Goal: Task Accomplishment & Management: Use online tool/utility

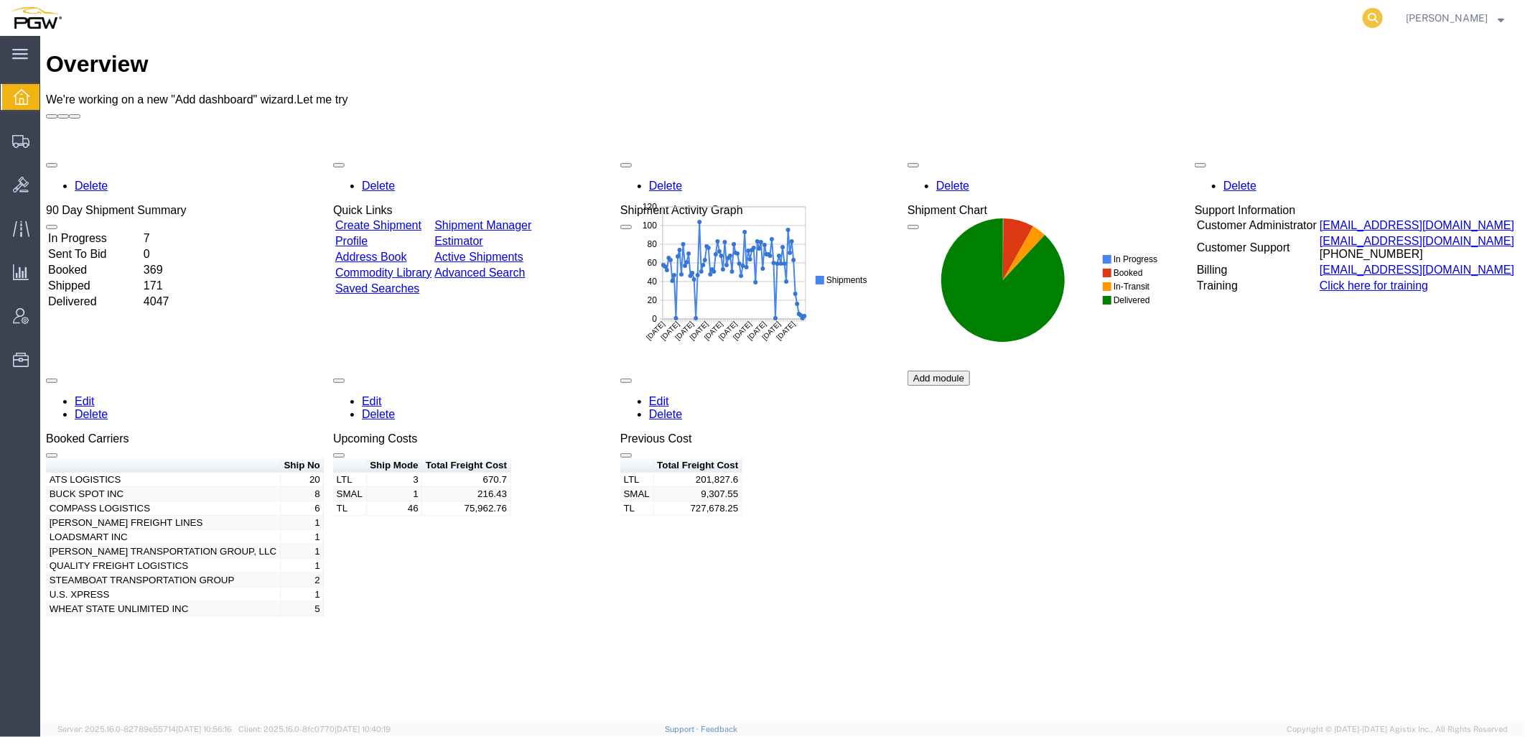
click at [1383, 23] on icon at bounding box center [1373, 18] width 20 height 20
click at [1068, 1] on input "search" at bounding box center [1144, 18] width 437 height 34
paste input "56400890"
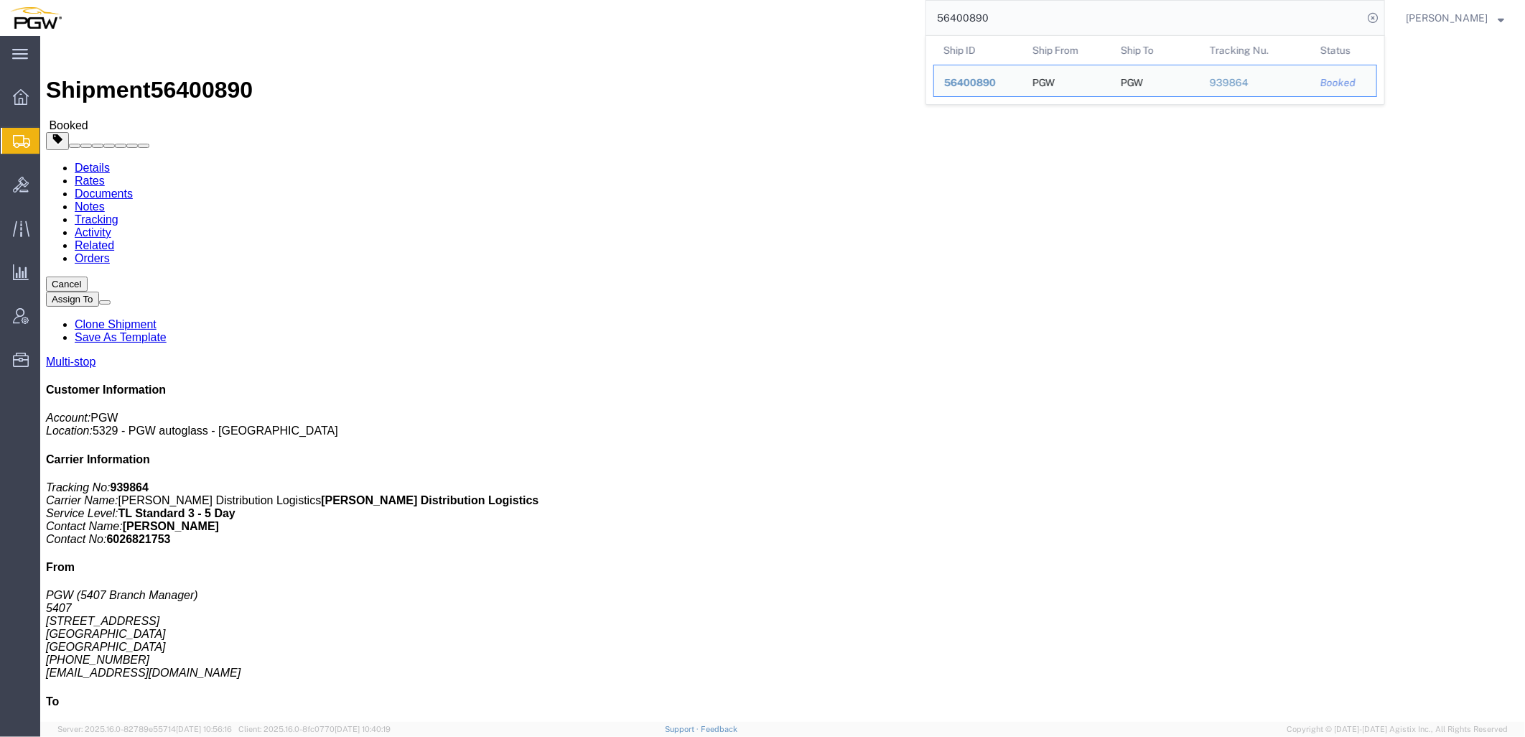
drag, startPoint x: 1043, startPoint y: 25, endPoint x: 513, endPoint y: 15, distance: 530.7
click at [513, 15] on div "56400890 Ship ID Ship From Ship To Tracking Nu. Status Ship ID 56400890 Ship Fr…" at bounding box center [728, 18] width 1313 height 36
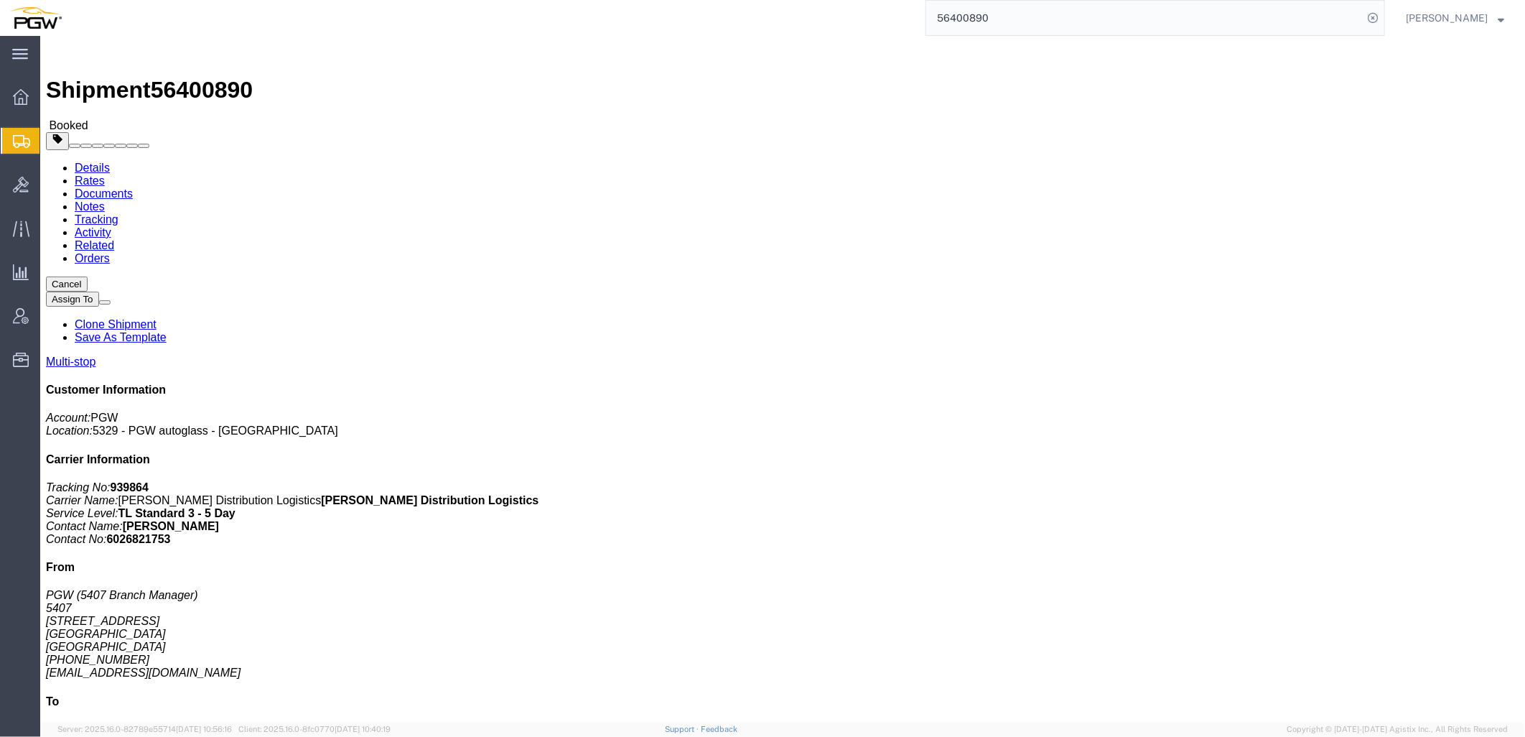
paste input "999"
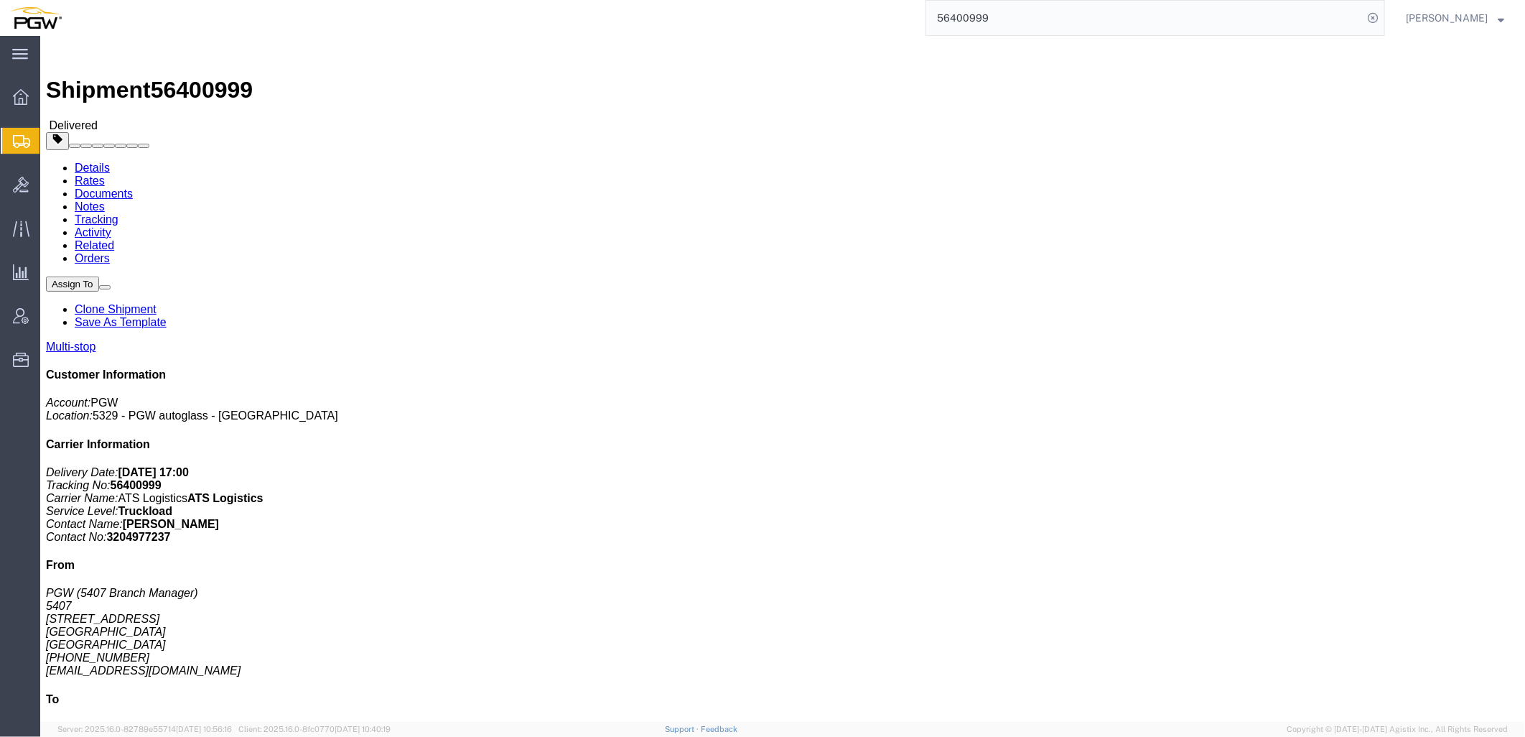
click link "Activity"
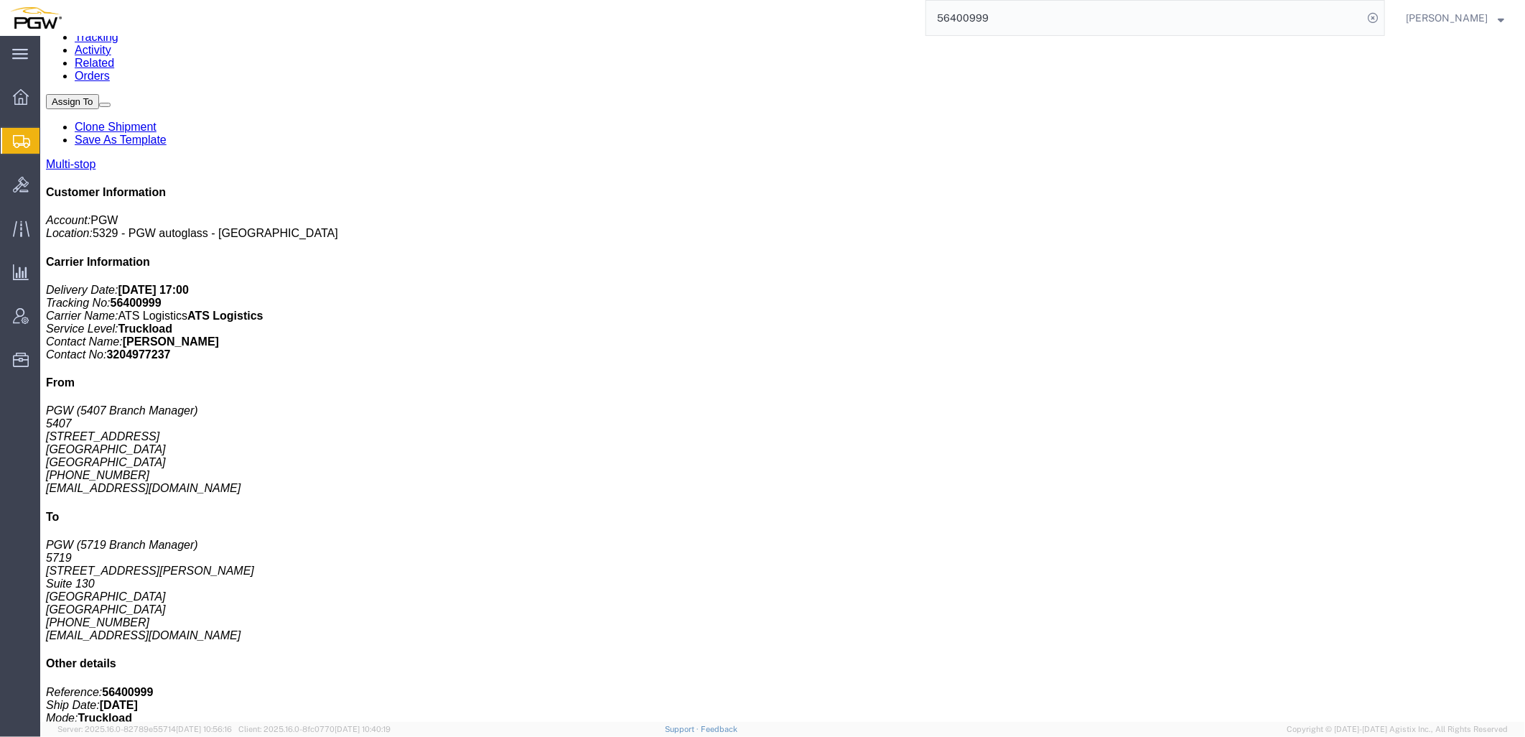
scroll to position [558, 0]
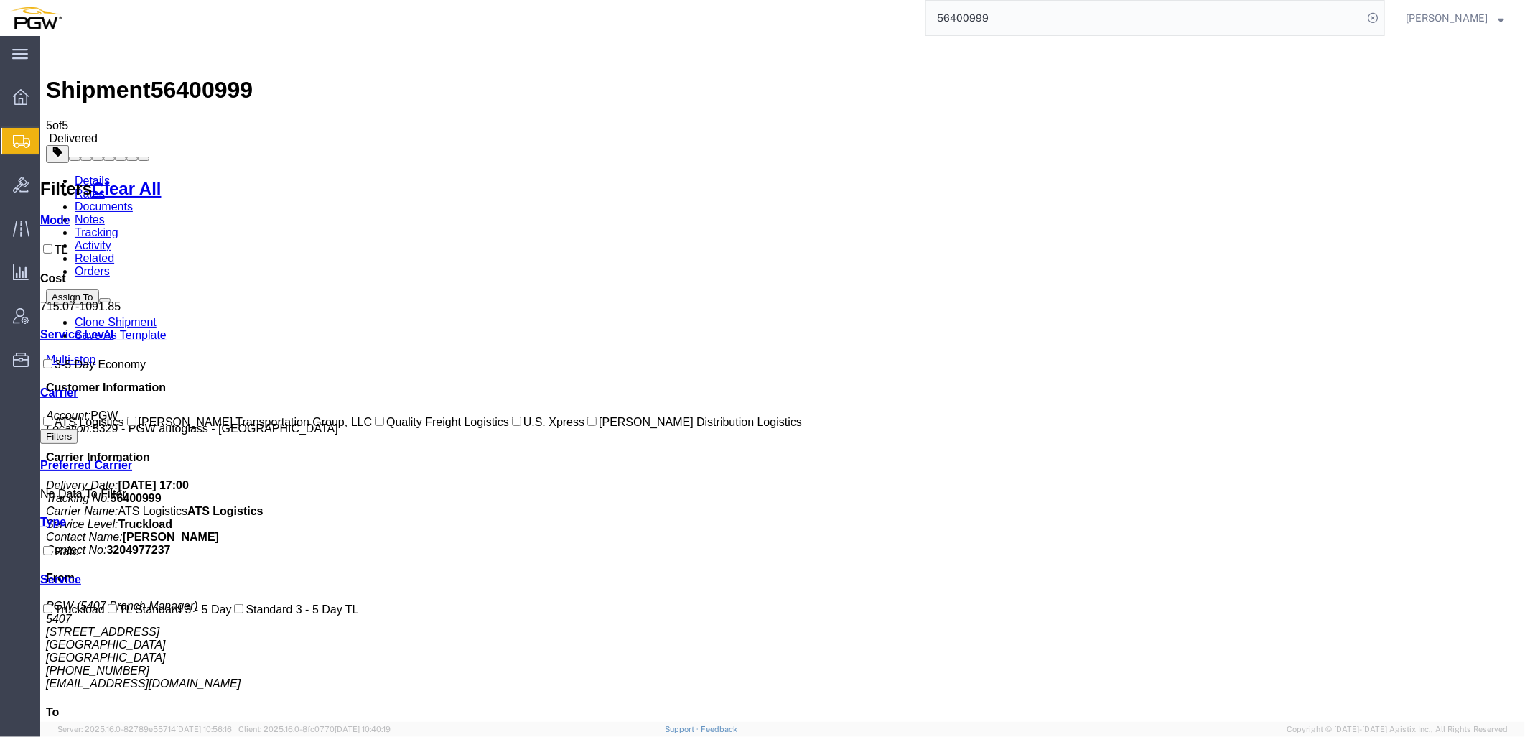
click at [79, 174] on link "Details" at bounding box center [91, 180] width 35 height 12
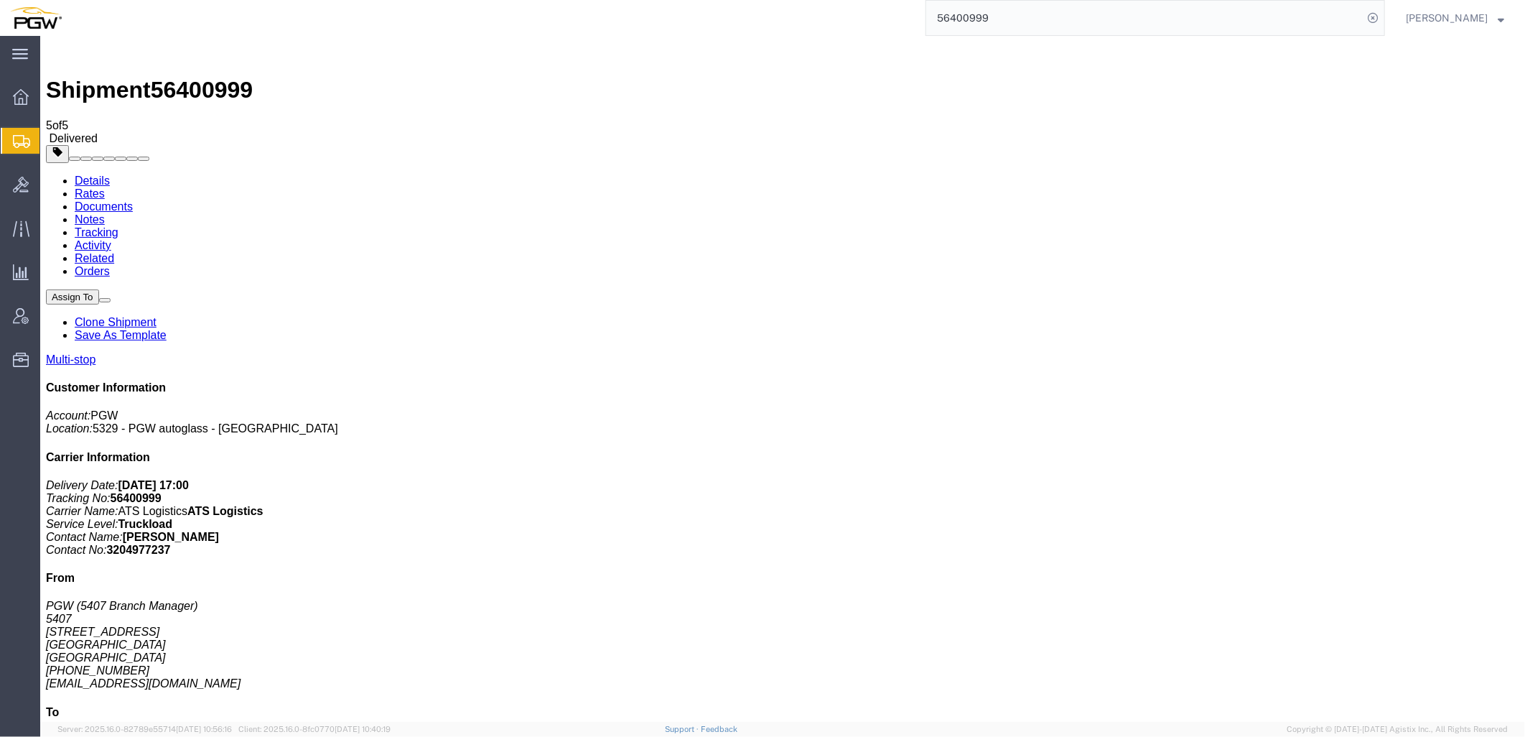
click link "Rates"
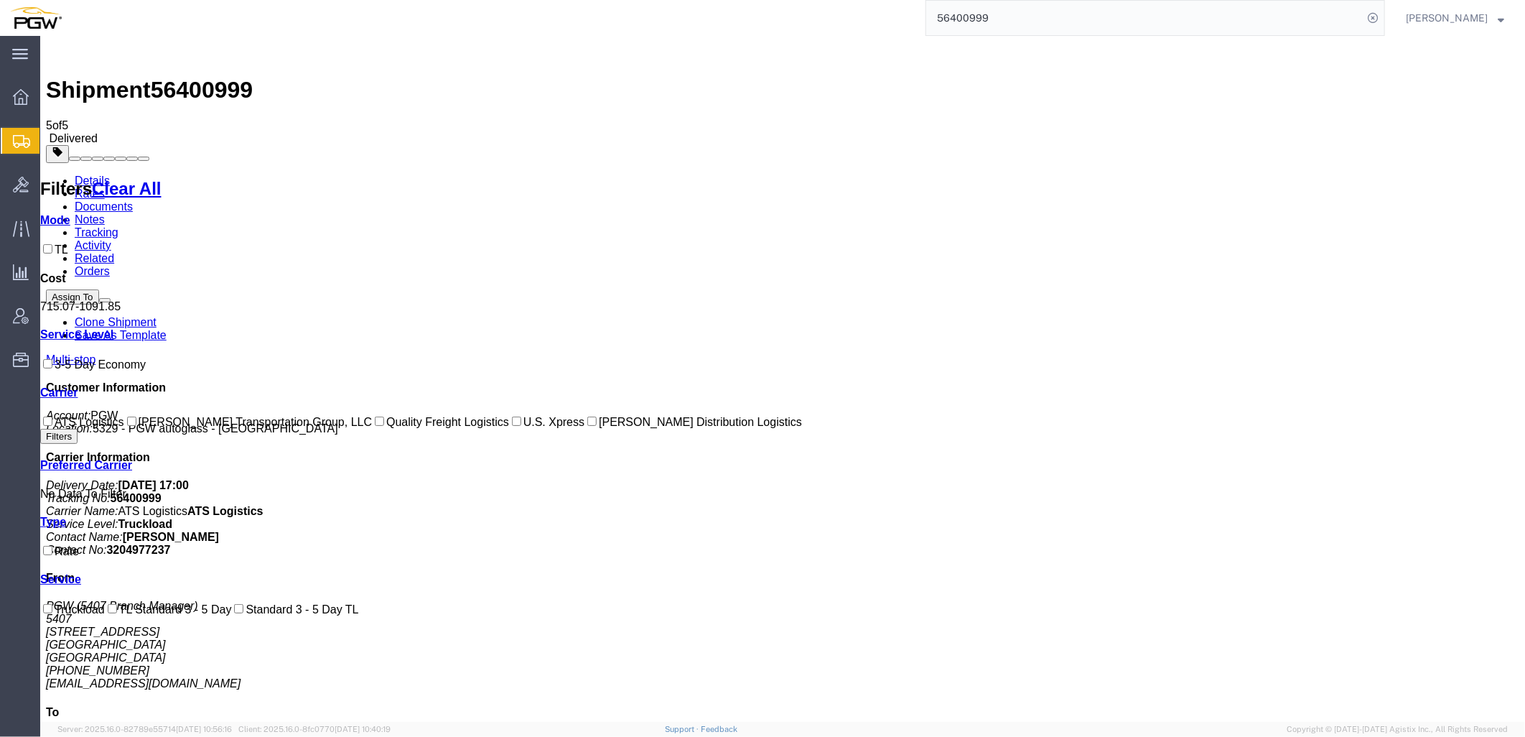
drag, startPoint x: 89, startPoint y: 88, endPoint x: 45, endPoint y: 98, distance: 45.5
click at [89, 174] on link "Details" at bounding box center [91, 180] width 35 height 12
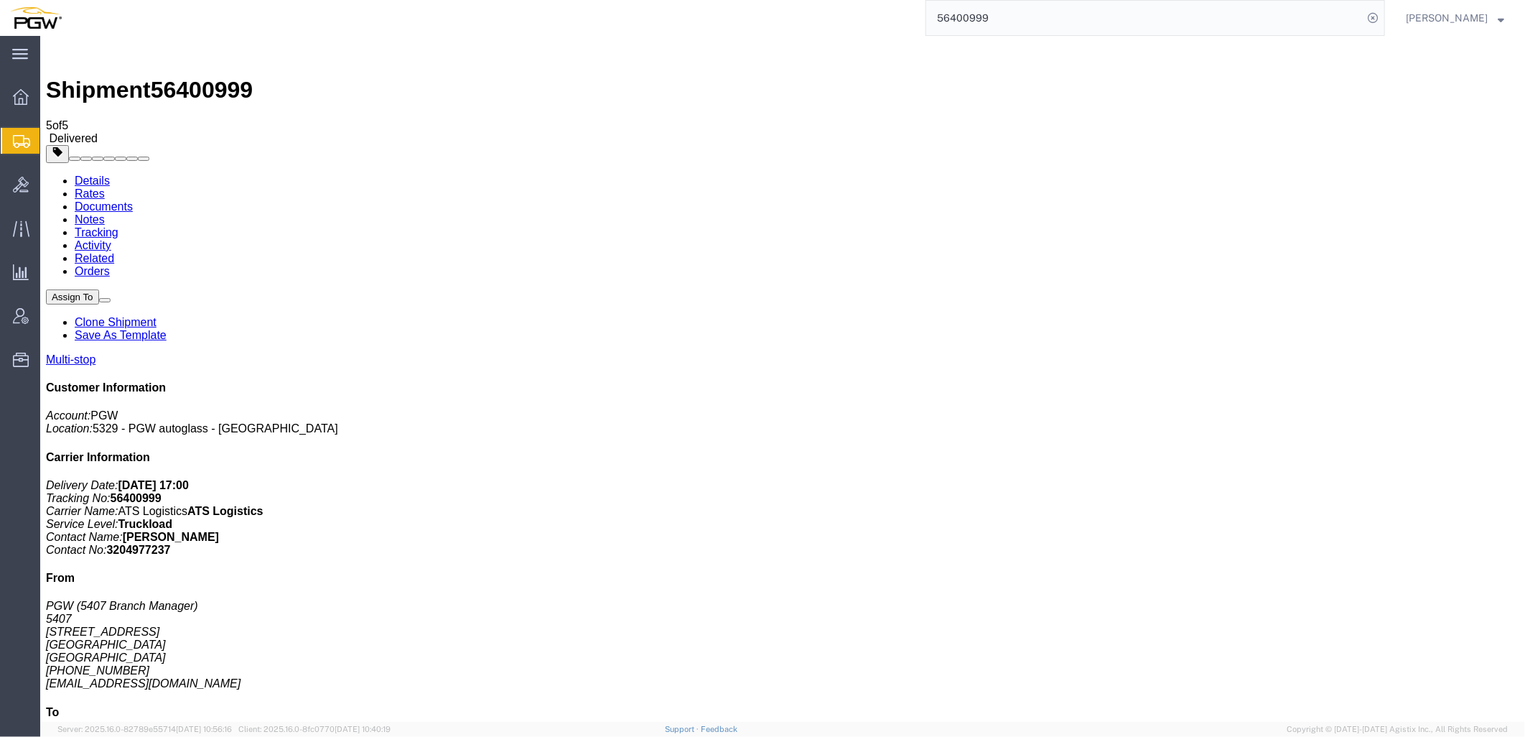
drag, startPoint x: 98, startPoint y: 49, endPoint x: 48, endPoint y: 59, distance: 50.6
click link "Rates"
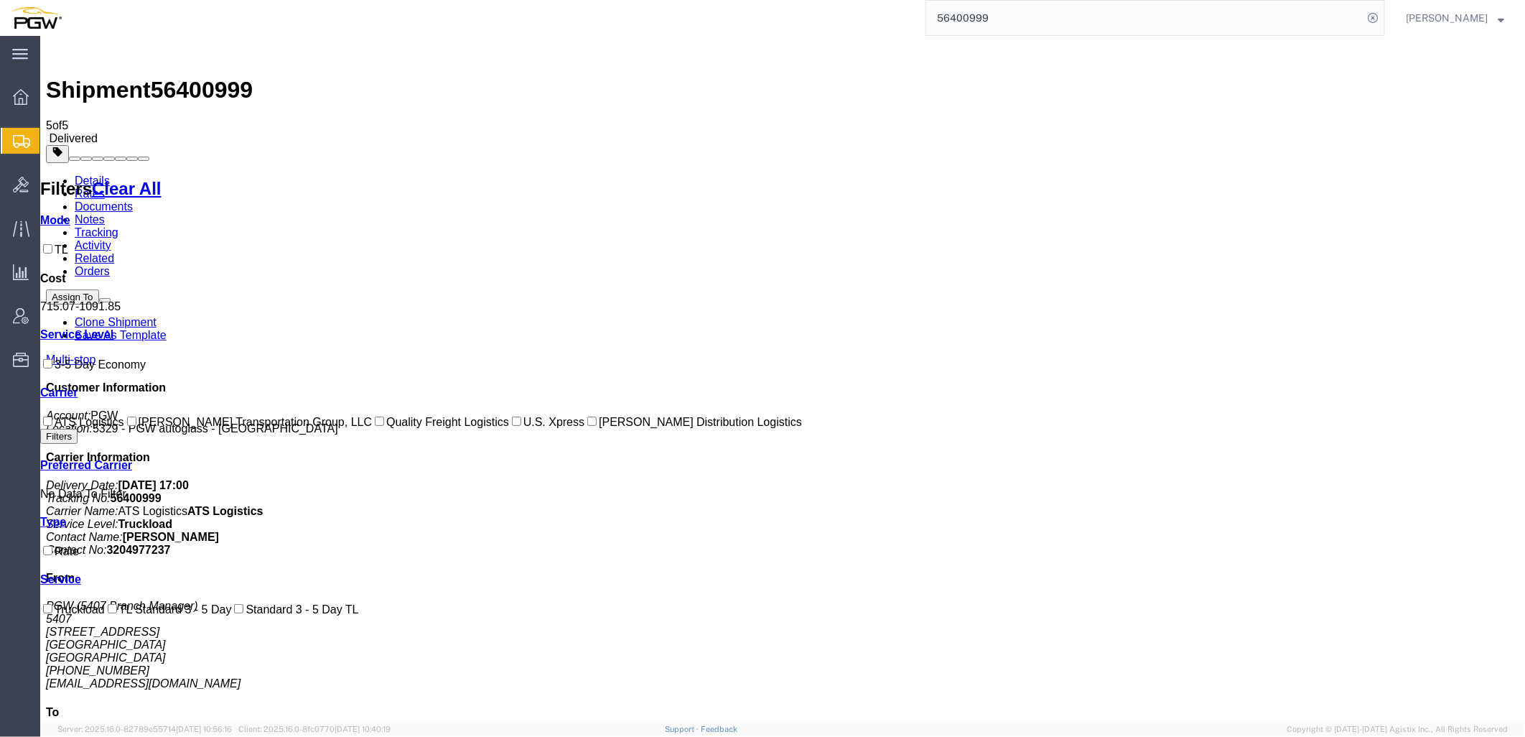
click at [111, 238] on link "Activity" at bounding box center [92, 244] width 37 height 12
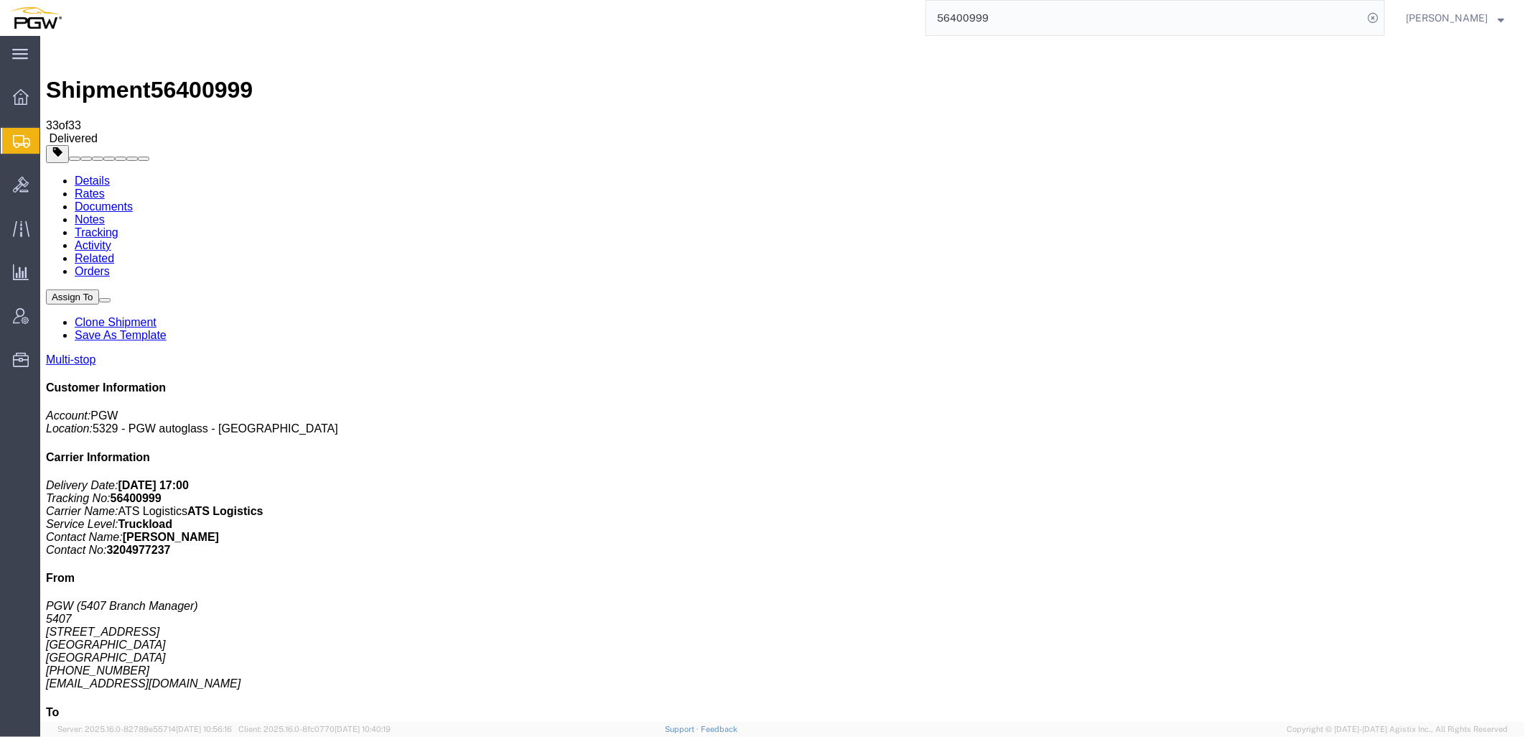
drag, startPoint x: 383, startPoint y: 326, endPoint x: 454, endPoint y: 275, distance: 87.5
copy td "56350179"
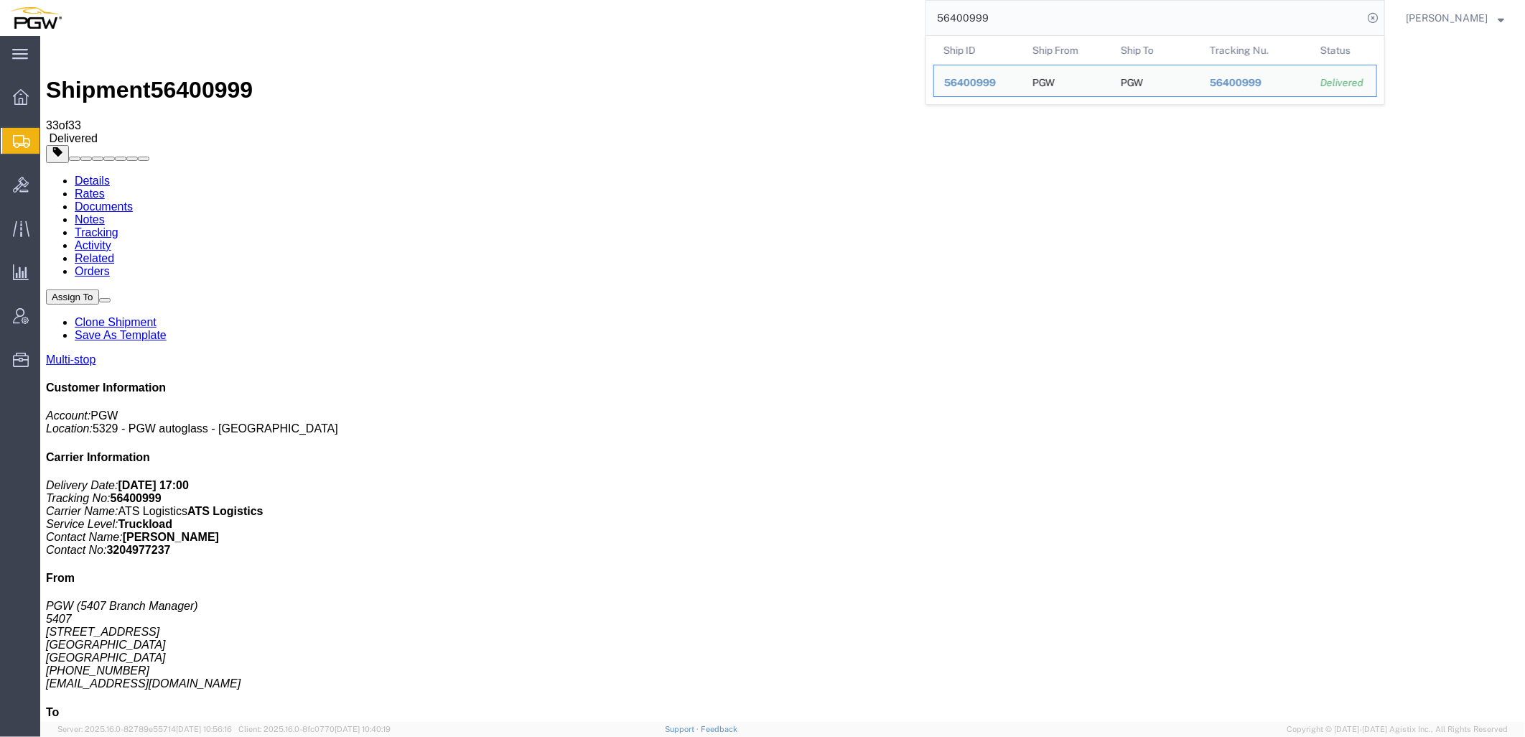
drag, startPoint x: 1052, startPoint y: 22, endPoint x: 325, endPoint y: 2, distance: 727.6
click at [328, 0] on html "main_menu Created with Sketch. Collapse Menu Overview Shipments Shipment Manage…" at bounding box center [762, 368] width 1525 height 737
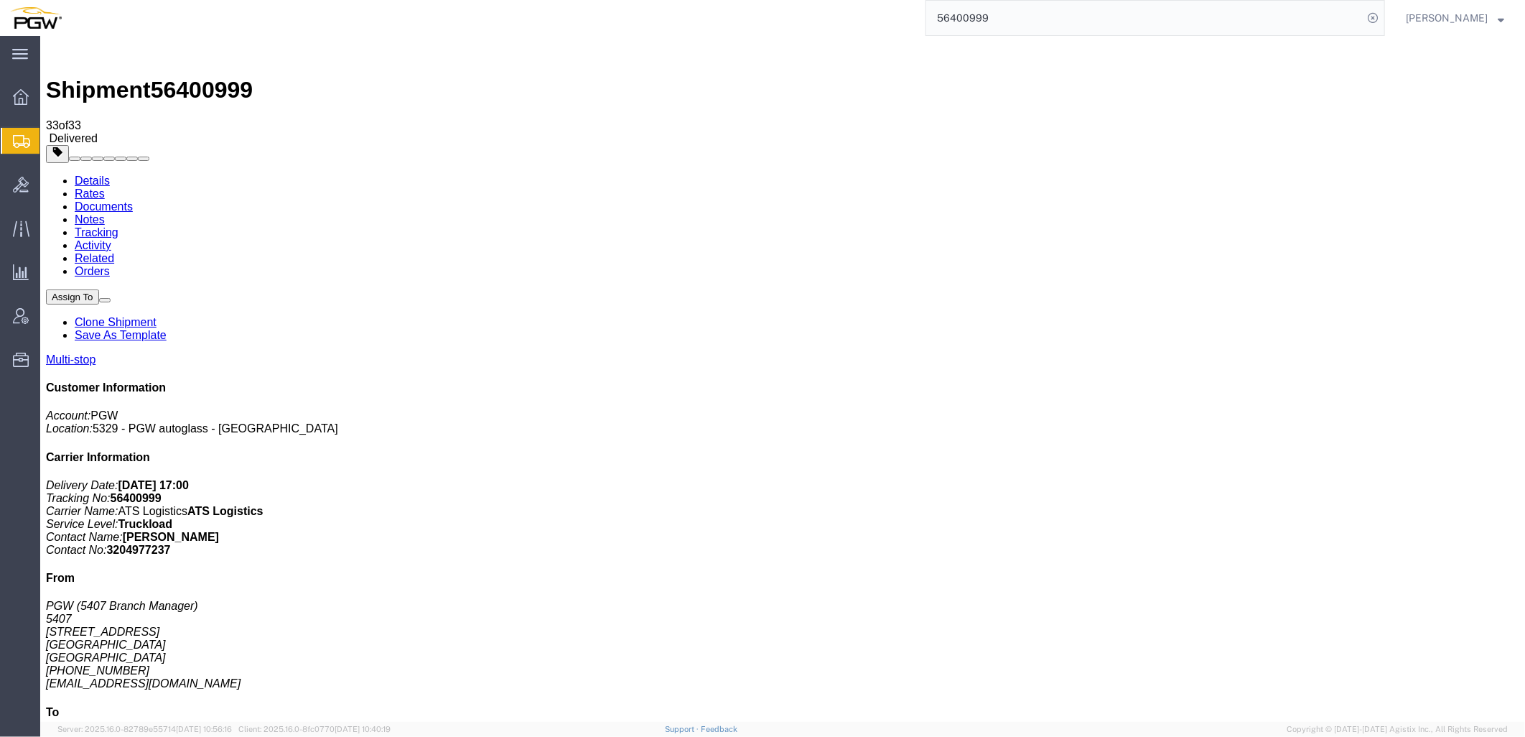
paste input "27256"
type input "56427256"
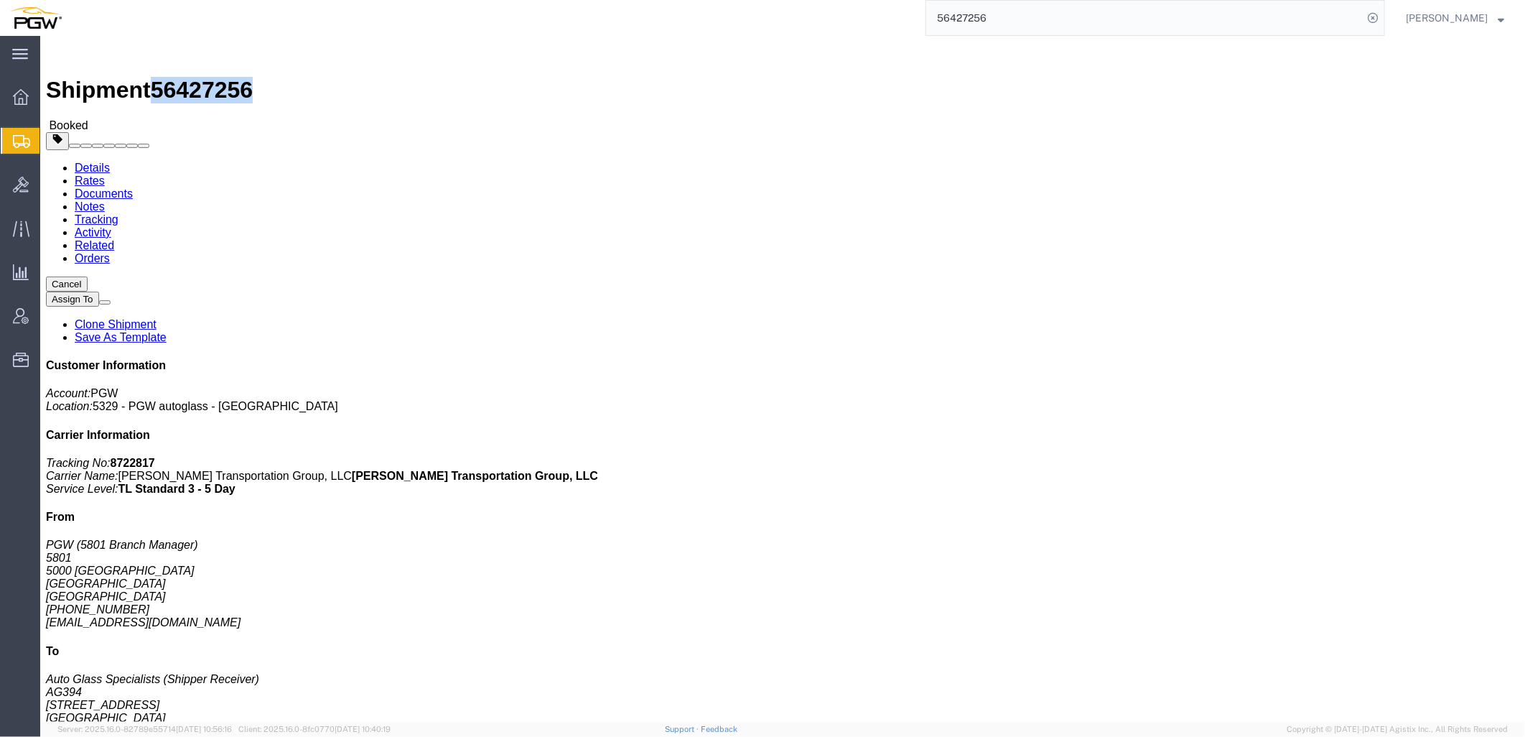
drag, startPoint x: 121, startPoint y: 18, endPoint x: 200, endPoint y: 17, distance: 78.3
click div "Shipment 56427256 Booked"
copy span "56427256"
click link "Activity"
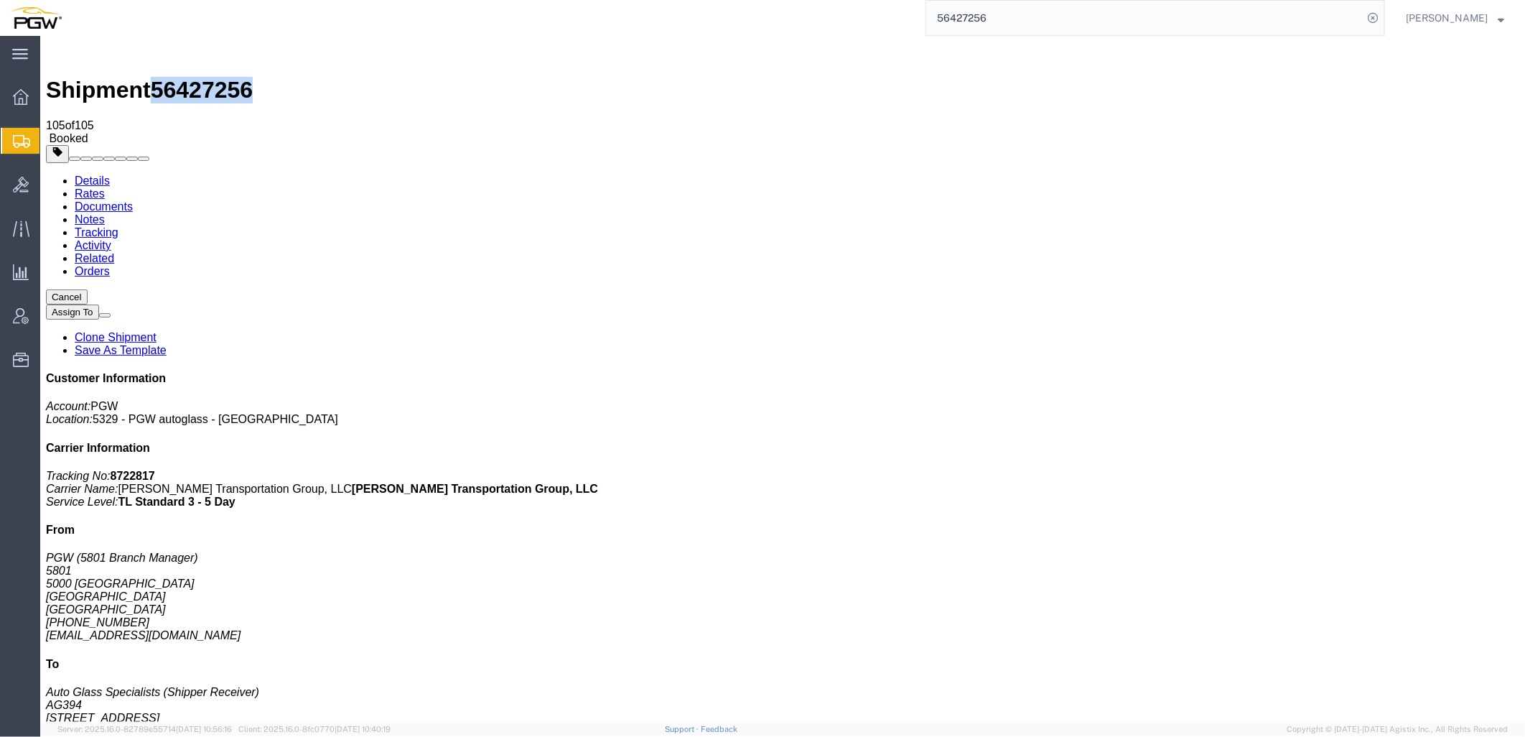
click at [83, 174] on link "Details" at bounding box center [91, 180] width 35 height 12
click link "Clone Shipment"
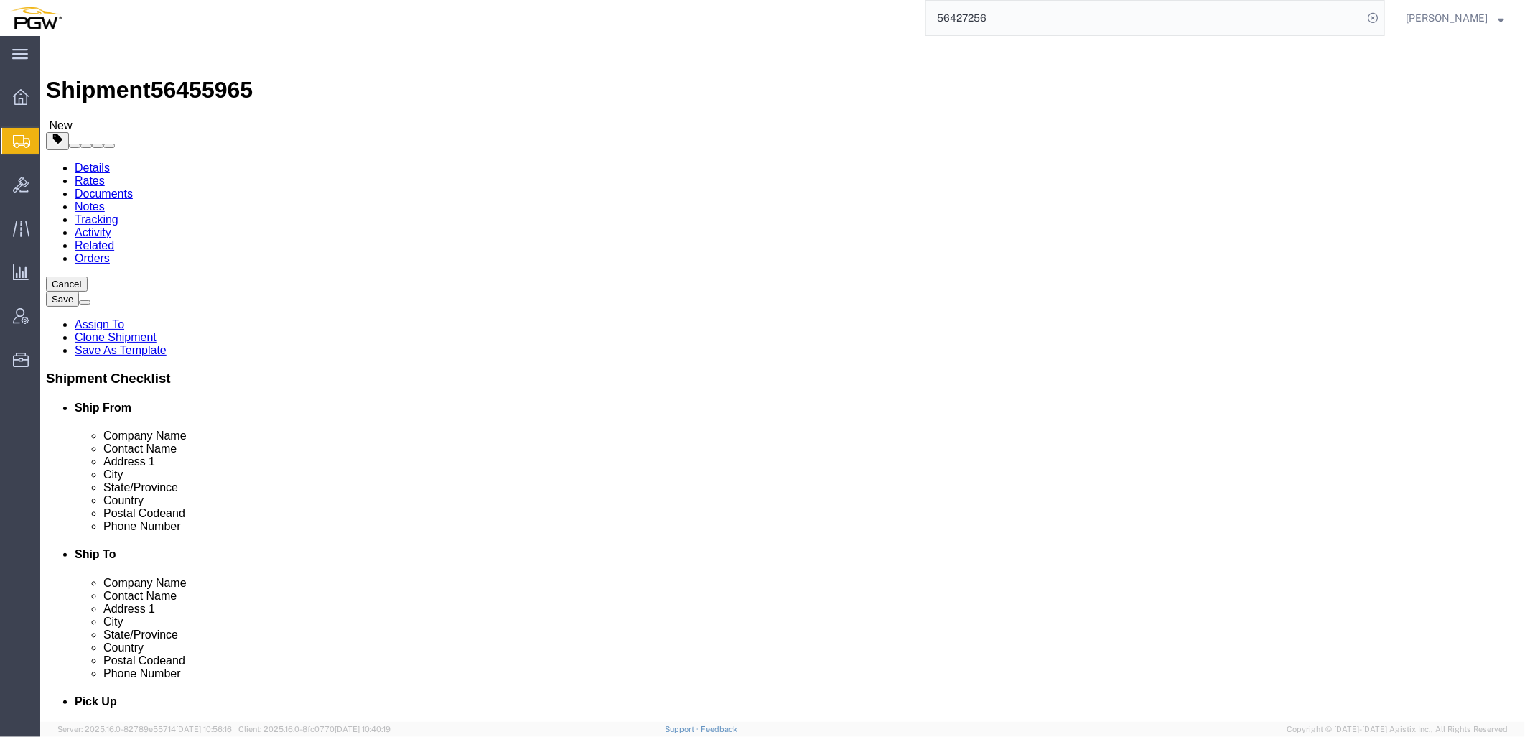
select select "62891"
select select
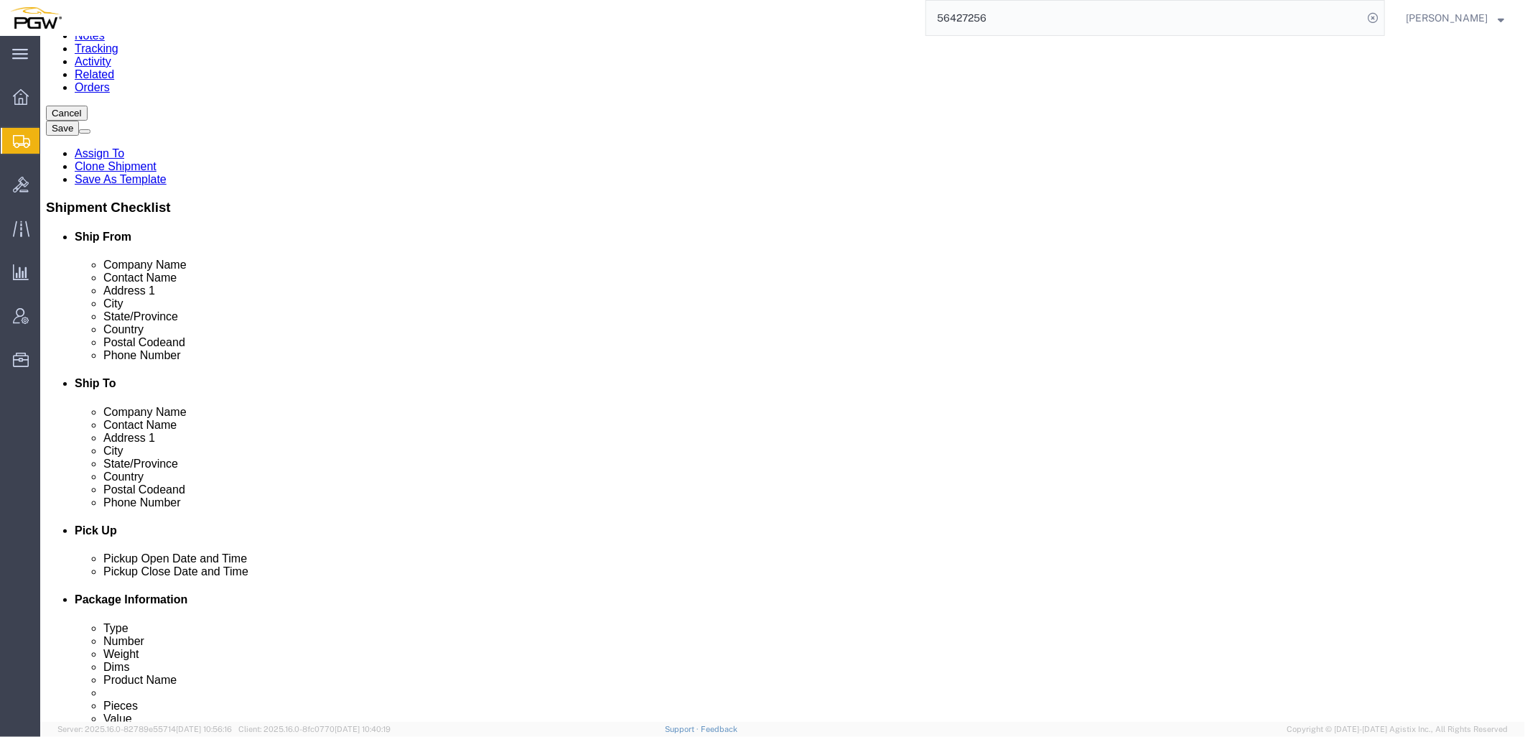
scroll to position [239, 0]
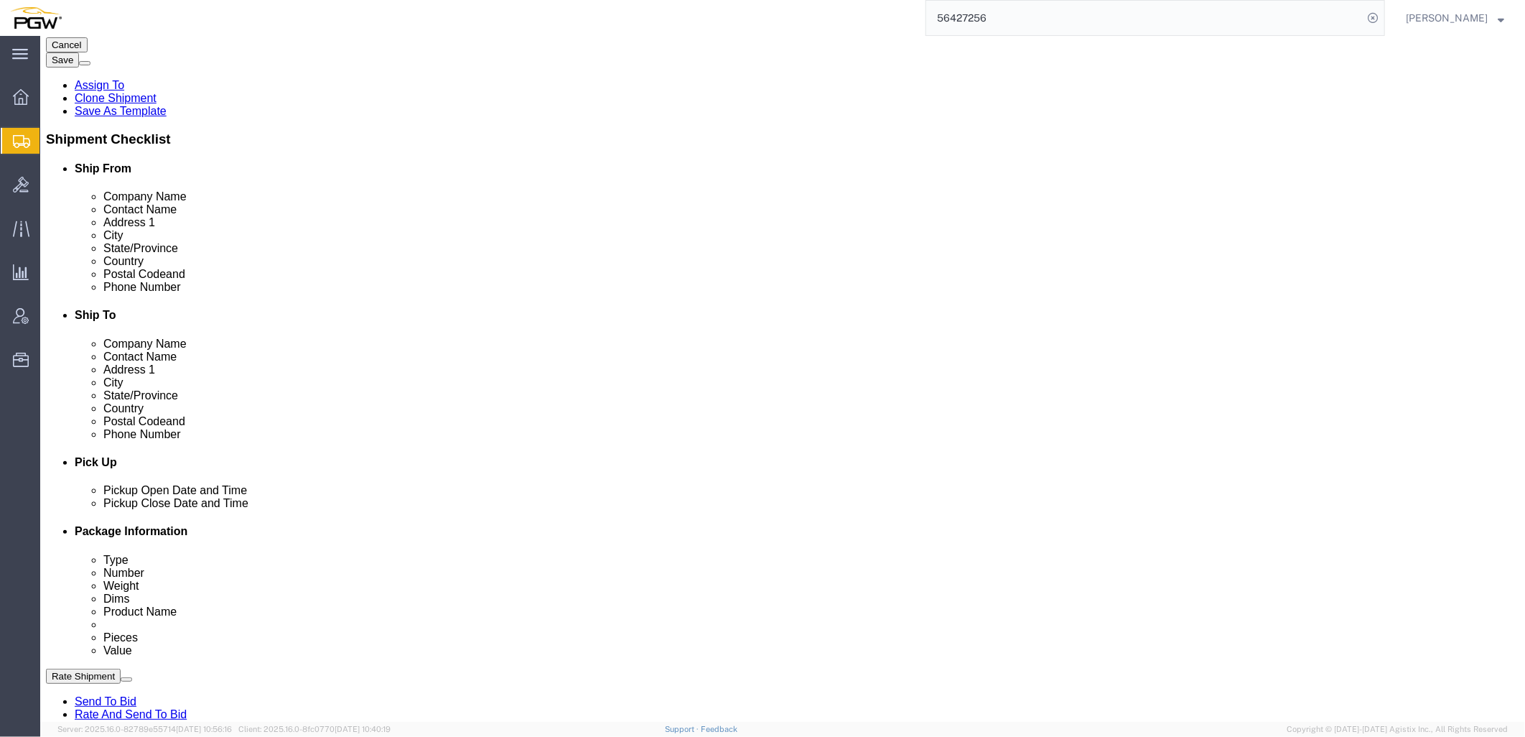
click button "Add Stop"
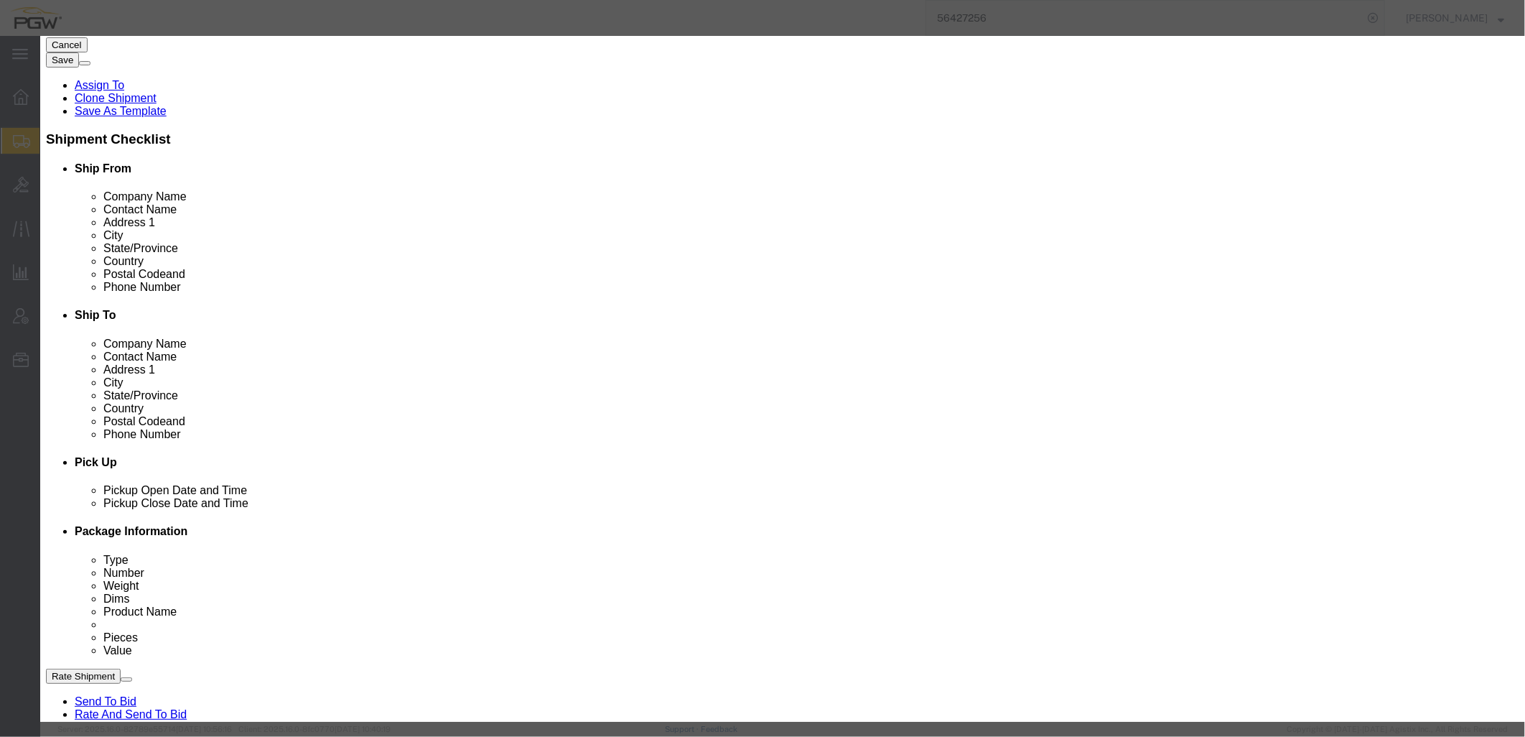
click input "Delivery"
radio input "true"
select select
type input "5411"
select select "28265"
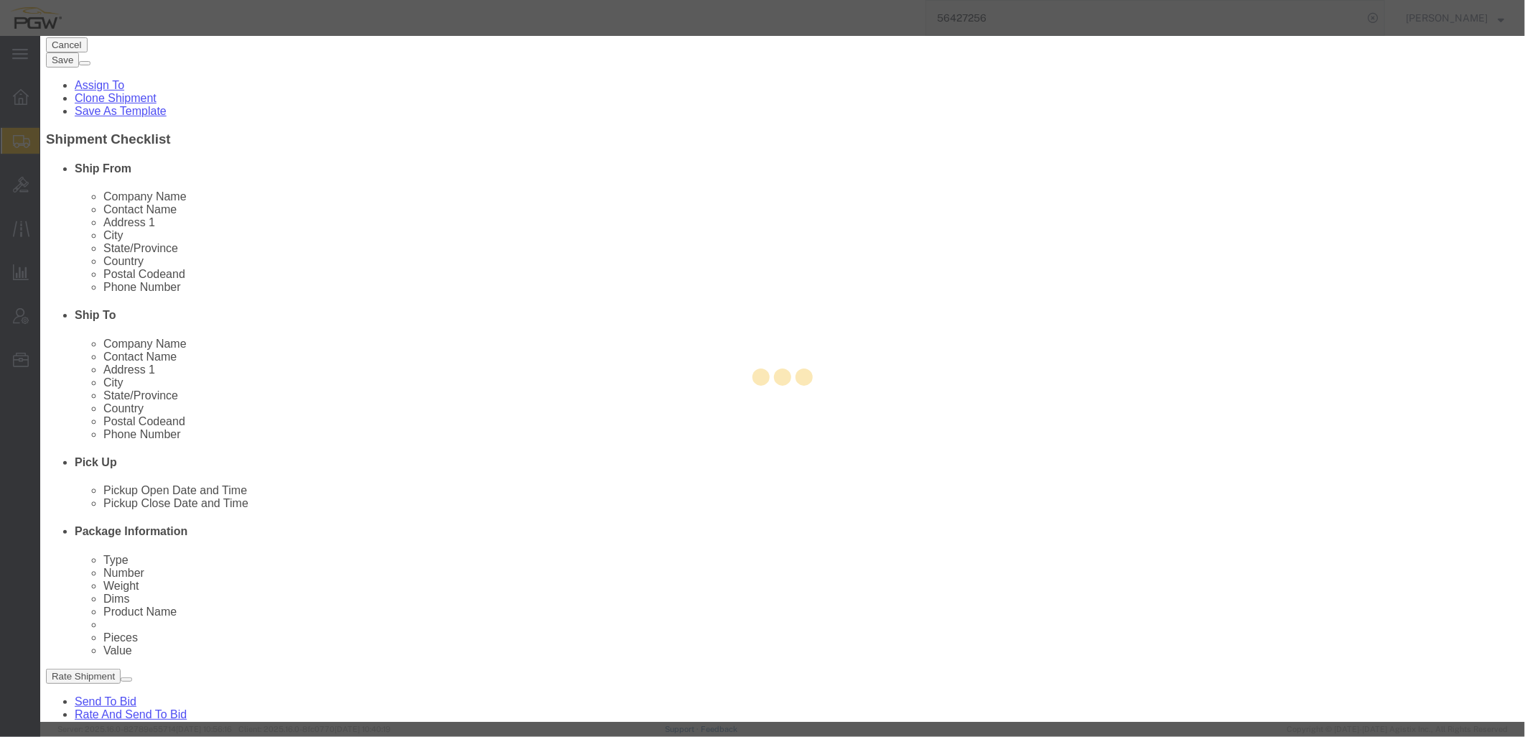
type input "5411"
type input "PGW"
type input "5411 Branch Manager"
type input "205 Commission Blvd"
type input "Lafayette"
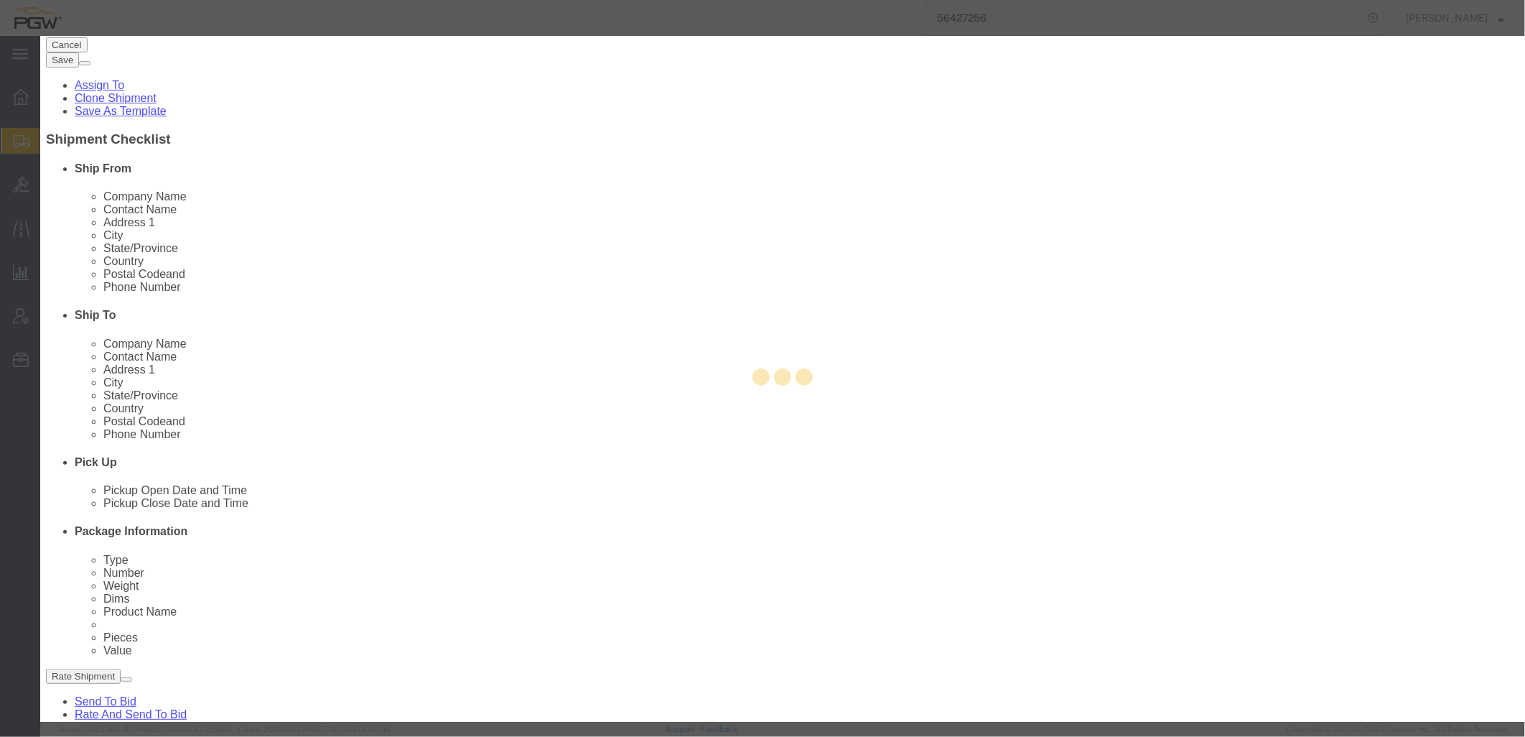
type input "70508"
type input "586-759-0514"
type input "lkqsp_o_pm_5411@pgwag.com"
checkbox input "true"
select select "LA"
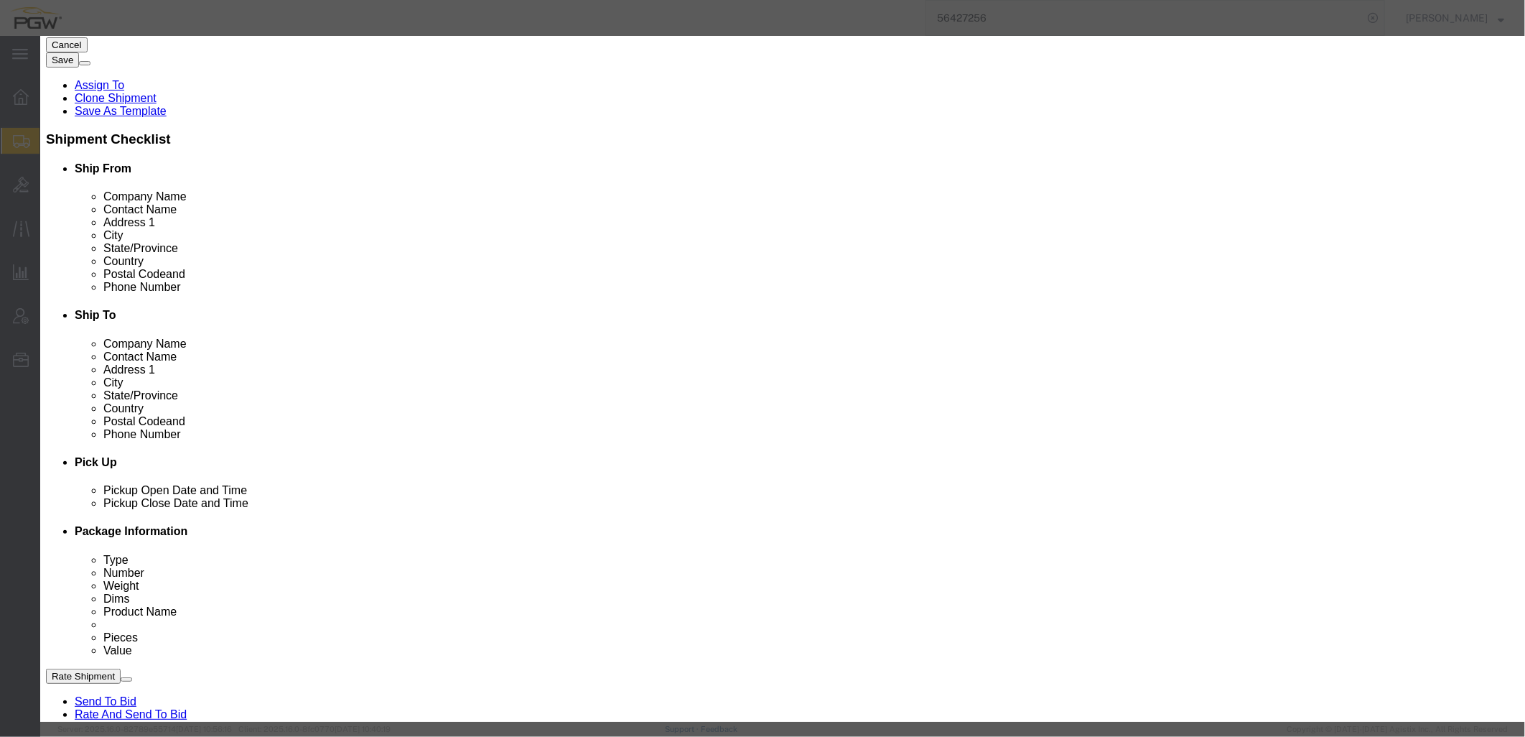
click button "Save"
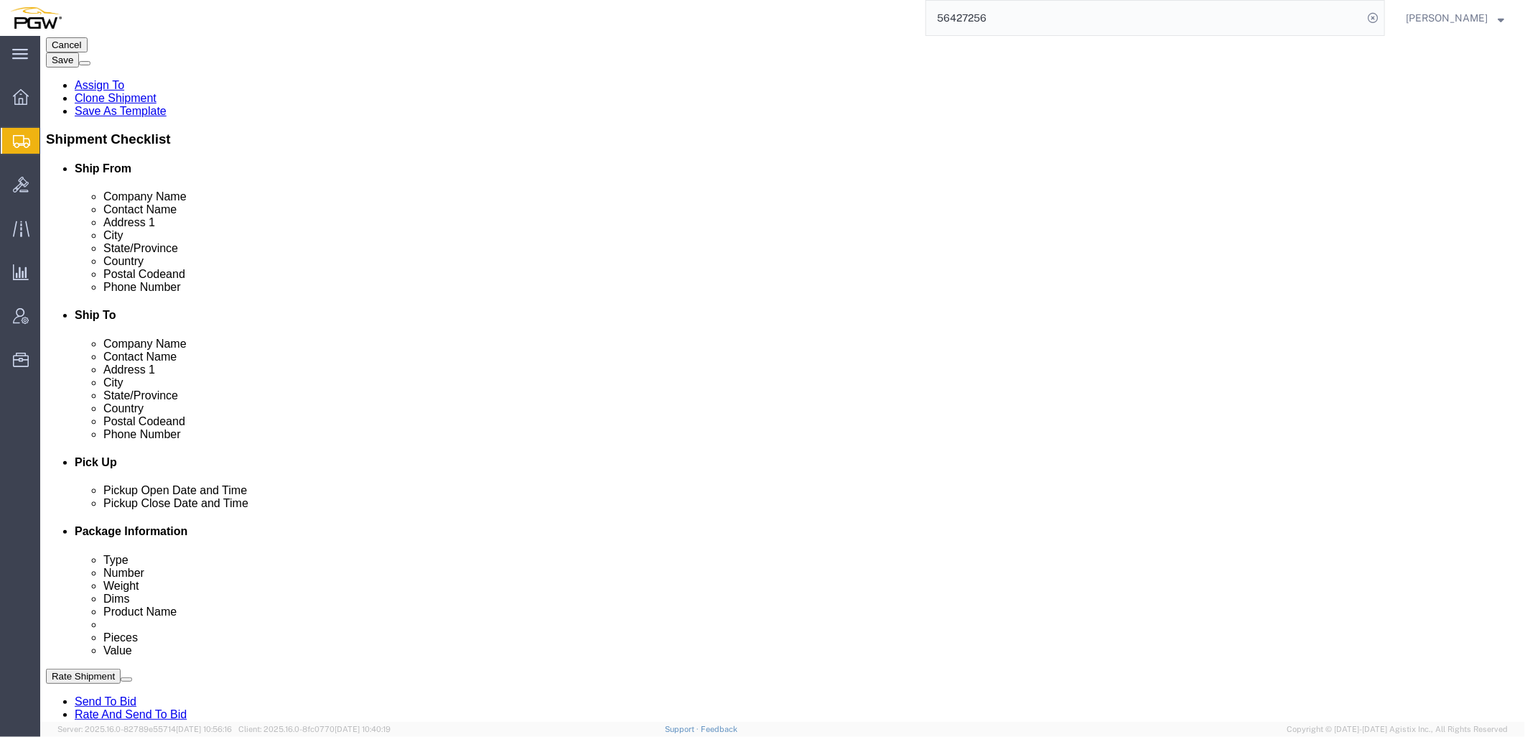
select select "D"
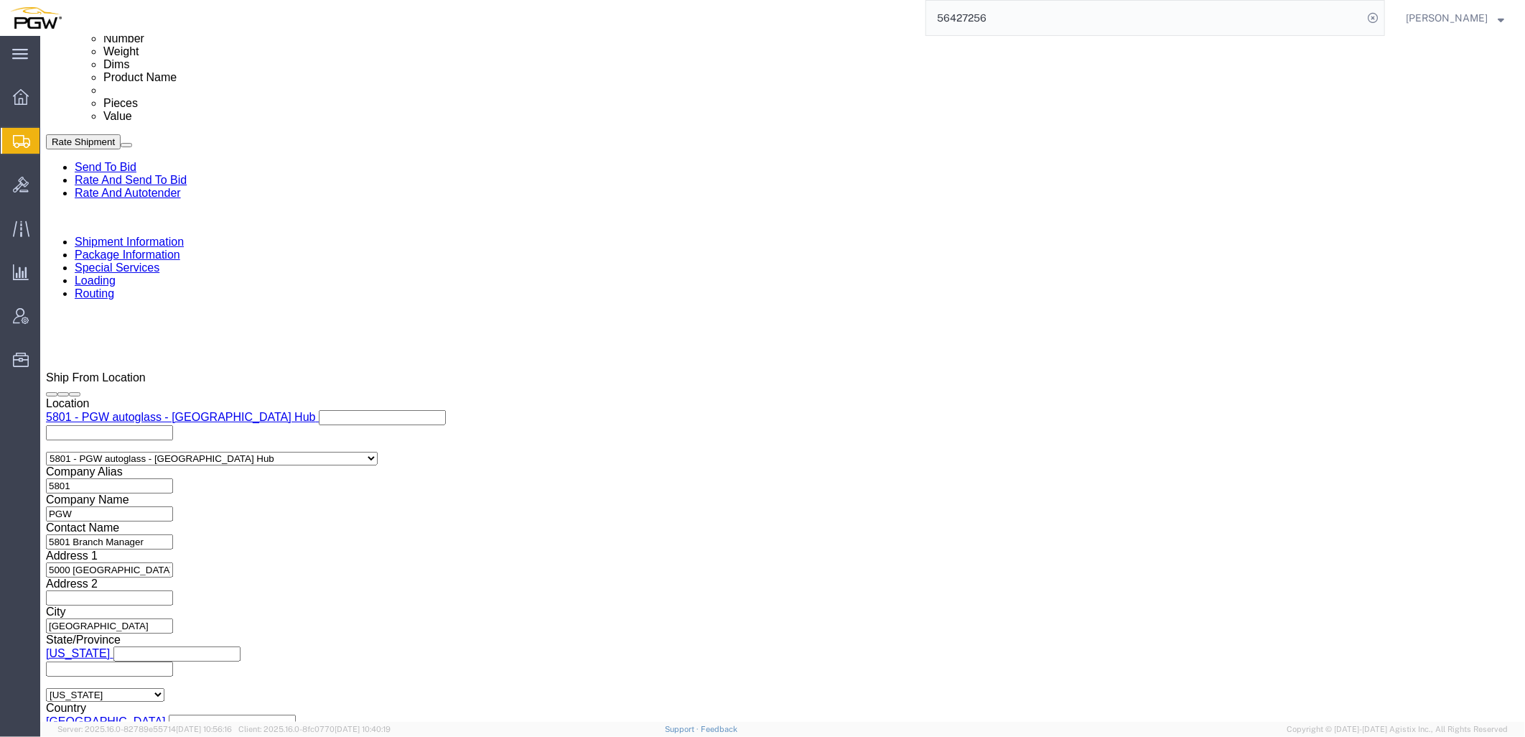
scroll to position [879, 0]
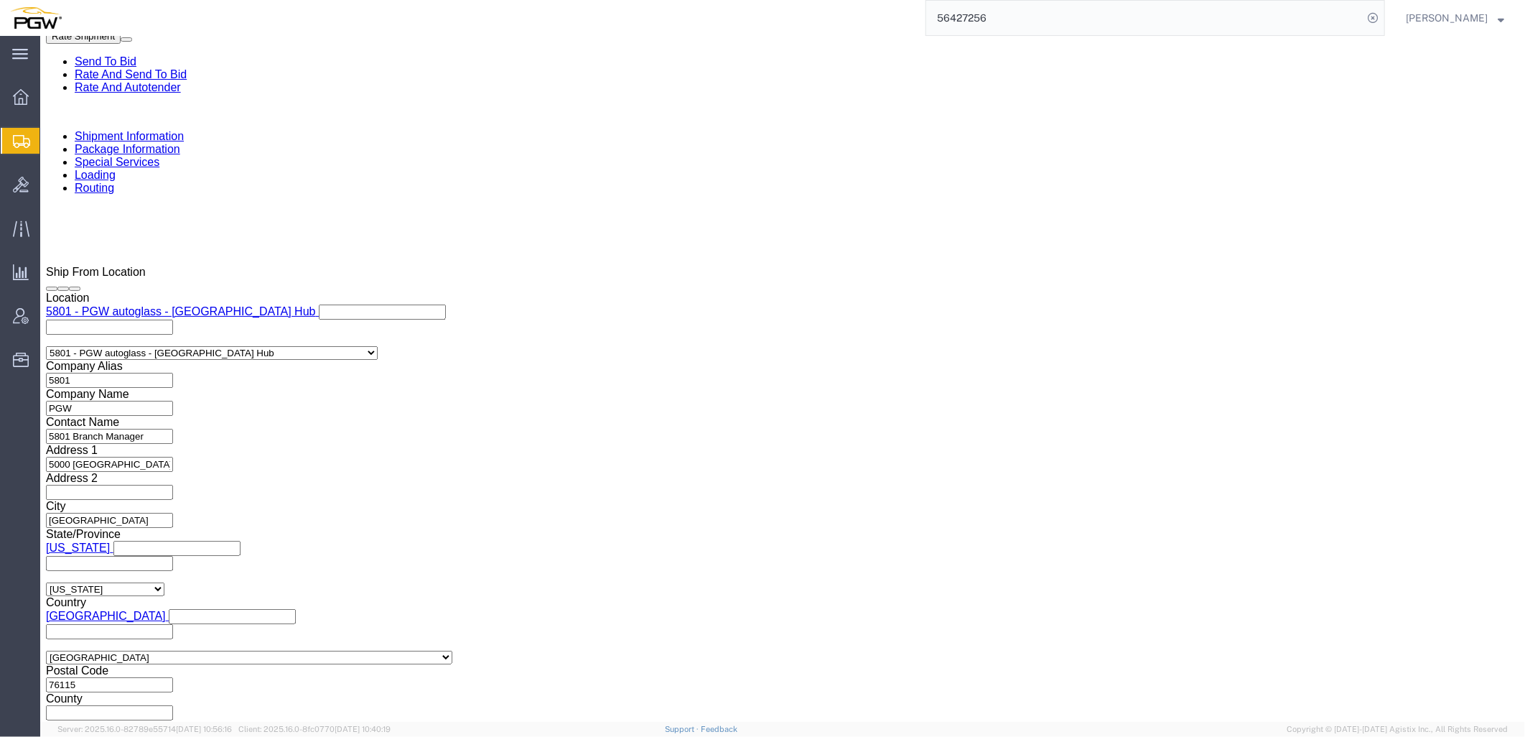
drag, startPoint x: 333, startPoint y: 333, endPoint x: 60, endPoint y: 302, distance: 274.6
click div "References Add reference Select Account Type Activity ID Airline Appointment Nu…"
click div "Shipping Mode (Optional) Add another leg"
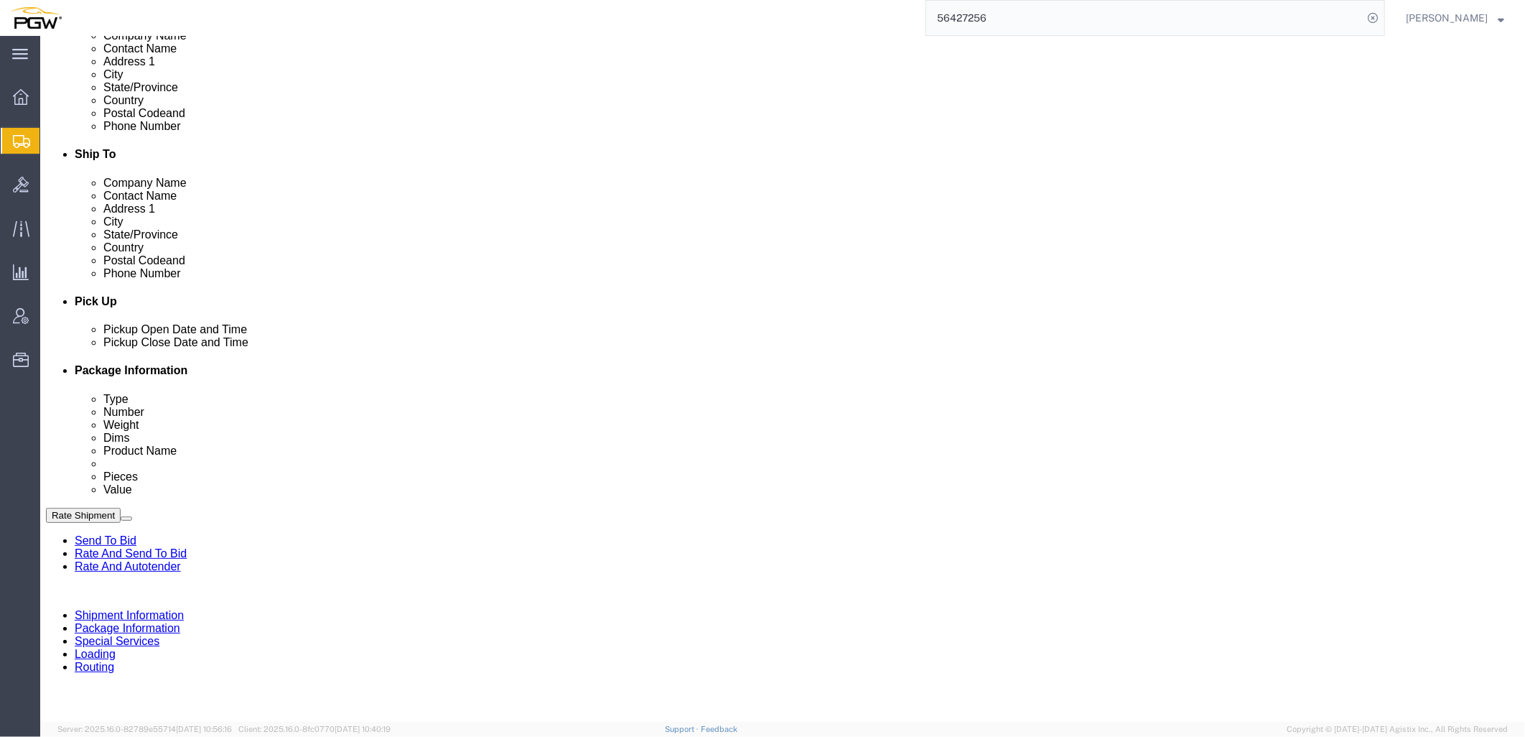
click link "Package Information"
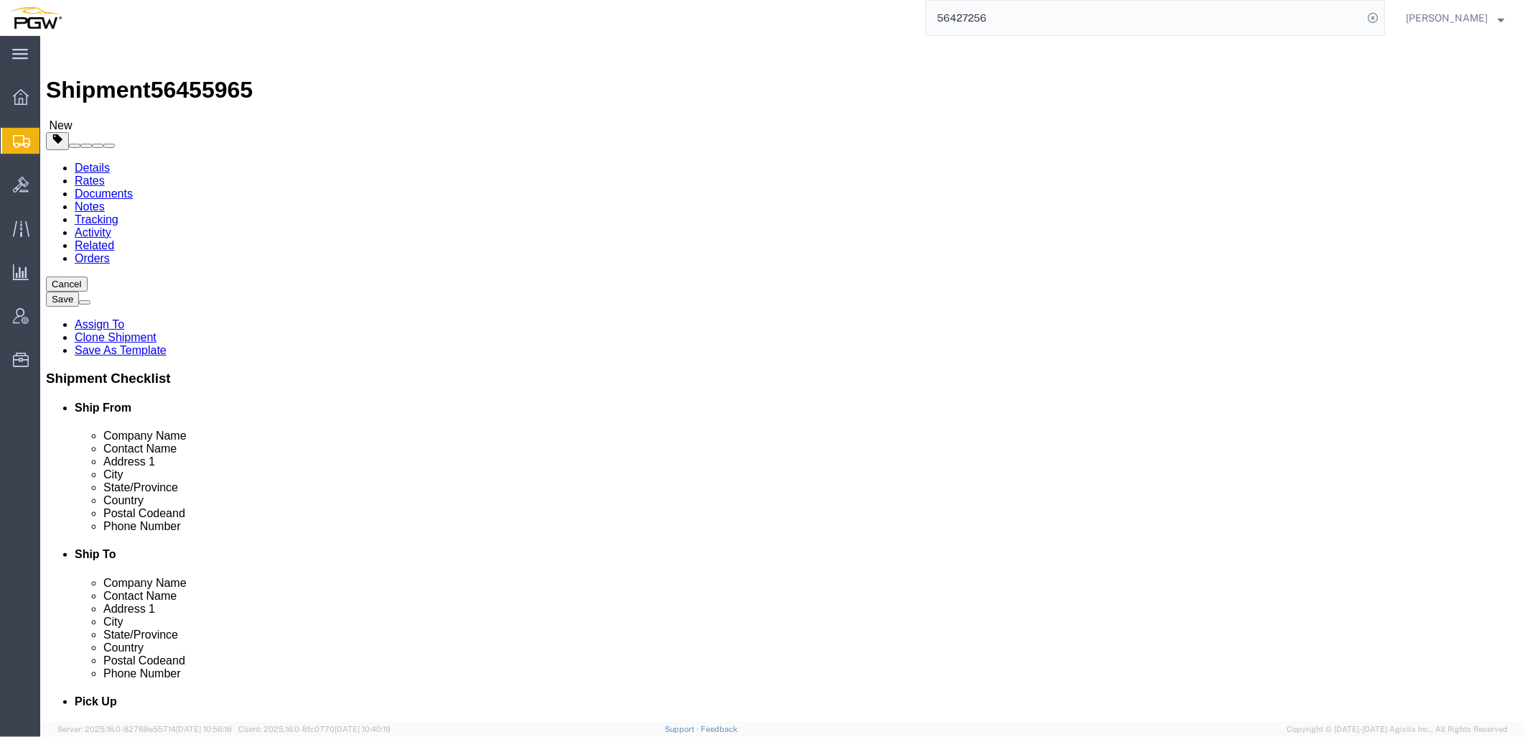
click icon
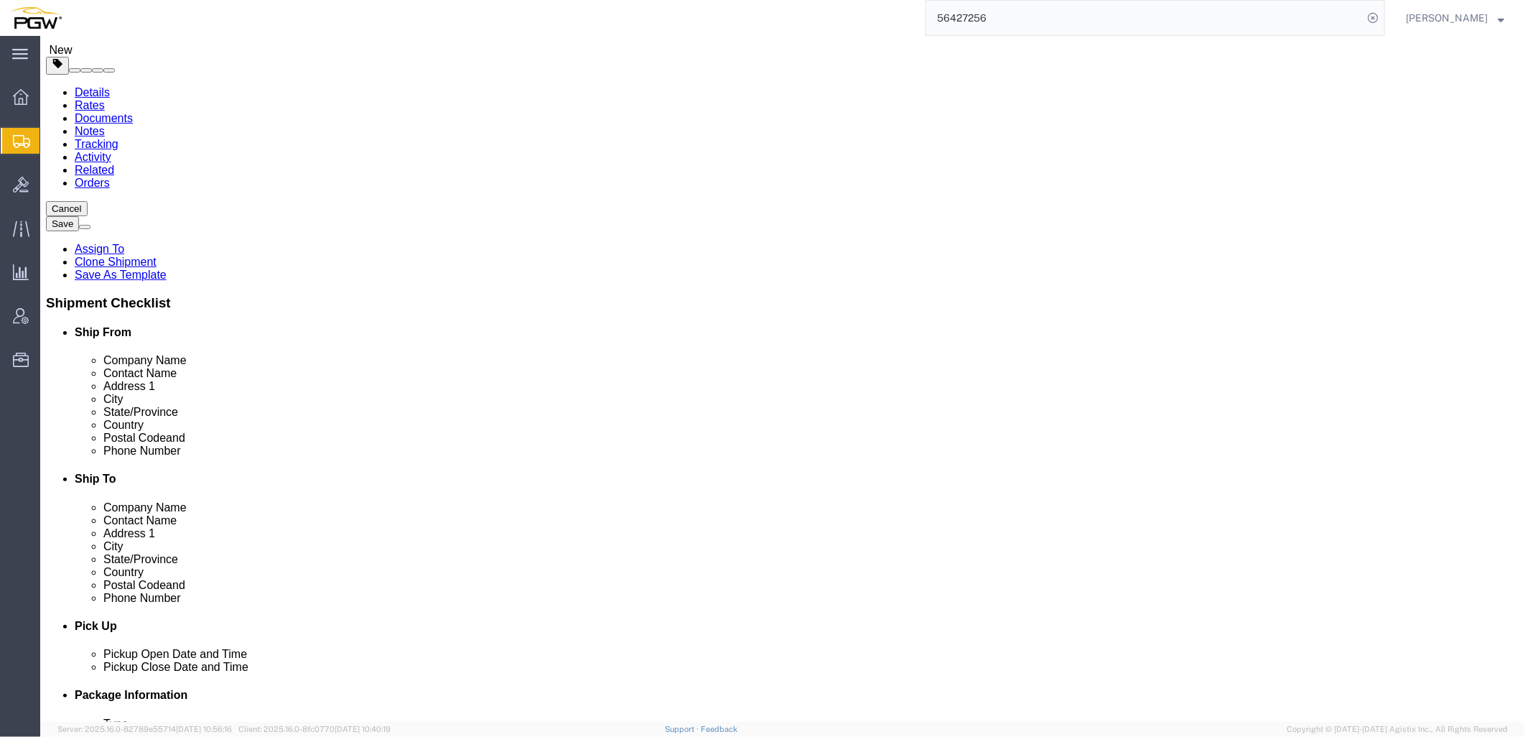
scroll to position [239, 0]
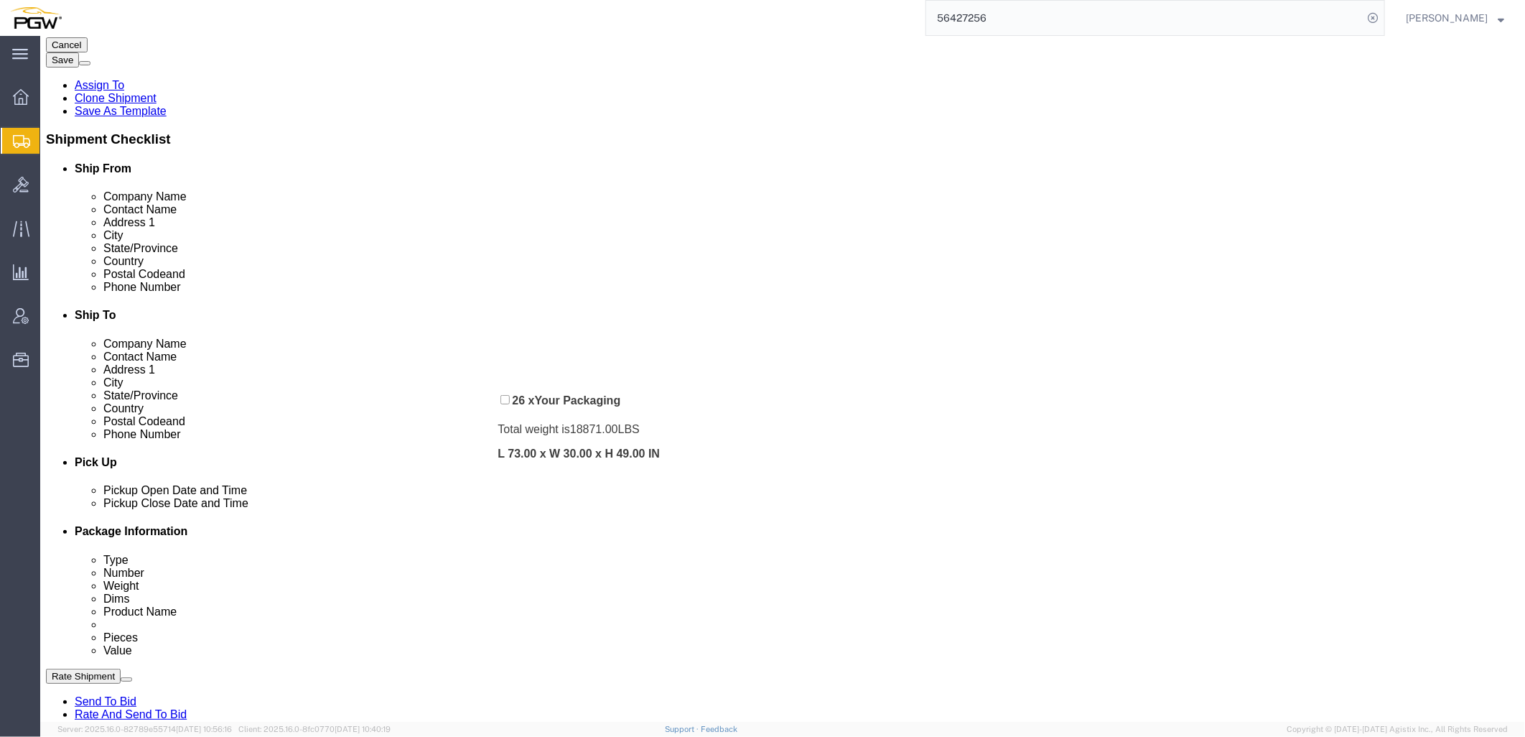
drag, startPoint x: 437, startPoint y: 493, endPoint x: 462, endPoint y: 357, distance: 138.7
click div "Pickups + Add Stop From : PGW - 5801 5000 South Freeway, Fort Worth, TX, 76115,…"
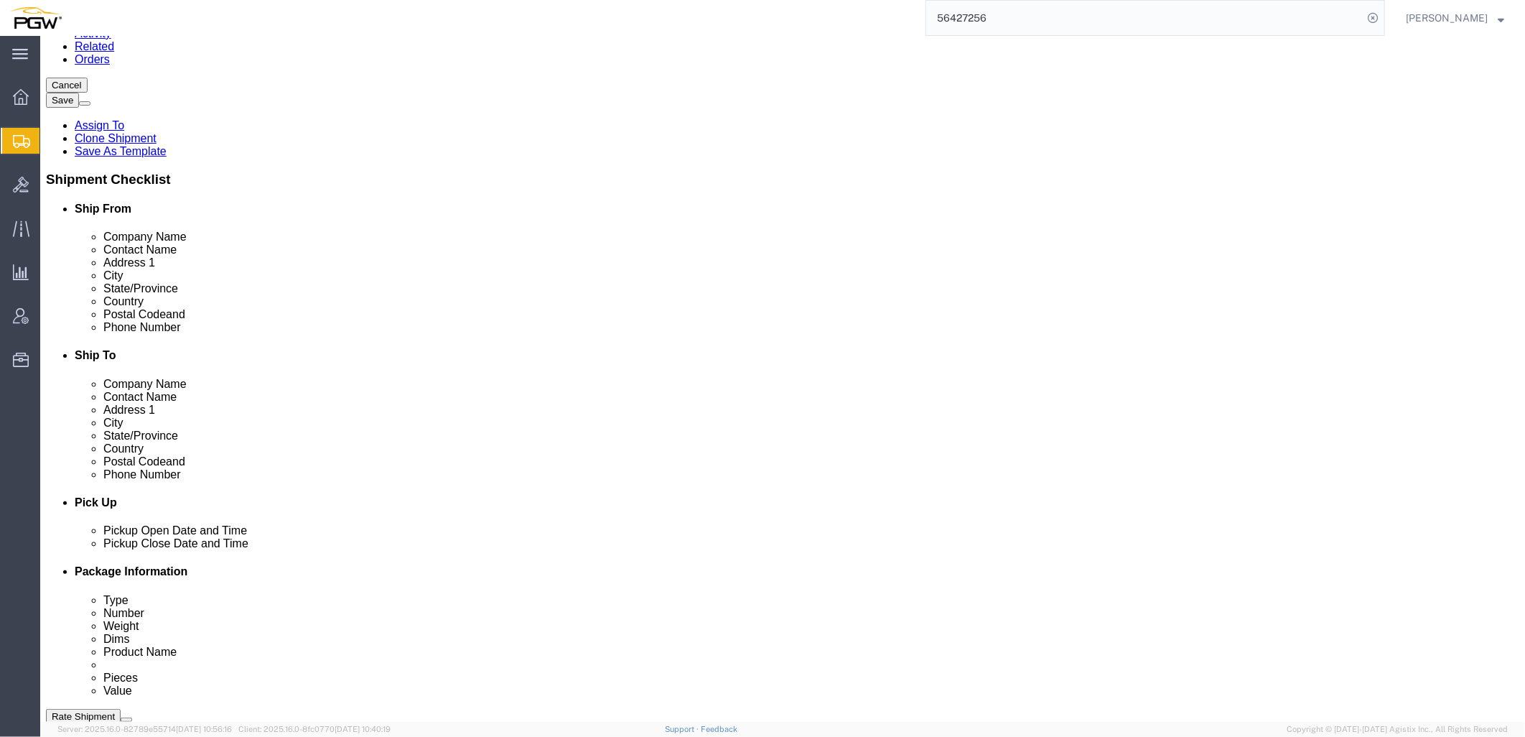
scroll to position [411, 0]
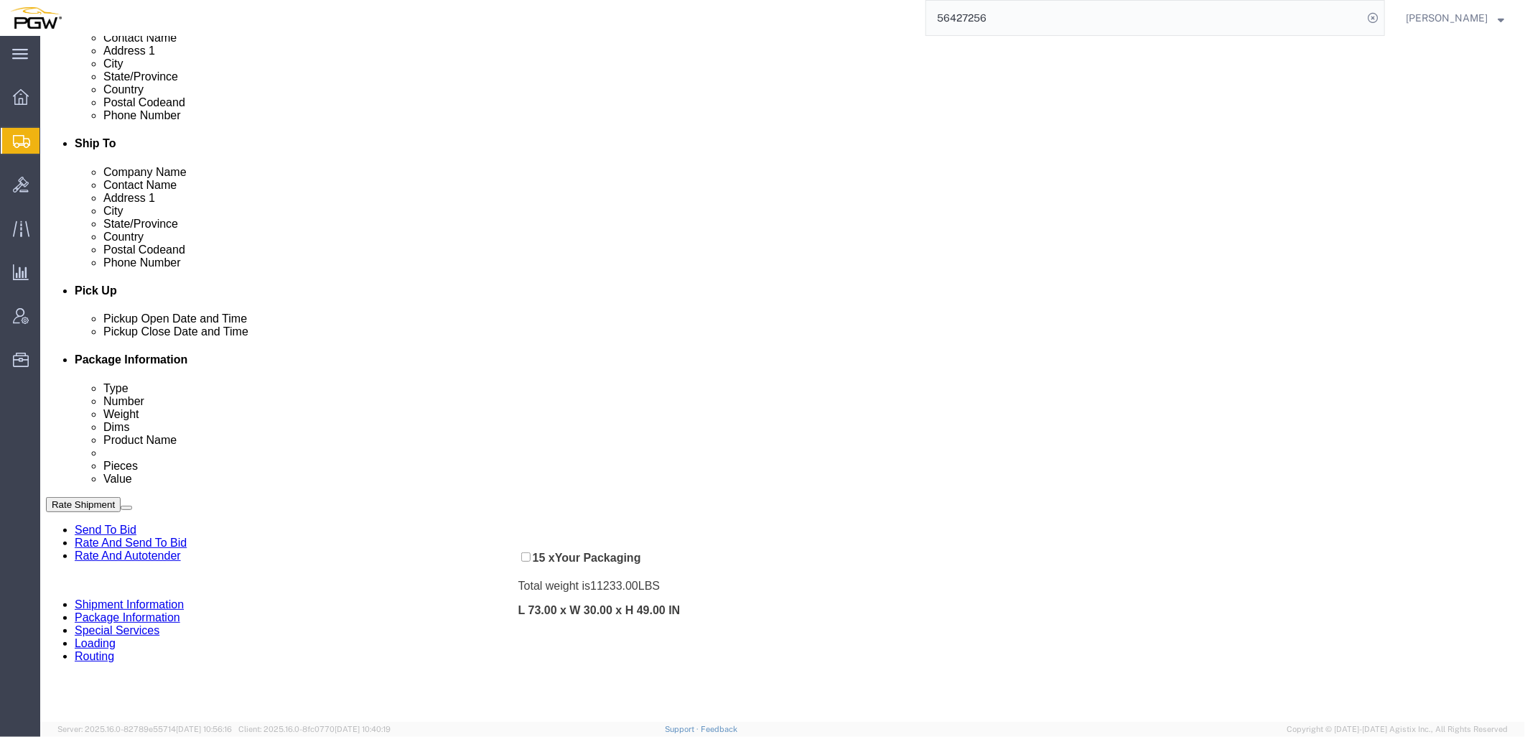
drag, startPoint x: 847, startPoint y: 258, endPoint x: 487, endPoint y: 523, distance: 446.9
click div "Pickups + Add Stop From : PGW - 5801 5000 South Freeway, Fort Worth, TX, 76115,…"
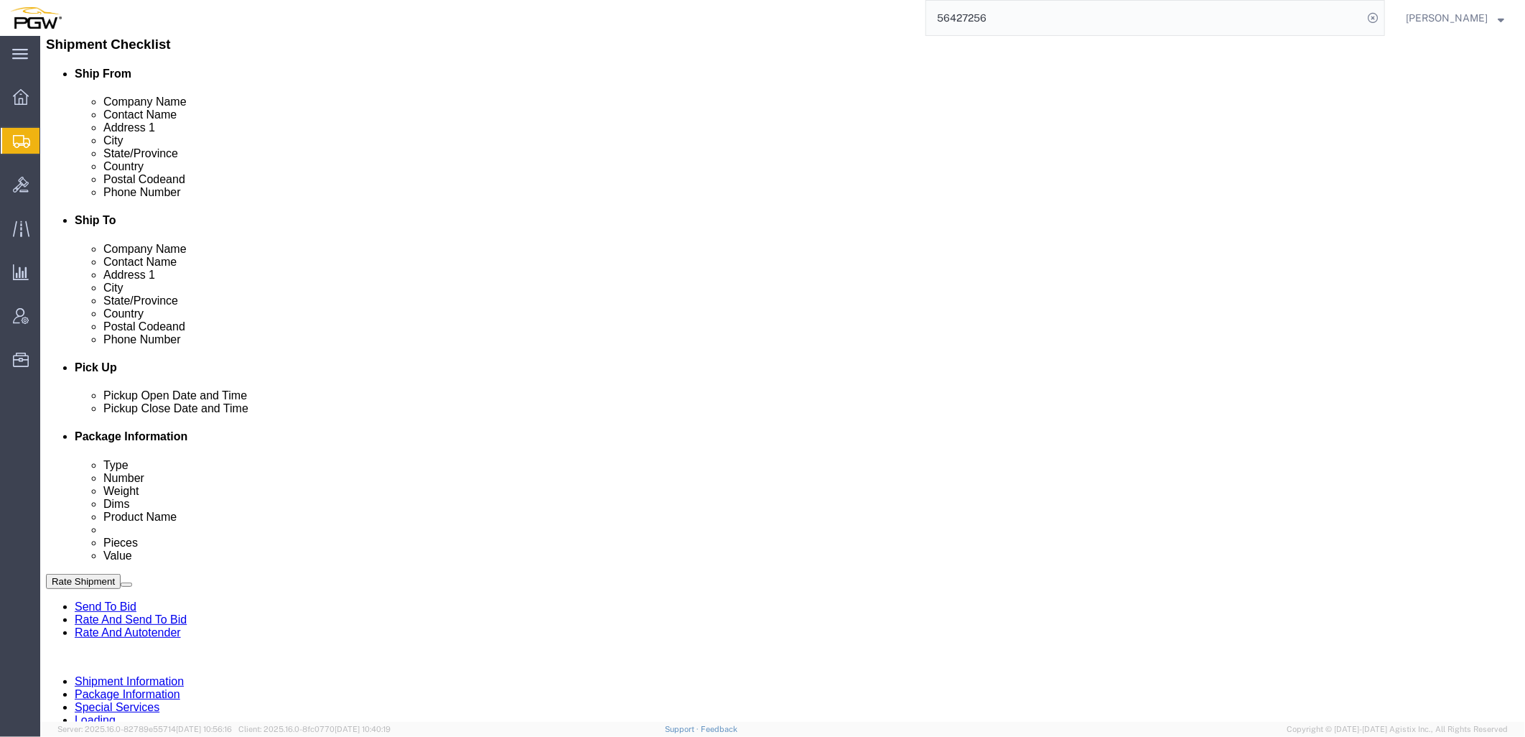
scroll to position [15, 0]
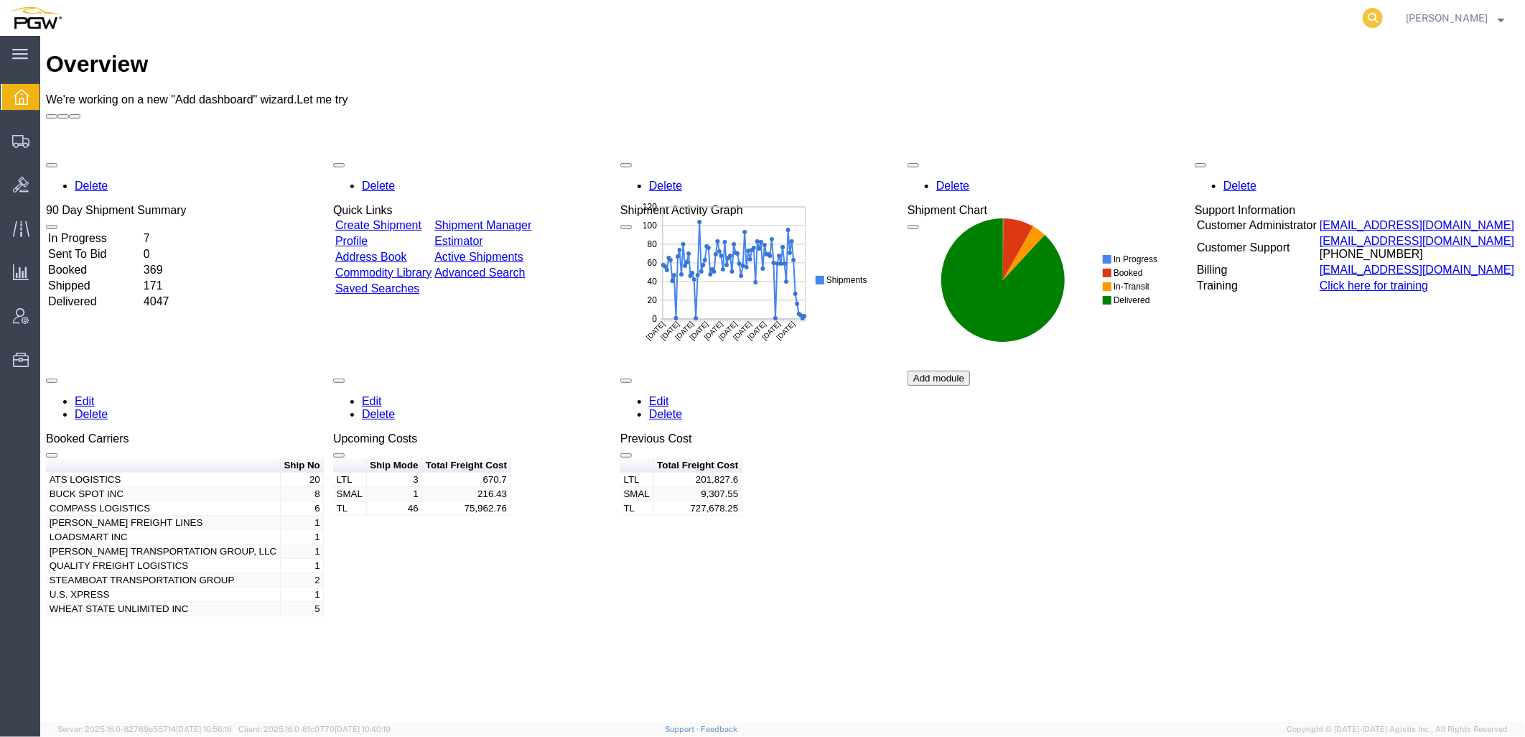
click at [1383, 14] on icon at bounding box center [1373, 18] width 20 height 20
click at [1300, 24] on input "search" at bounding box center [1144, 18] width 437 height 34
paste input "56350179"
type input "56350179"
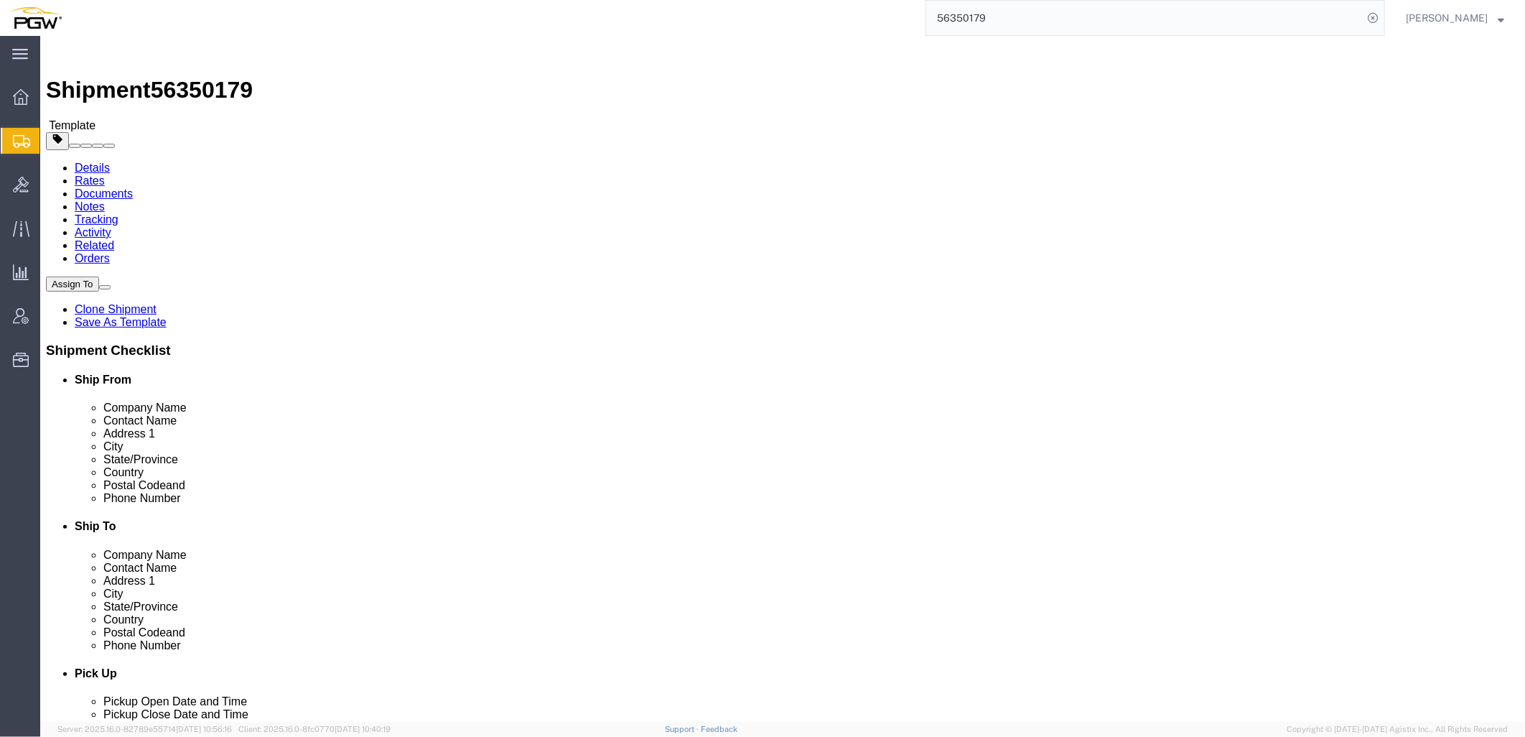
select select "62351"
select select
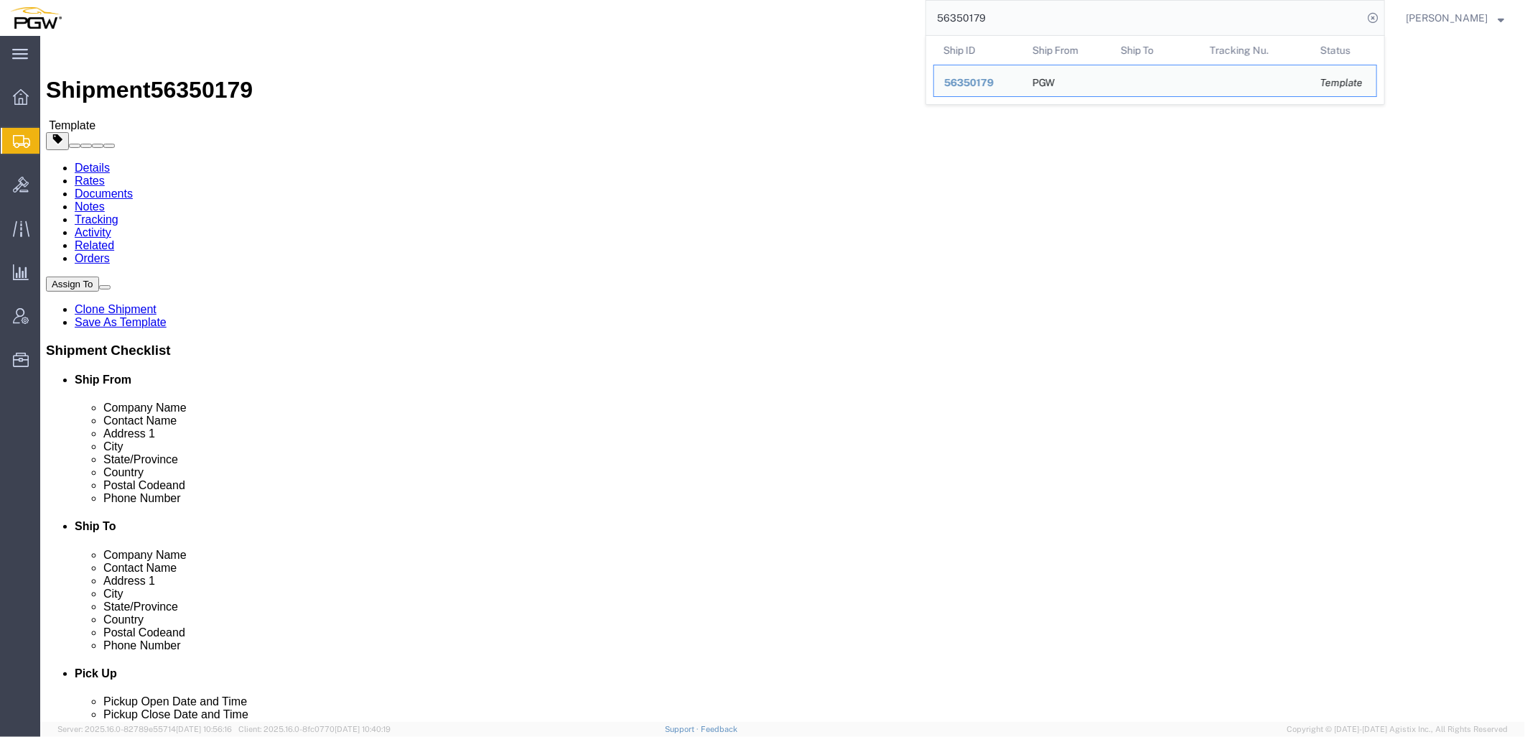
drag, startPoint x: 1093, startPoint y: 22, endPoint x: 479, endPoint y: 19, distance: 613.9
click at [479, 19] on div "56350179 Ship ID Ship From Ship To Tracking Nu. Status Ship ID 56350179 Ship Fr…" at bounding box center [728, 18] width 1313 height 36
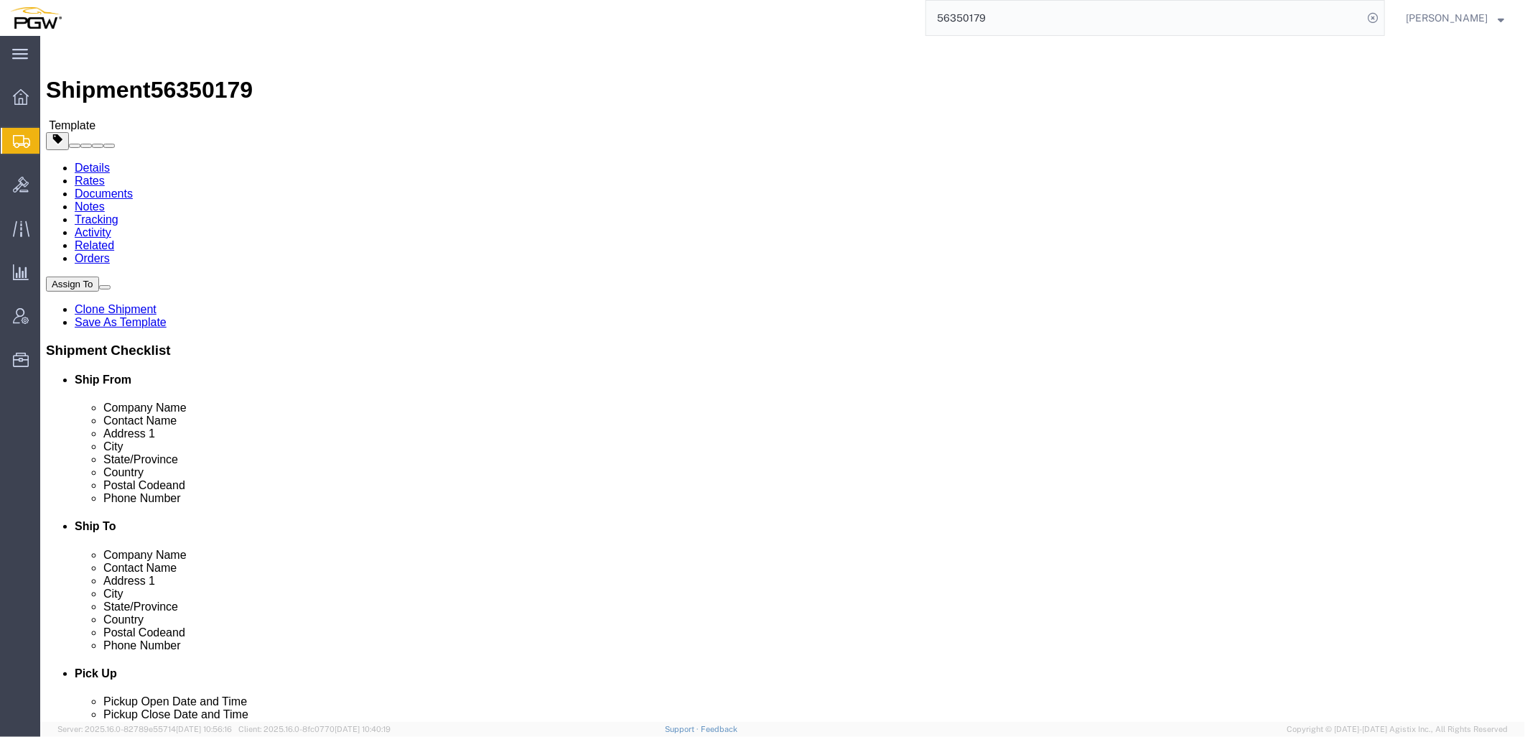
paste input "71243"
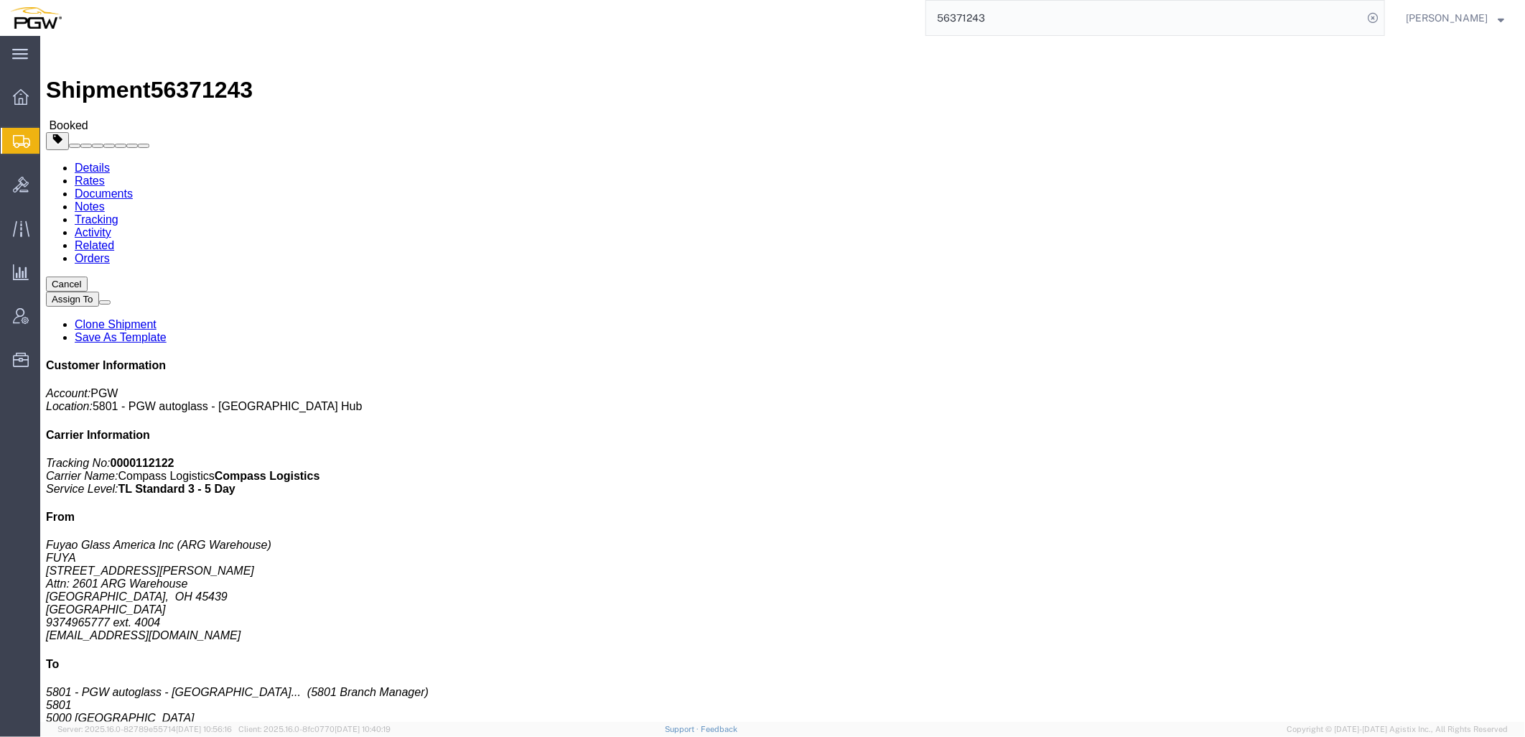
click div "Leg 1 - Truckload Vehicle 1: Standard Dry Van (53 Feet) Number of trucks: 1"
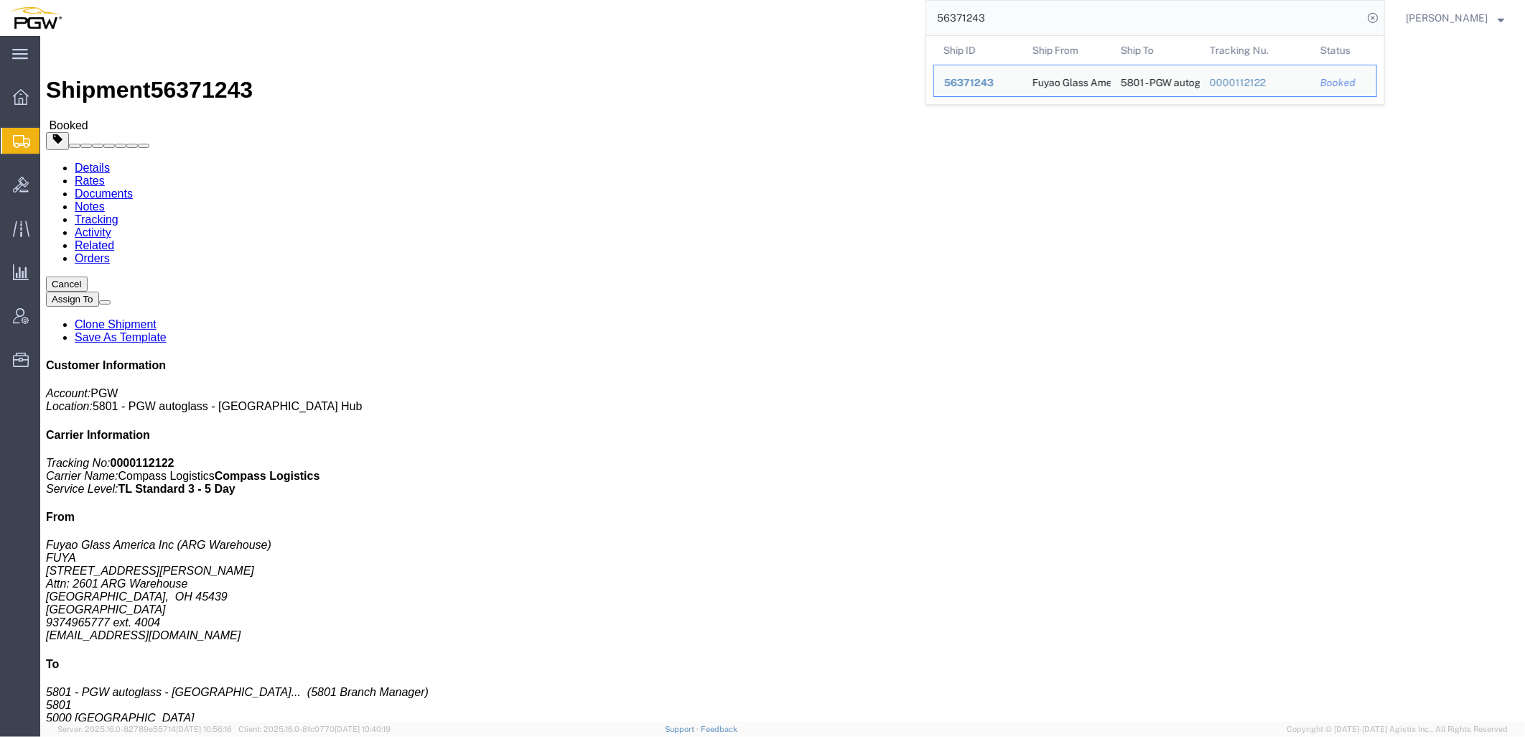
drag, startPoint x: 1014, startPoint y: 24, endPoint x: 769, endPoint y: 19, distance: 244.9
click at [769, 19] on div "56371243 Ship ID Ship From Ship To Tracking Nu. Status Ship ID 56371243 Ship Fr…" at bounding box center [728, 18] width 1313 height 36
click h4 "Routing & Vehicle Information"
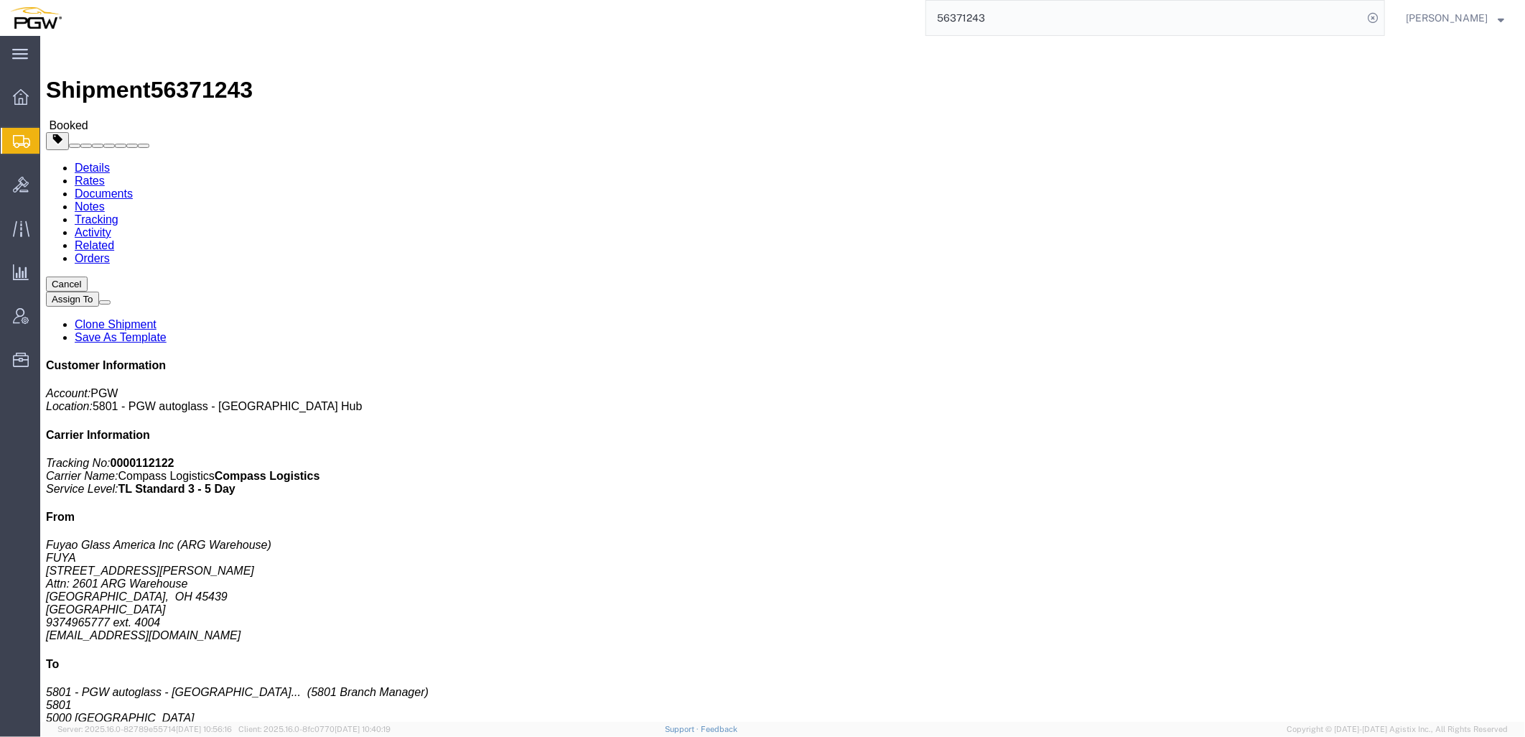
click button "Cancel"
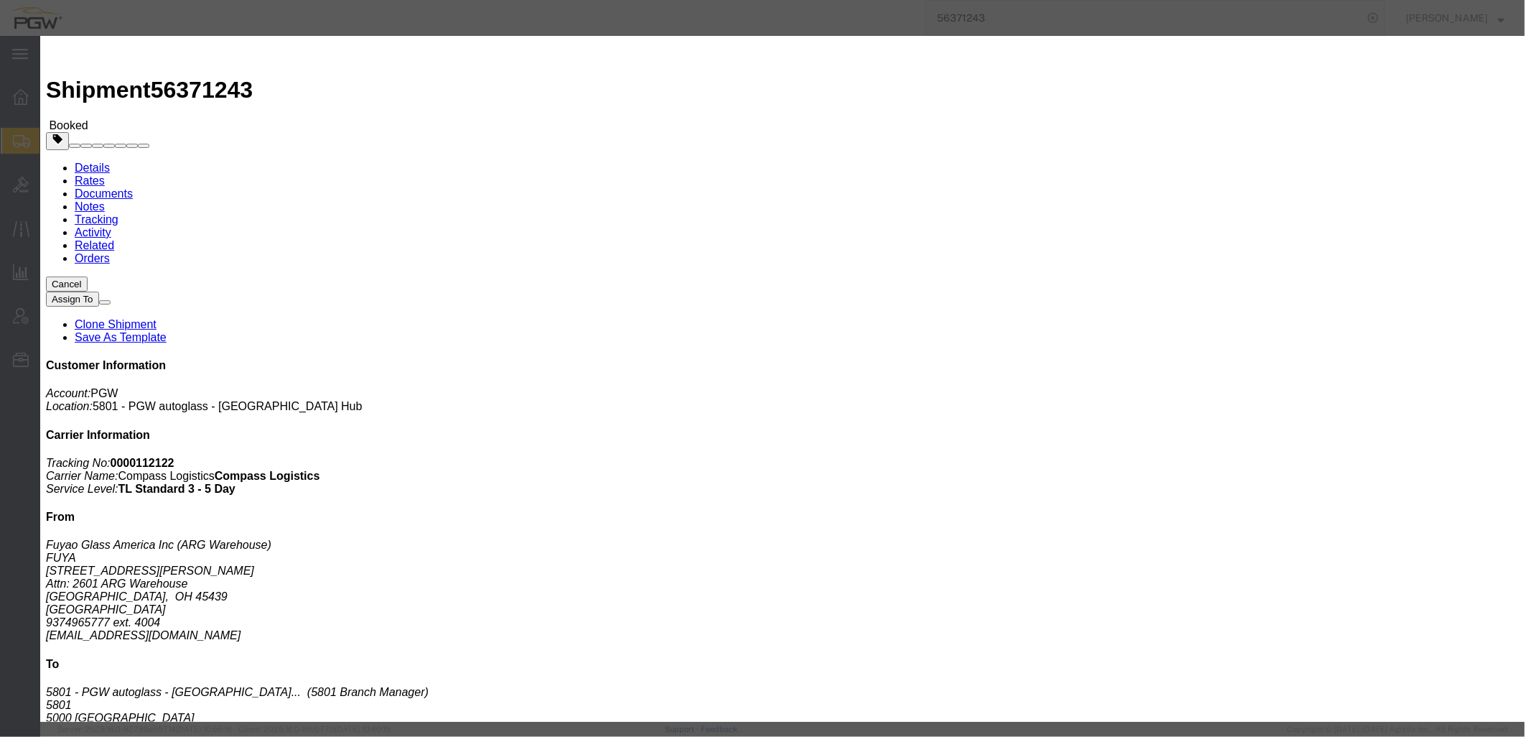
click button "Yes"
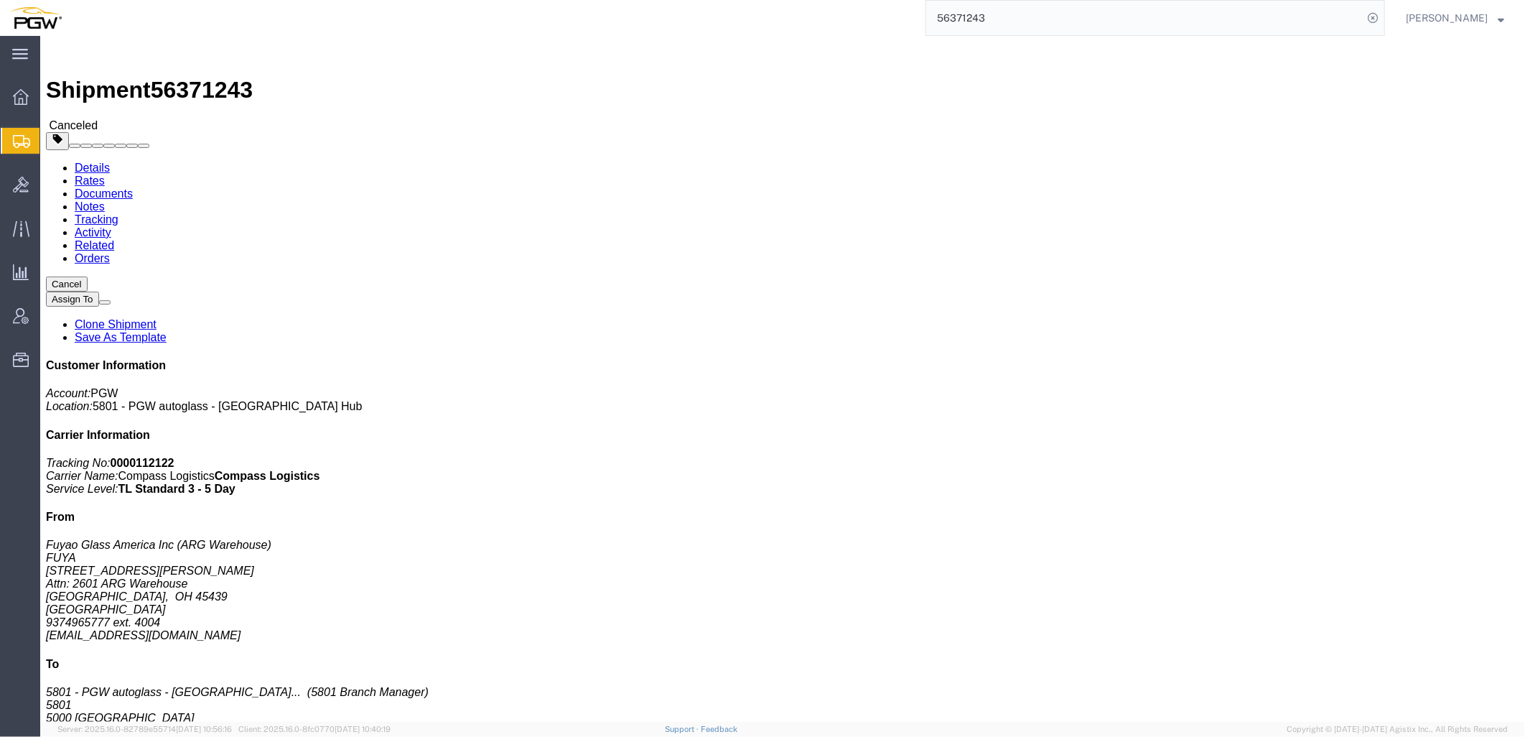
drag, startPoint x: 1059, startPoint y: 17, endPoint x: 577, endPoint y: -12, distance: 482.7
click at [577, 0] on html "main_menu Created with Sketch. Collapse Menu Overview Shipments Shipment Manage…" at bounding box center [762, 368] width 1525 height 737
paste input "402856"
type input "56402856"
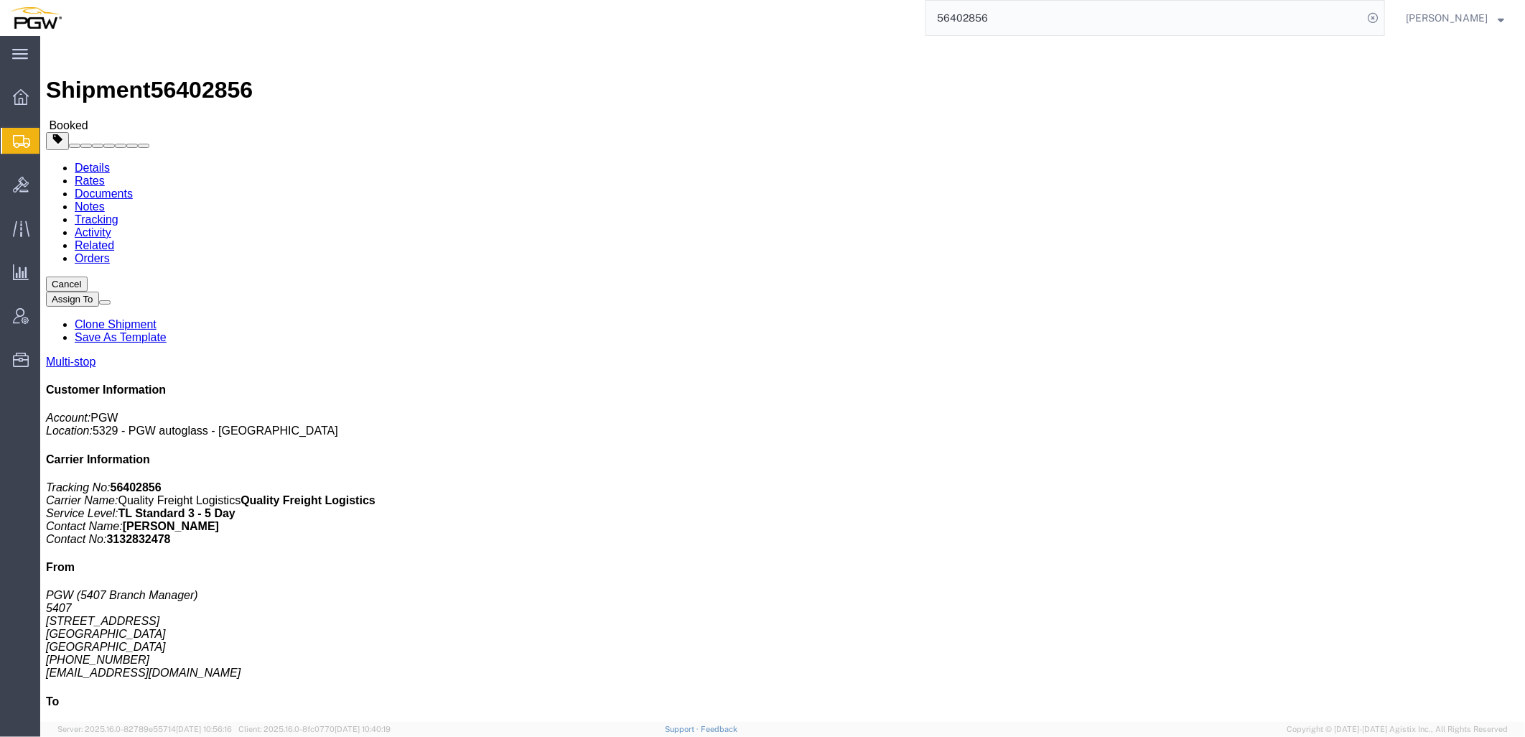
click link "Rates"
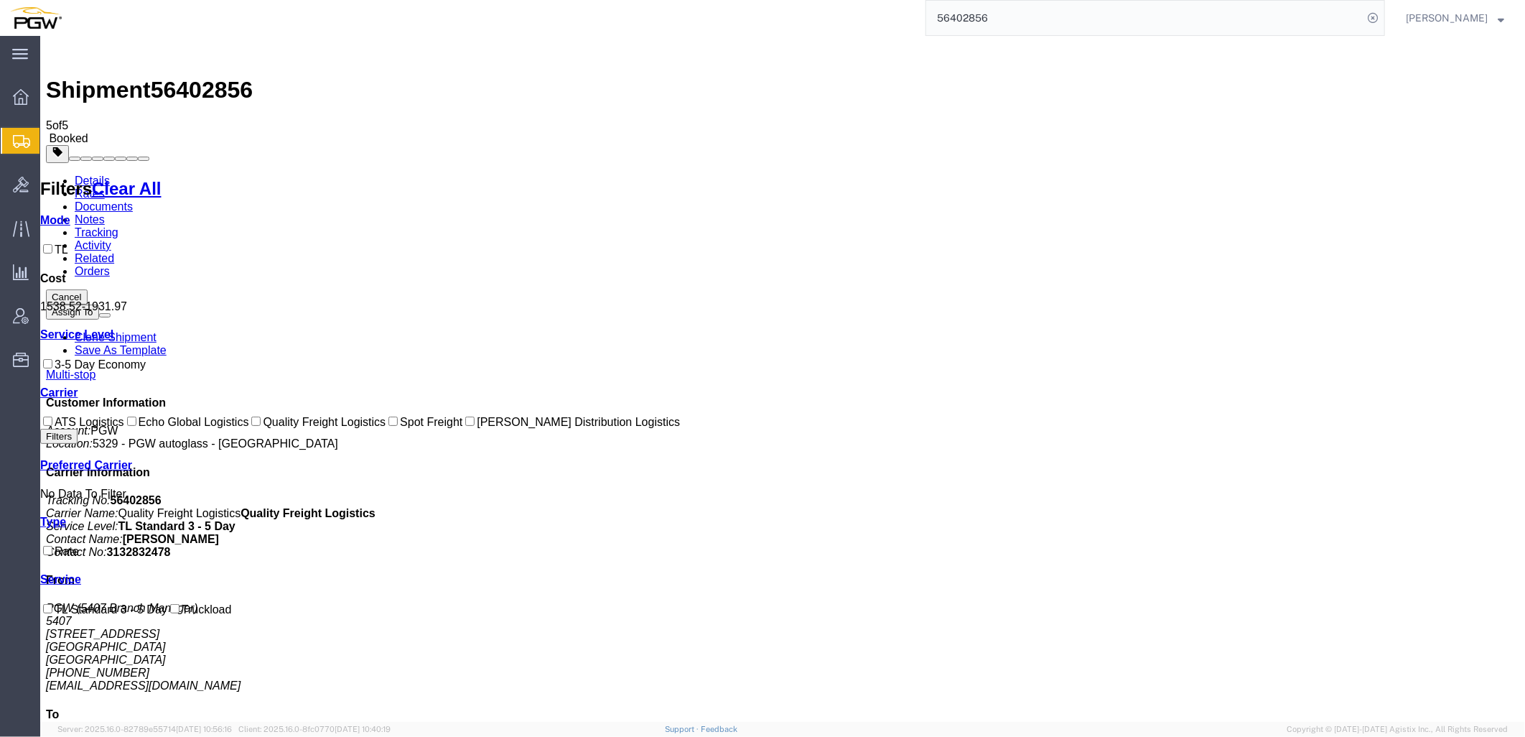
drag, startPoint x: 337, startPoint y: 485, endPoint x: 182, endPoint y: 269, distance: 266.2
click at [0, 0] on span "Create from Template" at bounding box center [0, 0] width 0 height 0
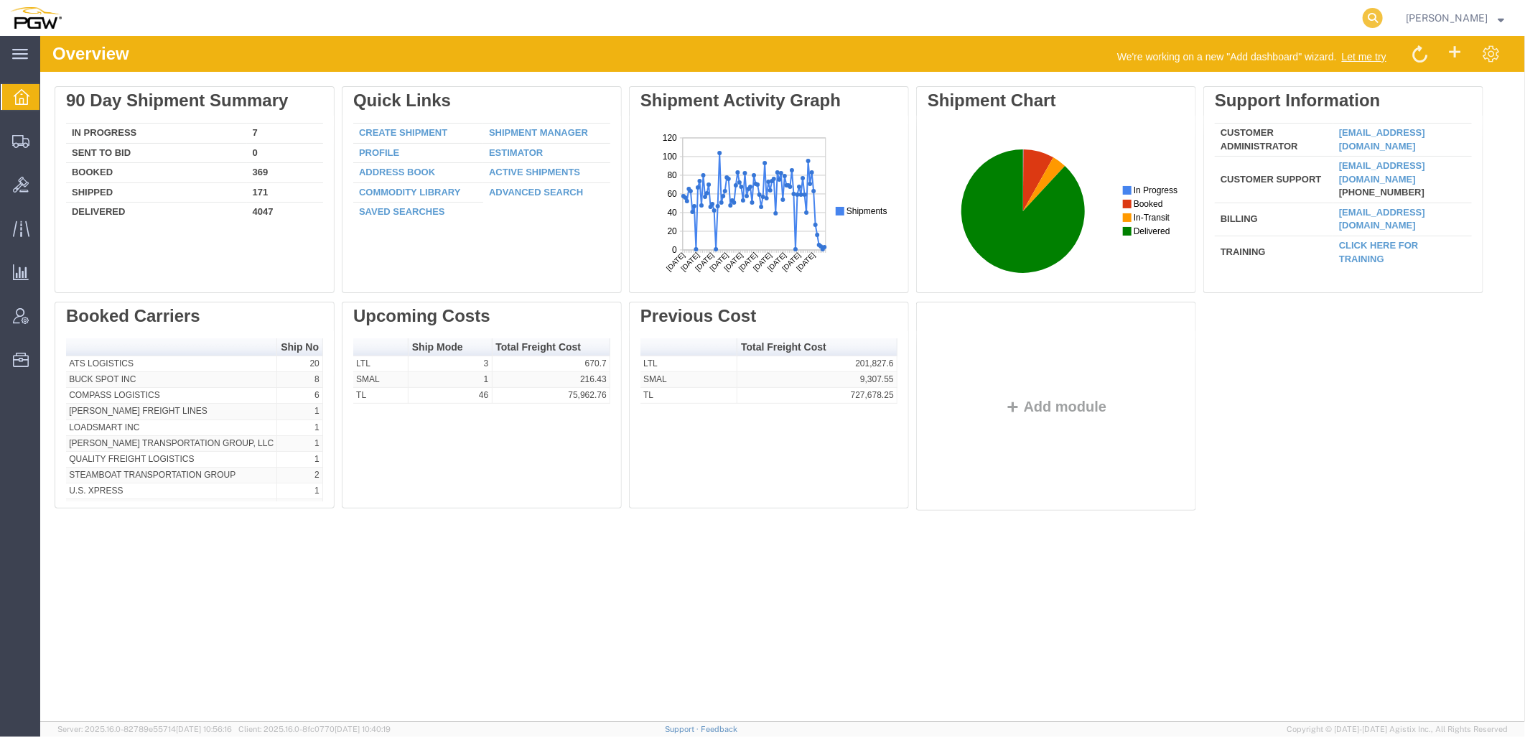
click at [1383, 17] on icon at bounding box center [1373, 18] width 20 height 20
click at [1094, 27] on input "search" at bounding box center [1144, 18] width 437 height 34
paste input "56427256"
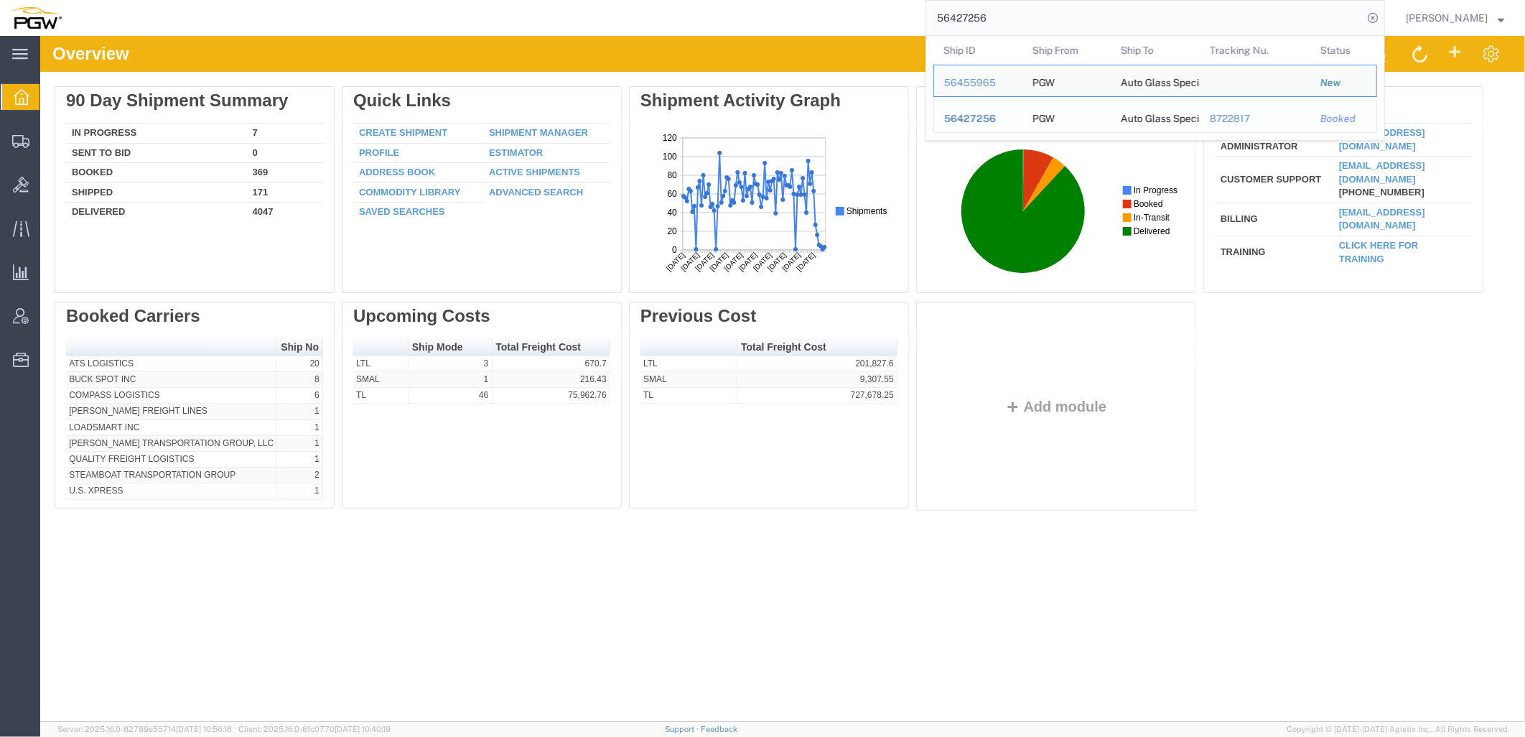
click at [971, 124] on span "56427256" at bounding box center [970, 118] width 52 height 11
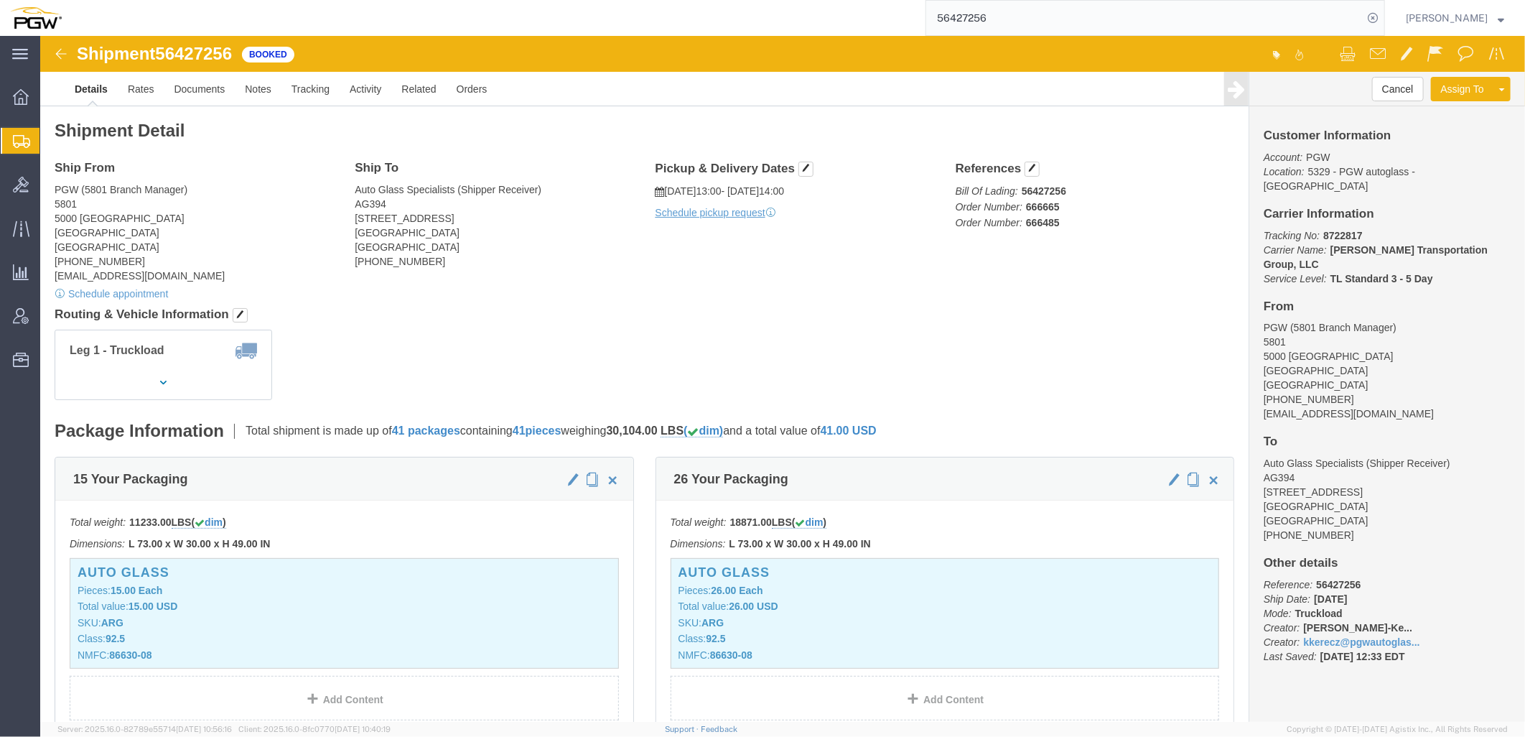
click div "Shipment Detail Ship From PGW (5801 Branch Manager) 5801 5000 South Freeway For…"
click link "Rates"
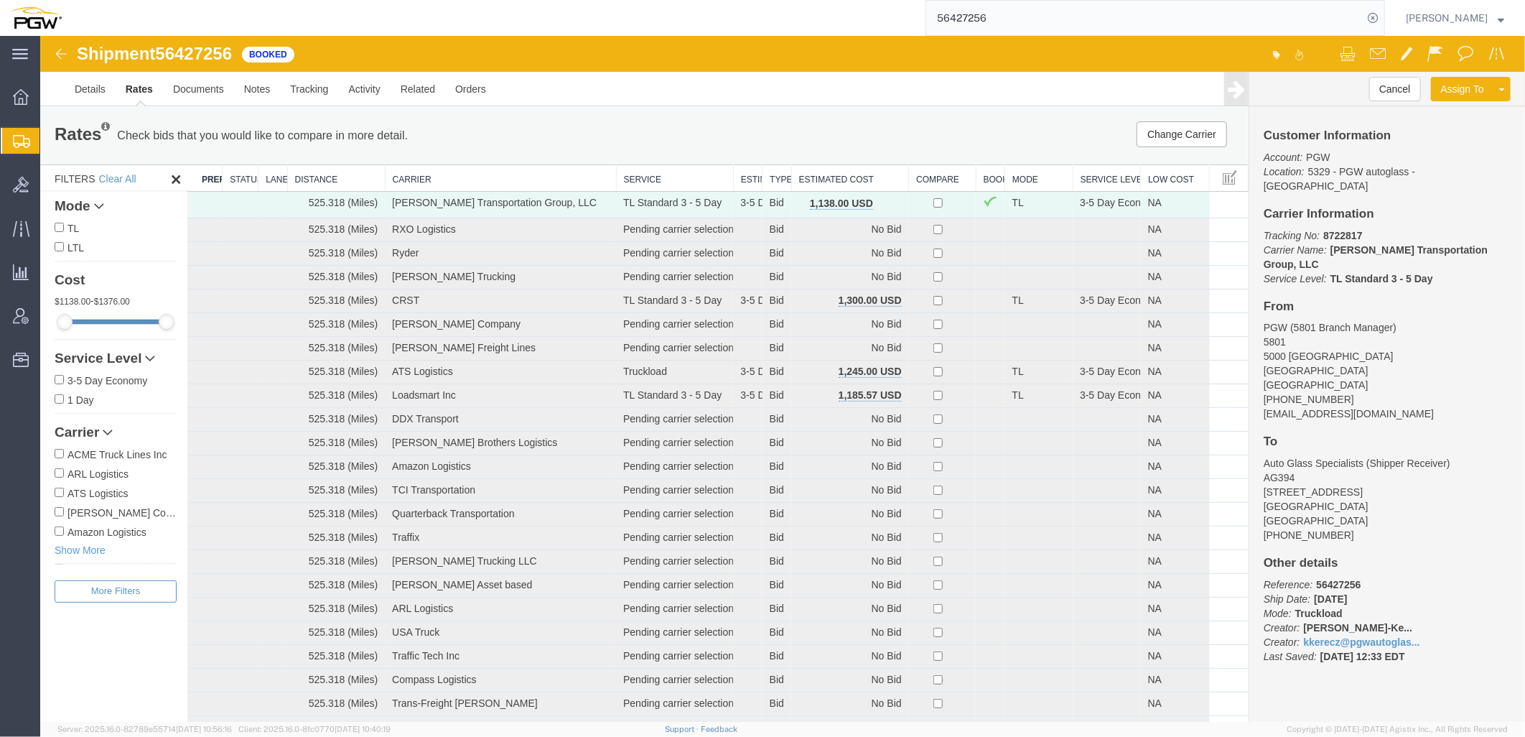
click at [831, 182] on th "Estimated Cost" at bounding box center [850, 177] width 118 height 27
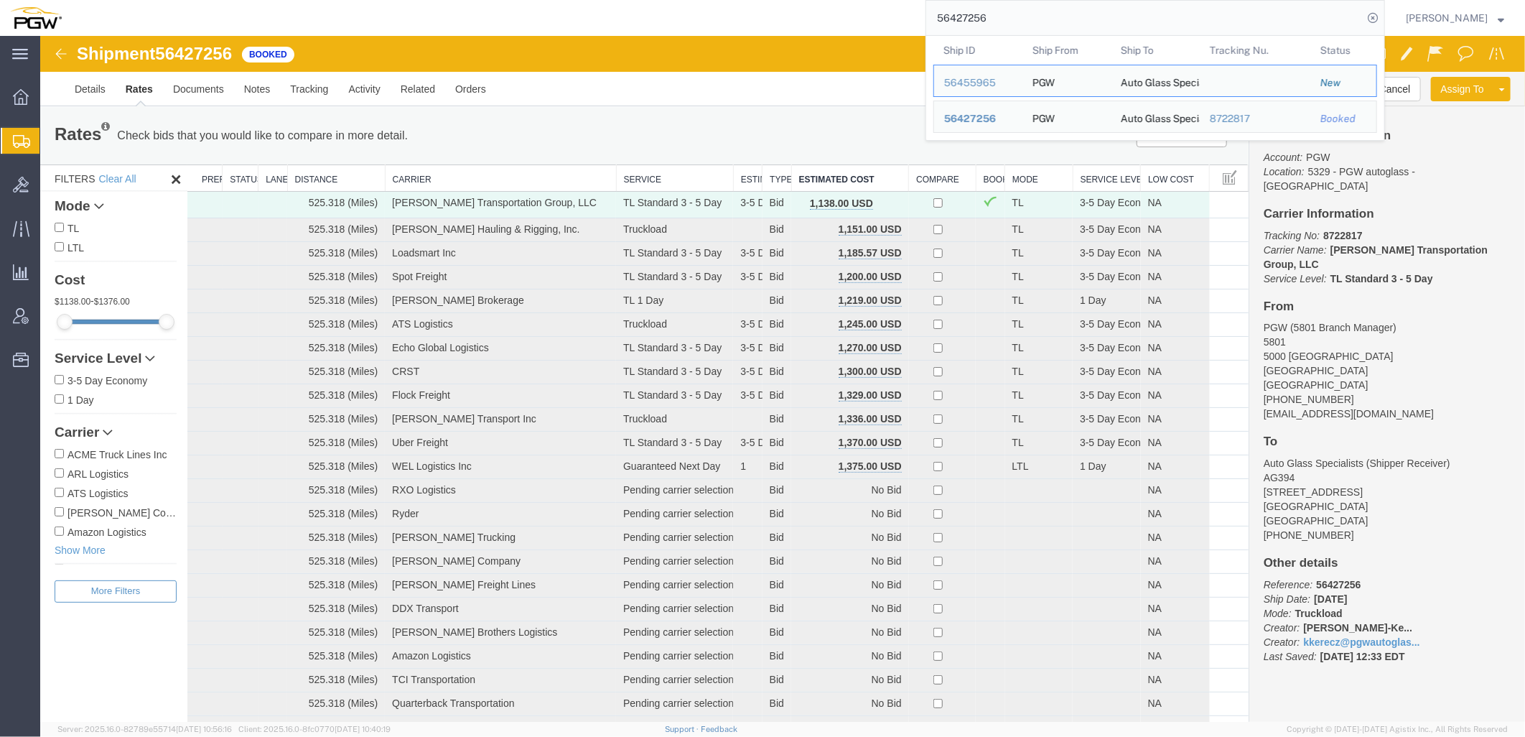
drag, startPoint x: 1169, startPoint y: 14, endPoint x: 511, endPoint y: 9, distance: 657.7
click at [516, 9] on div "56427256 Ship ID Ship From Ship To Tracking Nu. Status Ship ID 56455965 Ship Fr…" at bounding box center [728, 18] width 1313 height 36
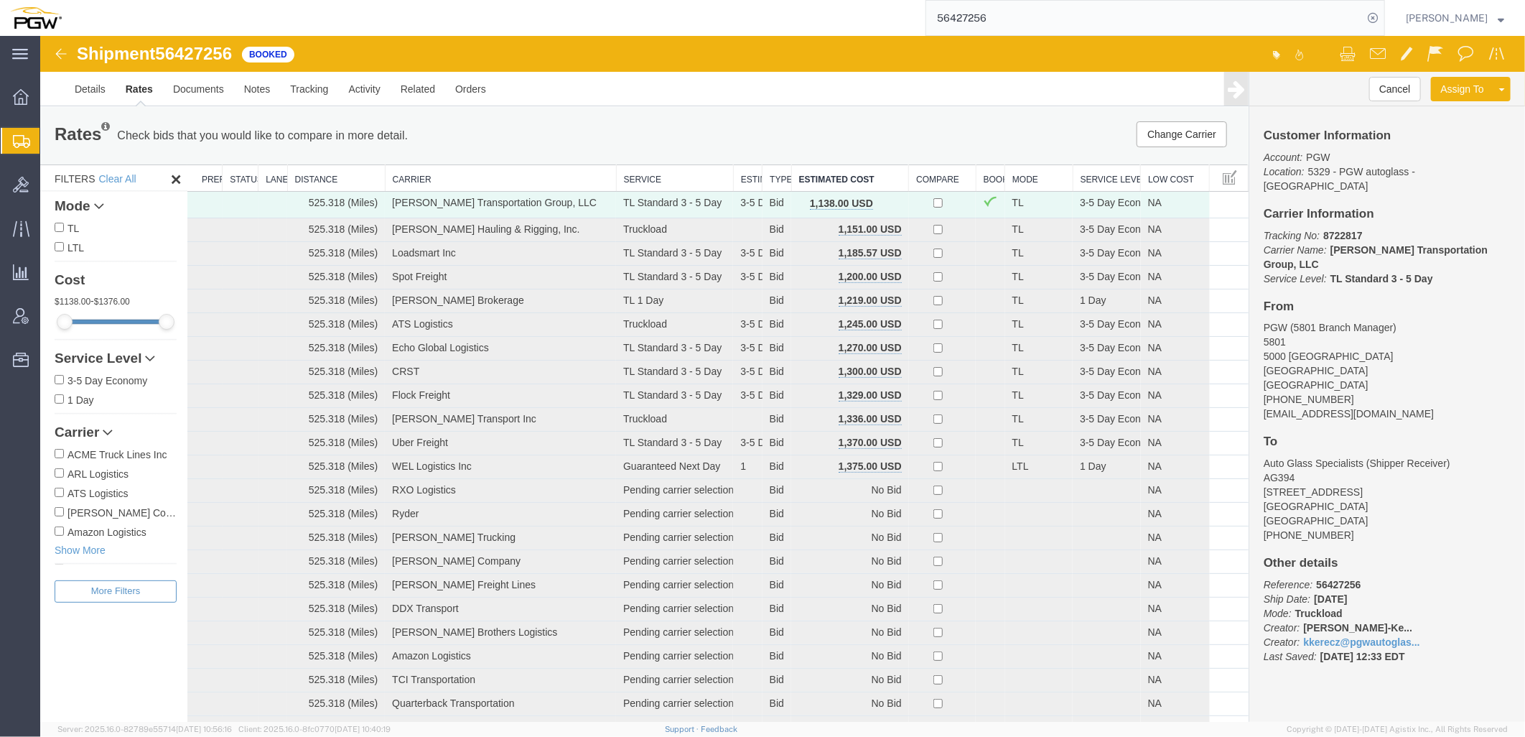
paste input "113"
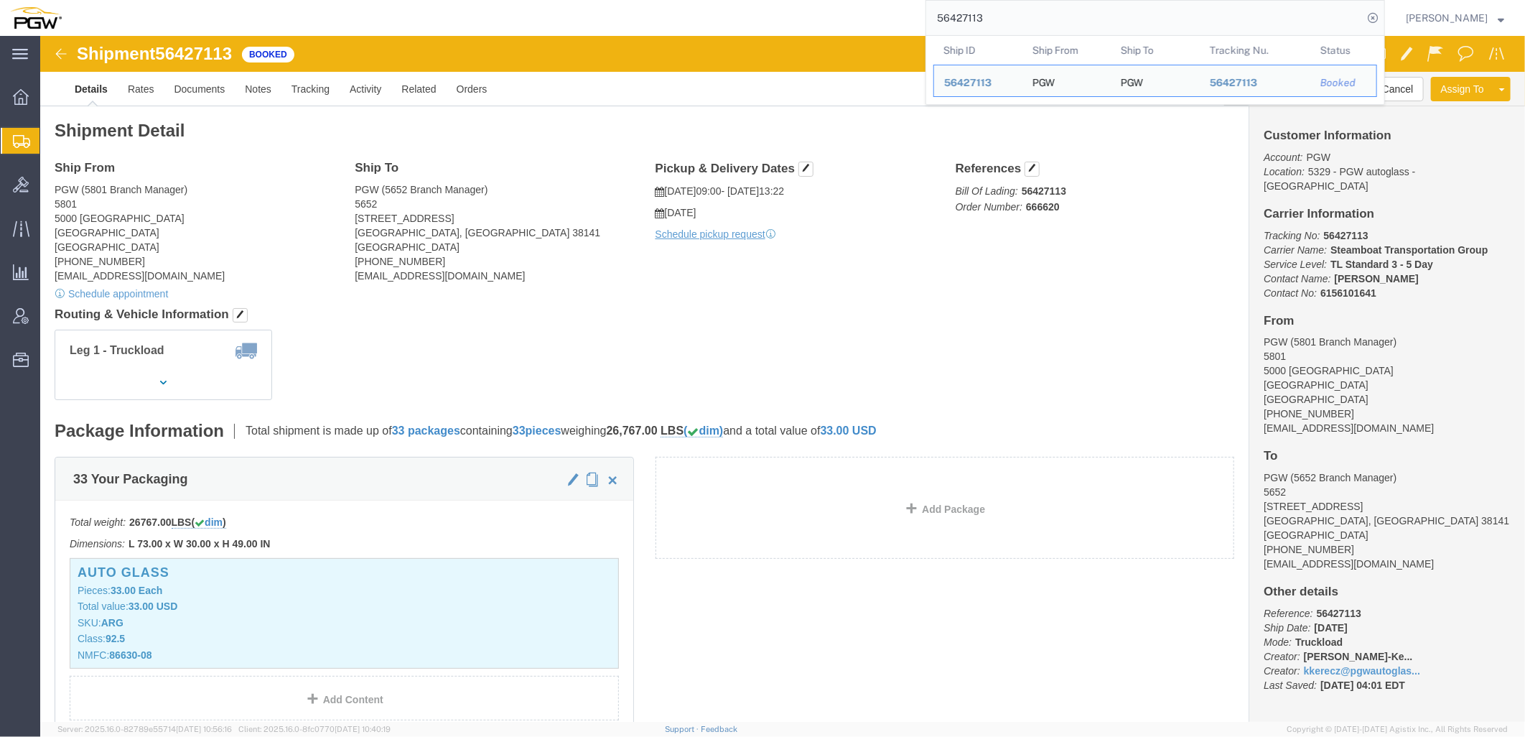
click div "Leg 1 - Truckload Vehicle 1: Standard Dry Van (53 Feet) Number of trucks: 1"
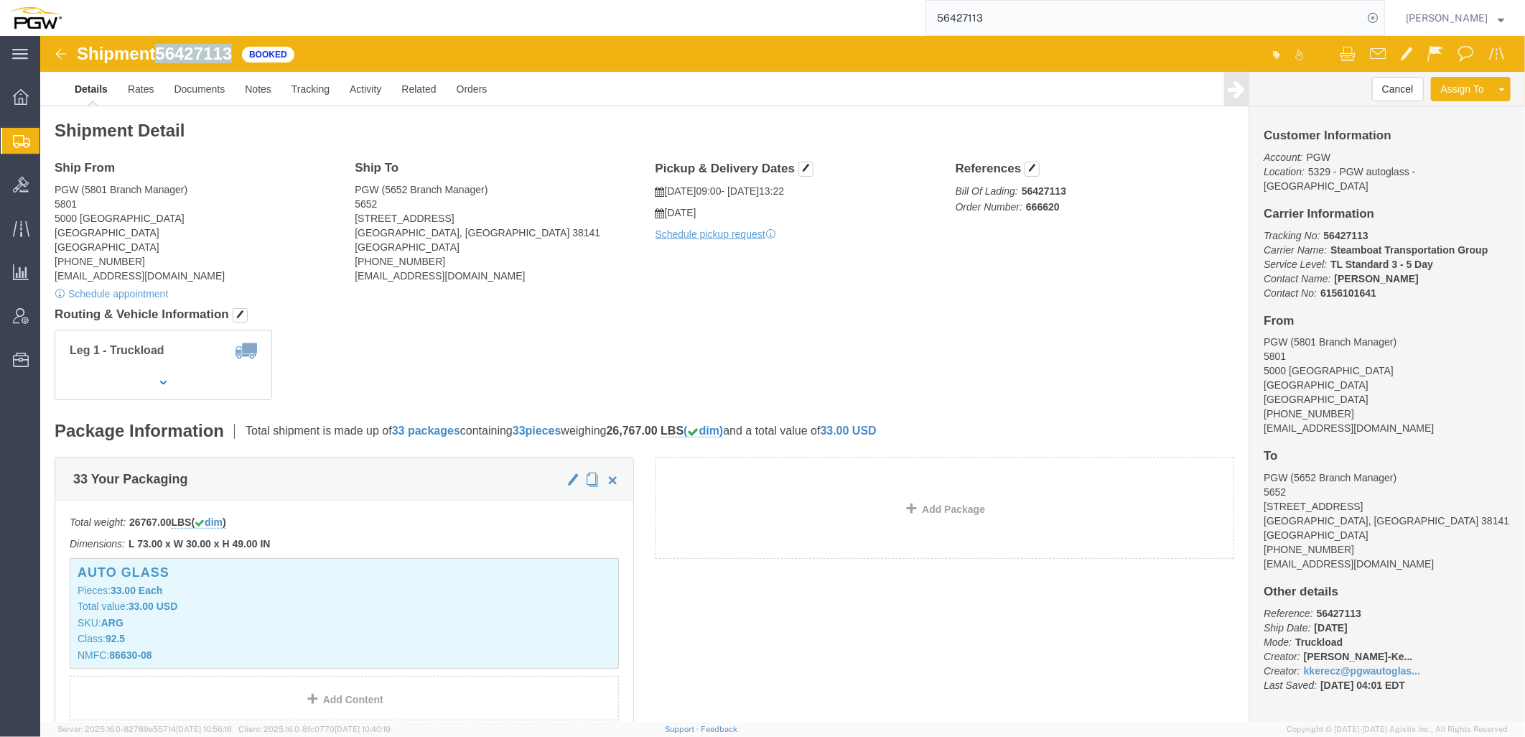
drag, startPoint x: 120, startPoint y: 11, endPoint x: 194, endPoint y: 14, distance: 74.0
click span "56427113"
copy span "56427113"
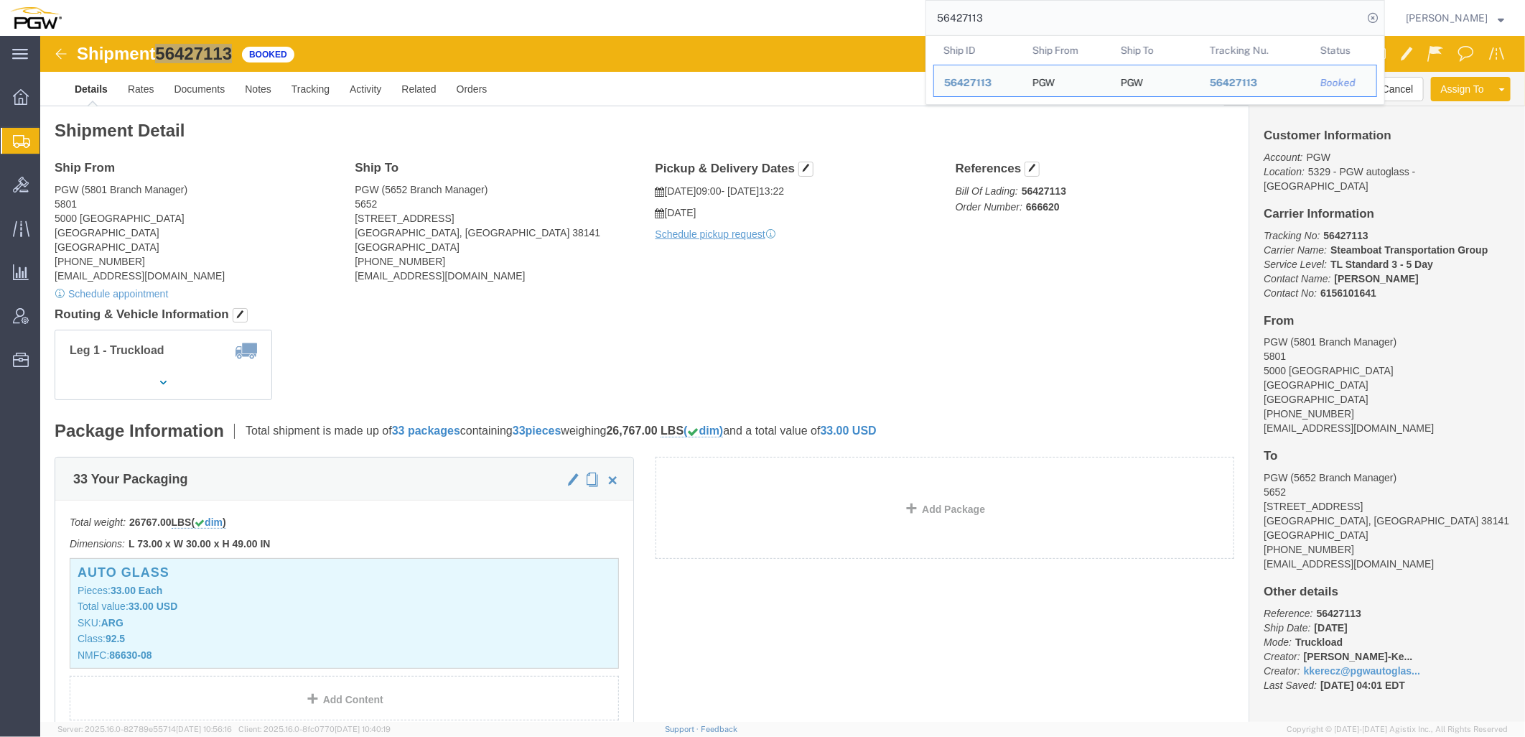
drag, startPoint x: 1061, startPoint y: 22, endPoint x: 371, endPoint y: -1, distance: 689.7
click at [371, 0] on html "main_menu Created with Sketch. Collapse Menu Overview Shipments Shipment Manage…" at bounding box center [762, 368] width 1525 height 737
paste input "6163"
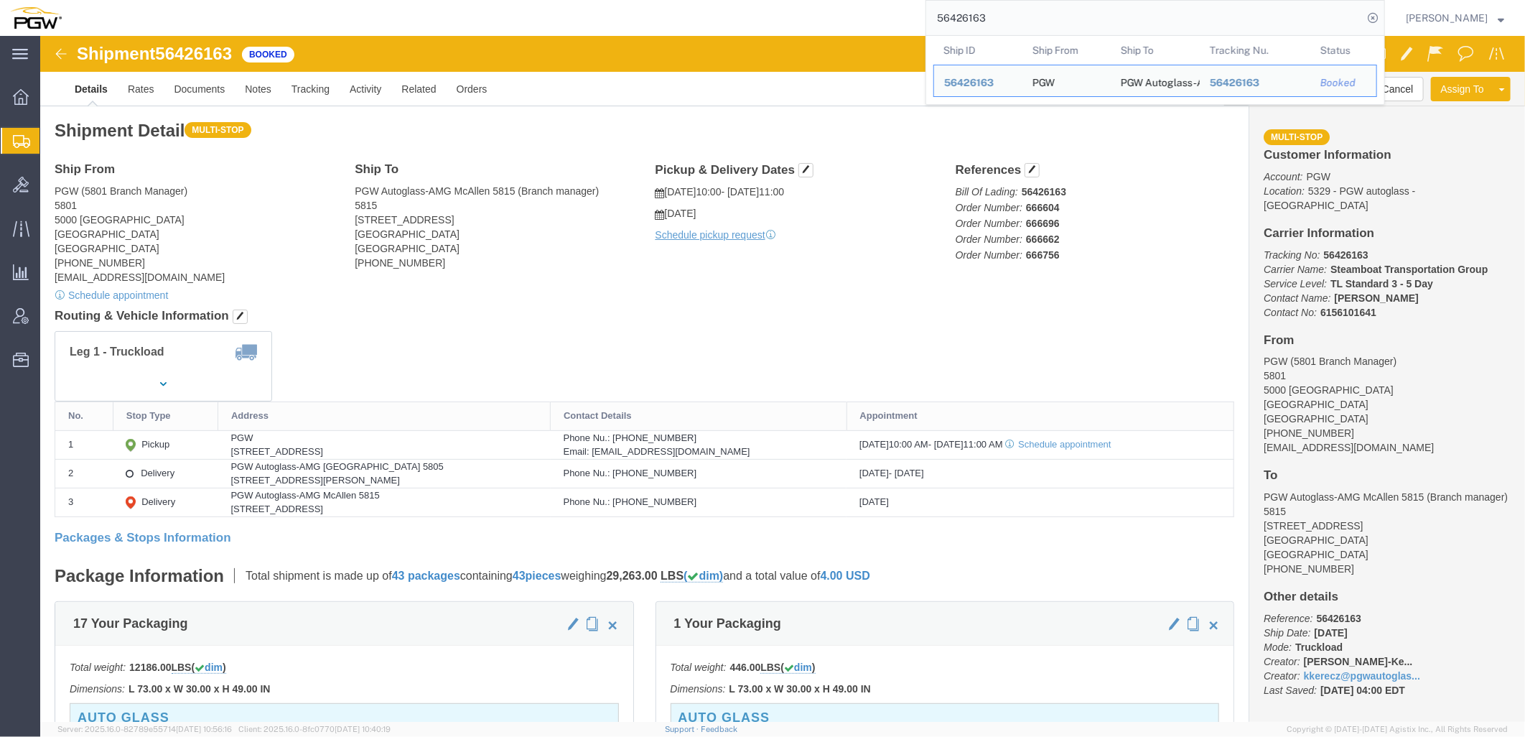
drag, startPoint x: 1051, startPoint y: 11, endPoint x: 778, endPoint y: 17, distance: 272.9
click at [778, 17] on div "56426163 Ship ID Ship From Ship To Tracking Nu. Status Ship ID 56426163 Ship Fr…" at bounding box center [728, 18] width 1313 height 36
click div "Leg 1 - Truckload Vehicle 1: Standard Dry Van (53 Feet) Number of trucks: 1"
paste input "7256"
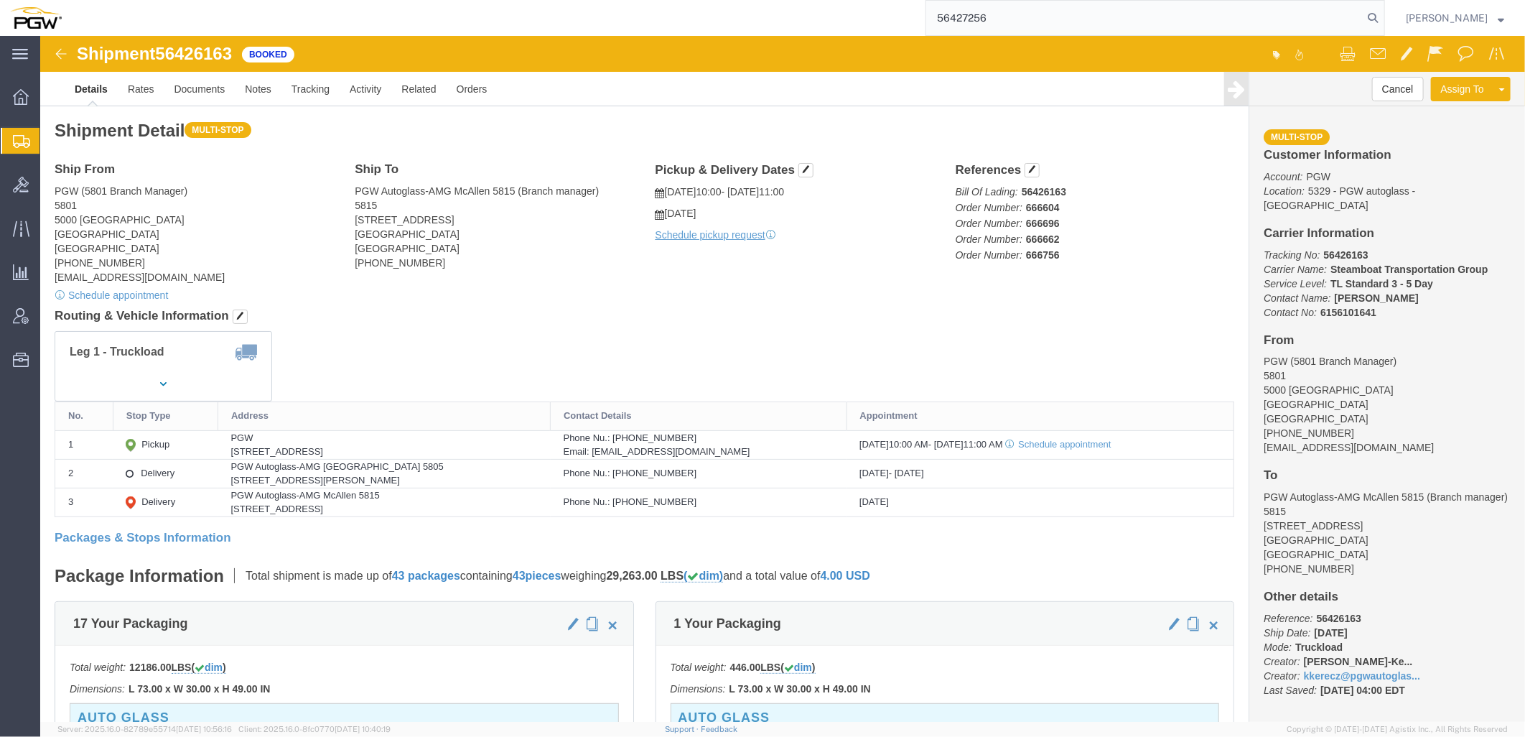
type input "56427256"
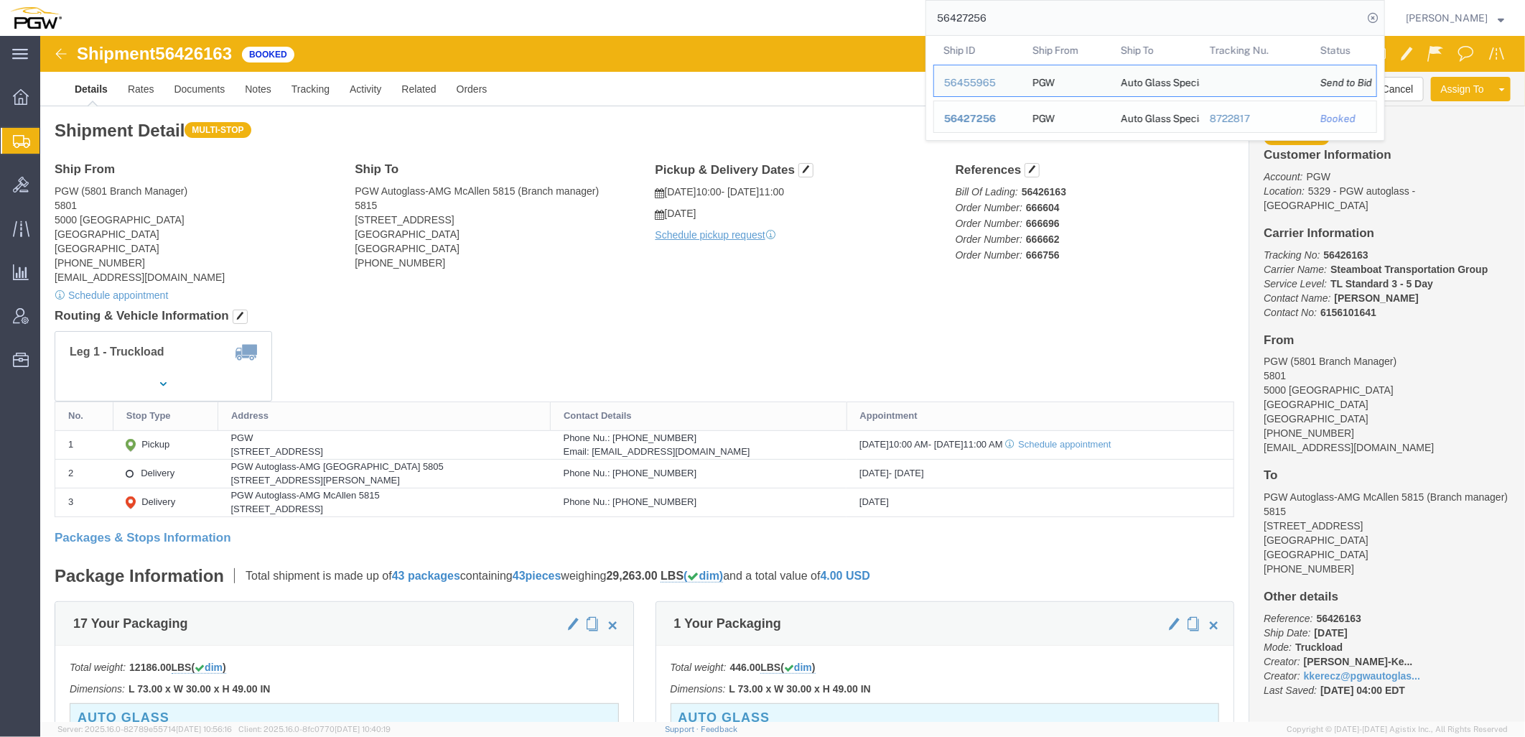
click at [975, 118] on span "56427256" at bounding box center [970, 118] width 52 height 11
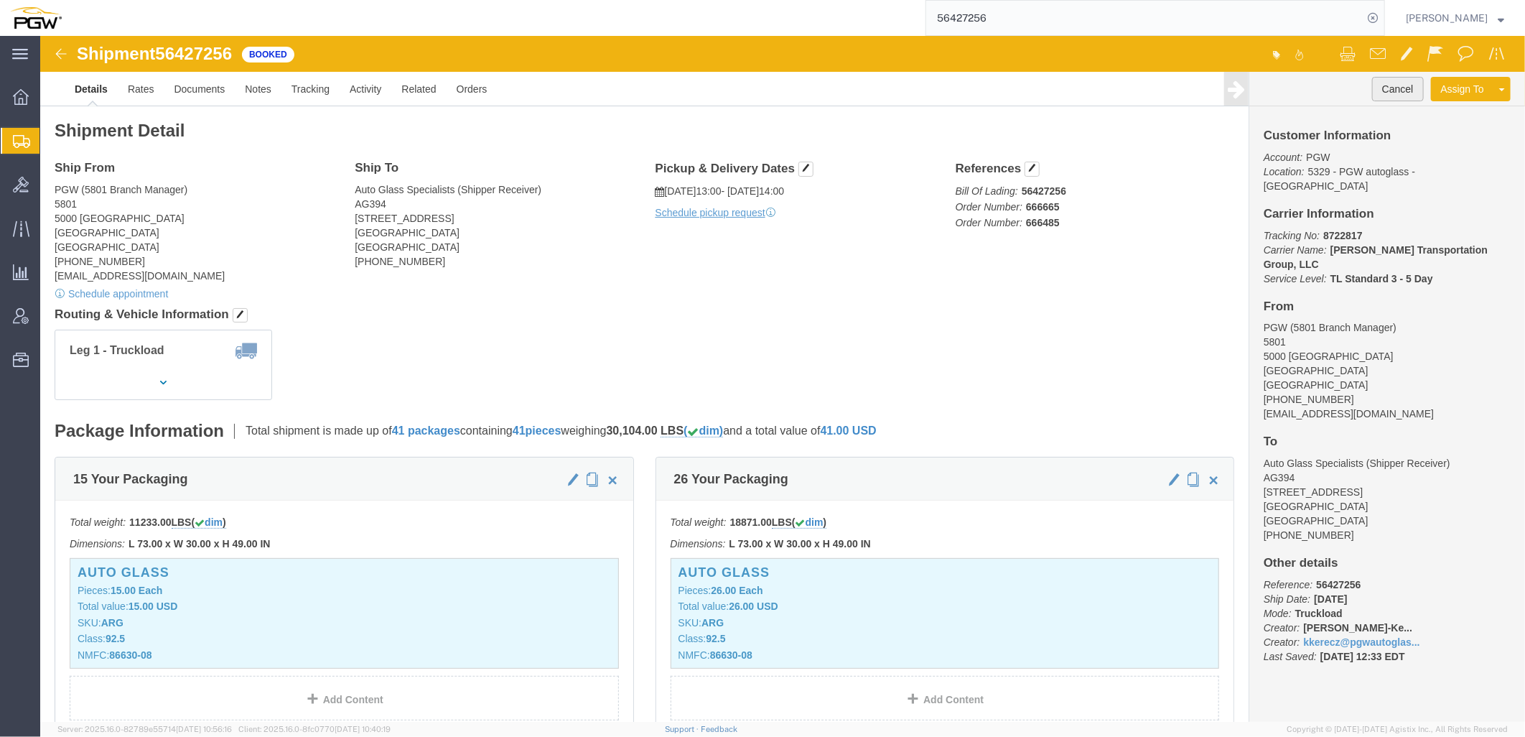
click button "Cancel"
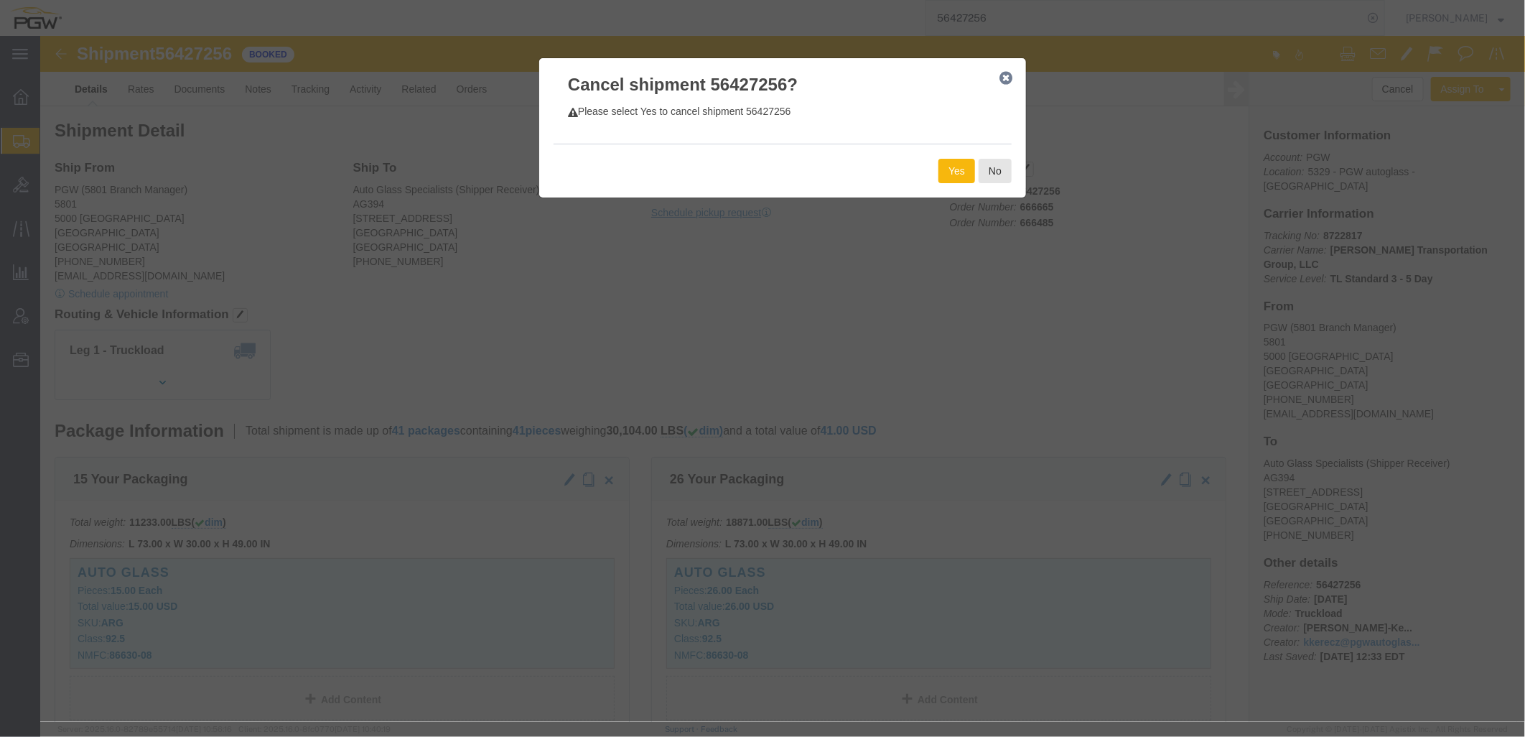
click button "Yes"
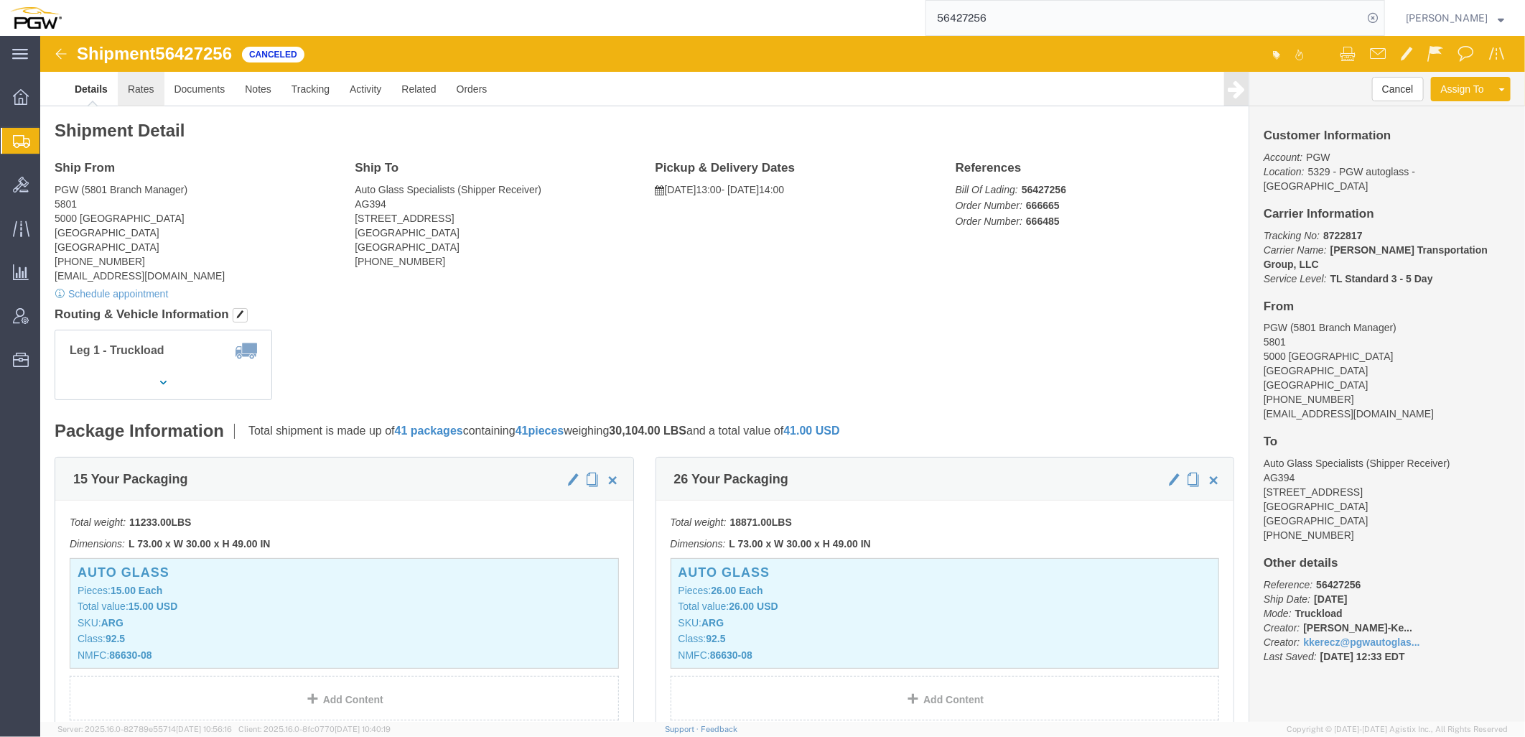
click link "Rates"
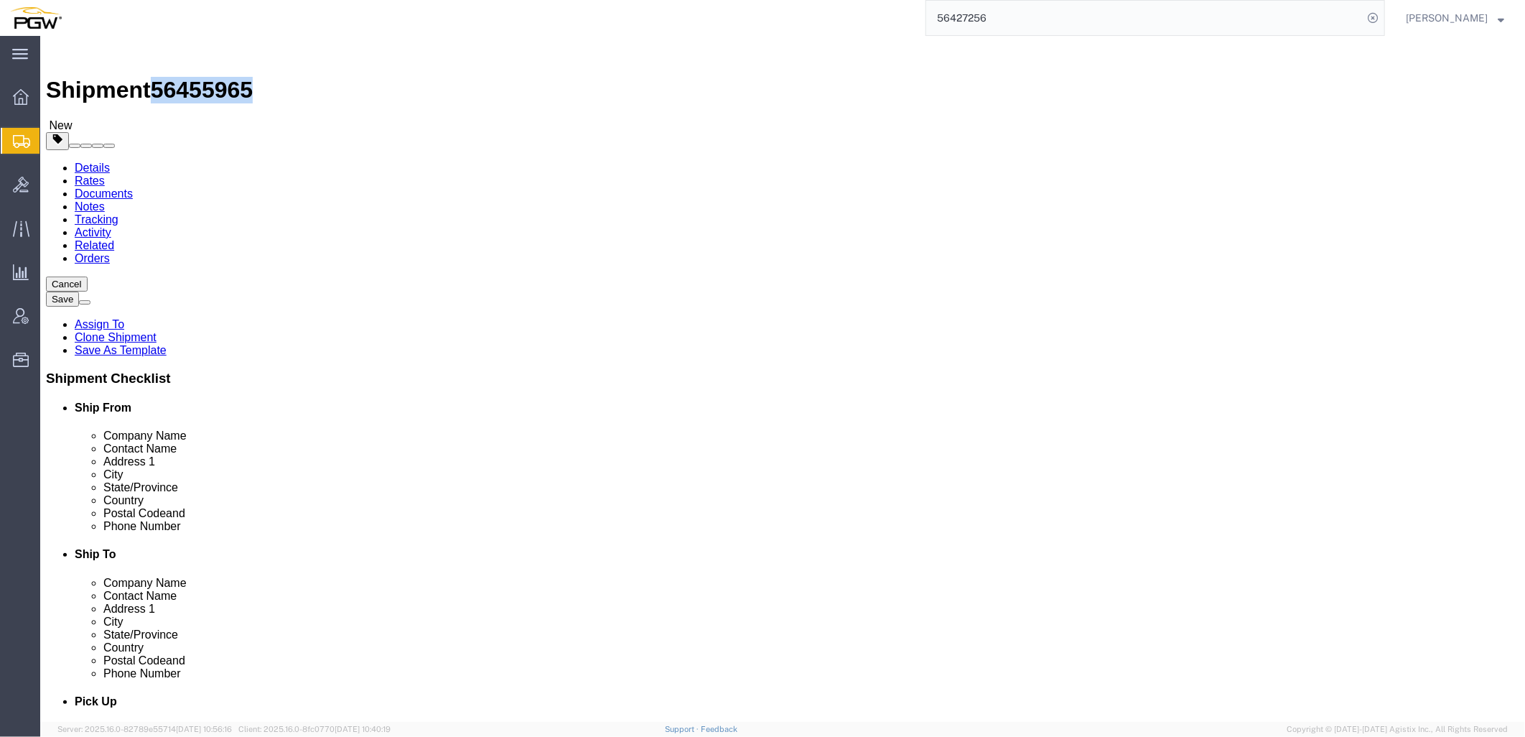
drag, startPoint x: 121, startPoint y: 16, endPoint x: 194, endPoint y: 13, distance: 73.3
click span "56455965"
copy span "56455965"
click icon
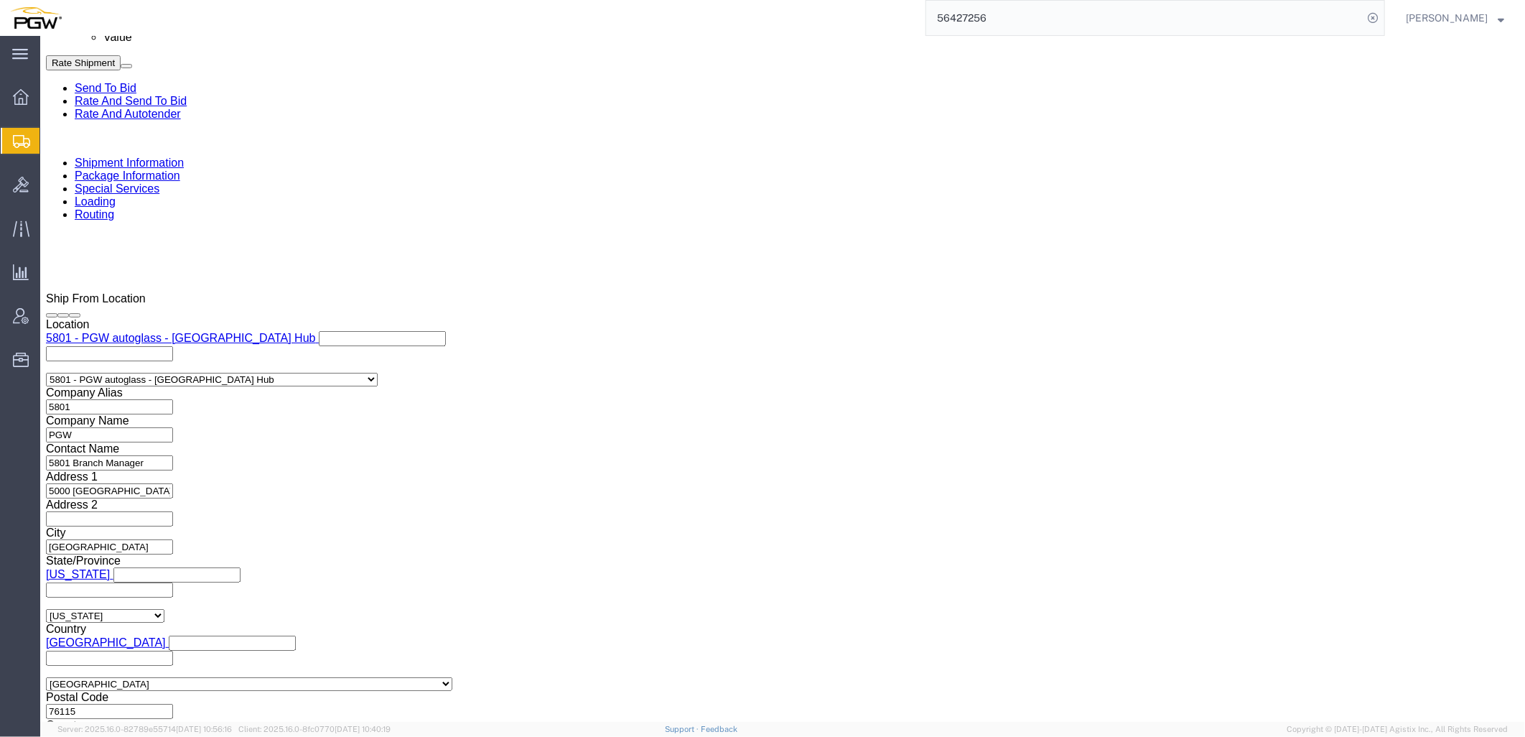
scroll to position [879, 0]
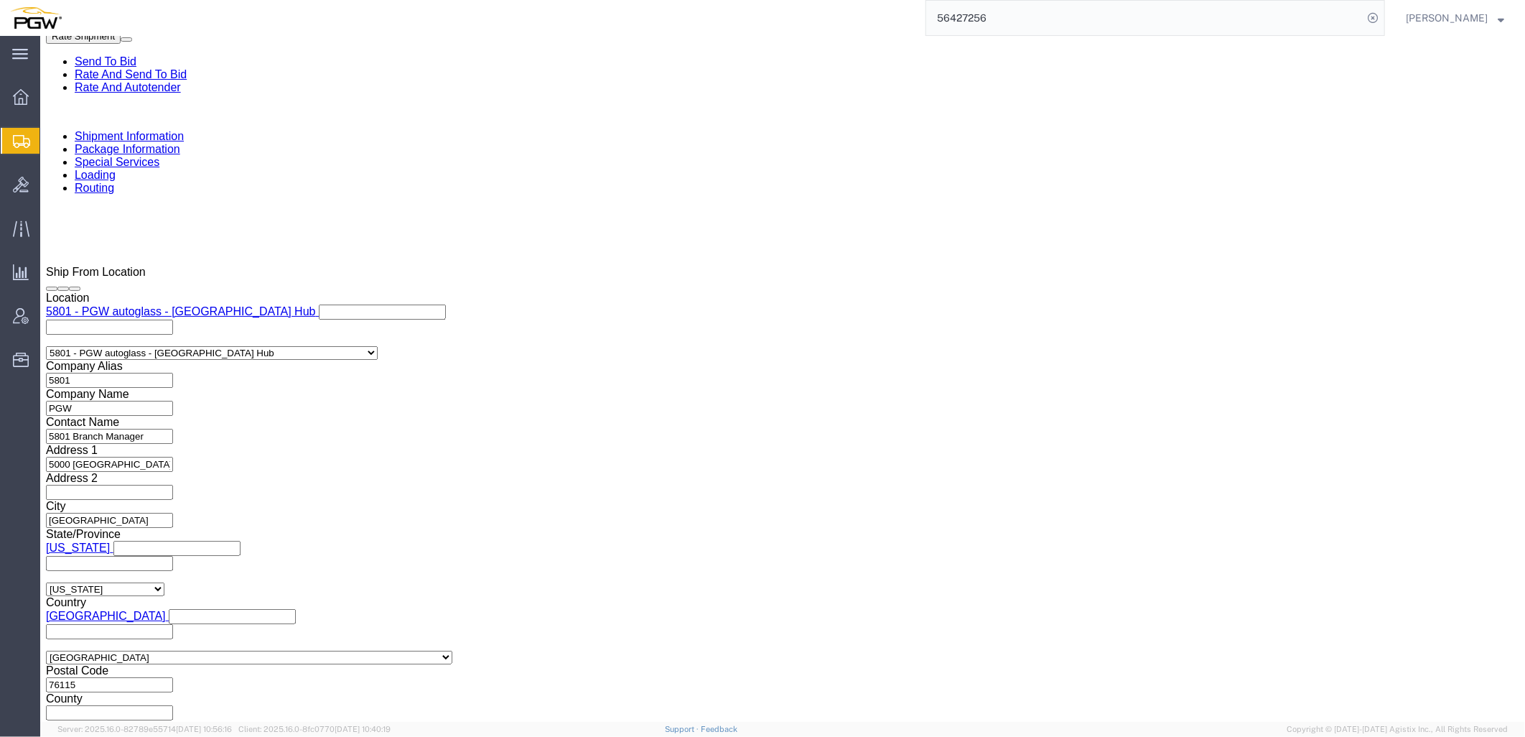
click div "[DATE] 1:00 PM"
type input "2:00 PM"
click button "Apply"
click link "Send To Bid"
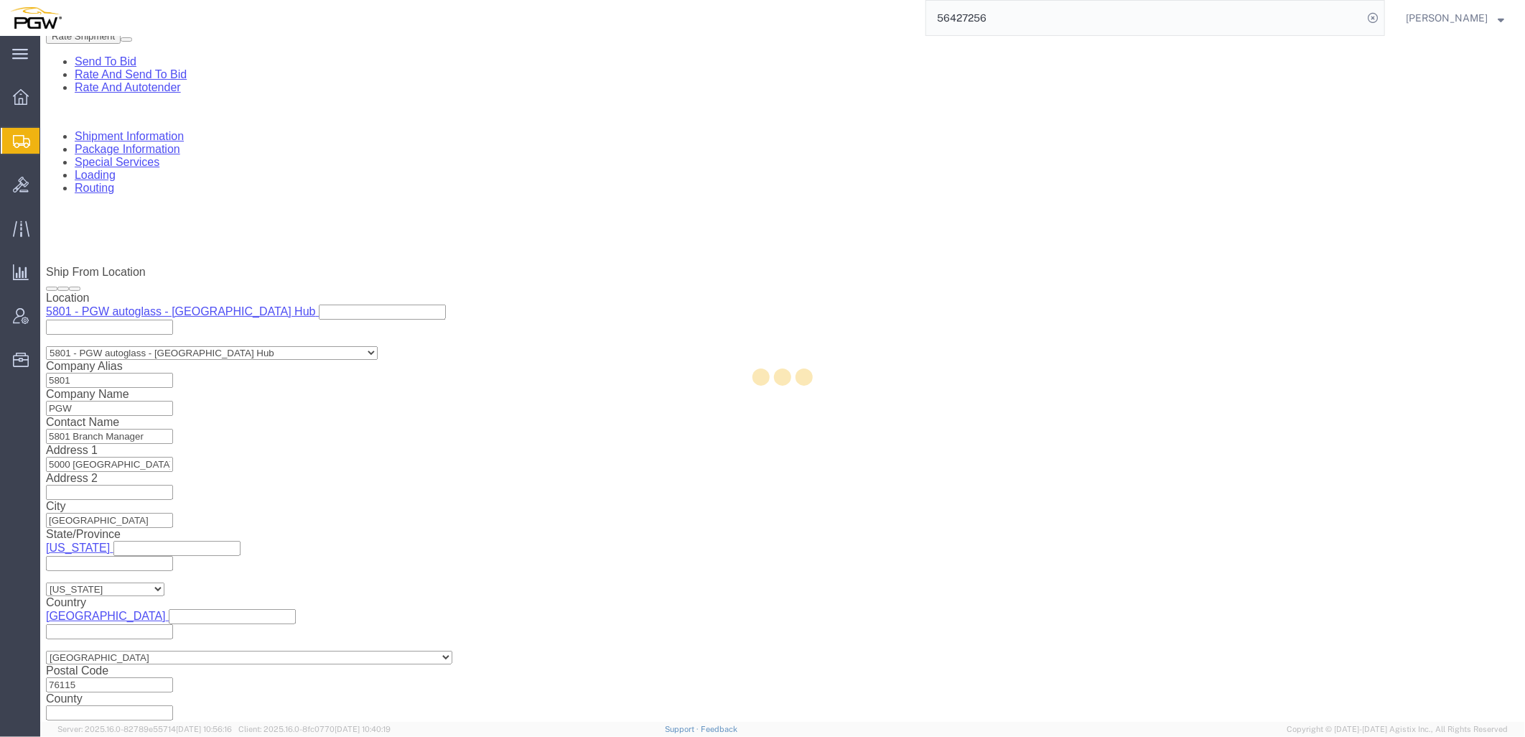
select select "62891"
select select
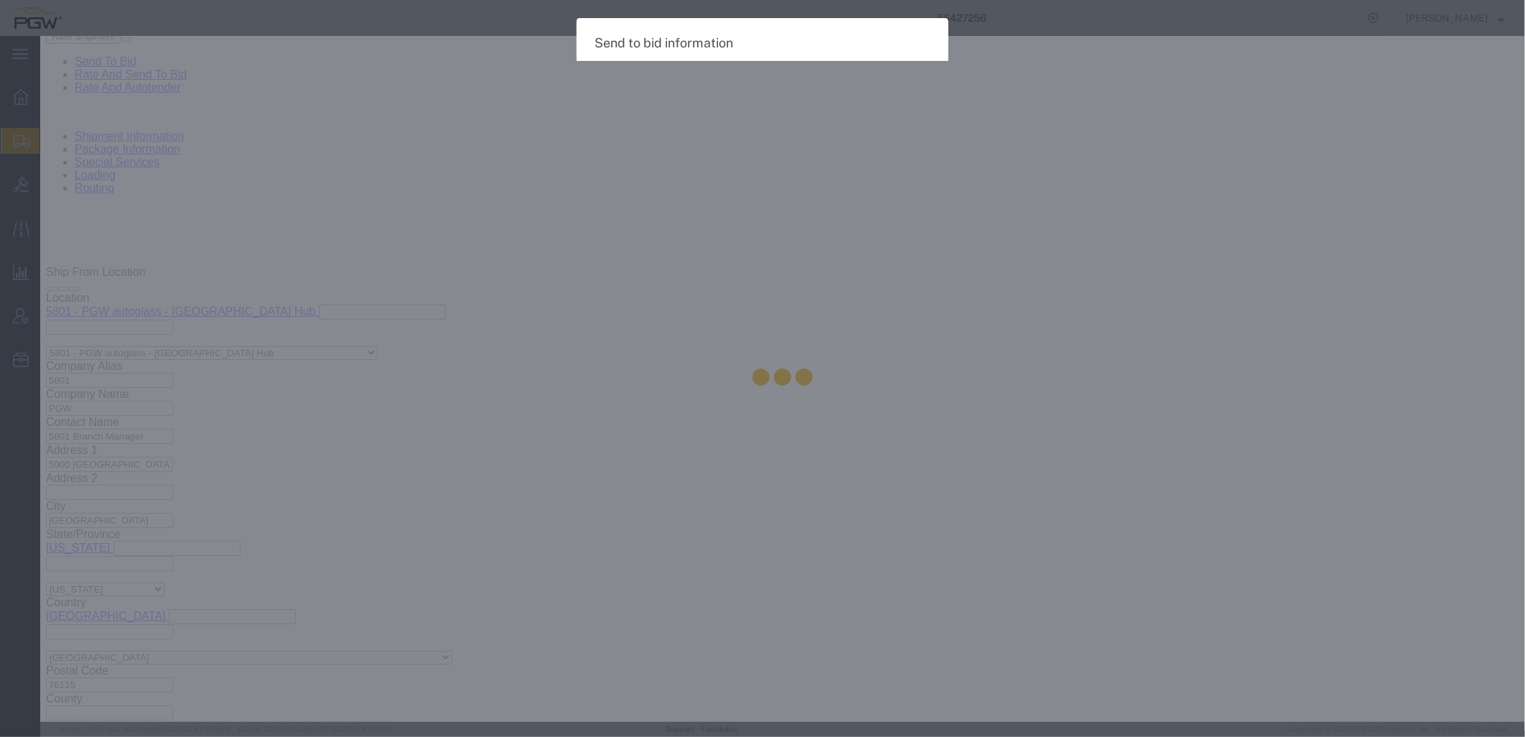
select select "TL"
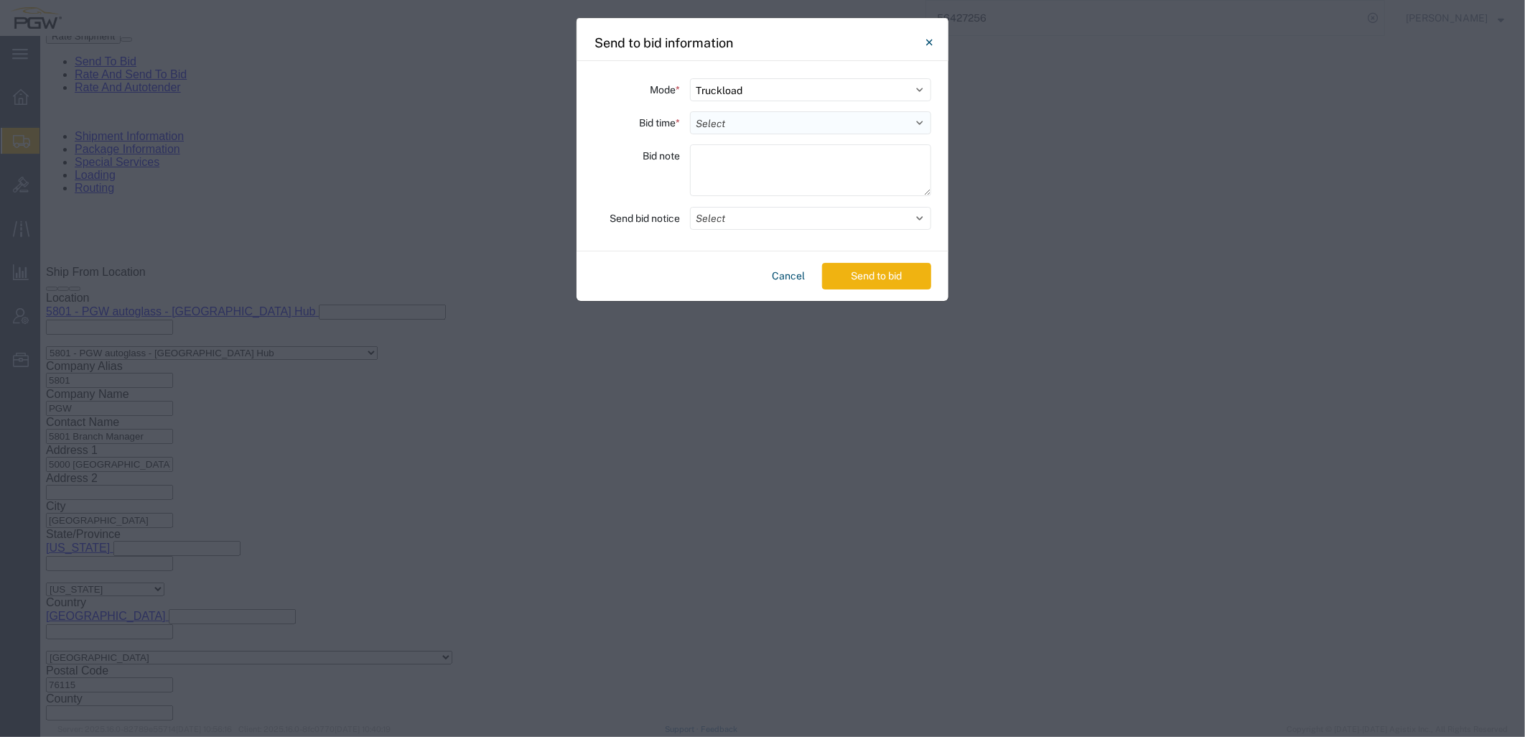
click at [768, 116] on select "Select 30 Min (Rush) 1 Hour (Rush) 2 Hours (Rush) 4 Hours (Rush) 8 Hours (Rush)…" at bounding box center [810, 122] width 241 height 23
select select "0.5"
click at [690, 111] on select "Select 30 Min (Rush) 1 Hour (Rush) 2 Hours (Rush) 4 Hours (Rush) 8 Hours (Rush)…" at bounding box center [810, 122] width 241 height 23
click at [722, 226] on button "Select" at bounding box center [810, 218] width 241 height 23
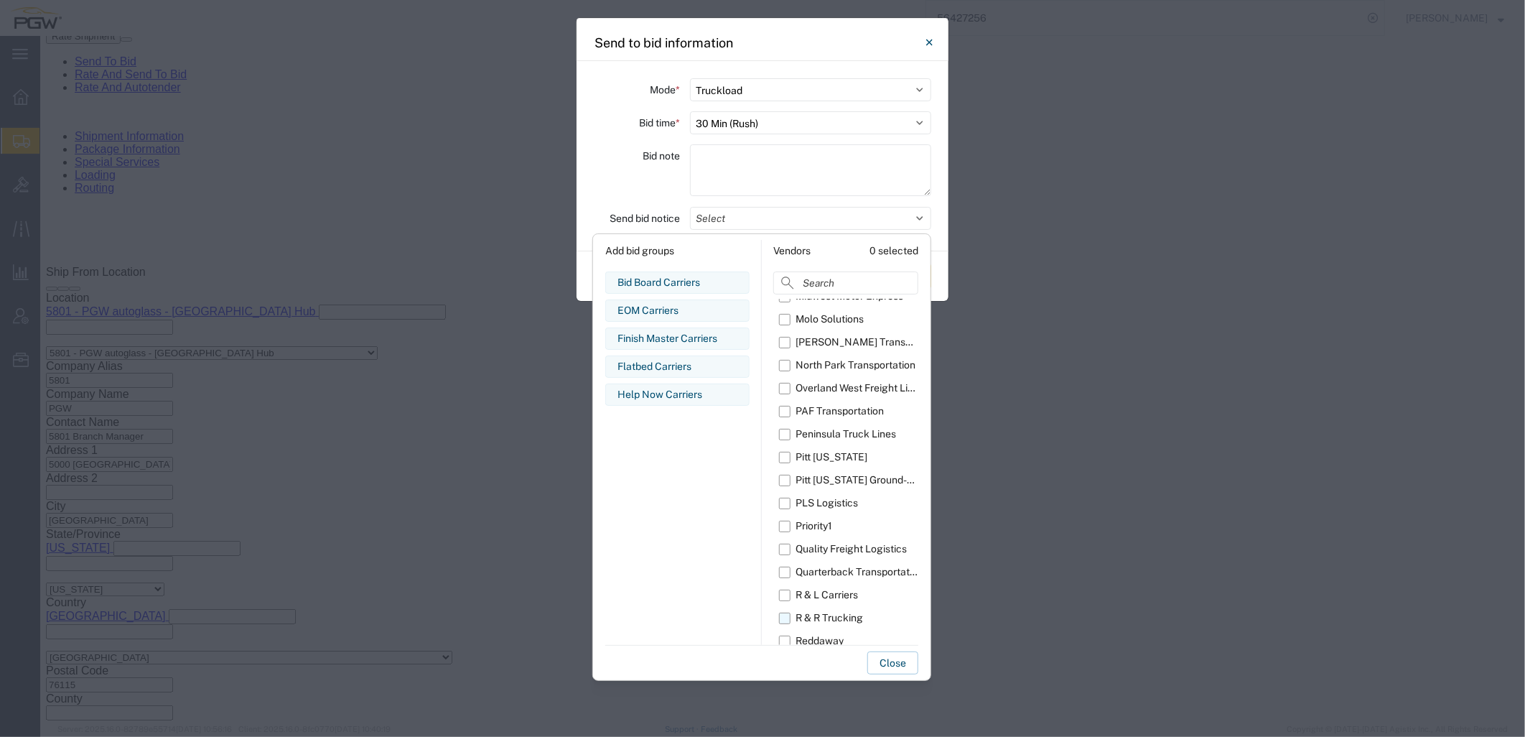
scroll to position [1356, 0]
click at [787, 353] on label "[PERSON_NAME] Transportation Group, LLC" at bounding box center [848, 356] width 139 height 23
click at [0, 0] on input "[PERSON_NAME] Transportation Group, LLC" at bounding box center [0, 0] width 0 height 0
click at [765, 664] on div "Close" at bounding box center [761, 659] width 313 height 29
click at [872, 661] on button "Close" at bounding box center [892, 662] width 51 height 23
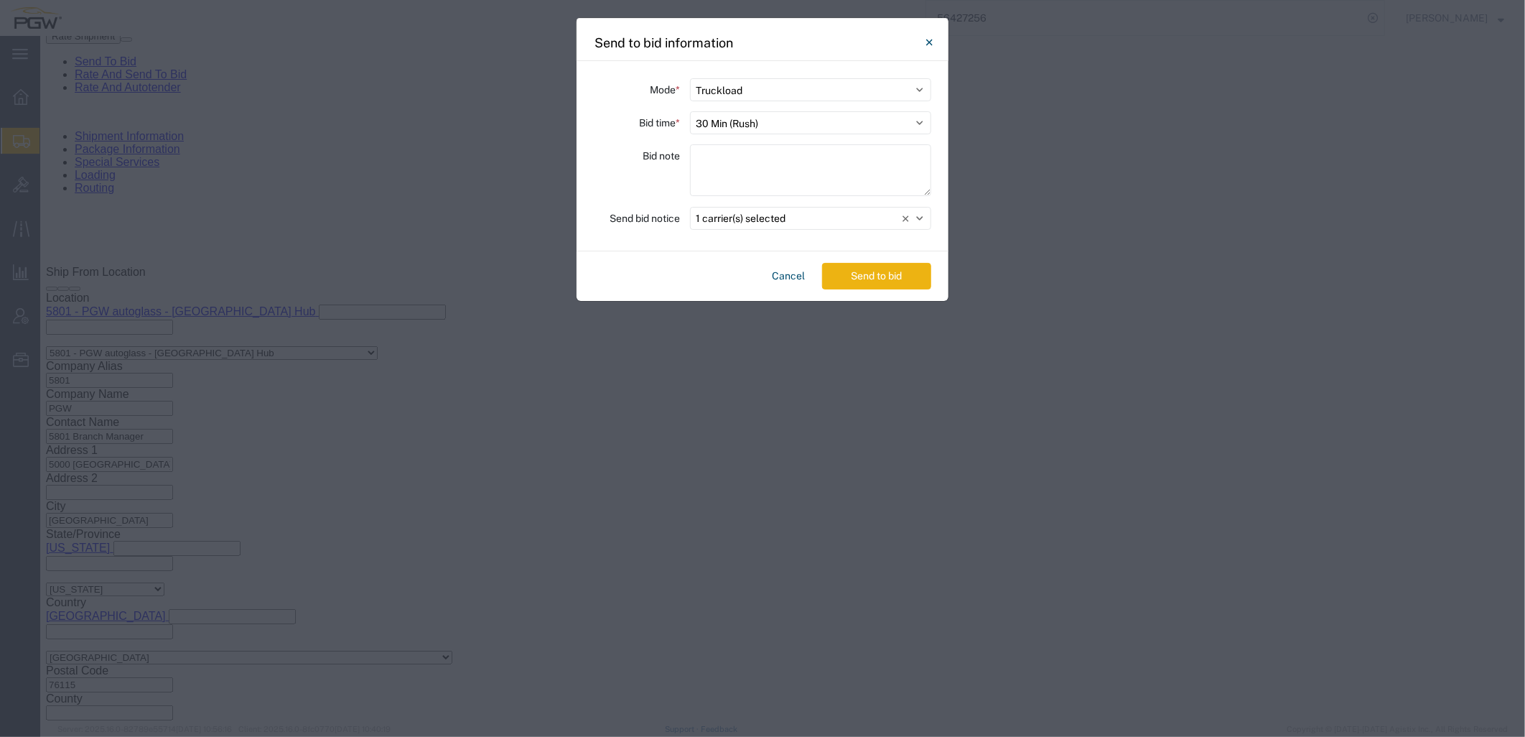
click at [894, 277] on button "Send to bid" at bounding box center [876, 276] width 109 height 27
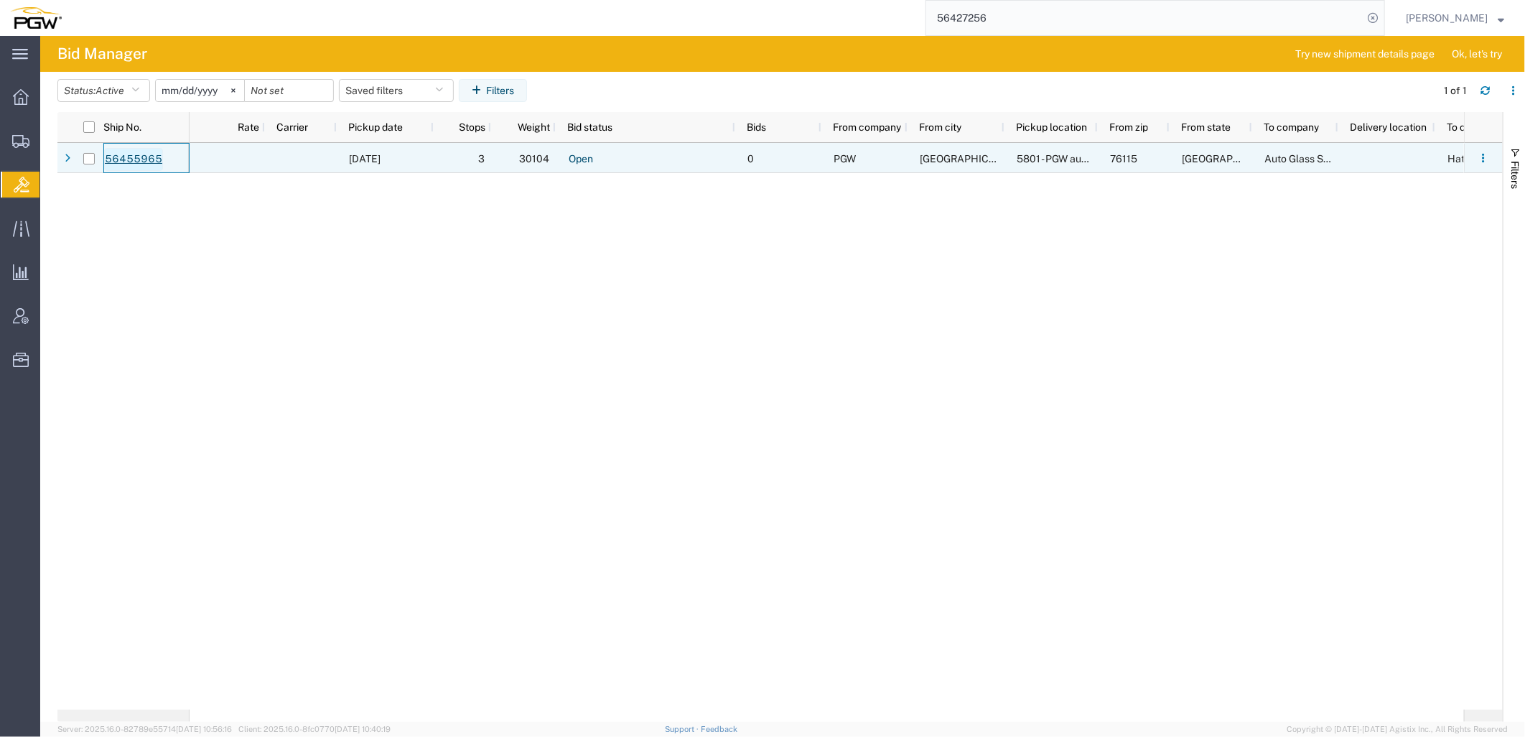
click at [149, 154] on link "56455965" at bounding box center [133, 159] width 59 height 23
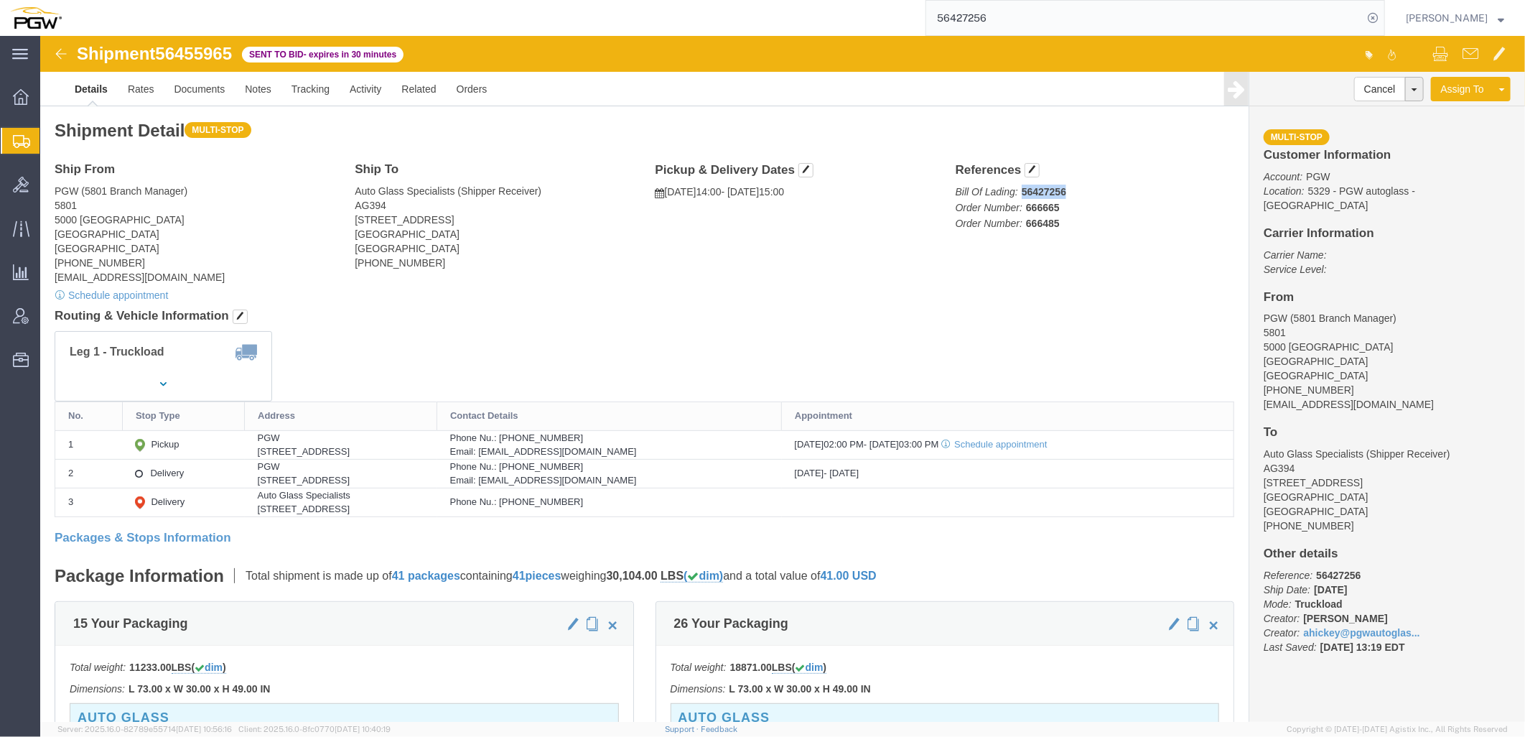
drag, startPoint x: 976, startPoint y: 154, endPoint x: 1037, endPoint y: 153, distance: 61.0
click p "Bill Of Lading: 56427256 Order Number: 666665 Order Number: 666485"
copy b "56427256"
click link "Documents"
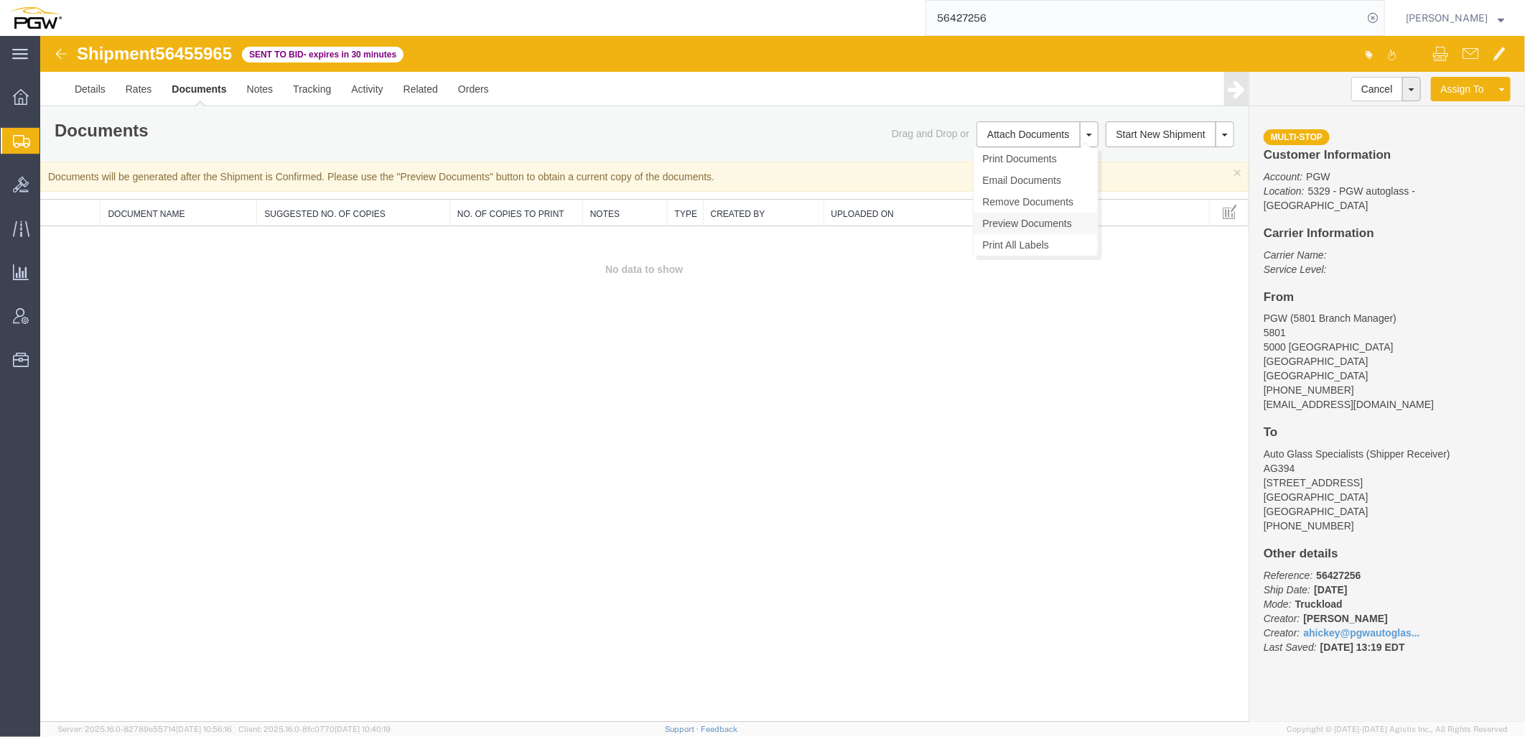
click at [1030, 220] on link "Preview Documents" at bounding box center [1035, 223] width 124 height 22
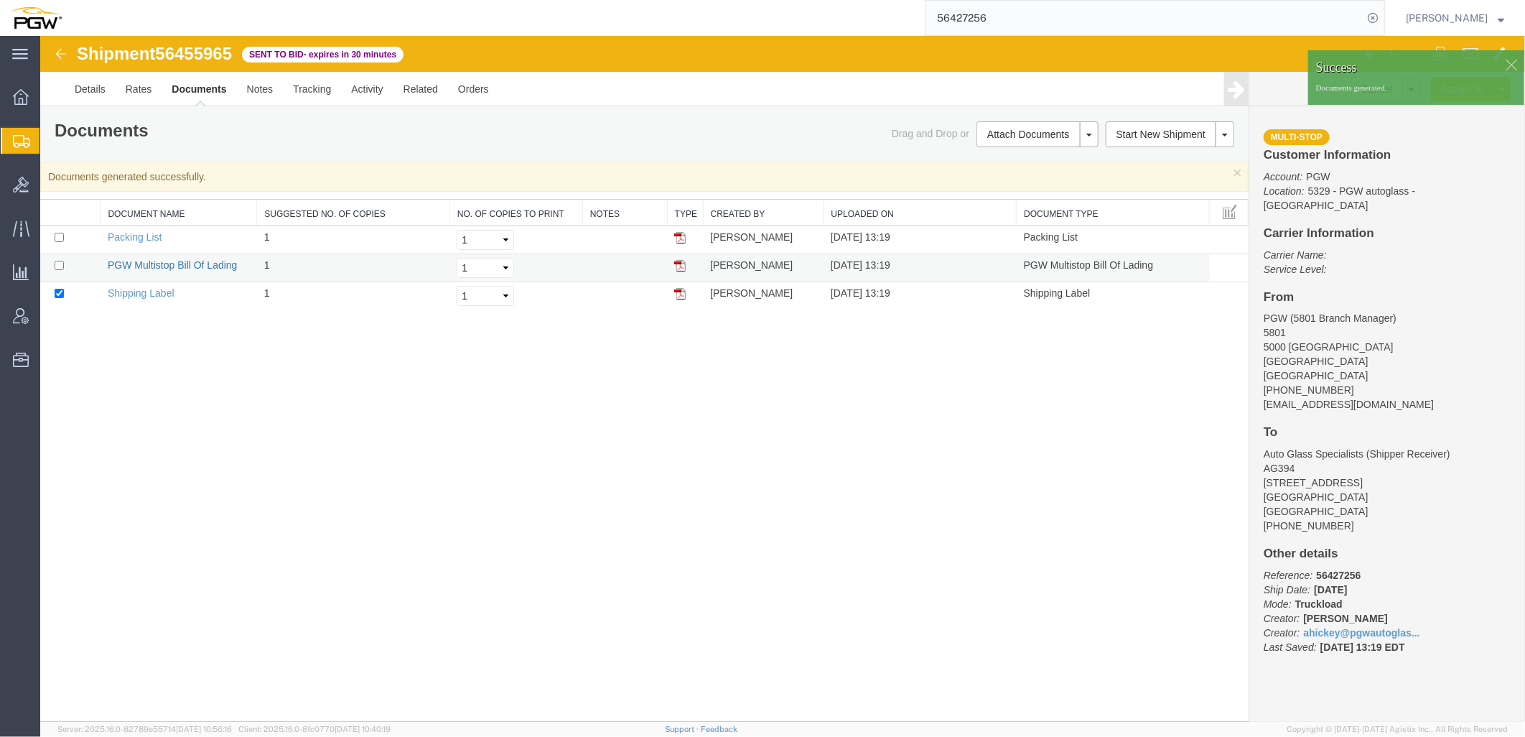
click at [205, 263] on link "PGW Multistop Bill Of Lading" at bounding box center [172, 263] width 130 height 11
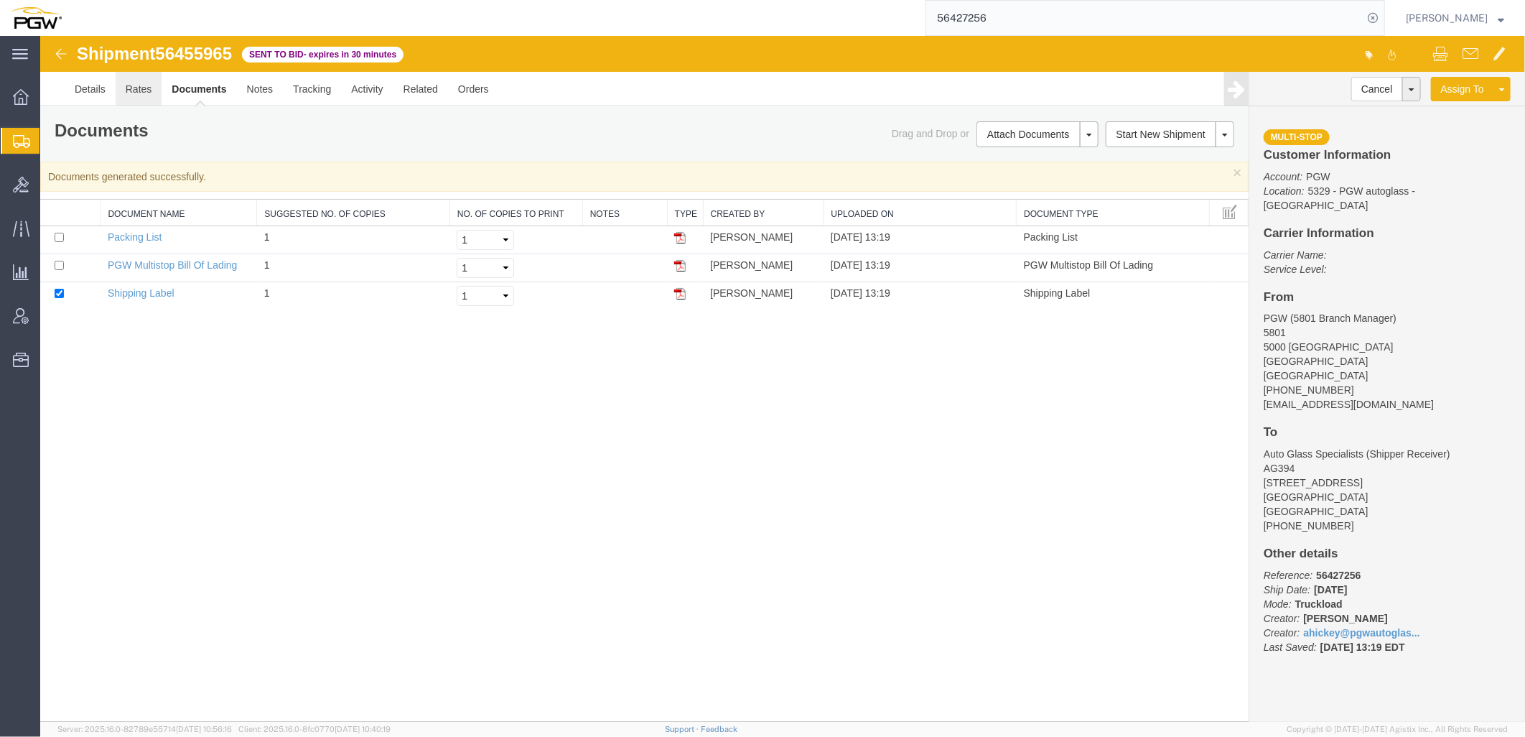
click at [139, 90] on link "Rates" at bounding box center [138, 88] width 47 height 34
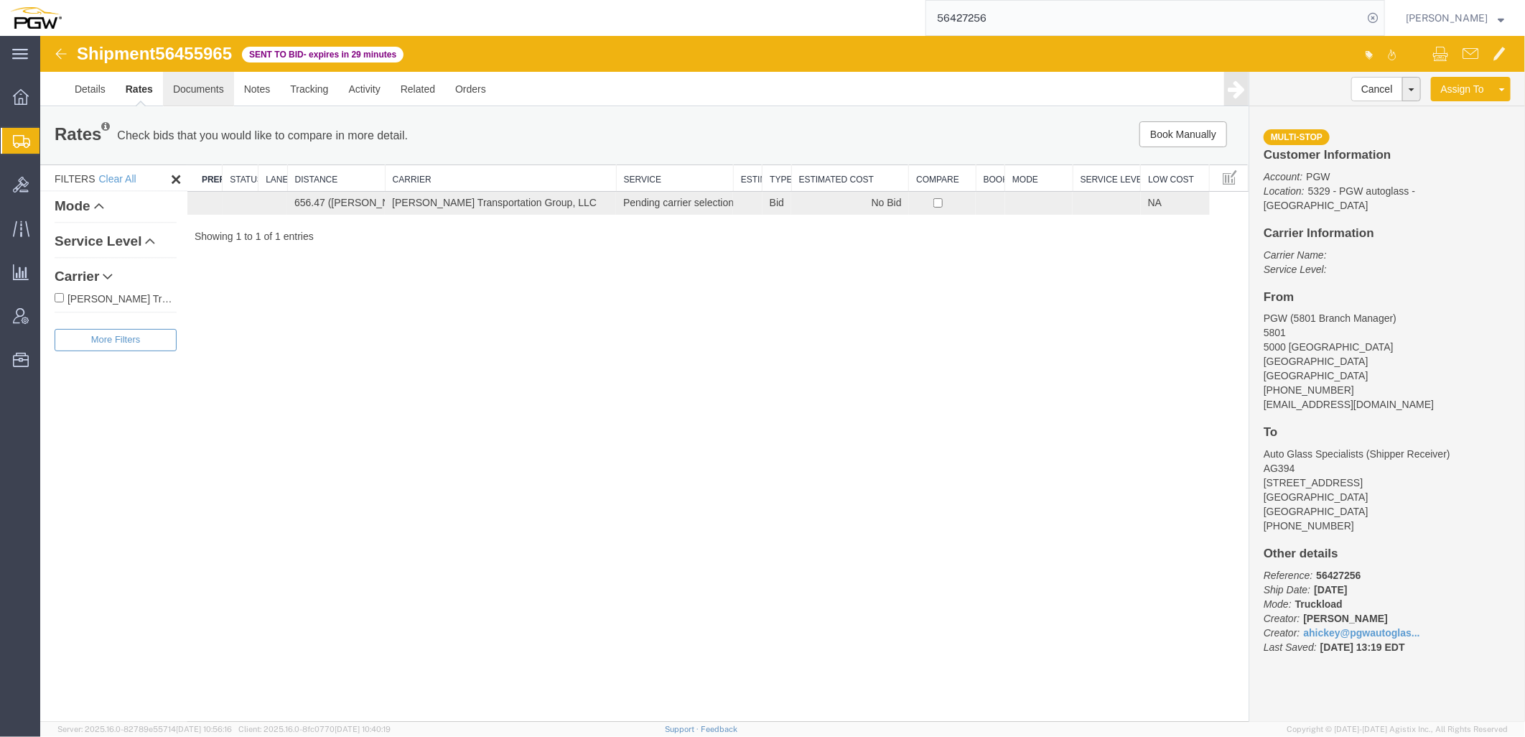
click at [208, 89] on link "Documents" at bounding box center [197, 88] width 71 height 34
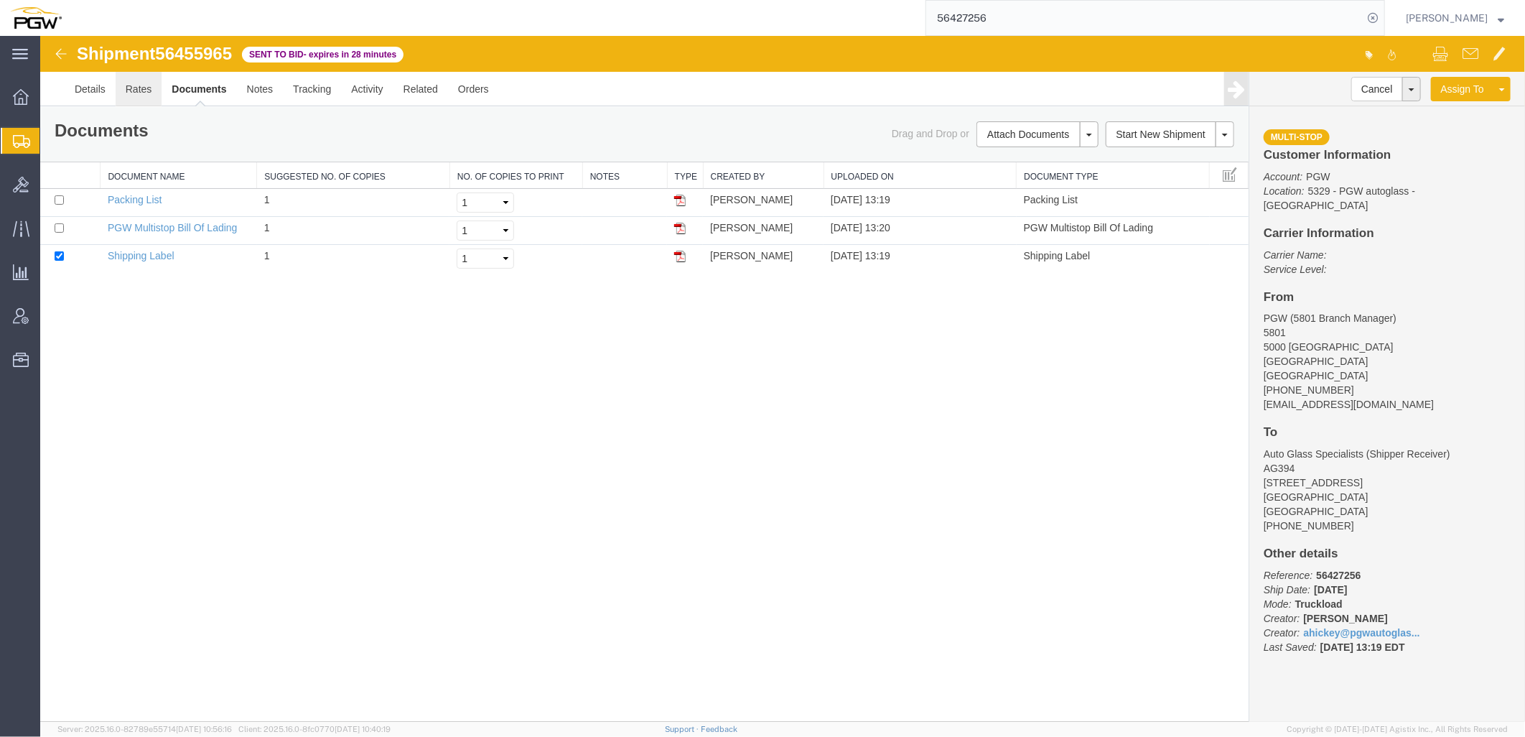
click at [139, 90] on link "Rates" at bounding box center [138, 88] width 47 height 34
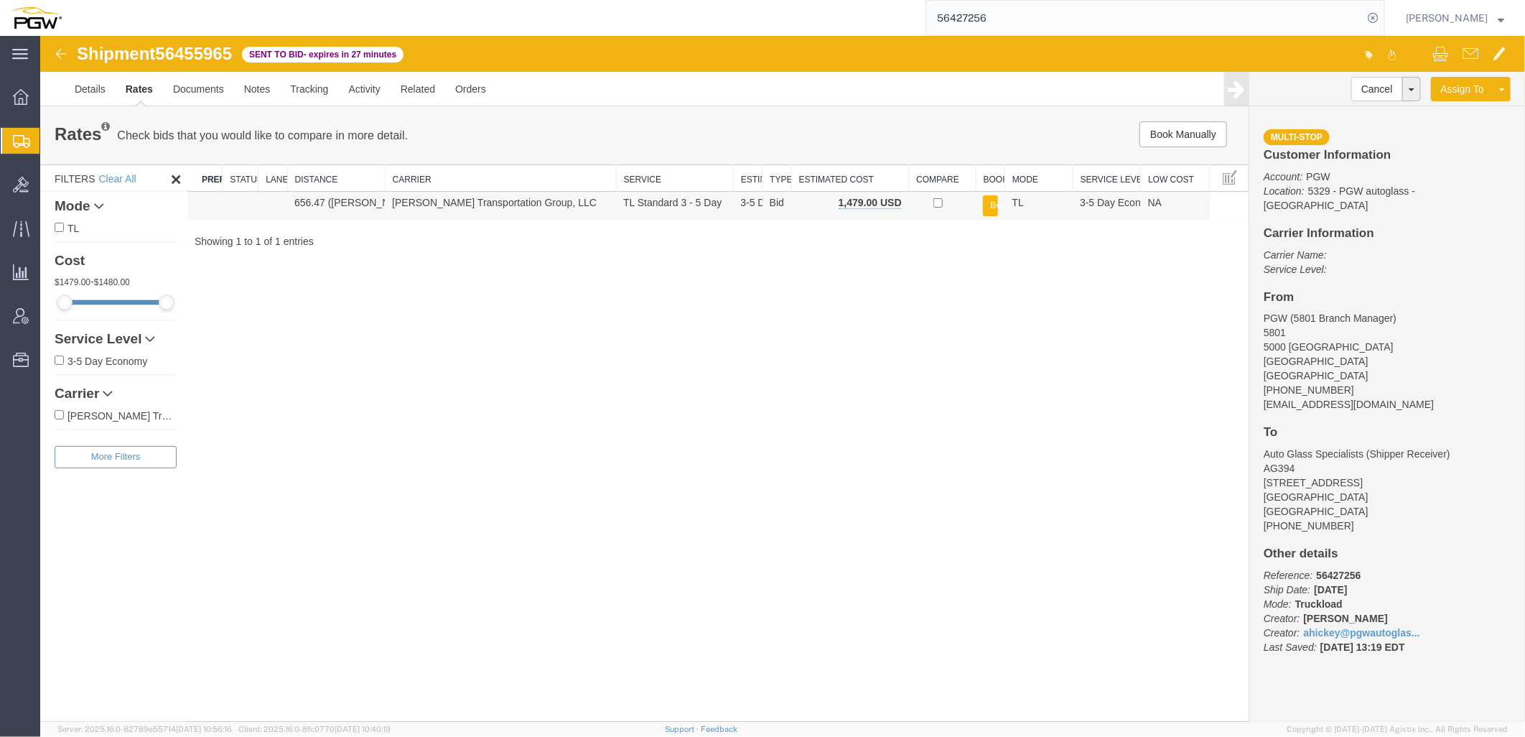
click at [990, 208] on button "Book" at bounding box center [989, 205] width 14 height 21
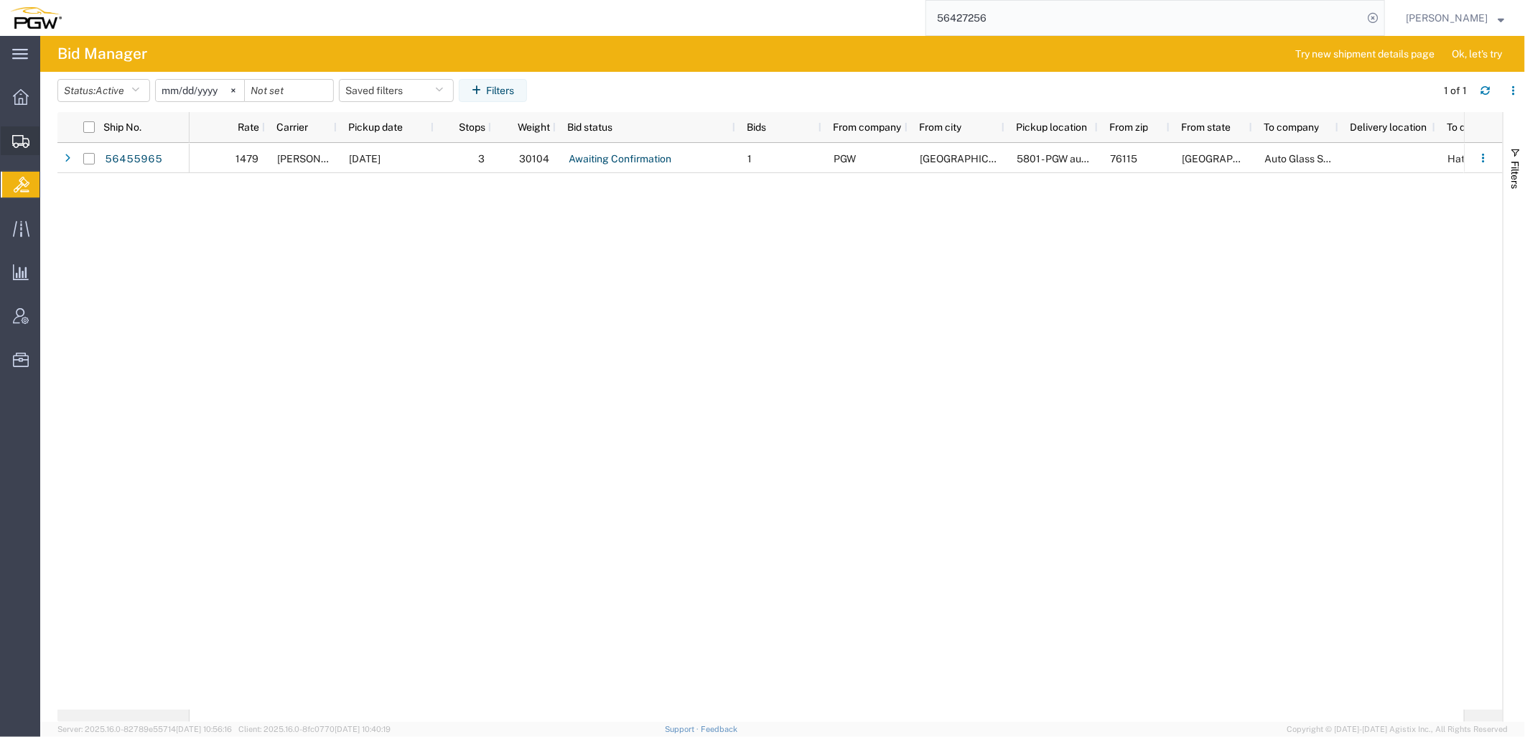
click at [0, 0] on span "Create from Template" at bounding box center [0, 0] width 0 height 0
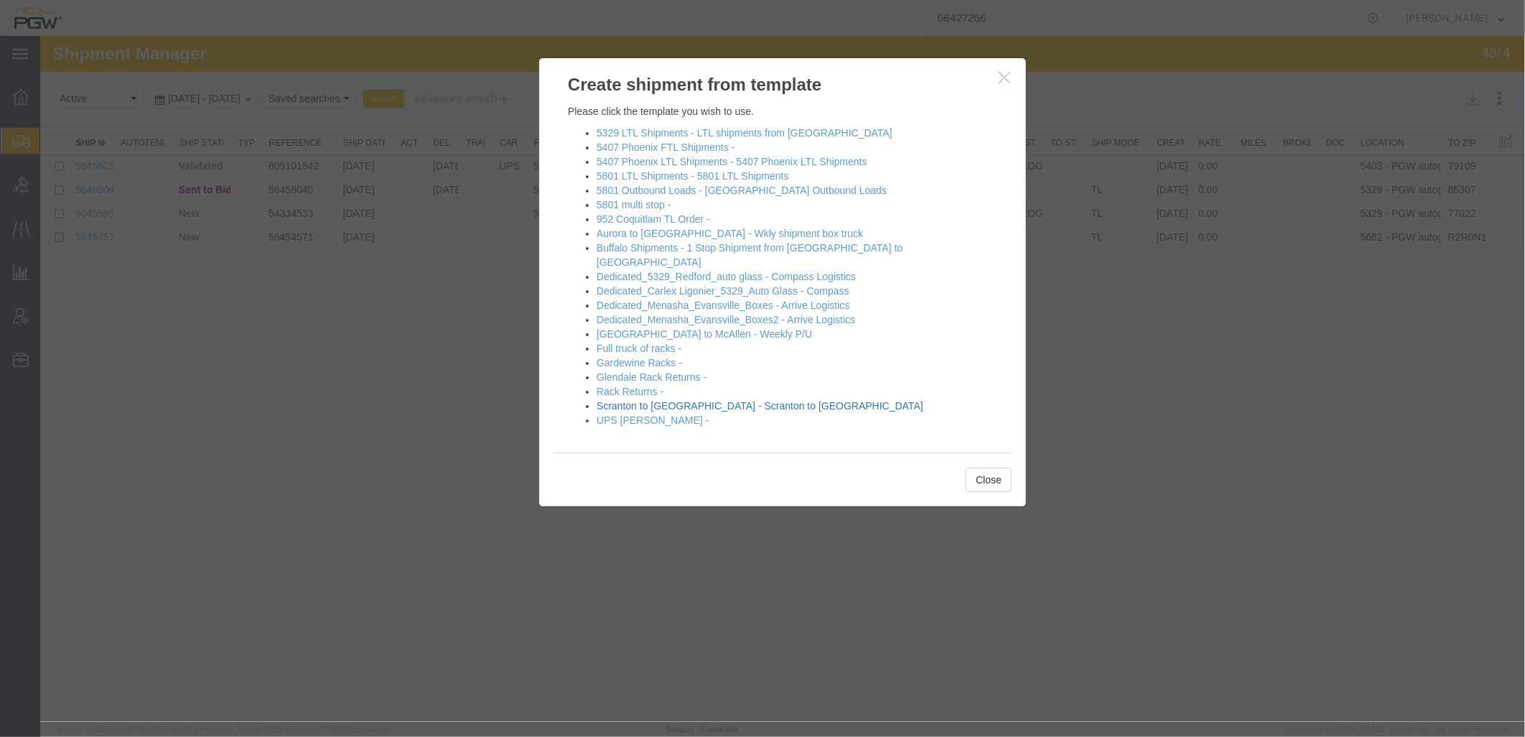
click at [634, 399] on link "Scranton to [GEOGRAPHIC_DATA] - Scranton to [GEOGRAPHIC_DATA]" at bounding box center [759, 404] width 327 height 11
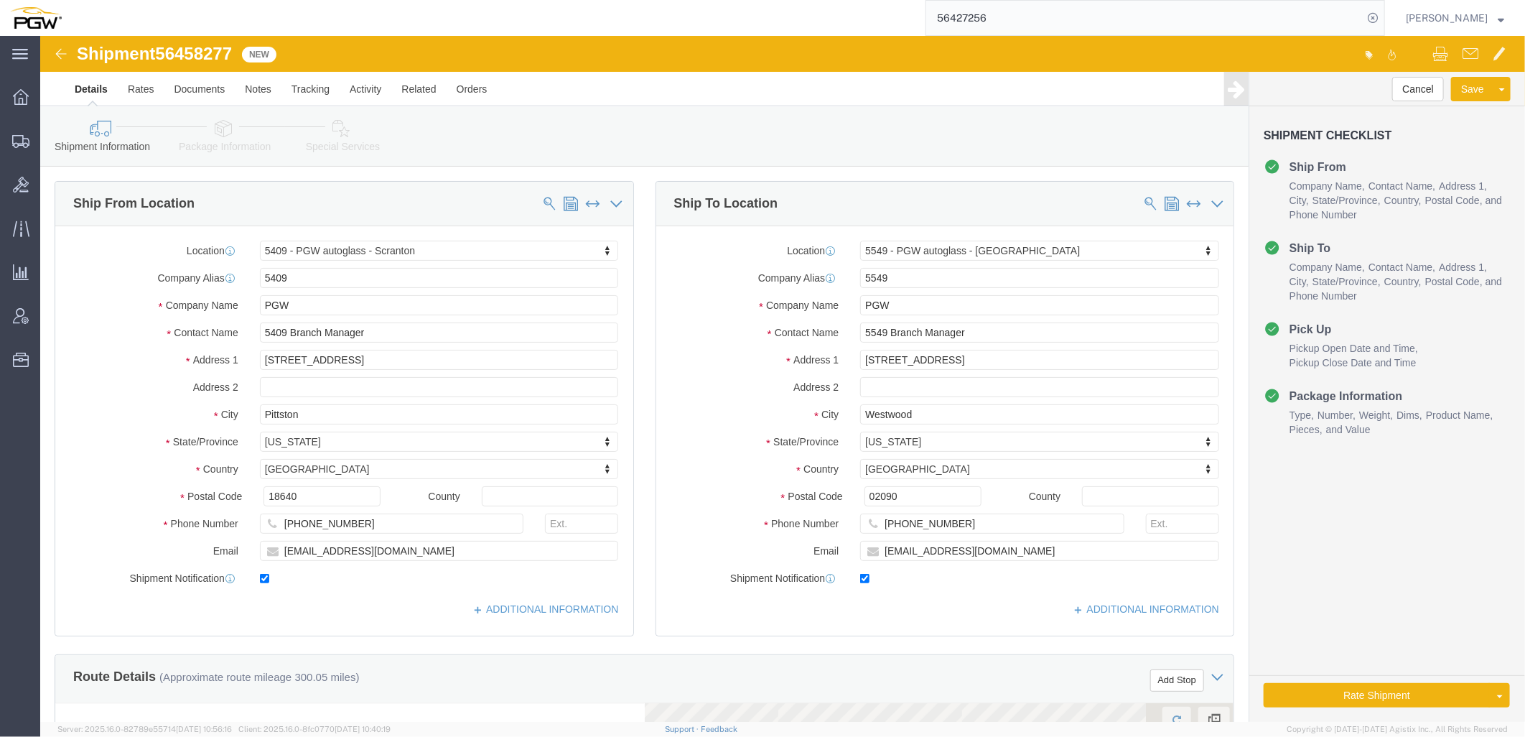
select select "61931"
select select "28365"
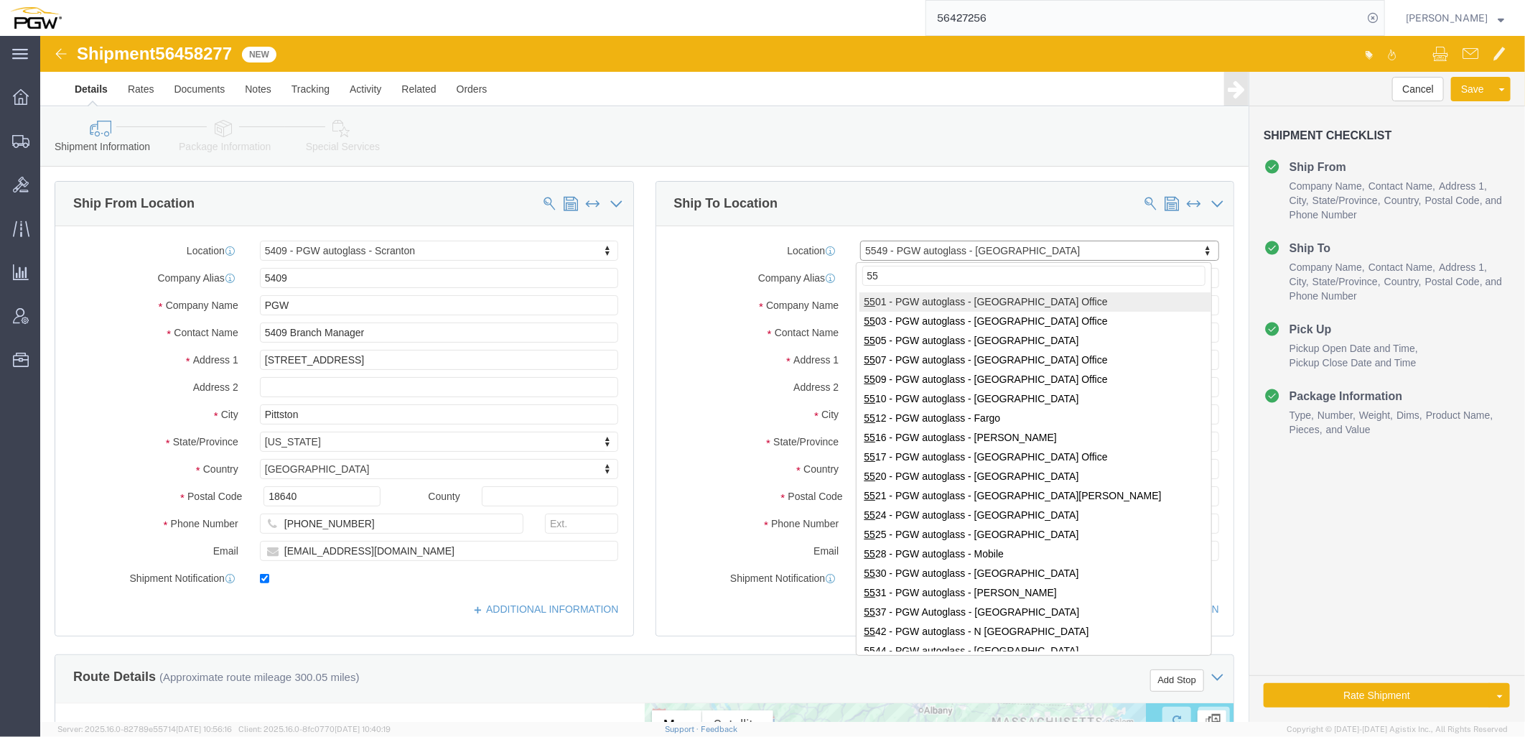
type input "559"
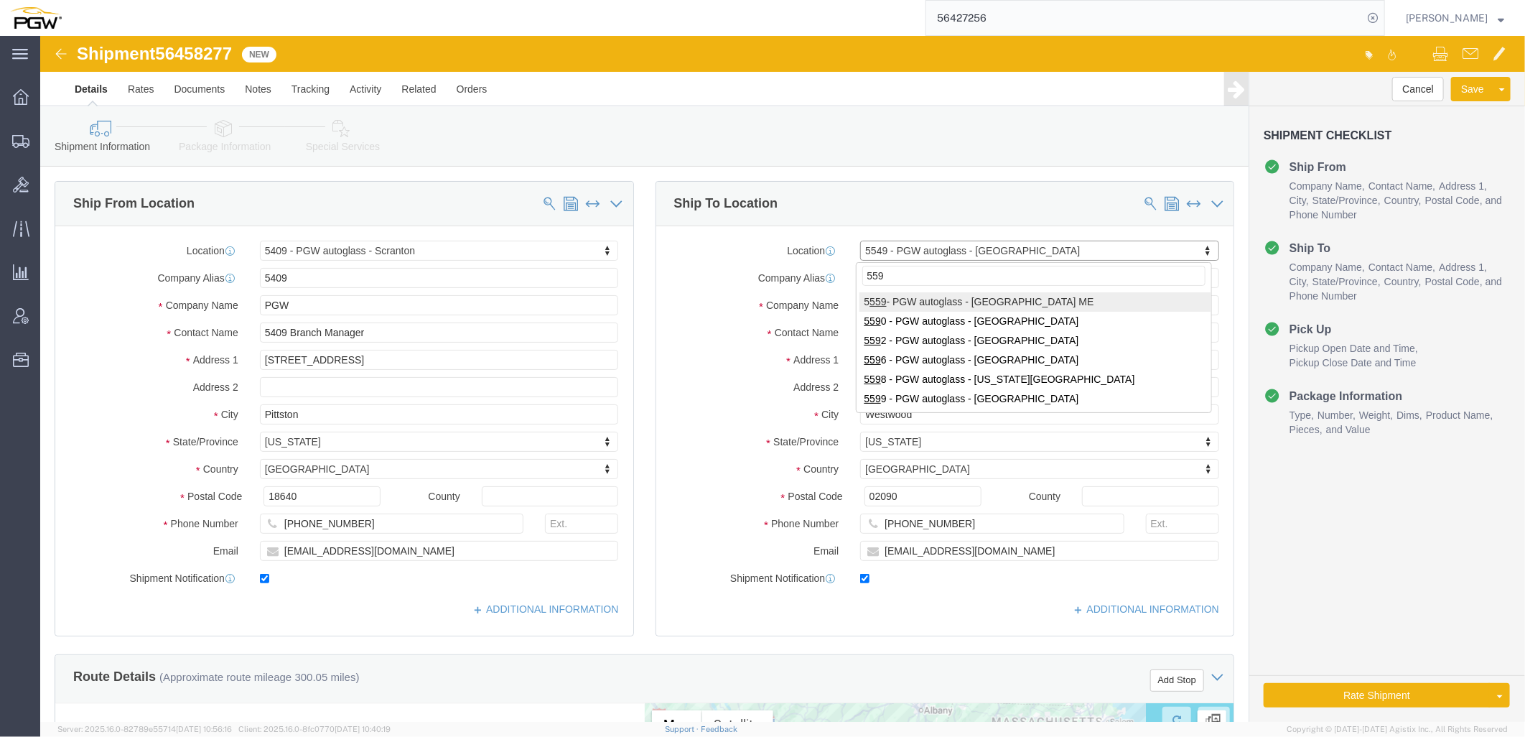
select select "28369"
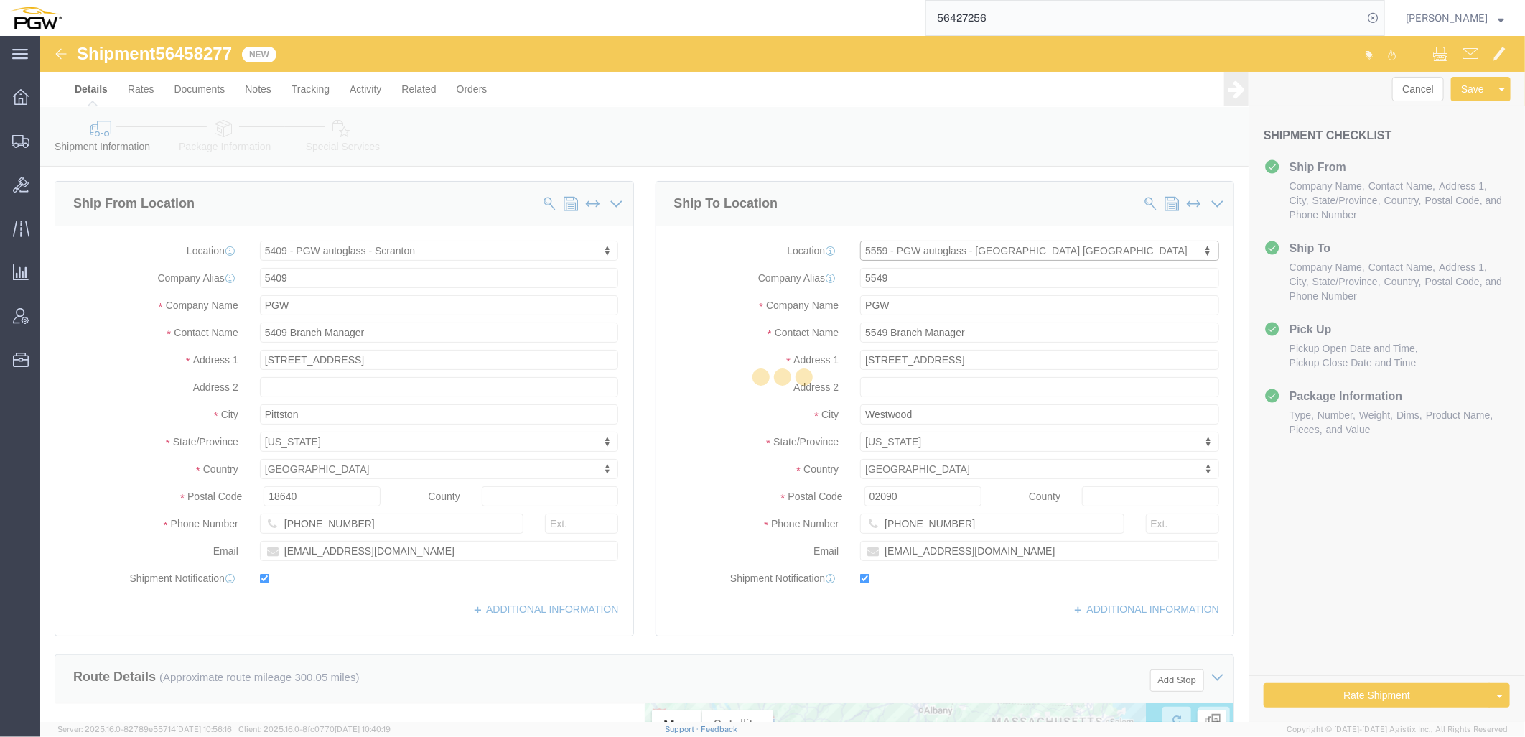
type input "5559"
type input "5559 Branch Manager"
type input "[STREET_ADDRESS][PERSON_NAME]"
type input "[PERSON_NAME]"
type input "04092"
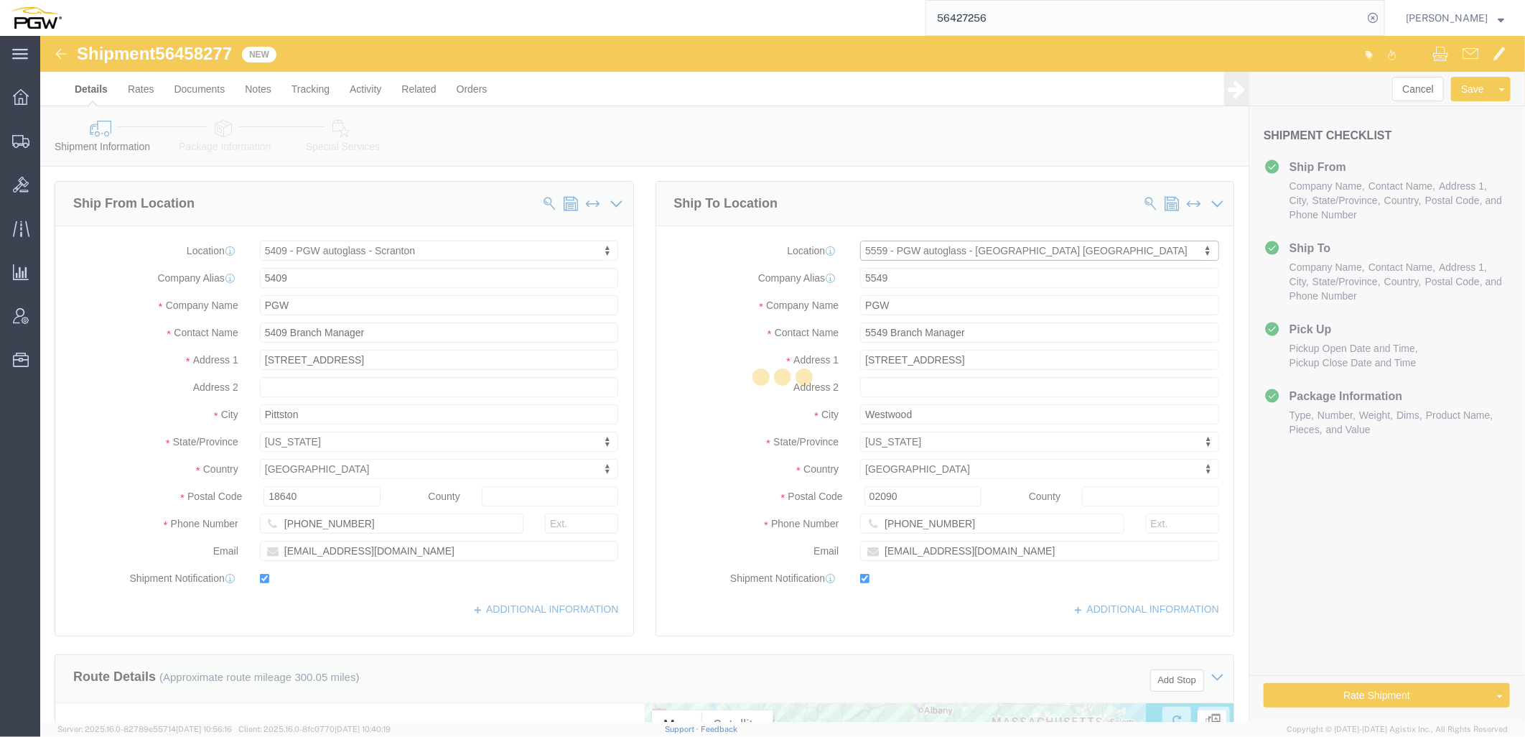
type input "[PHONE_NUMBER]"
type input "[EMAIL_ADDRESS][DOMAIN_NAME]"
select select "ME"
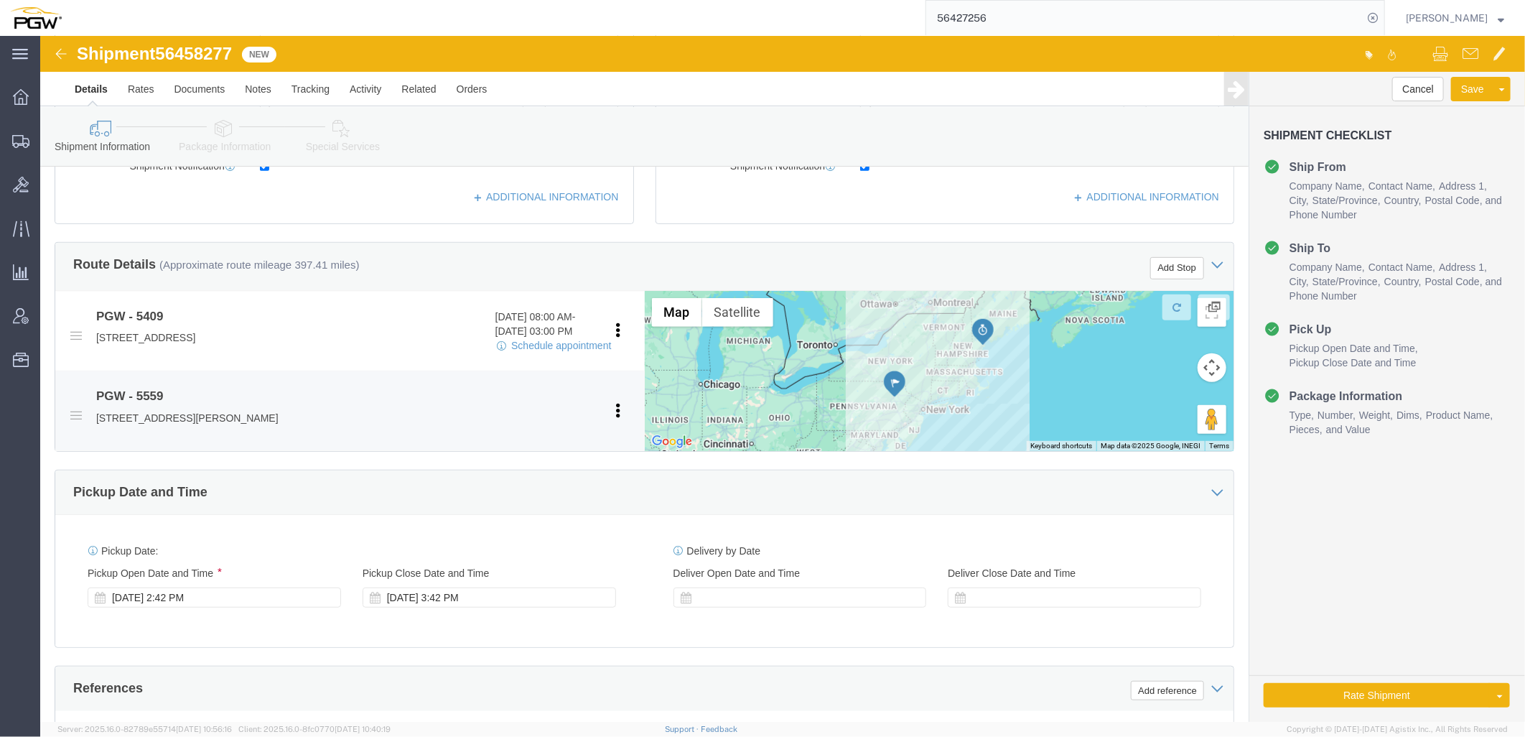
scroll to position [478, 0]
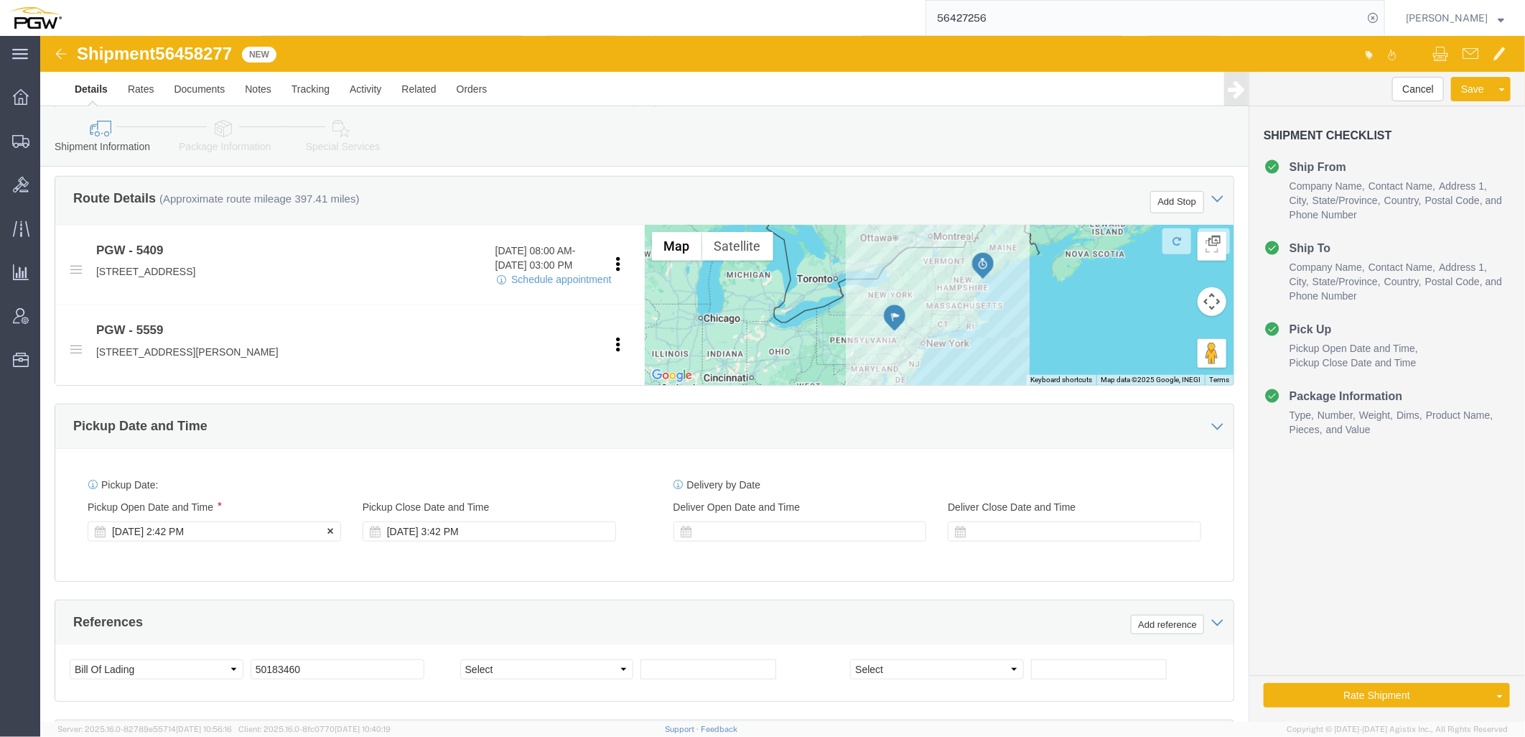
click div "[DATE] 2:42 PM"
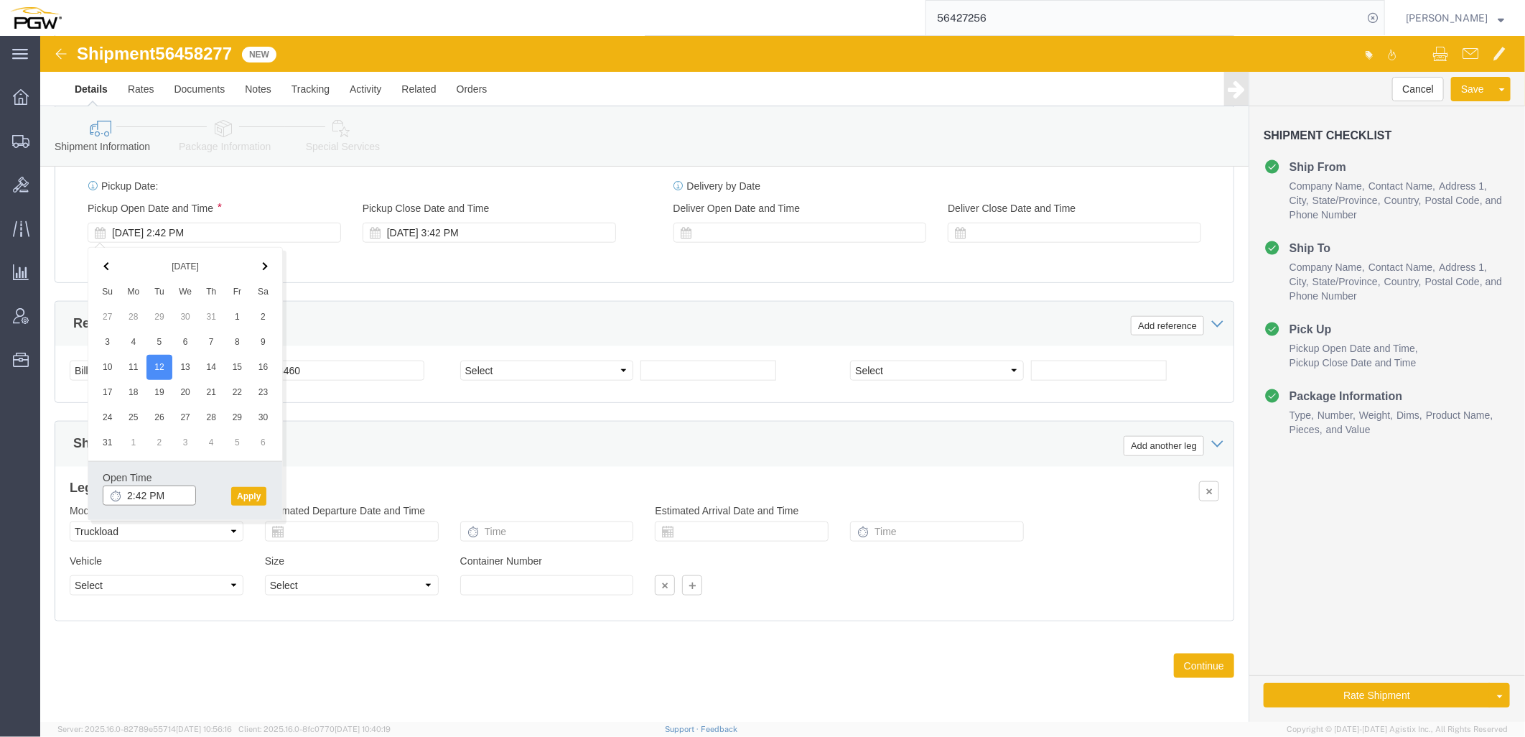
click input "2:42 PM"
type input "9:00 AM"
click button "Apply"
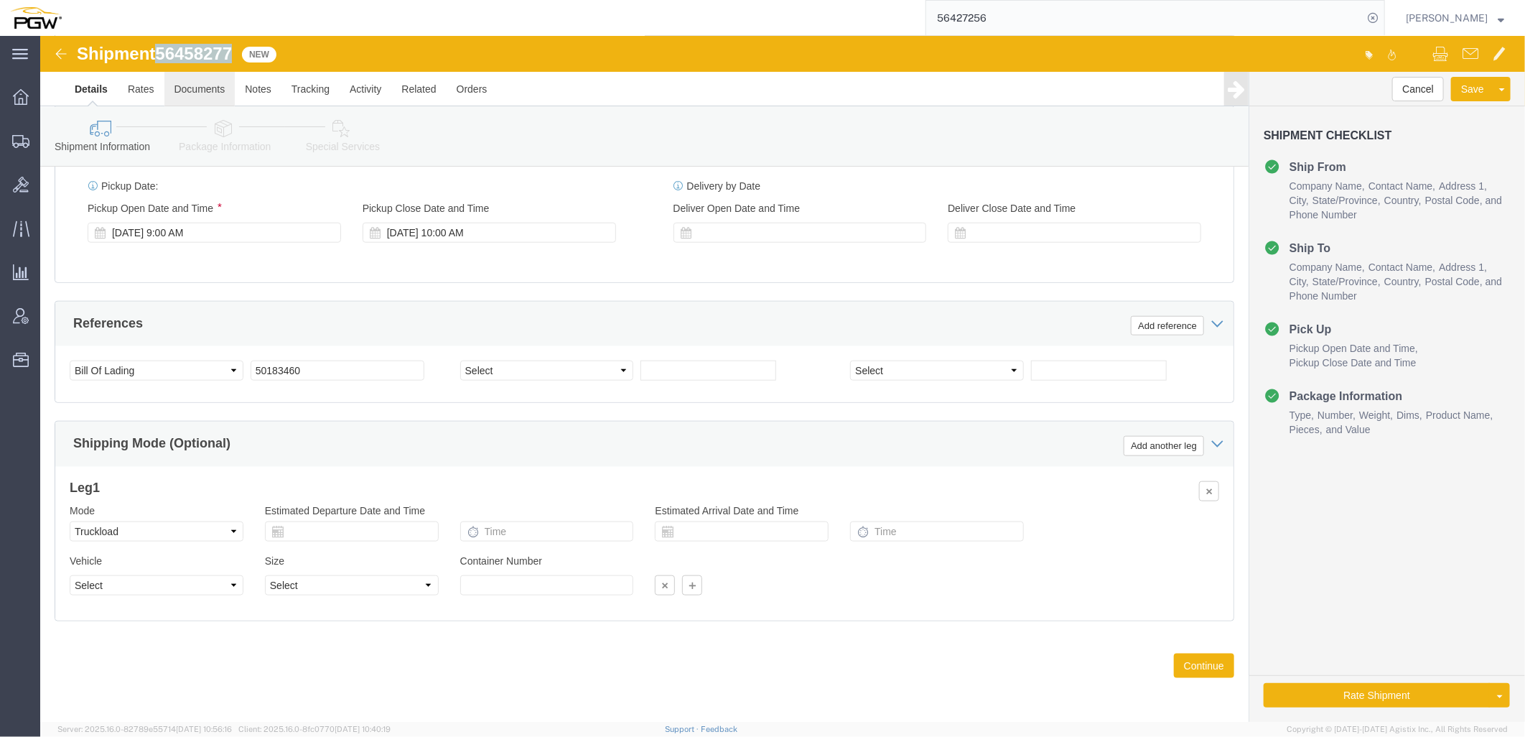
drag, startPoint x: 121, startPoint y: 12, endPoint x: 175, endPoint y: 45, distance: 62.8
click div "Shipment 56458277 New"
copy span "56458277"
drag, startPoint x: 289, startPoint y: 327, endPoint x: -1, endPoint y: 296, distance: 291.8
click html "Shipment 56458277 New Details Rates Documents Notes Tracking Activity Related O…"
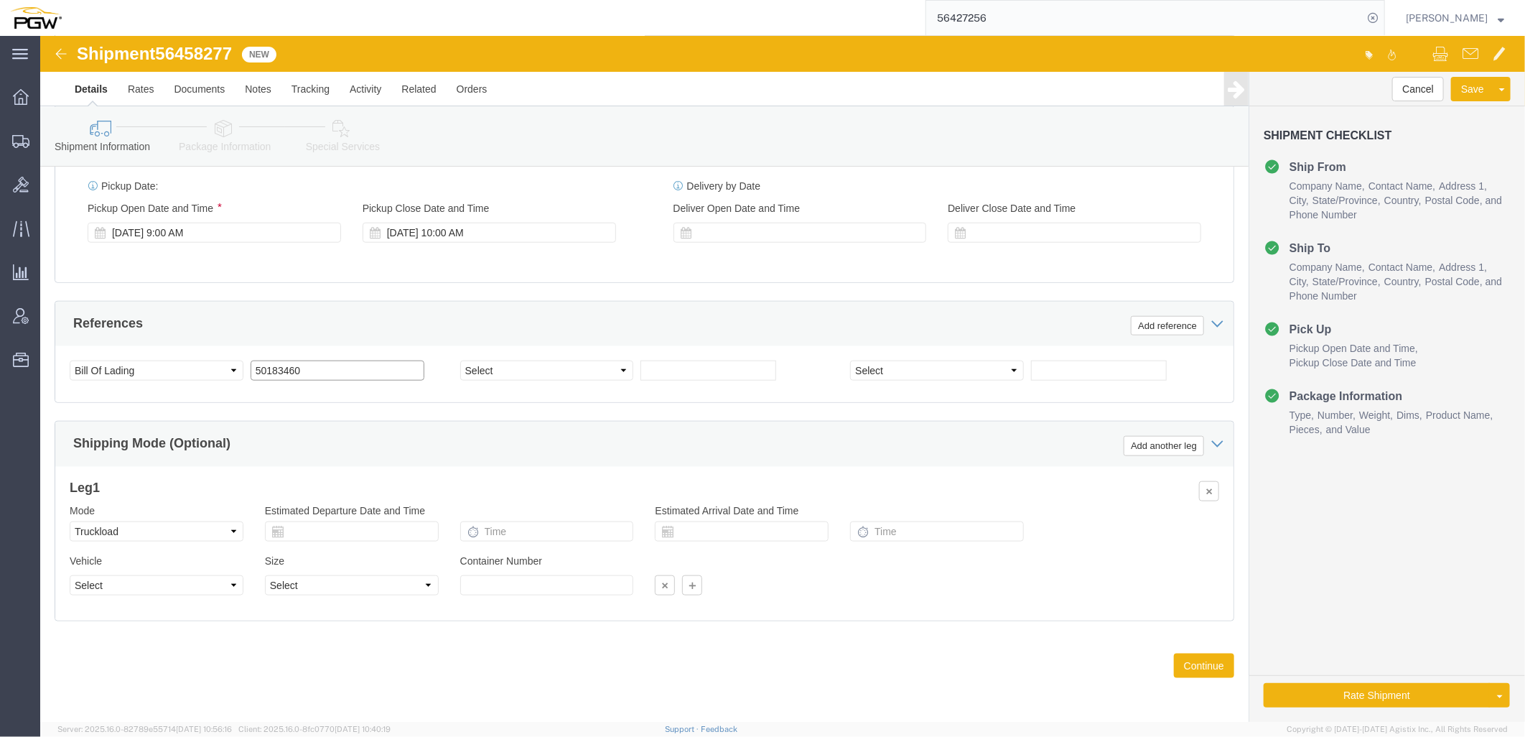
paste input "6458277"
drag, startPoint x: 294, startPoint y: 333, endPoint x: -272, endPoint y: 295, distance: 567.1
click html "Shipment 56458277 New Details Rates Documents Notes Tracking Activity Related O…"
type input "56458277"
click select "Select Account Type Activity ID Airline Appointment Number ASN Batch Request # …"
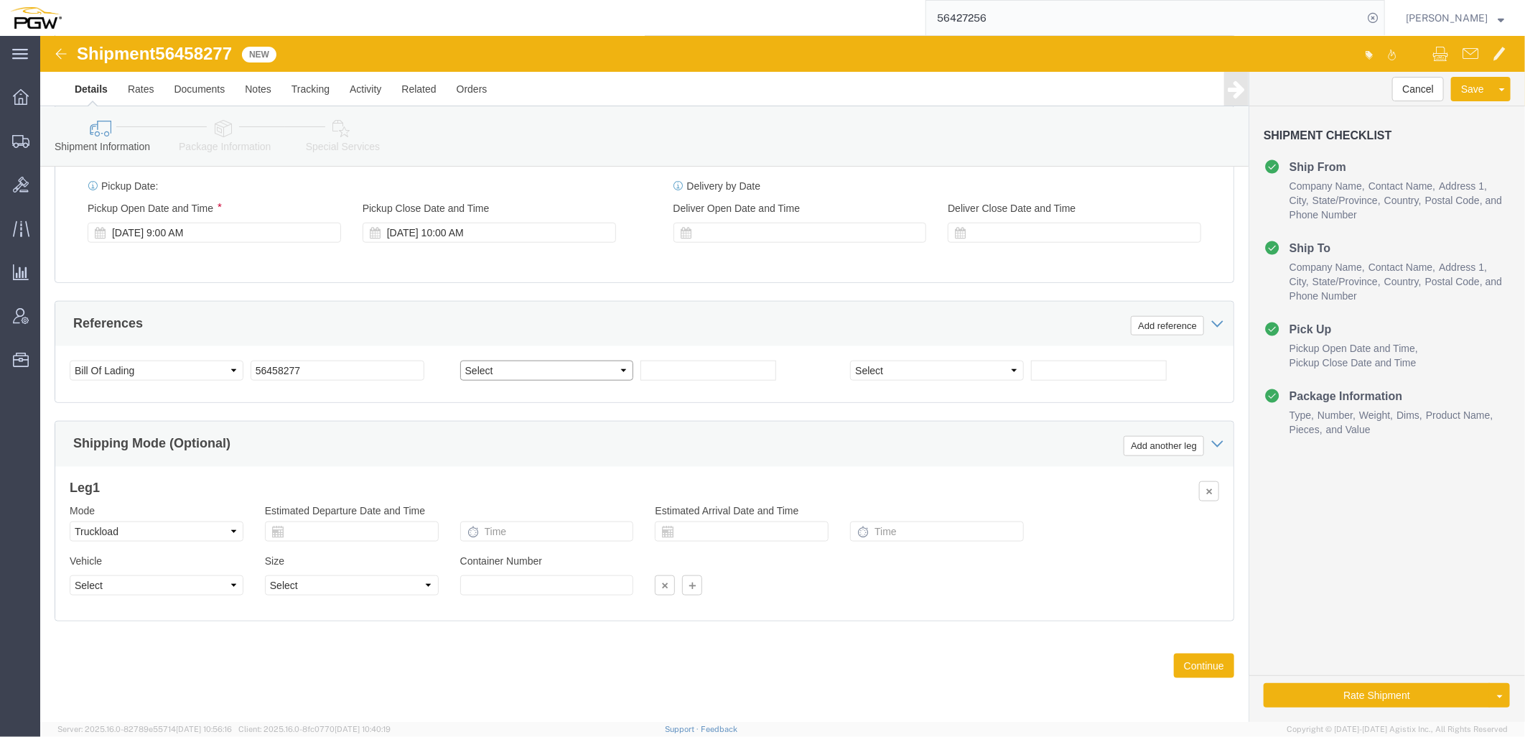
select select "ORDERNUM"
click select "Select Account Type Activity ID Airline Appointment Number ASN Batch Request # …"
click input "text"
paste input "666852"
type input "666852"
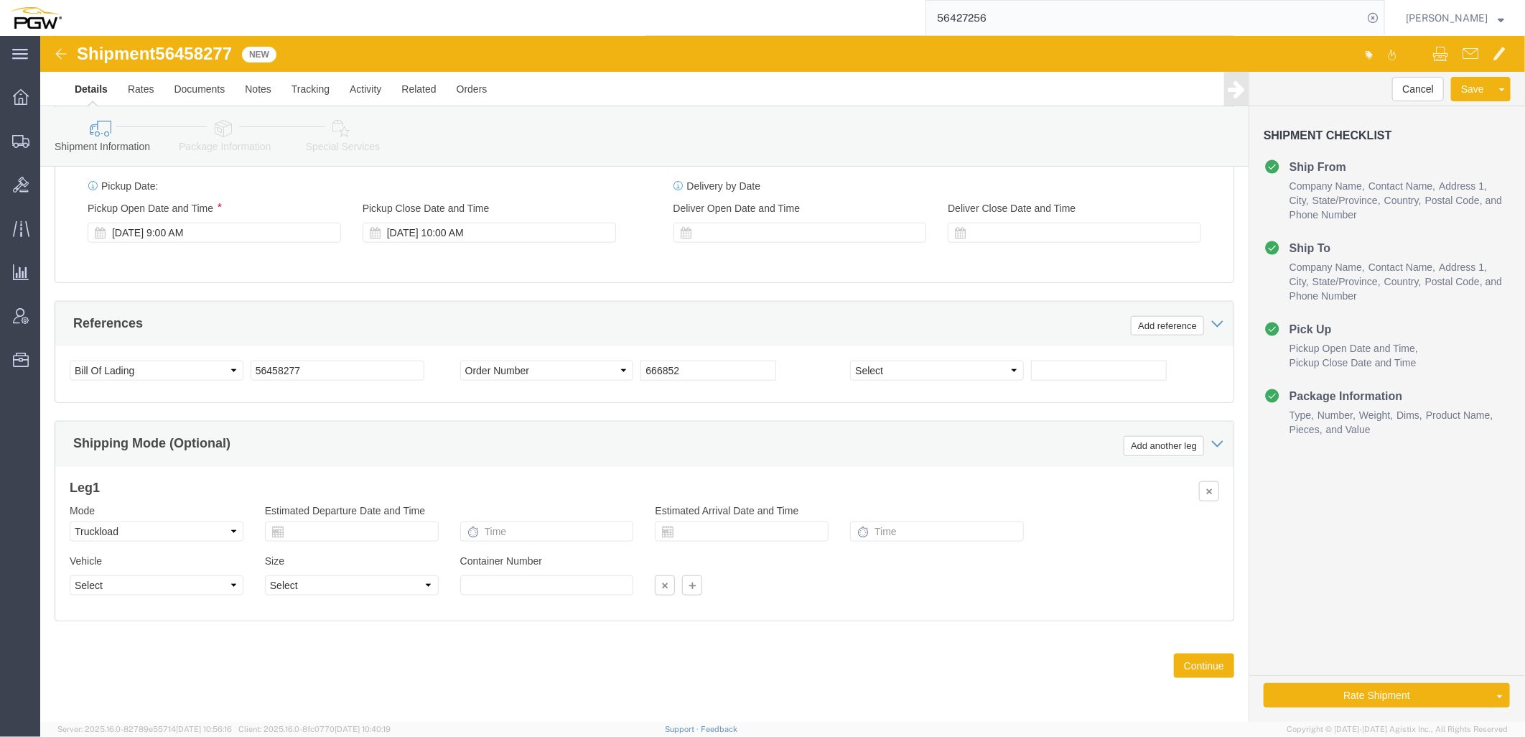
click icon
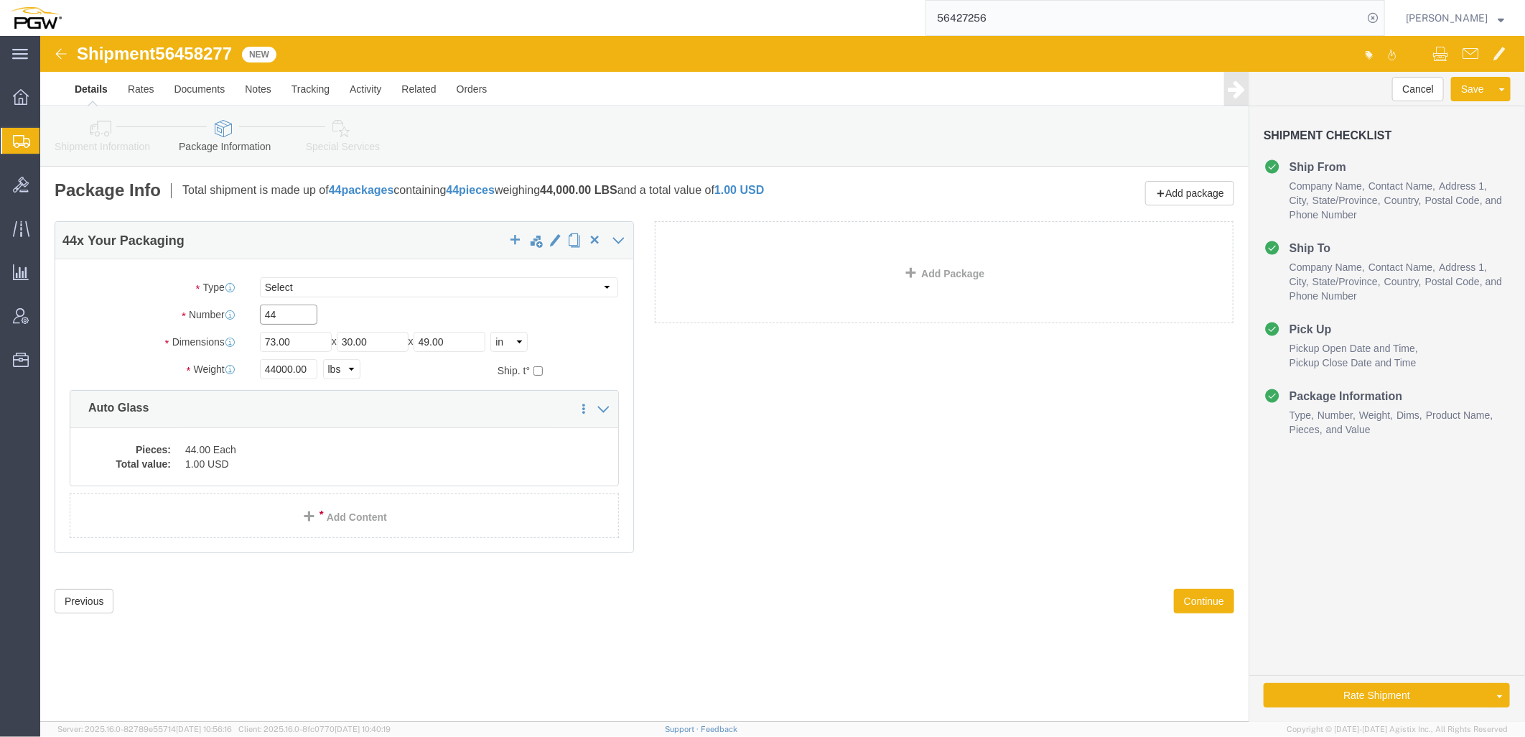
drag, startPoint x: 246, startPoint y: 278, endPoint x: -254, endPoint y: 231, distance: 501.9
click html "Shipment 56458277 New Details Rates Documents Notes Tracking Activity Related O…"
paste input "36"
type input "36"
drag, startPoint x: 251, startPoint y: 332, endPoint x: 121, endPoint y: 321, distance: 130.5
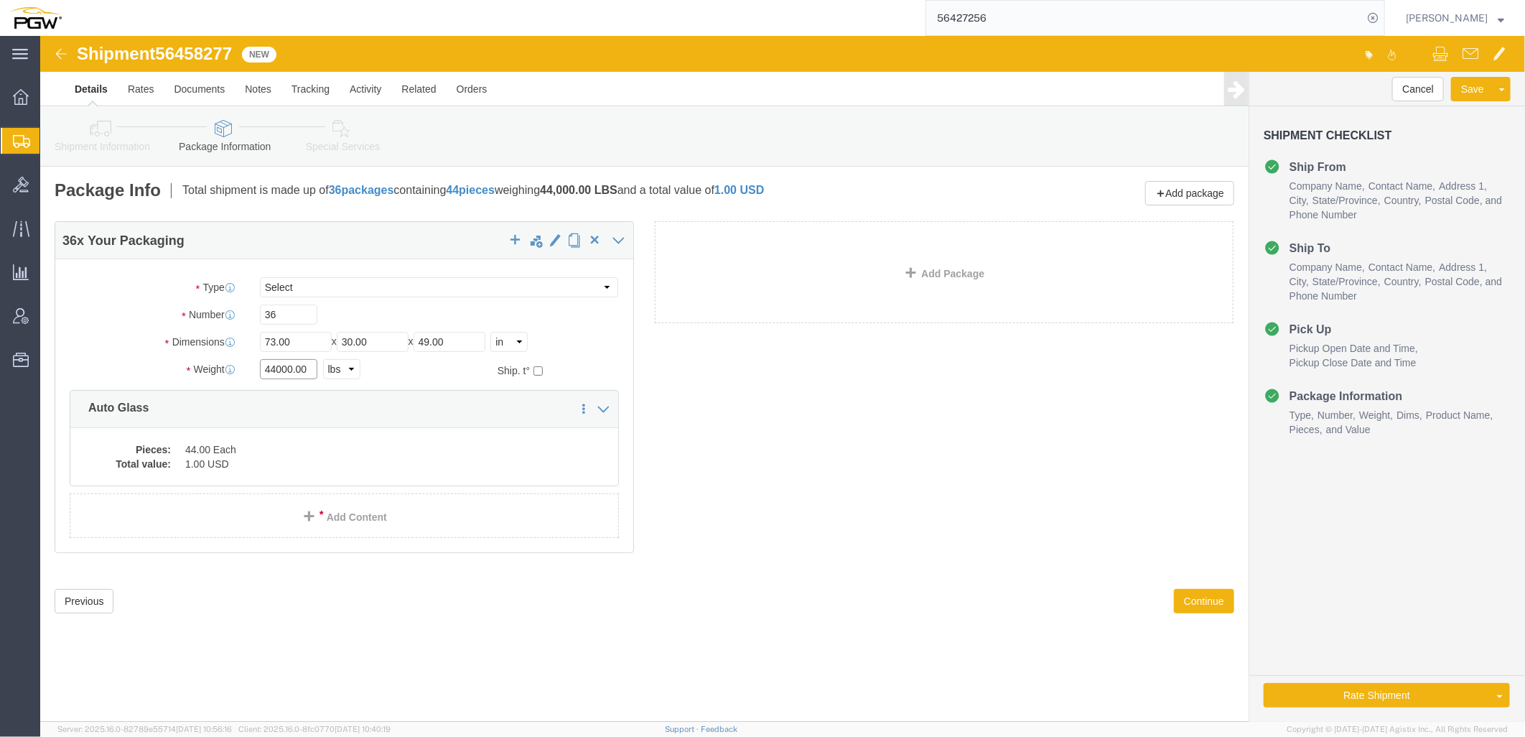
click div "Package Type Select Bale(s) Basket(s) Bolt(s) Bottle(s) Buckets Bulk Bundle(s) …"
paste input "26164"
type input "26164.00"
click dd "1.00 USD"
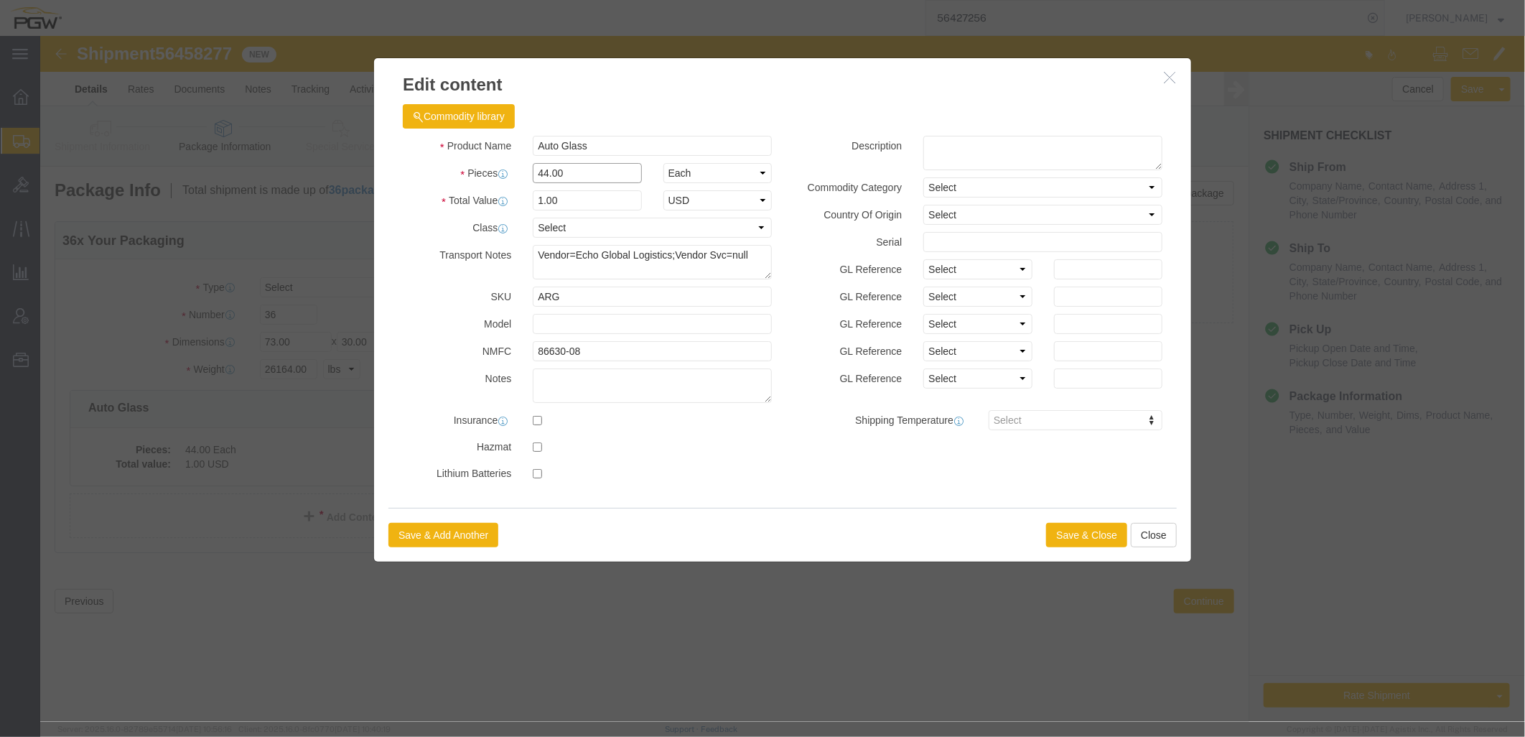
drag, startPoint x: 580, startPoint y: 134, endPoint x: 118, endPoint y: 132, distance: 461.7
click div "Edit content Commodity library Product Name Auto Glass Pieces 44.00 Select Bag …"
type input "36.00"
type input "1.00"
select select "USD"
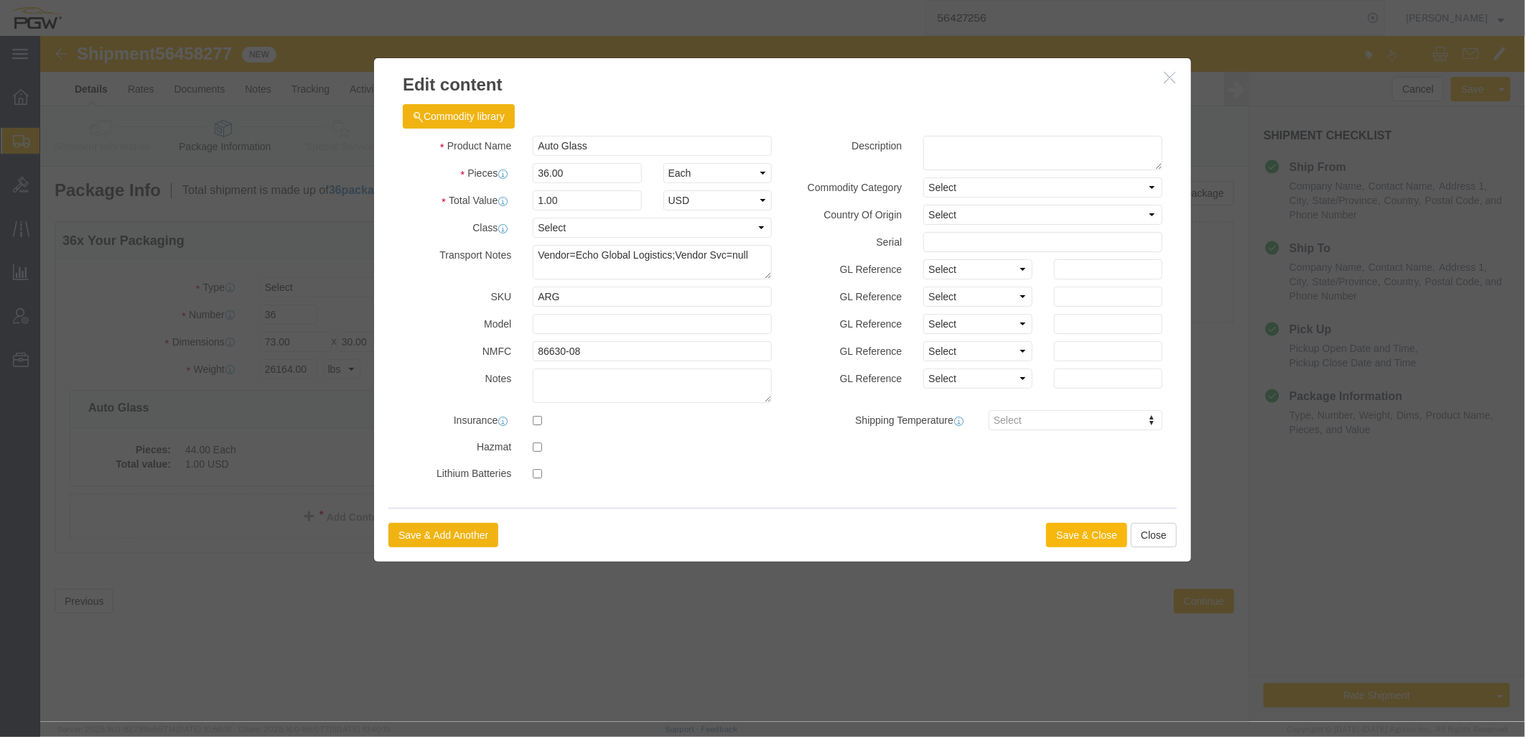
click button "Save & Close"
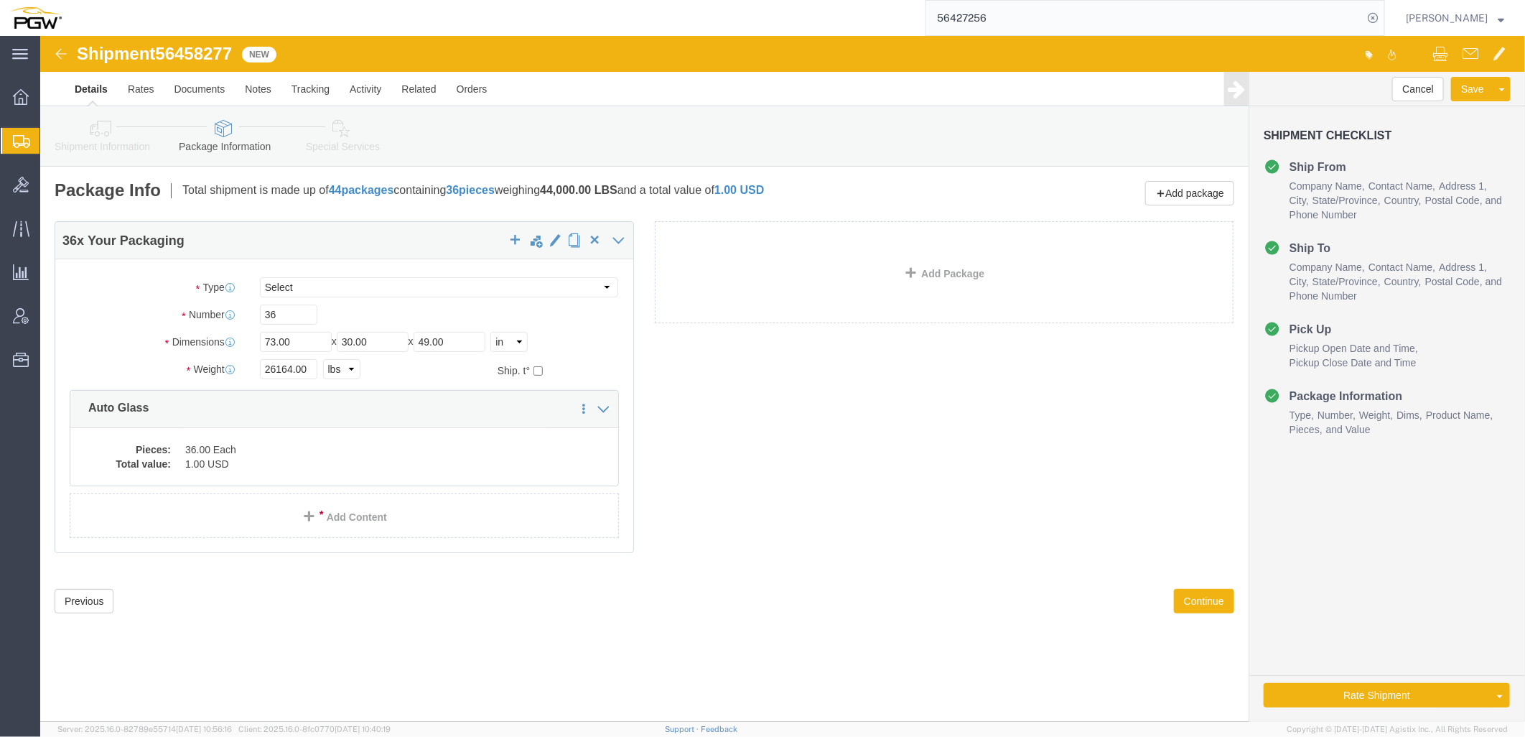
click div "36 x Your Packaging Package Type Select Bale(s) Basket(s) Bolt(s) Bottle(s) Buc…"
click icon
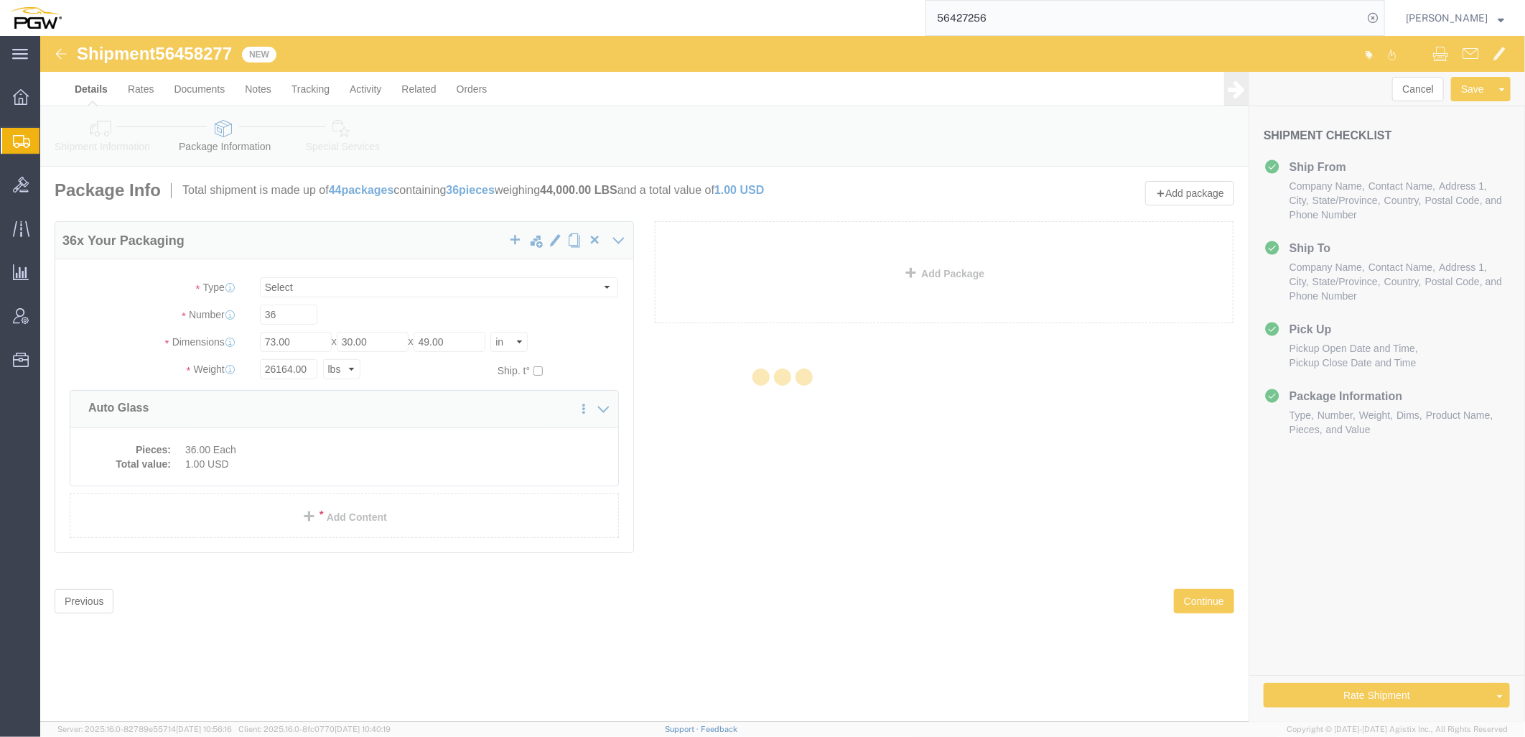
select select
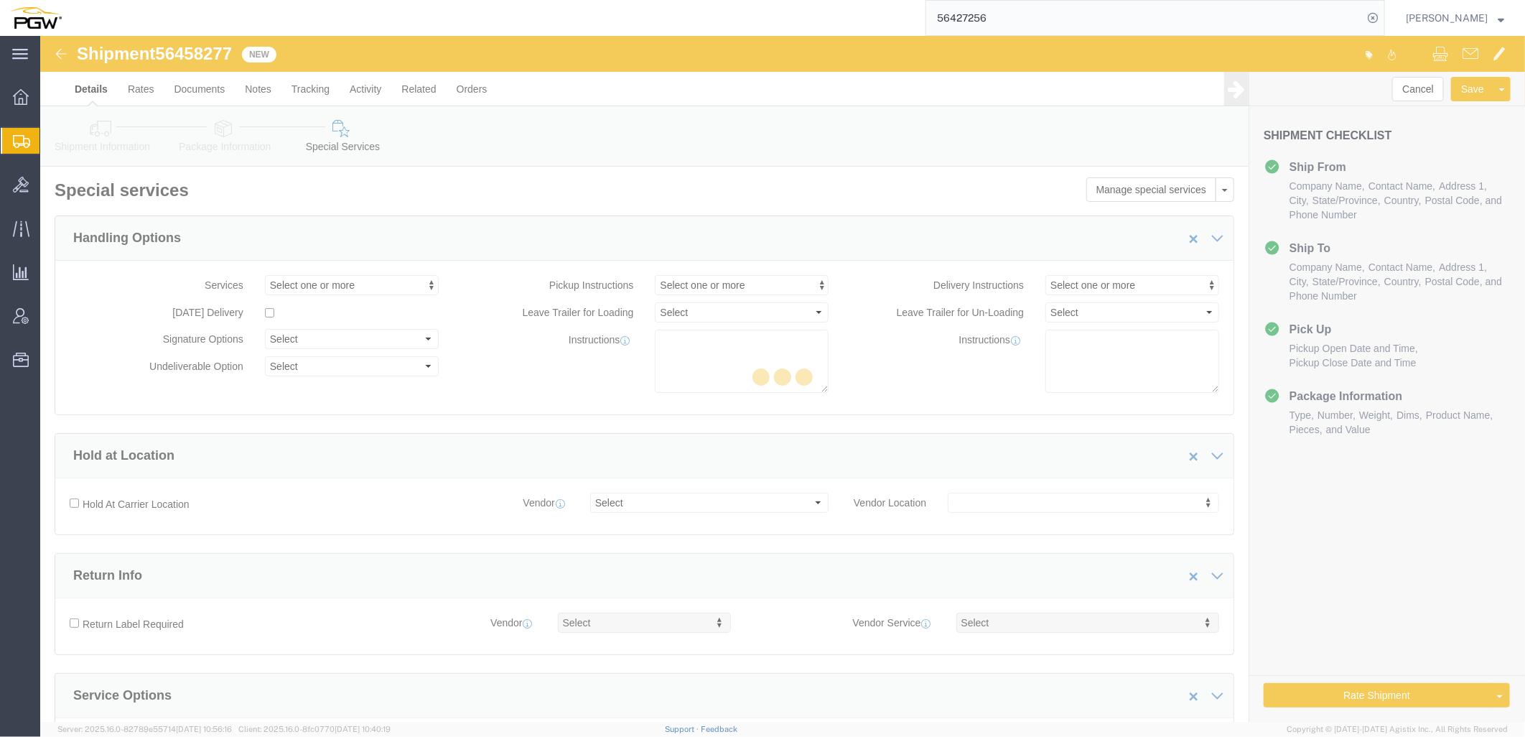
select select "COSTCENTER"
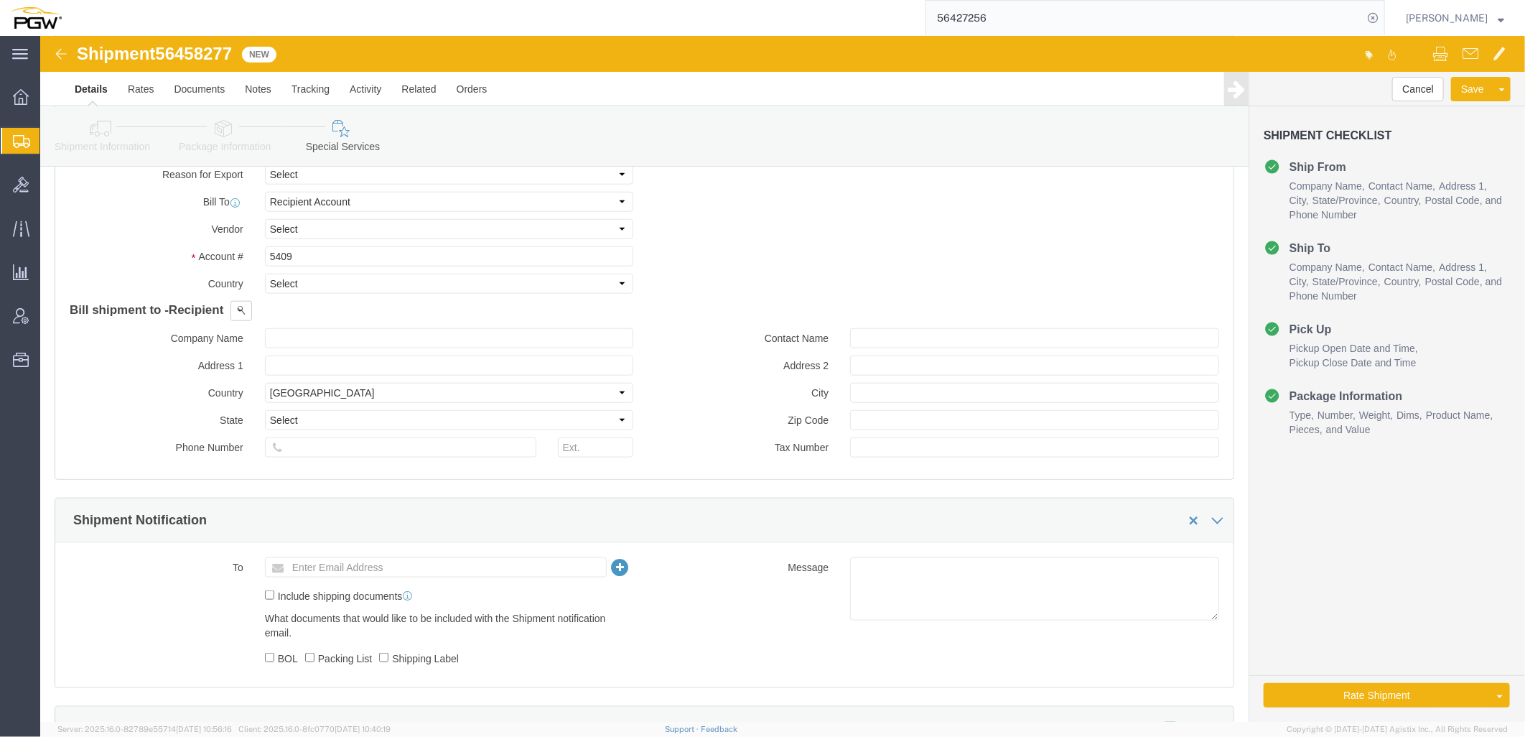
scroll to position [798, 0]
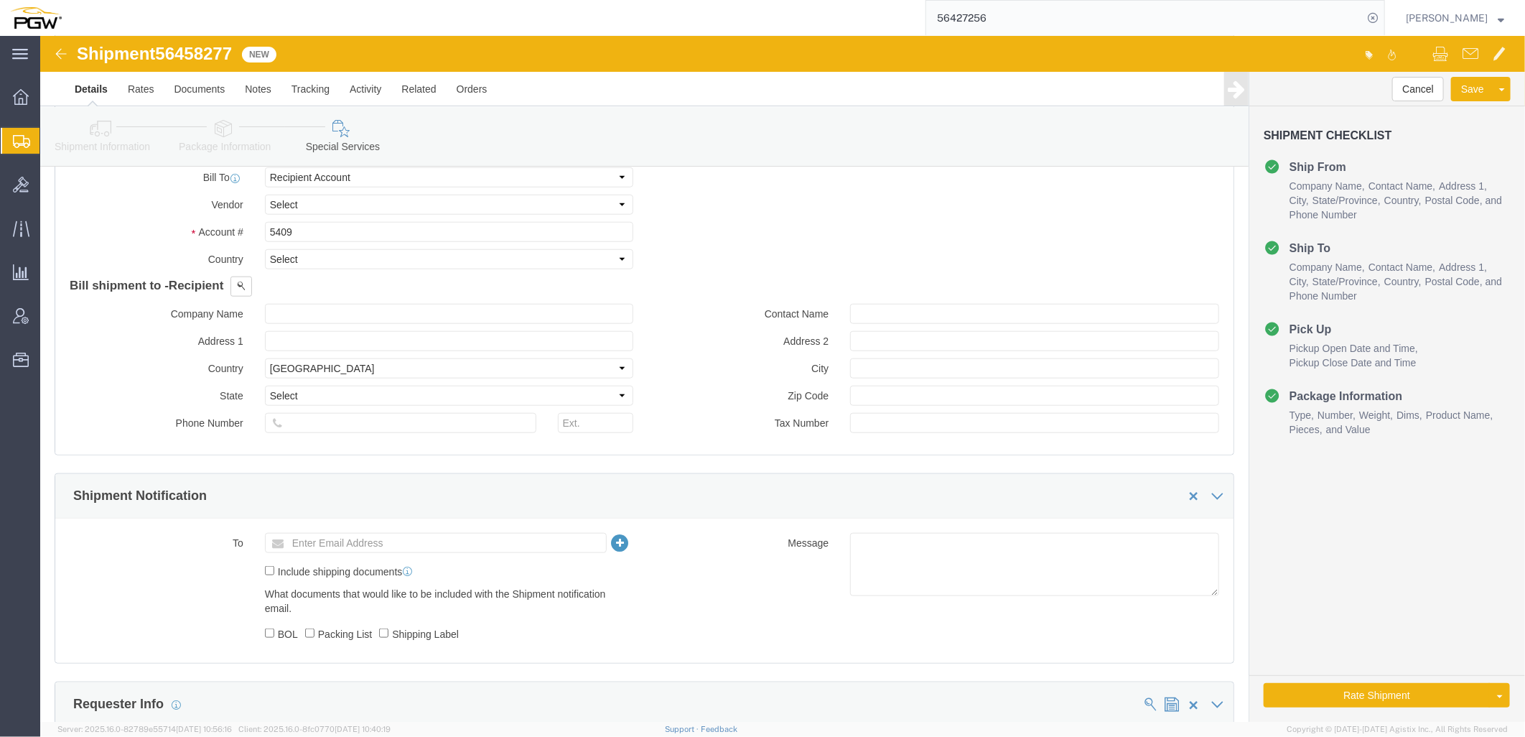
click link "Shipment Information"
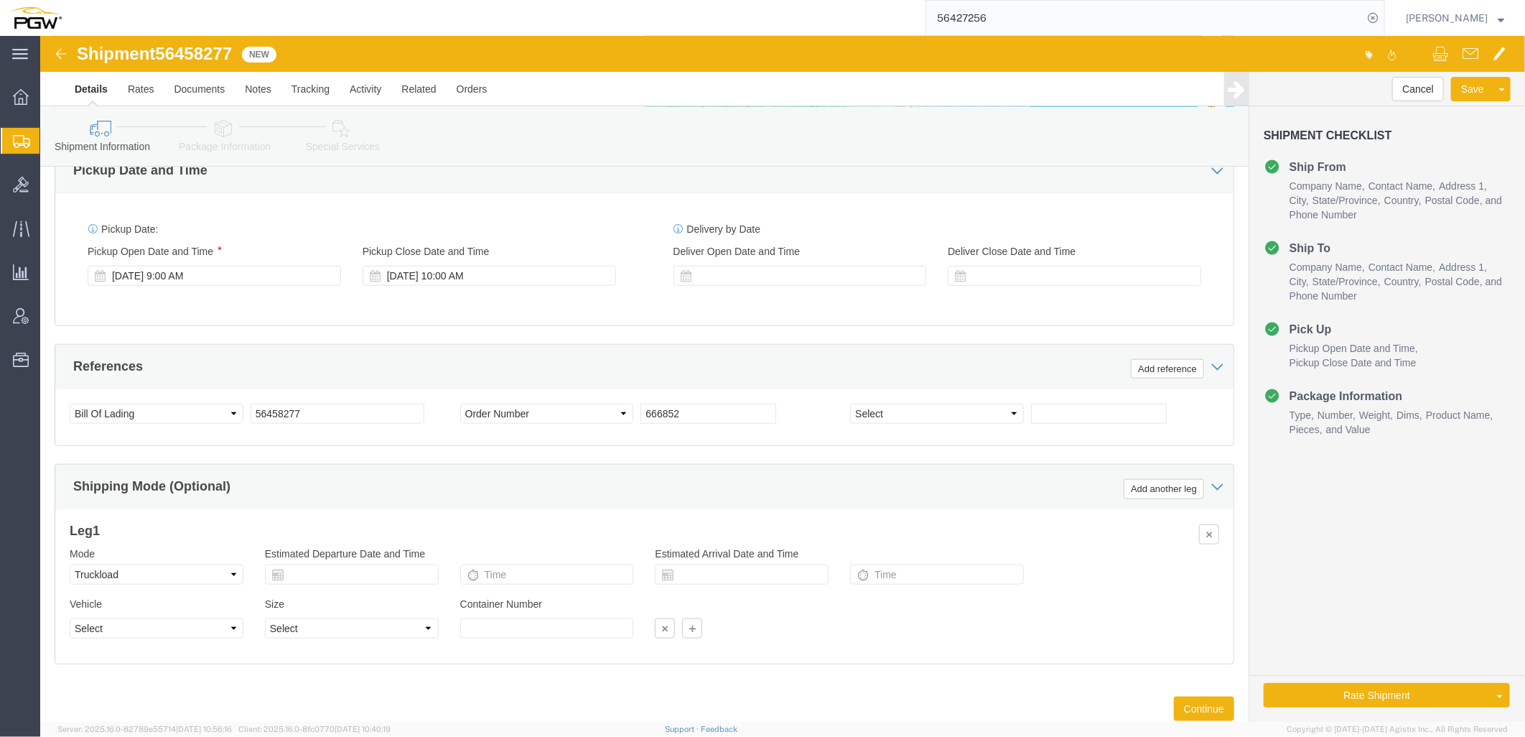
scroll to position [779, 0]
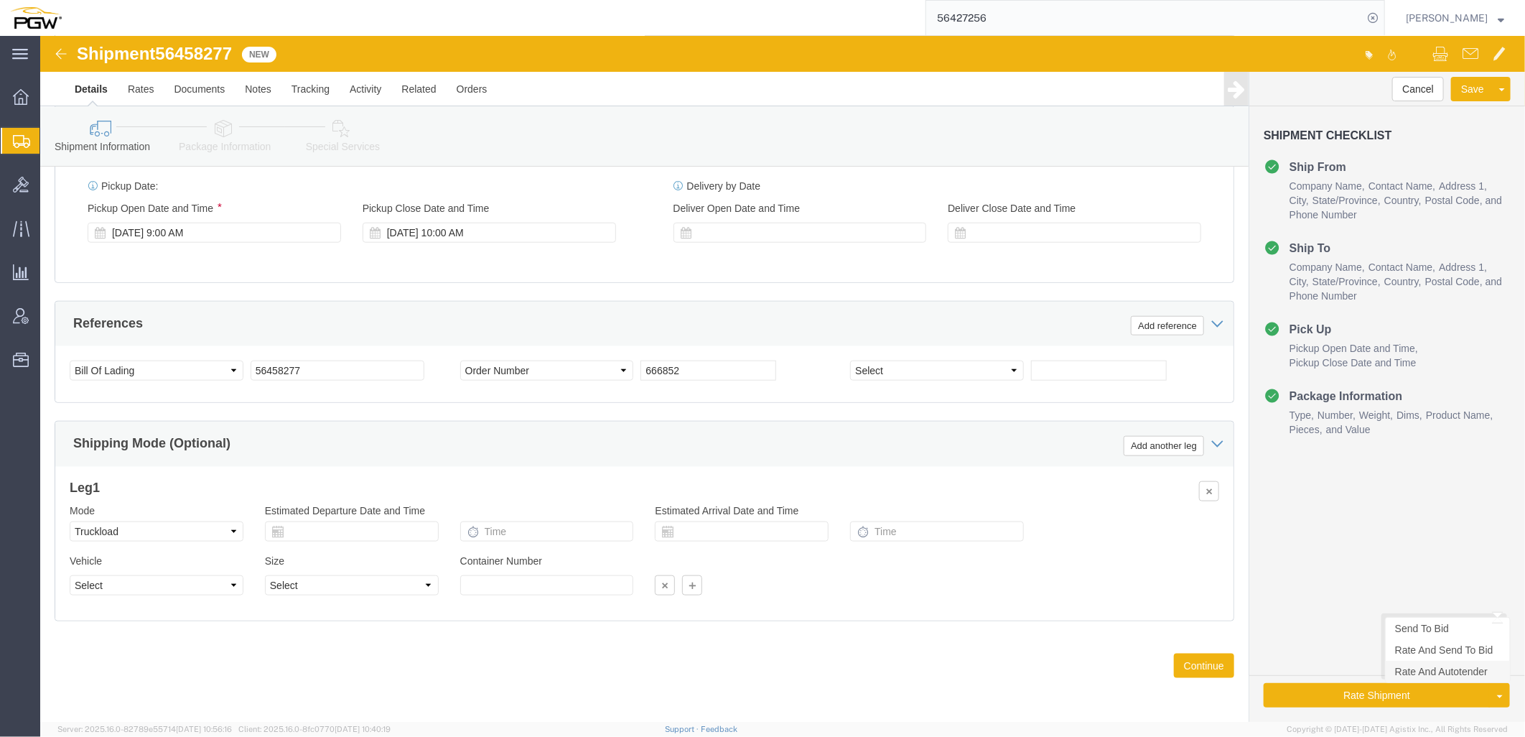
click link "Rate And Autotender"
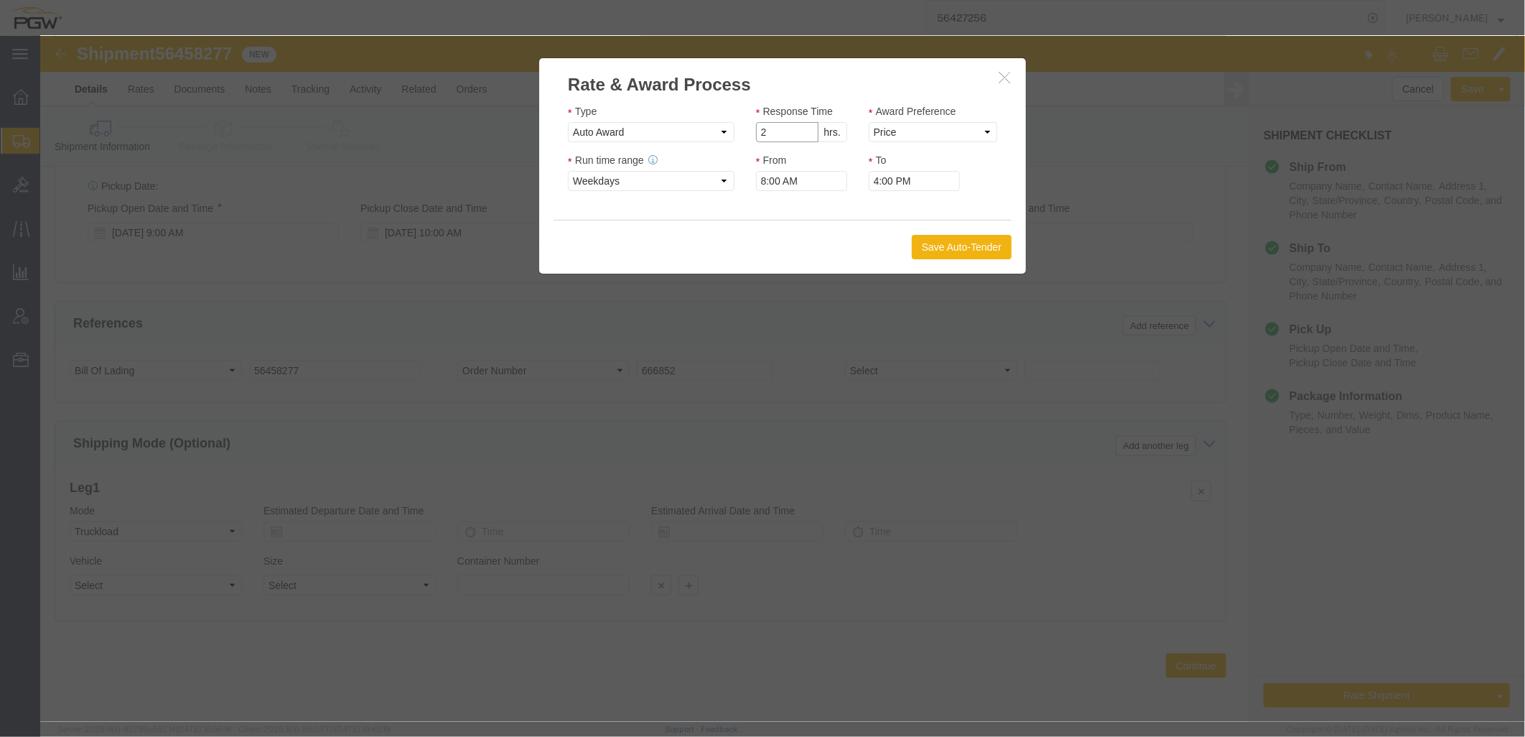
click input "2"
type input "1"
click input "1"
click select "Price Carrier Rank"
select select "LANE_RANK"
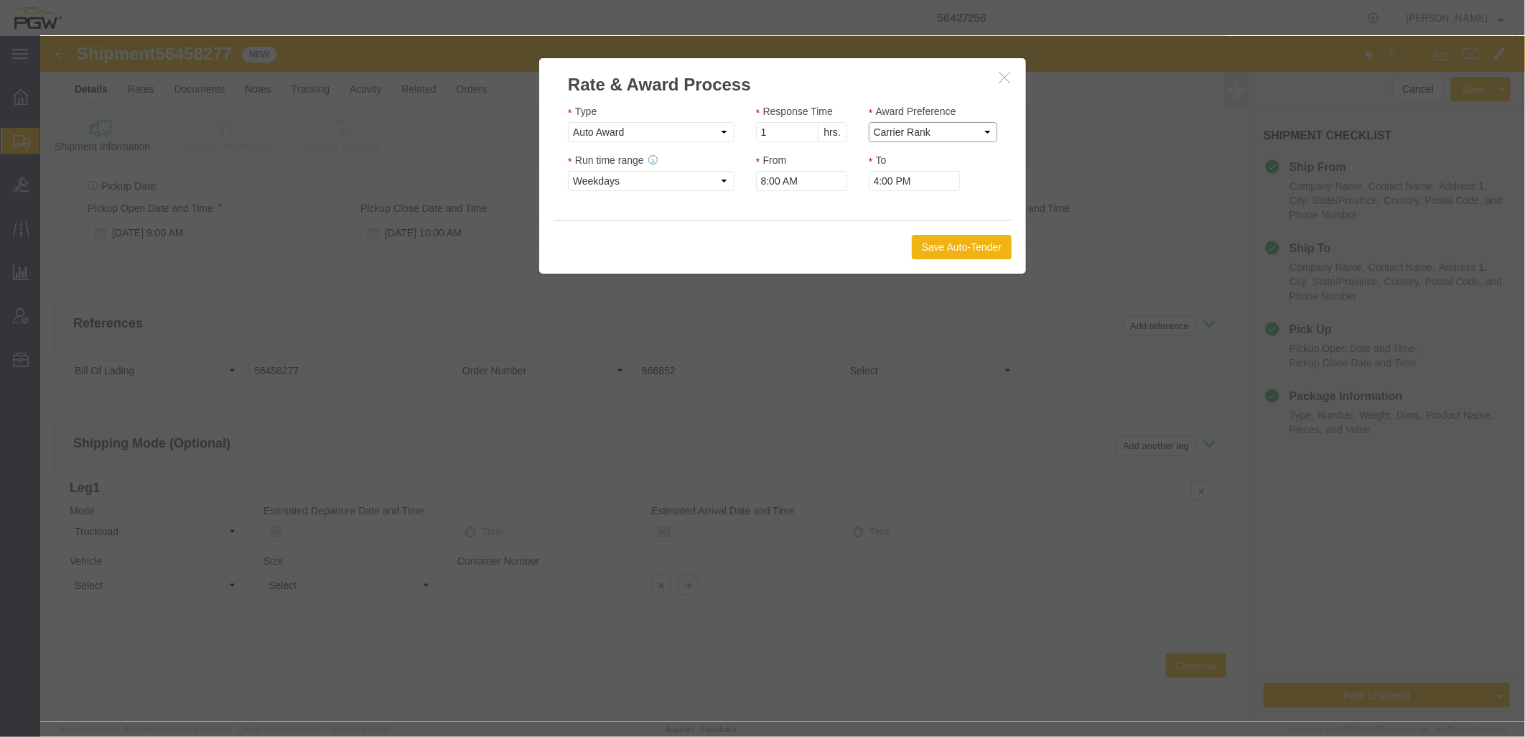
click select "Price Carrier Rank"
click button "Save Auto-Tender"
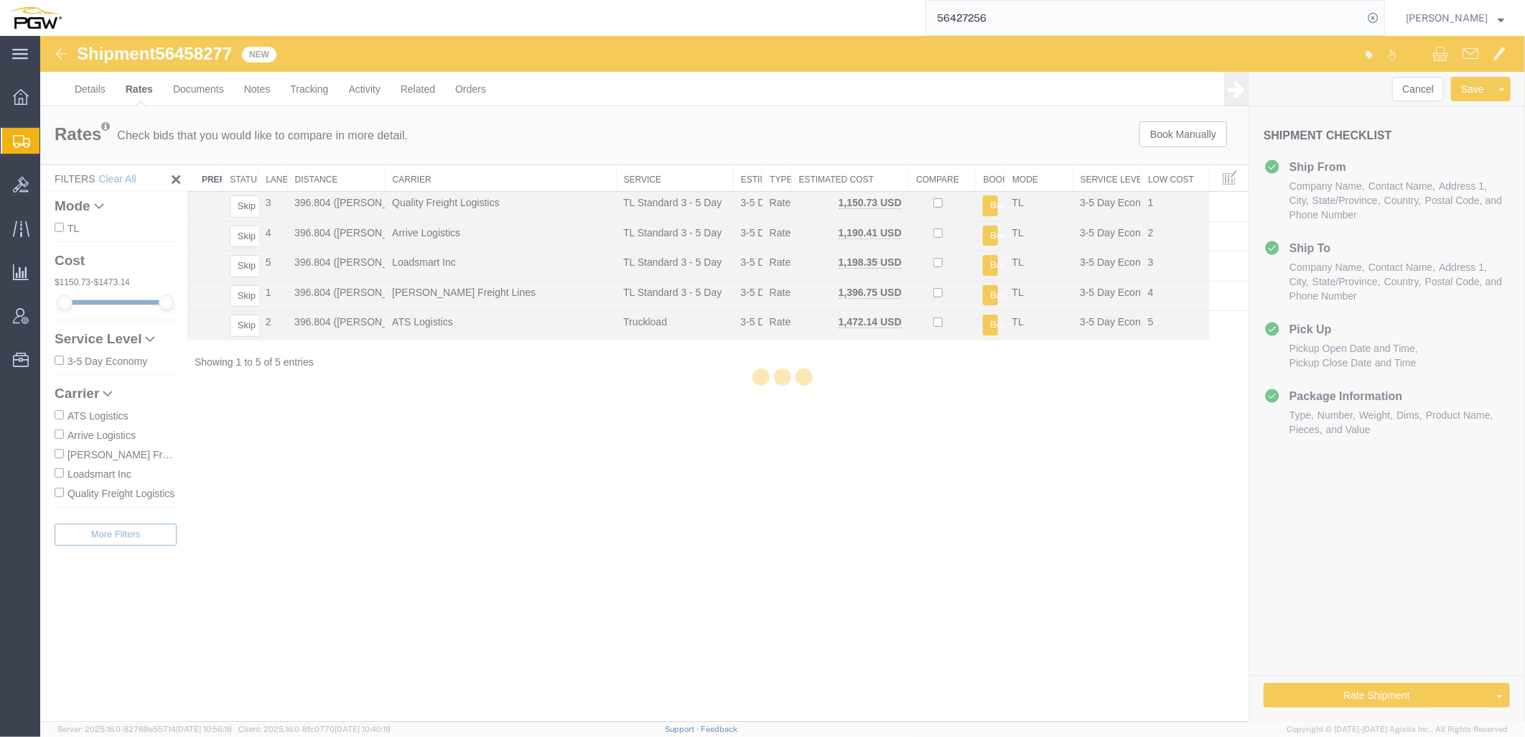
scroll to position [0, 0]
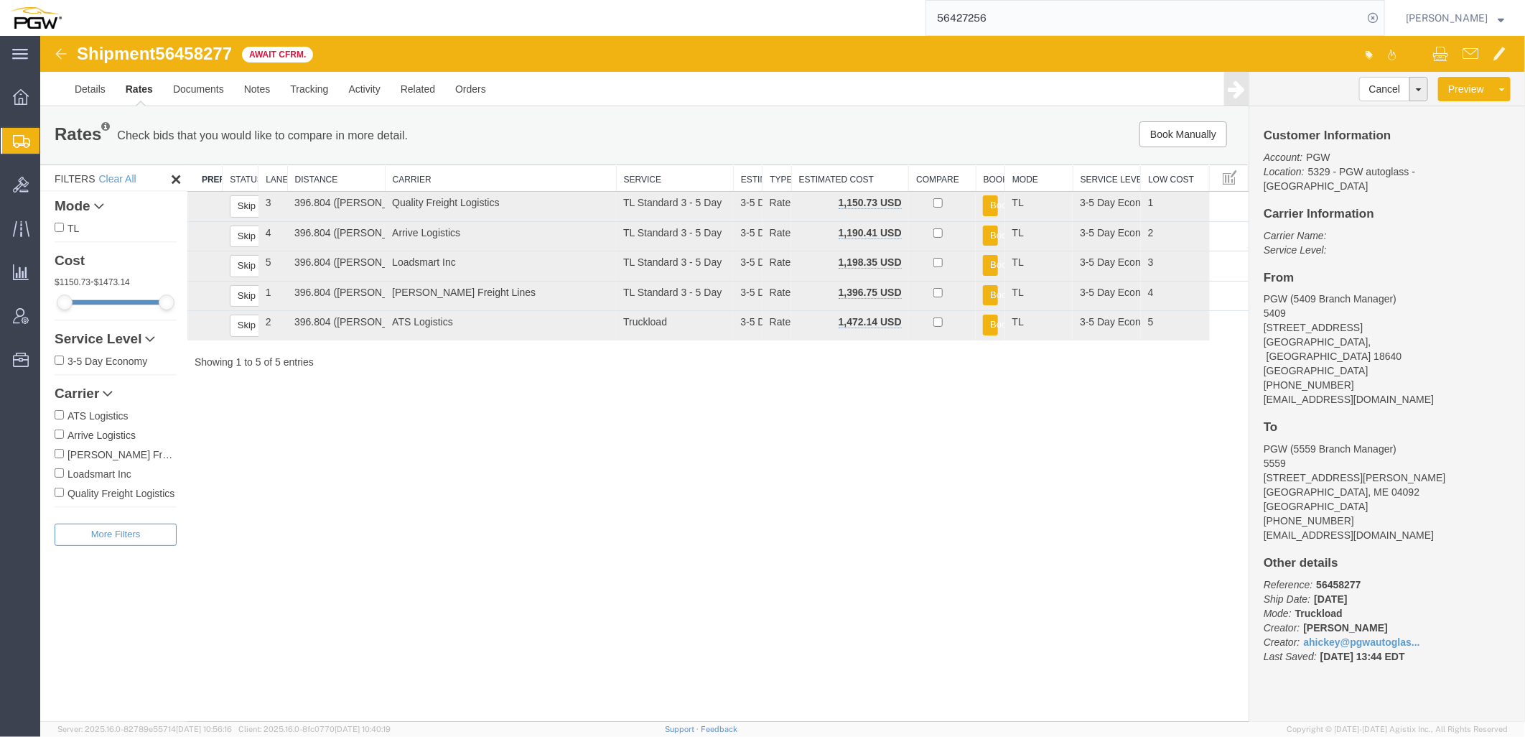
click at [867, 491] on div "Shipment 56458277 5 of 5 Await Cfrm. Details Rates Documents Notes Tracking Act…" at bounding box center [781, 378] width 1485 height 686
click at [1453, 136] on link "Clone Shipment" at bounding box center [1447, 134] width 124 height 22
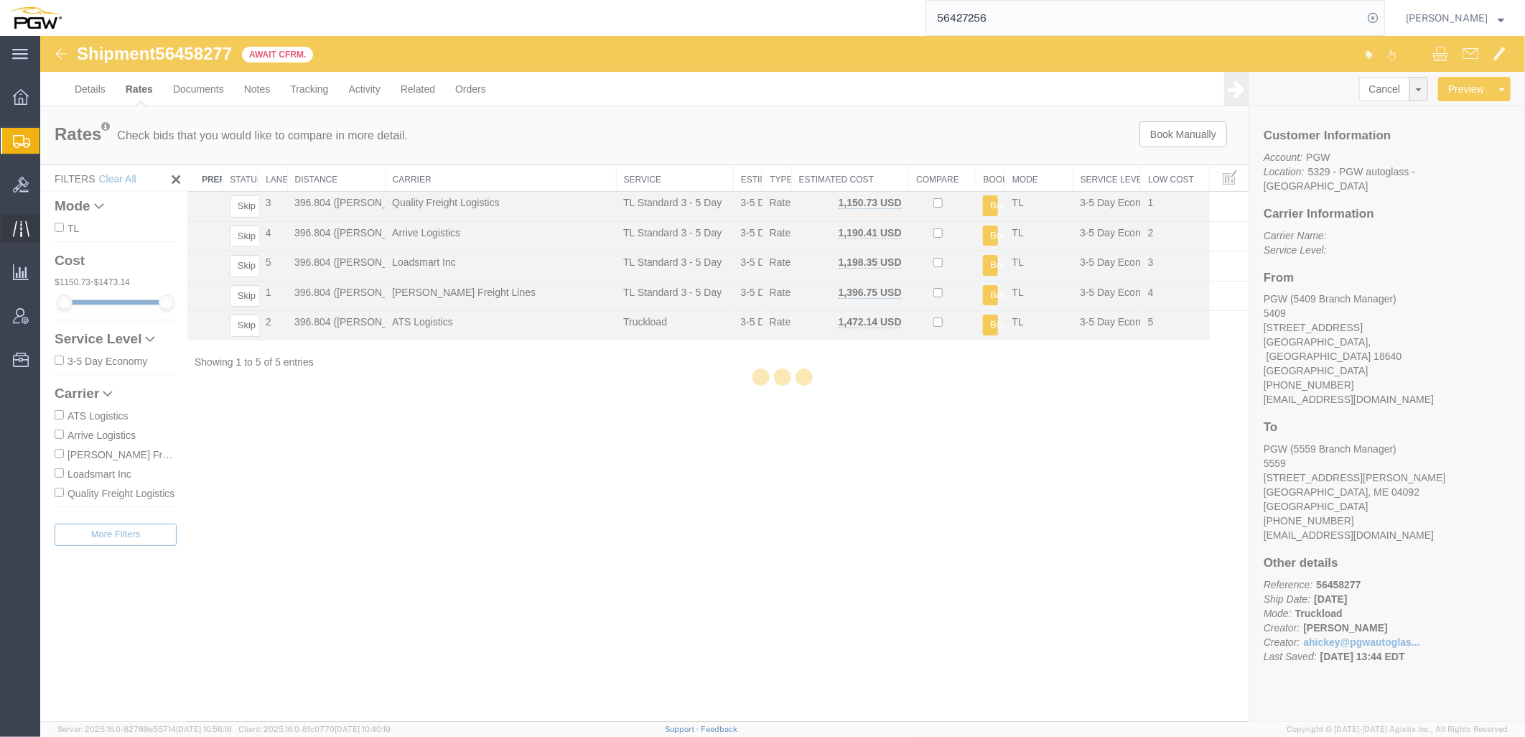
select select "61931"
select select "28369"
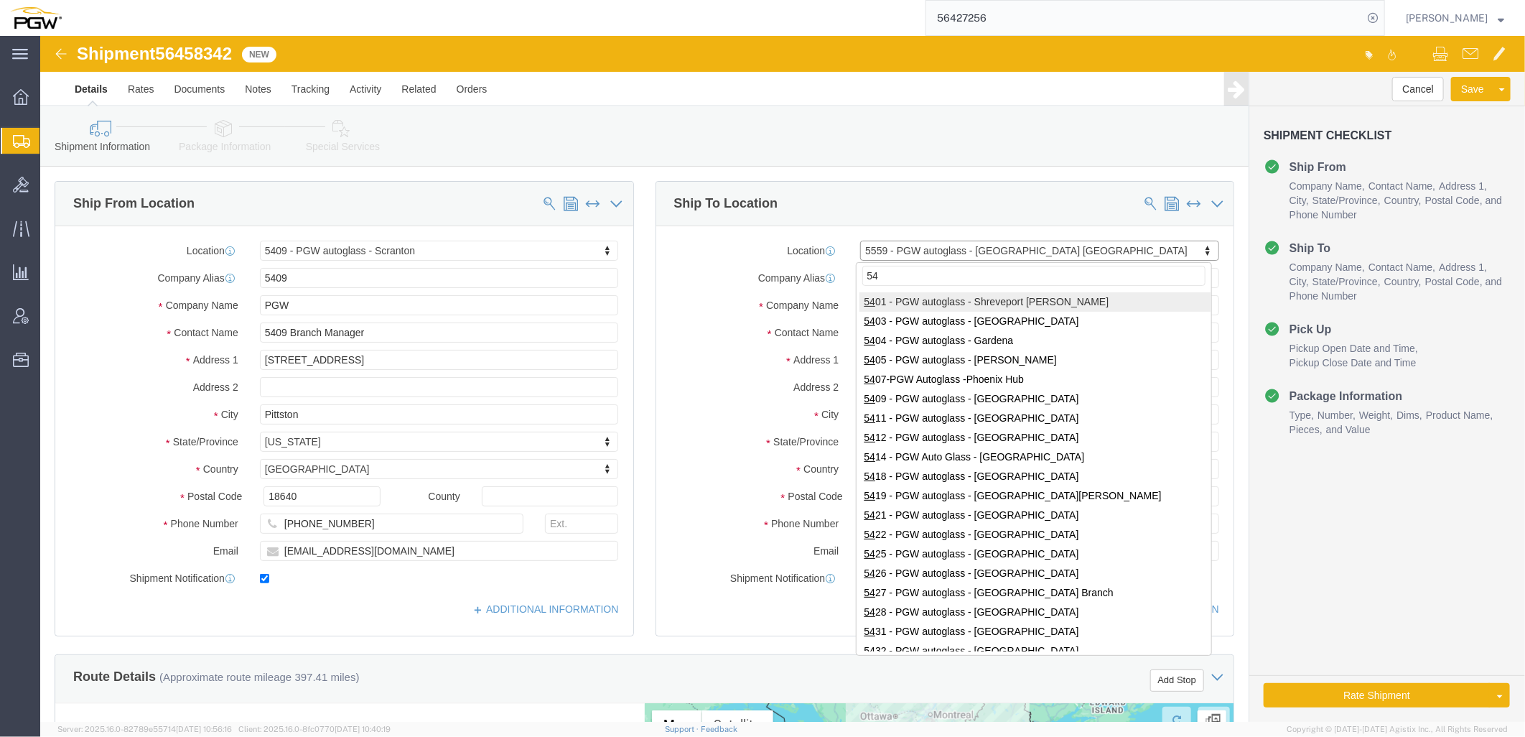
type input "549"
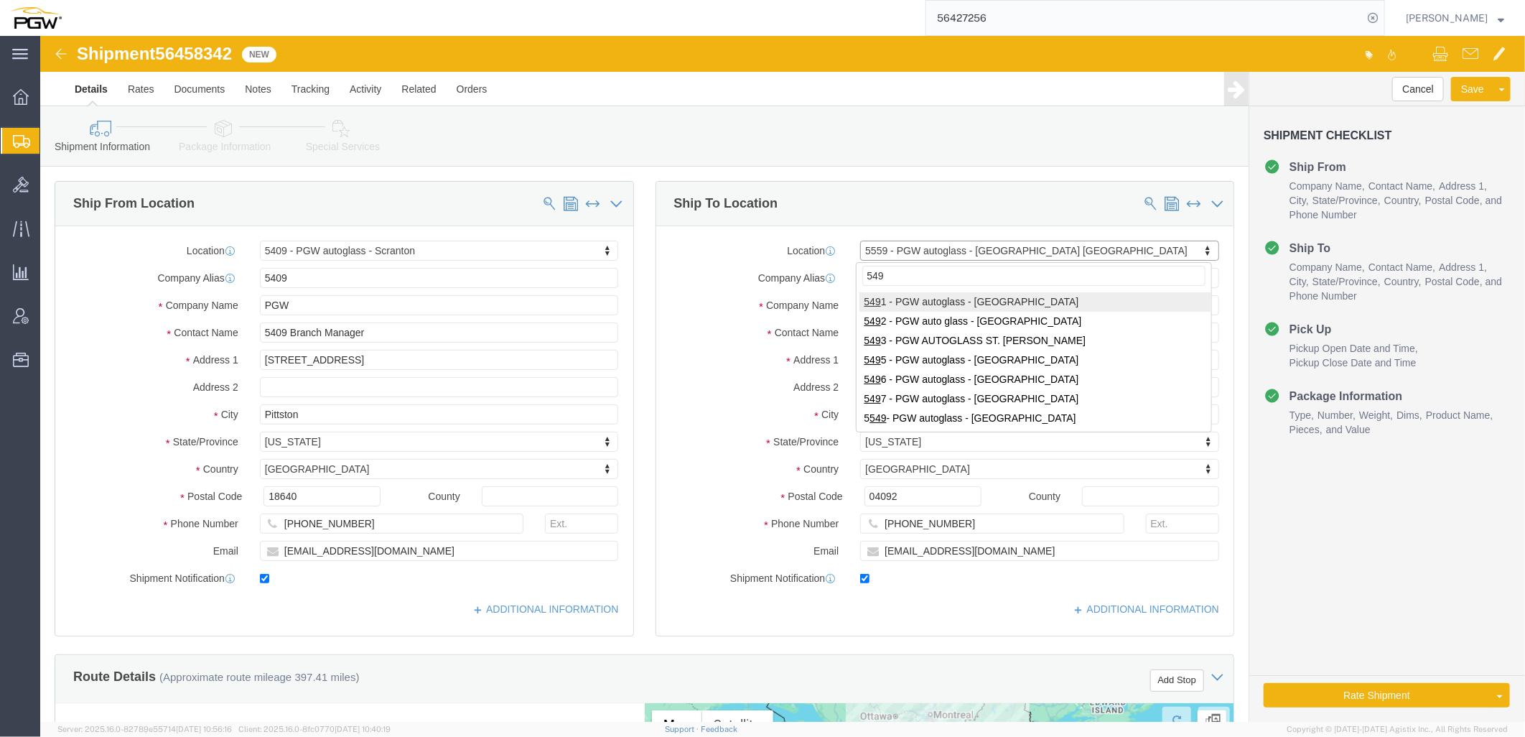
select select "34217"
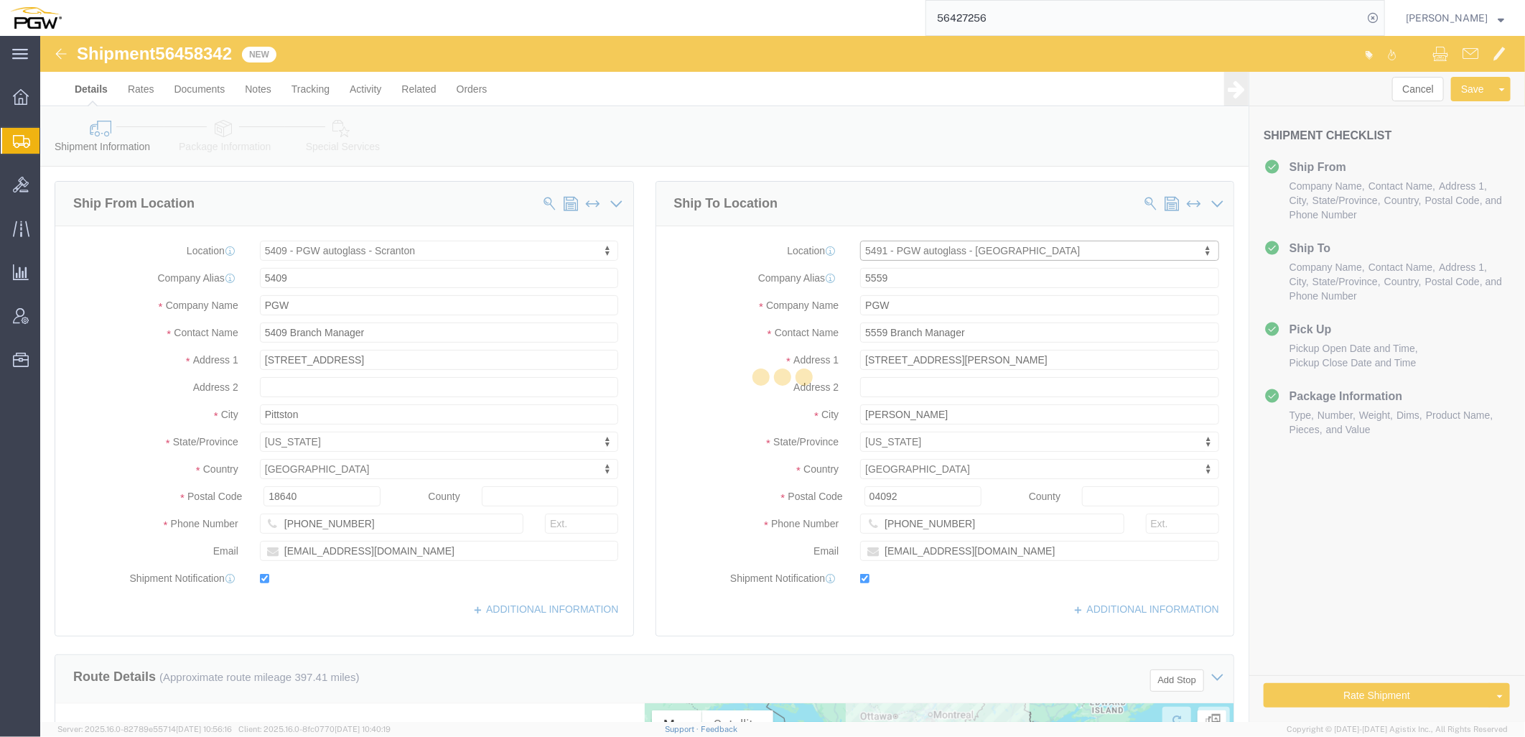
type input "5491"
type input "5491 Branch Manager"
type input "[STREET_ADDRESS]"
type input "Aurora"
type input "80011"
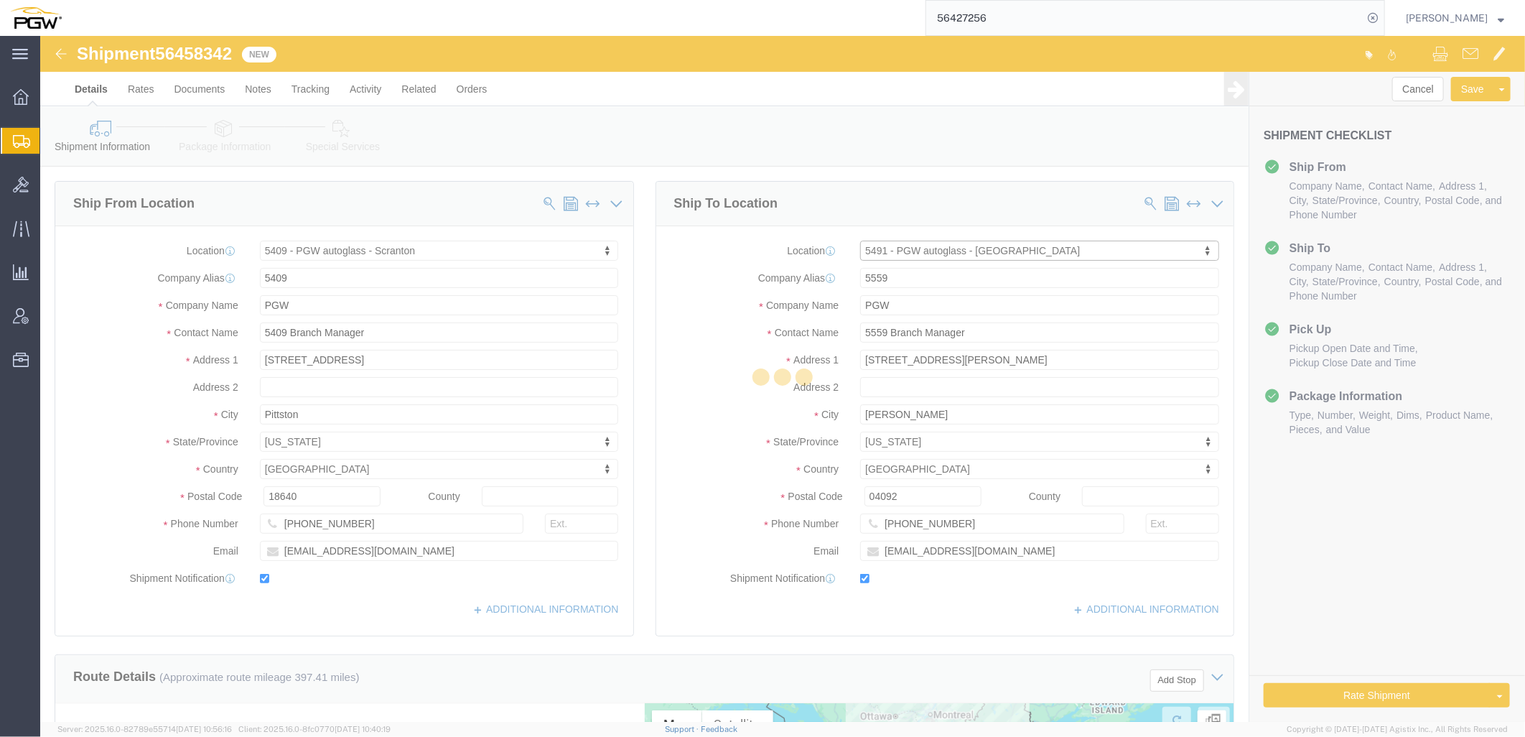
type input "[PHONE_NUMBER]"
type input "[EMAIL_ADDRESS][DOMAIN_NAME]"
select select "CO"
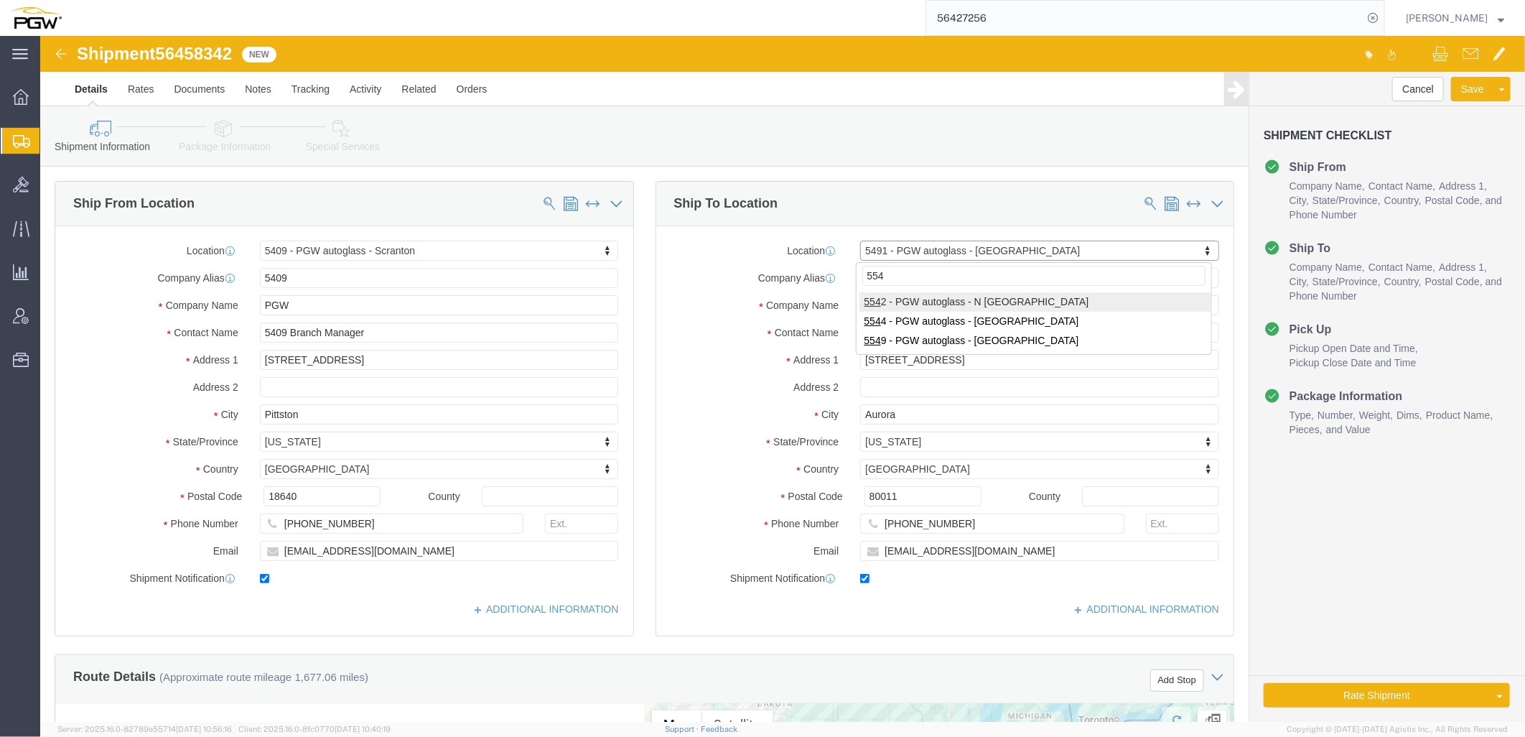
type input "5549"
select select "28365"
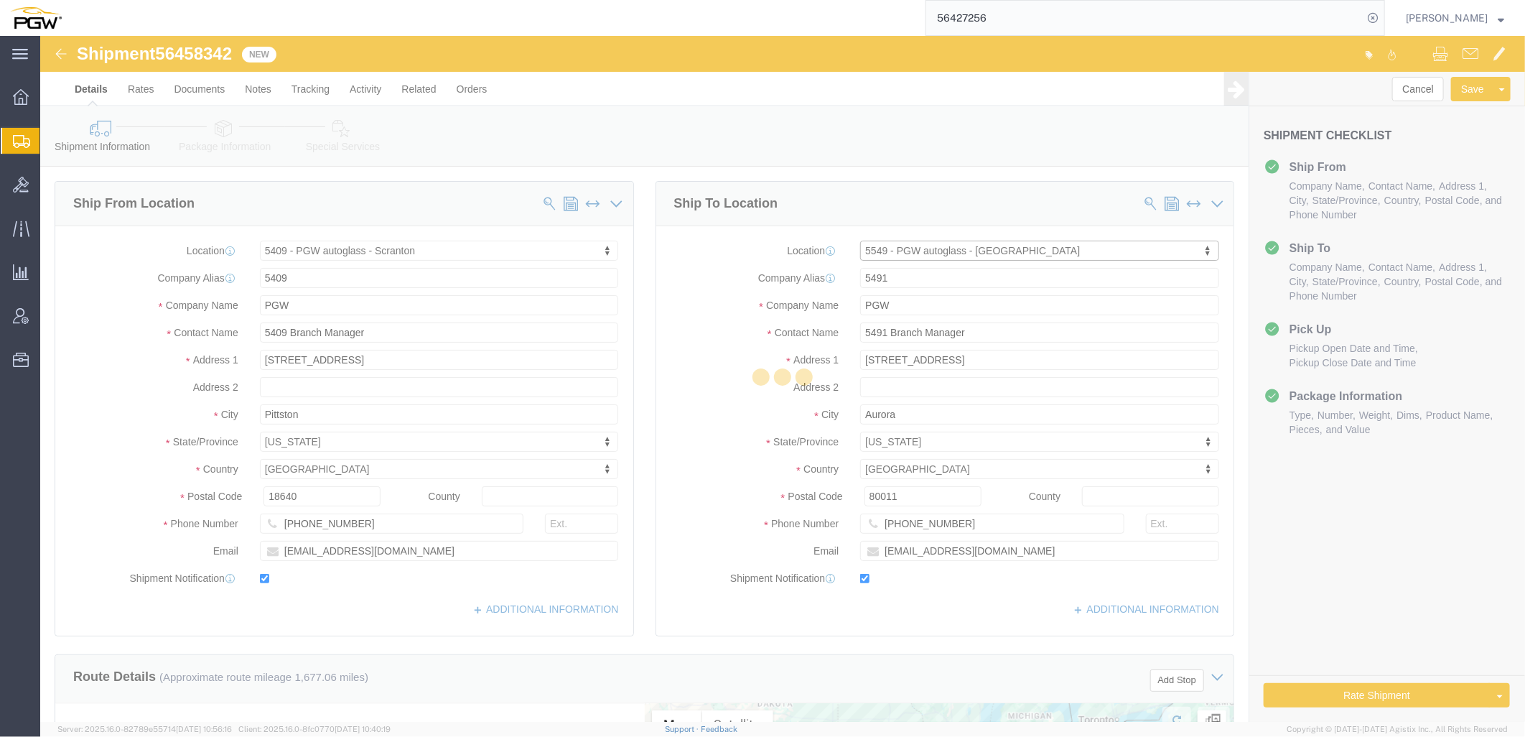
type input "5549"
type input "5549 Branch Manager"
type input "[STREET_ADDRESS]"
type input "Westwood"
type input "02090"
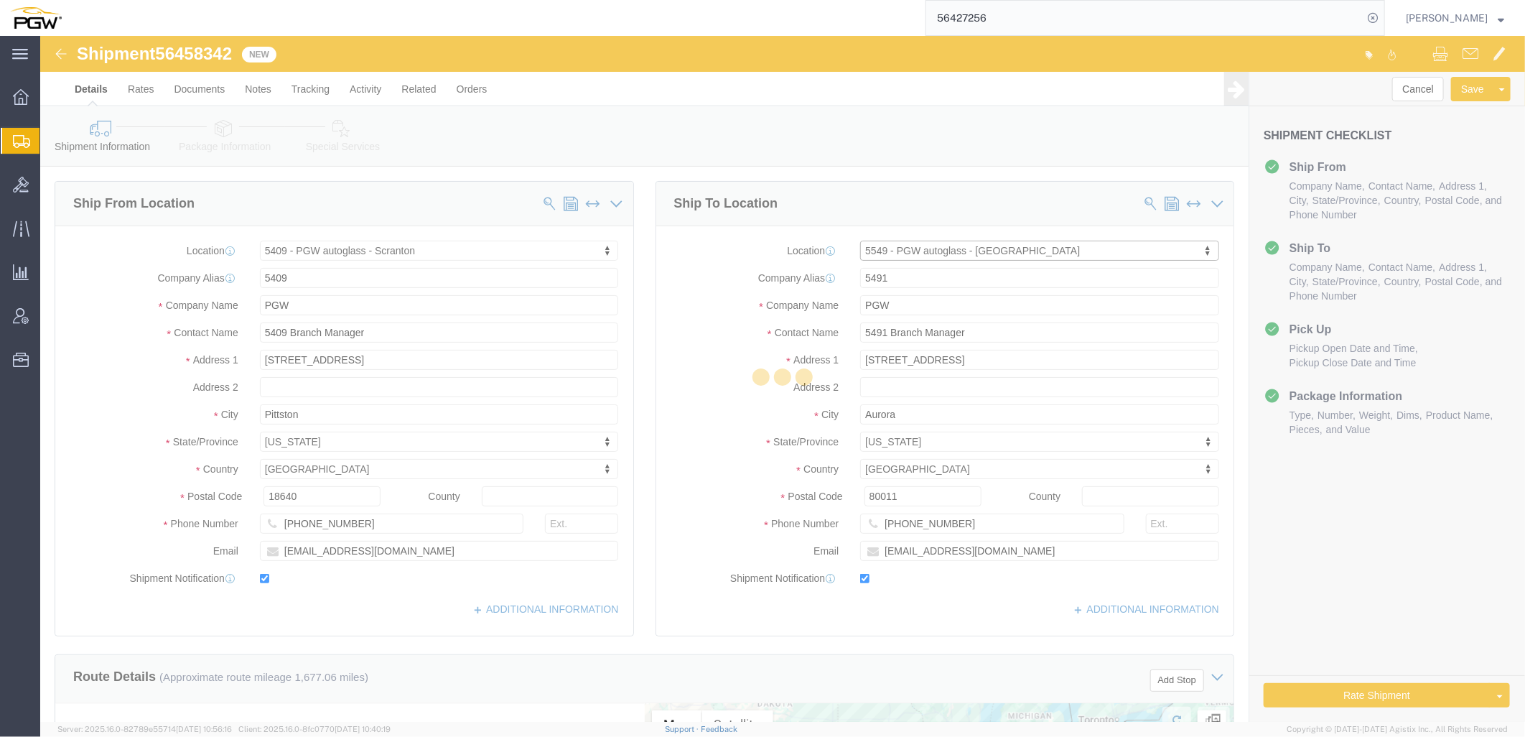
type input "[PHONE_NUMBER]"
type input "[EMAIL_ADDRESS][DOMAIN_NAME]"
select select "MA"
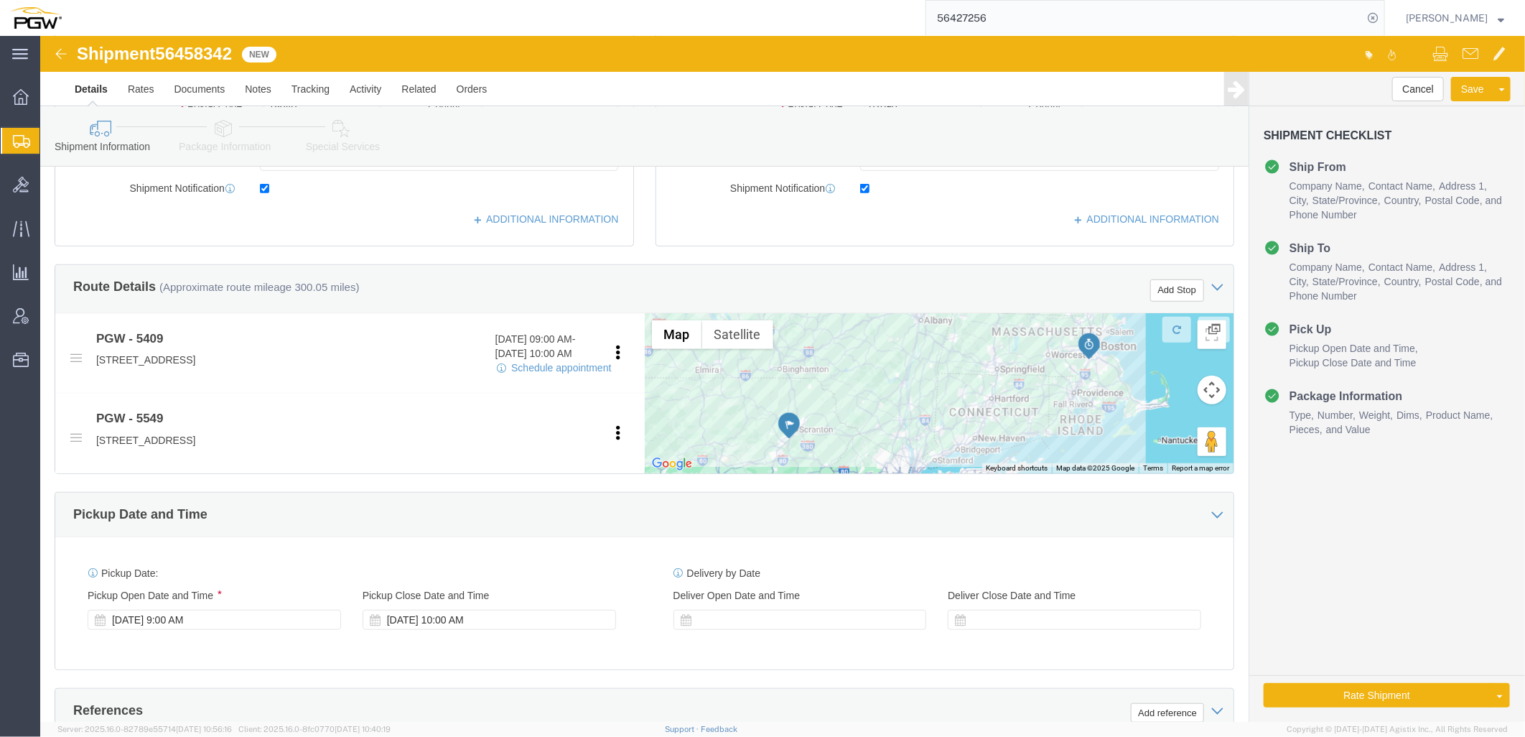
scroll to position [478, 0]
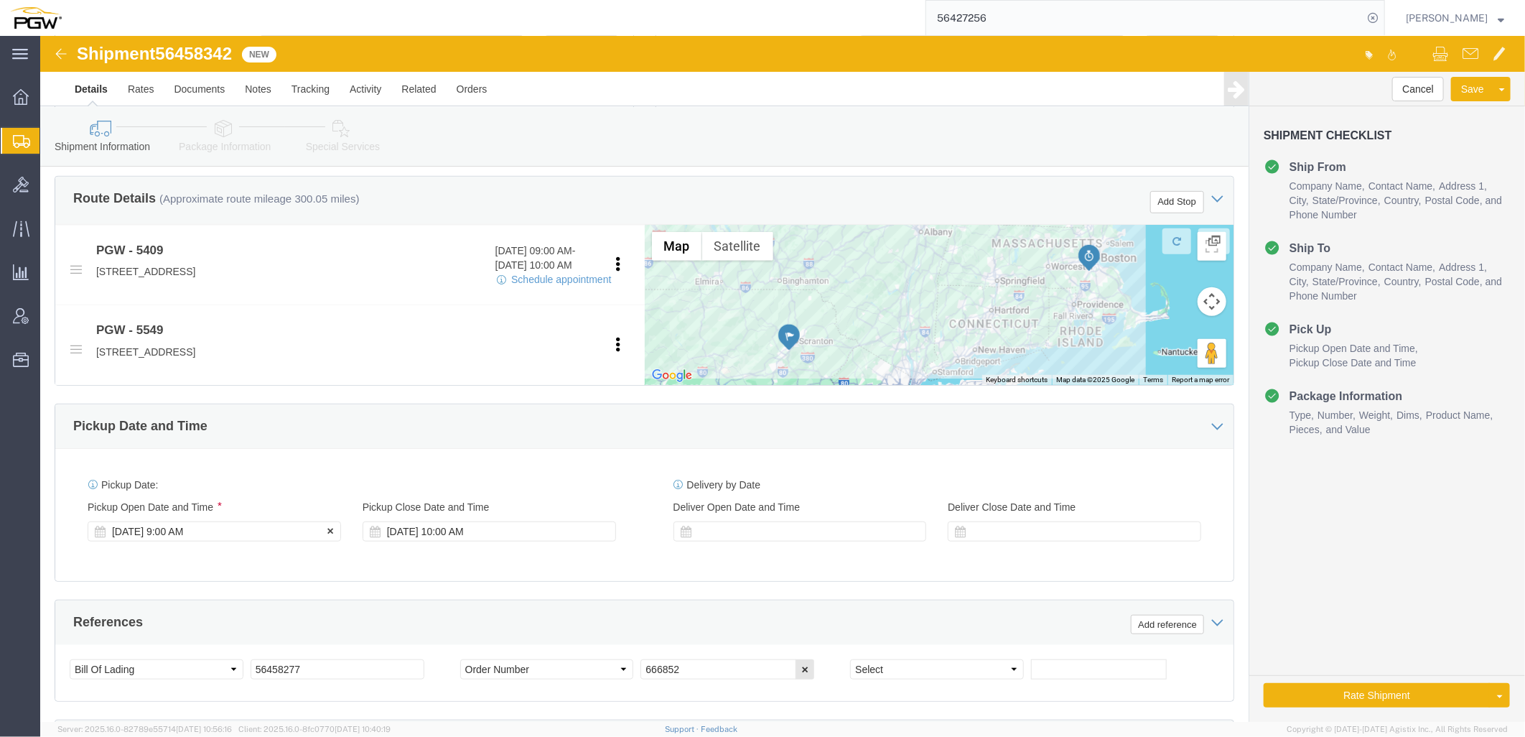
click div "[DATE] 9:00 AM"
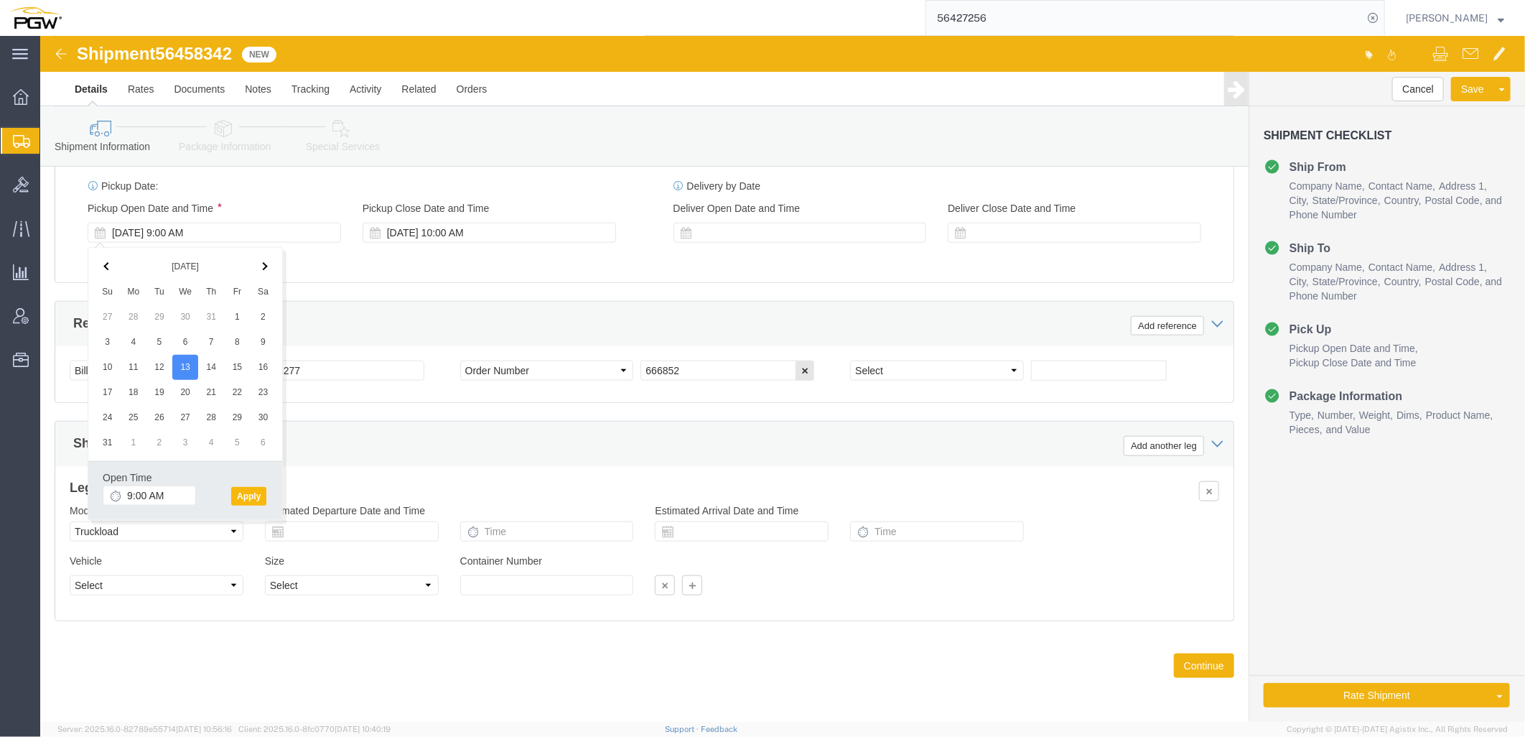
click button "Apply"
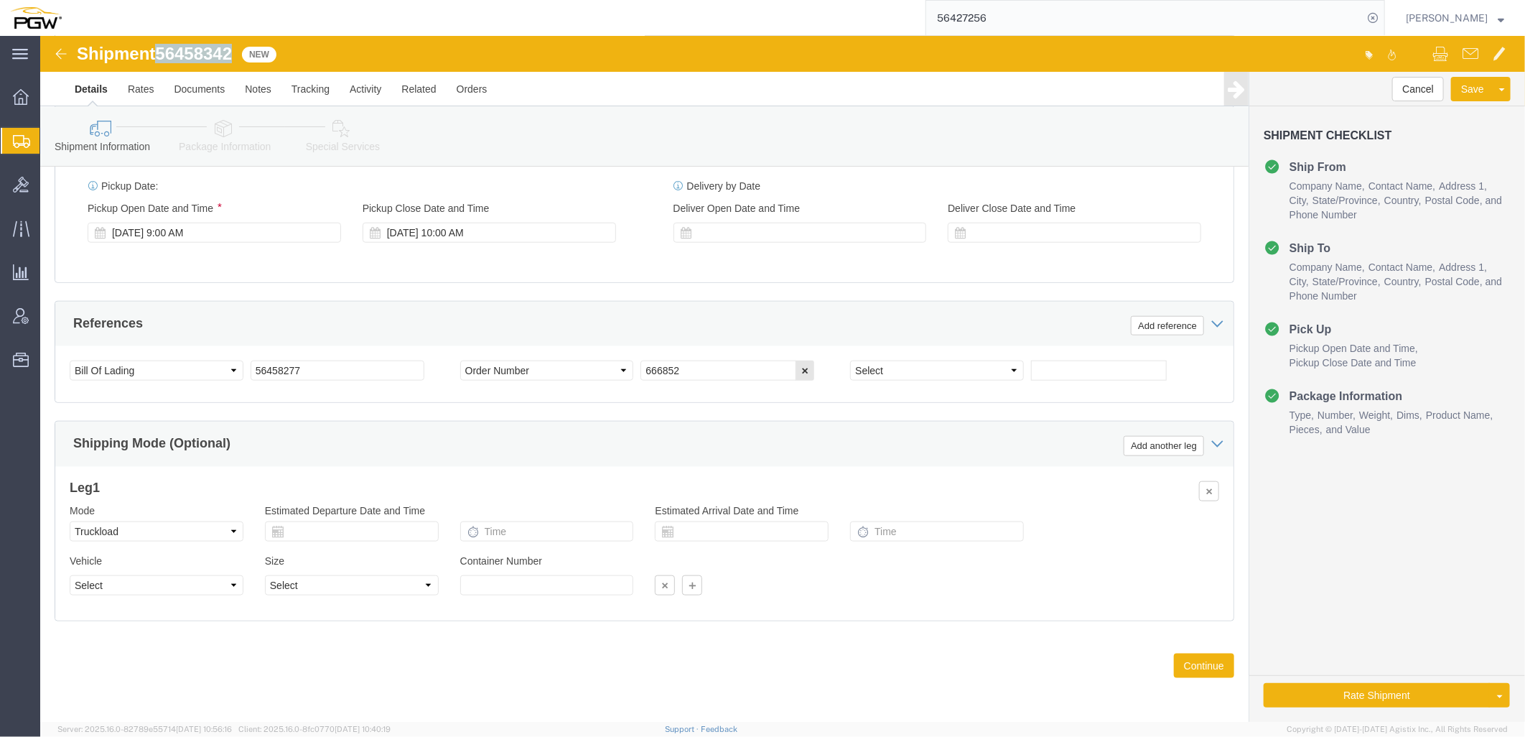
drag, startPoint x: 118, startPoint y: 19, endPoint x: 197, endPoint y: 17, distance: 78.3
click div "Shipment 56458342 New"
copy span "56458342"
drag, startPoint x: 305, startPoint y: 326, endPoint x: -79, endPoint y: 320, distance: 384.2
click html "Shipment 56458342 New Details Rates Documents Notes Tracking Activity Related O…"
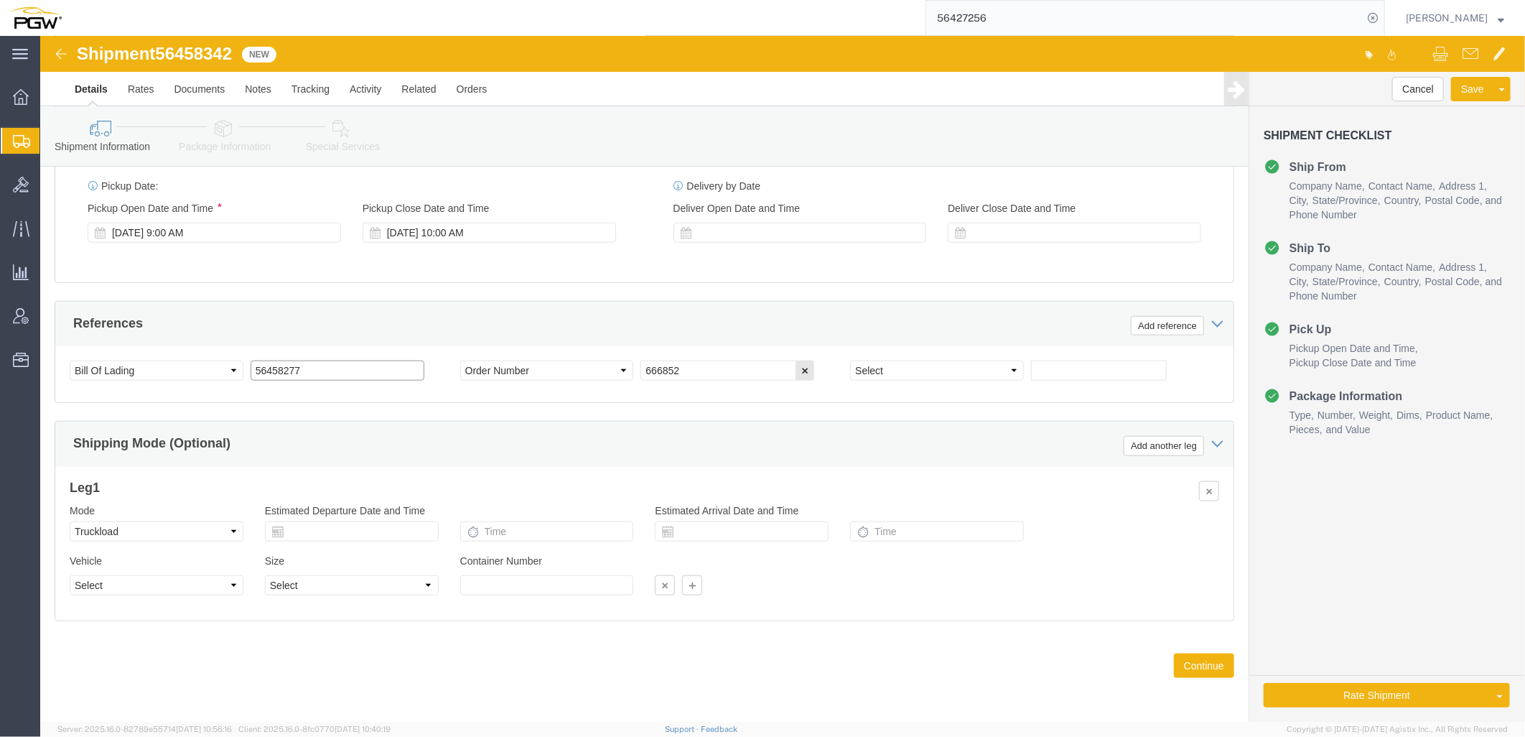
paste input "342"
drag, startPoint x: 305, startPoint y: 335, endPoint x: -248, endPoint y: 309, distance: 554.2
click html "Shipment 56458342 New Details Rates Documents Notes Tracking Activity Related O…"
type input "56458342"
drag, startPoint x: 686, startPoint y: 340, endPoint x: 314, endPoint y: 328, distance: 372.1
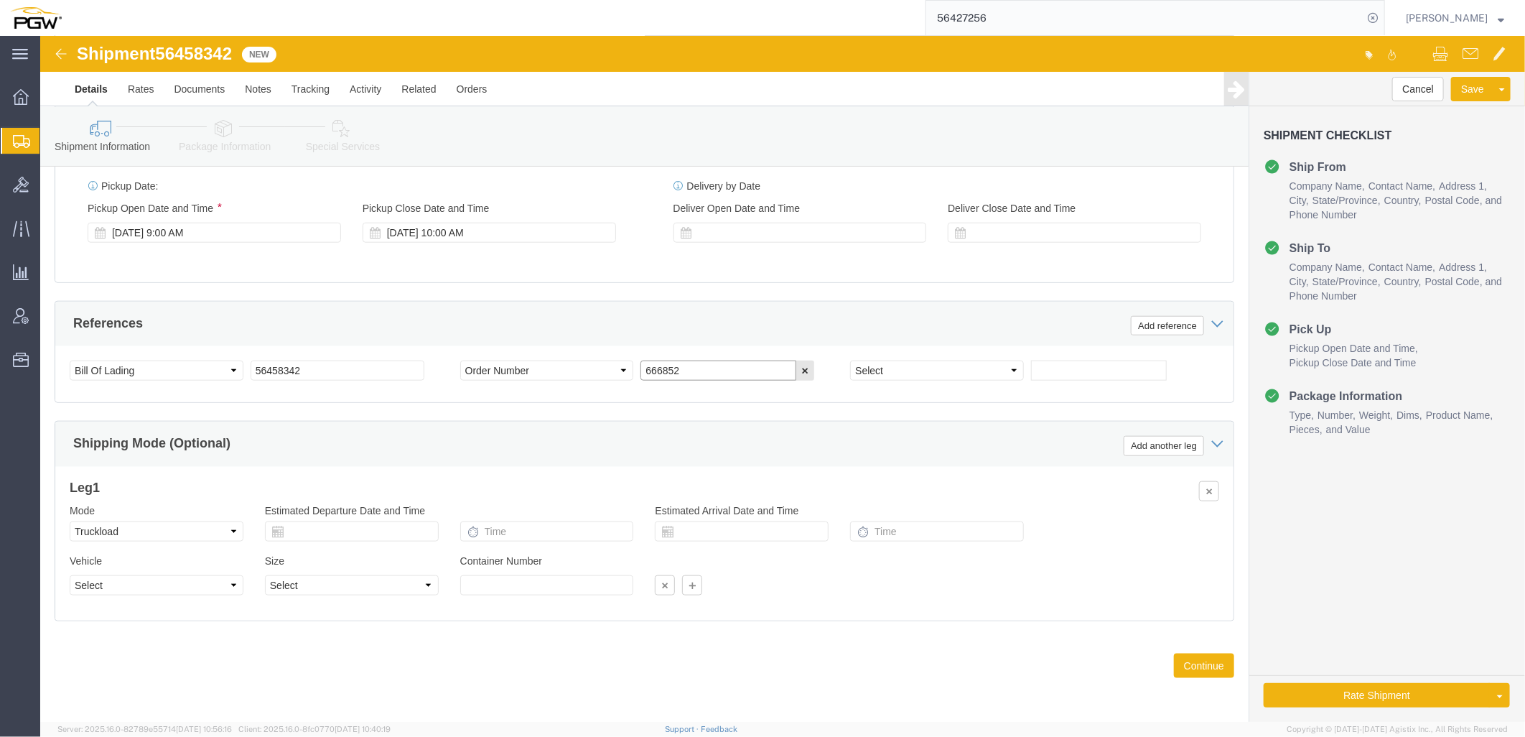
click div "Select Account Type Activity ID Airline Appointment Number ASN Batch Request # …"
paste input "1"
type input "666851"
click div "Shipping Mode (Optional) Add another leg"
click icon
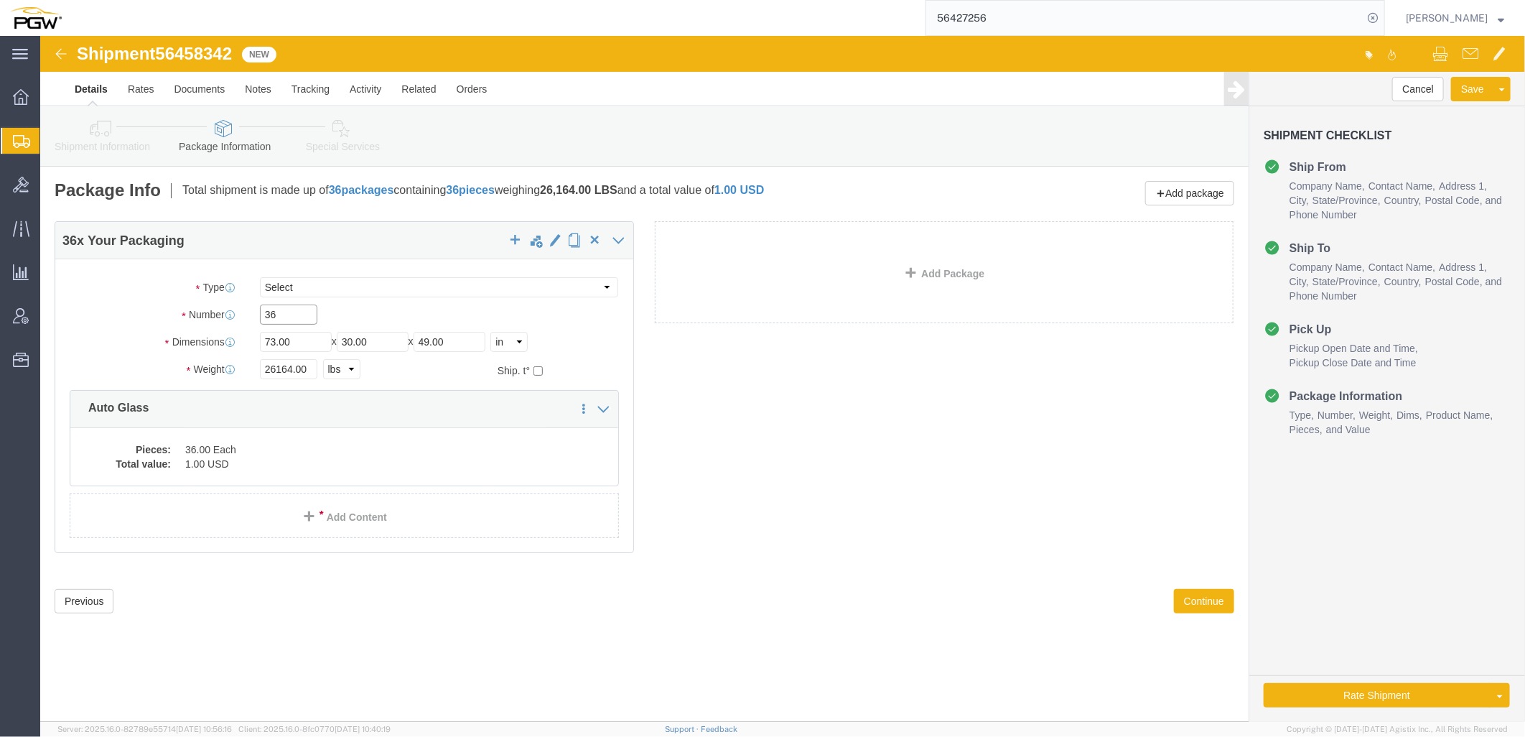
drag, startPoint x: 255, startPoint y: 277, endPoint x: -219, endPoint y: 232, distance: 476.1
click html "Shipment 56458342 New Details Rates Documents Notes Tracking Activity Related O…"
paste input "1"
type input "31"
drag, startPoint x: 252, startPoint y: 332, endPoint x: 90, endPoint y: 327, distance: 162.4
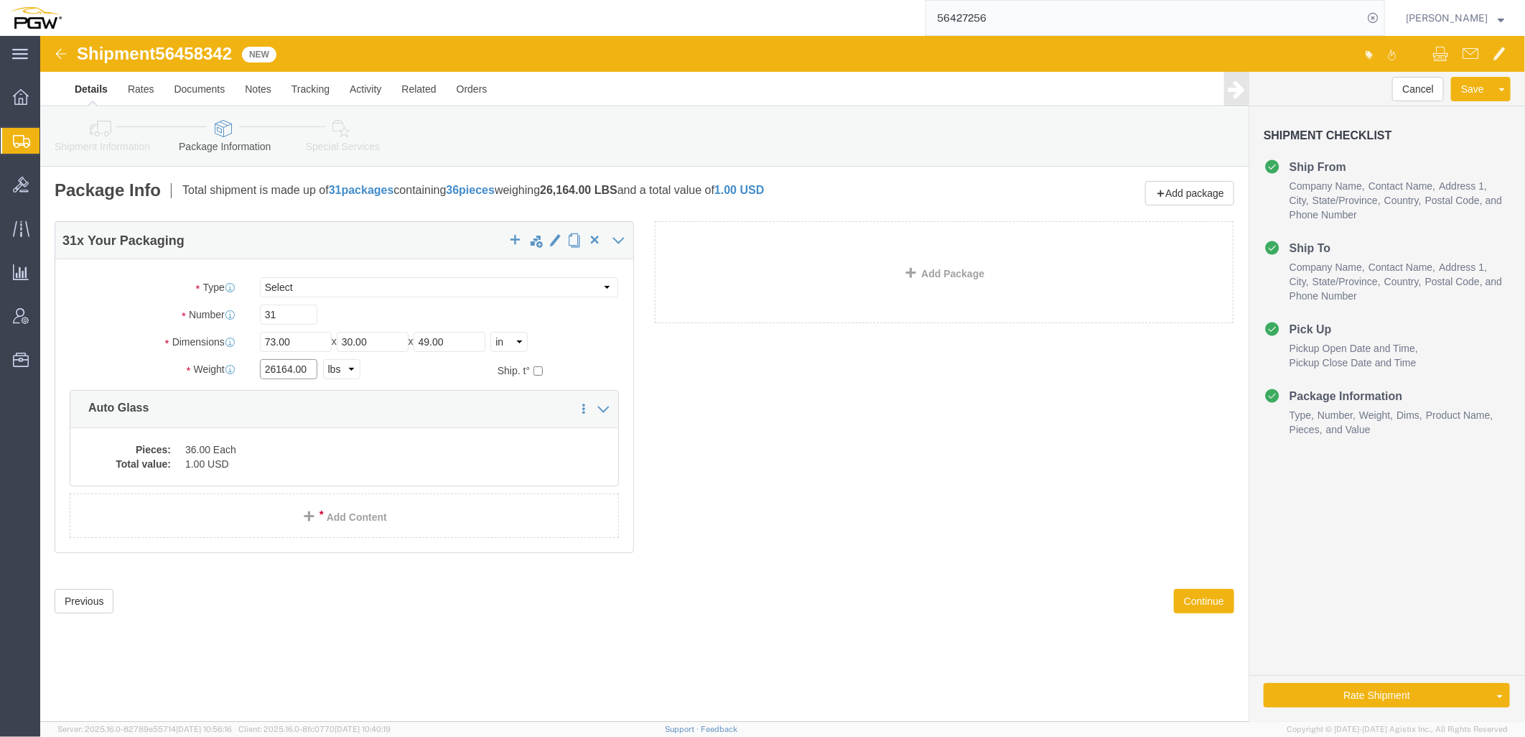
click div "Package Type Select Bale(s) Basket(s) Bolt(s) Bottle(s) Buckets Bulk Bundle(s) …"
paste input "5651"
type input "25651.00"
click dd "36.00 Each"
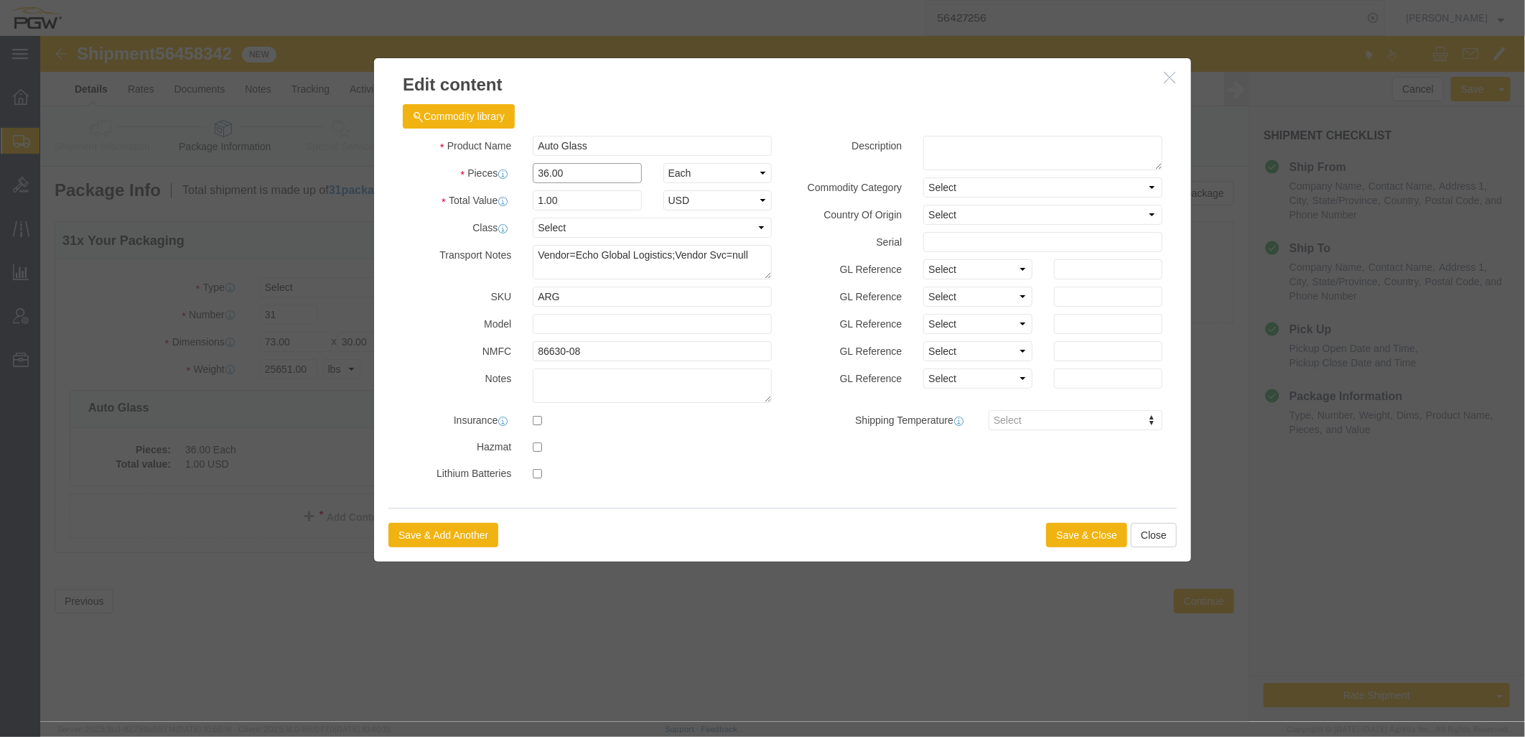
drag, startPoint x: 539, startPoint y: 132, endPoint x: 457, endPoint y: 140, distance: 81.5
click div "Pieces 36.00 Select Bag Barrels 100Board Feet Bottle Box Blister Pack Carats Ca…"
type input "31.00"
type input "1.00"
select select "USD"
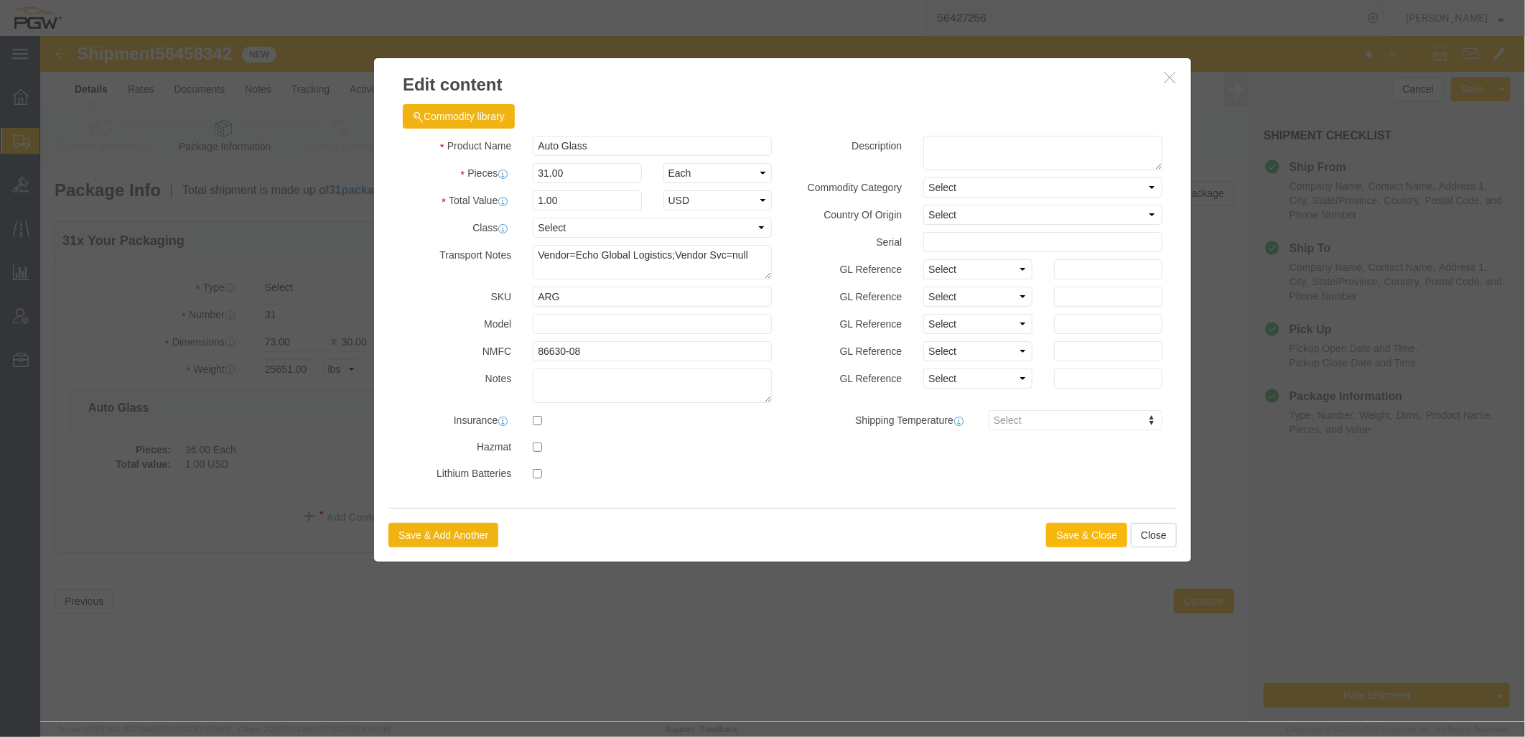
click button "Save & Close"
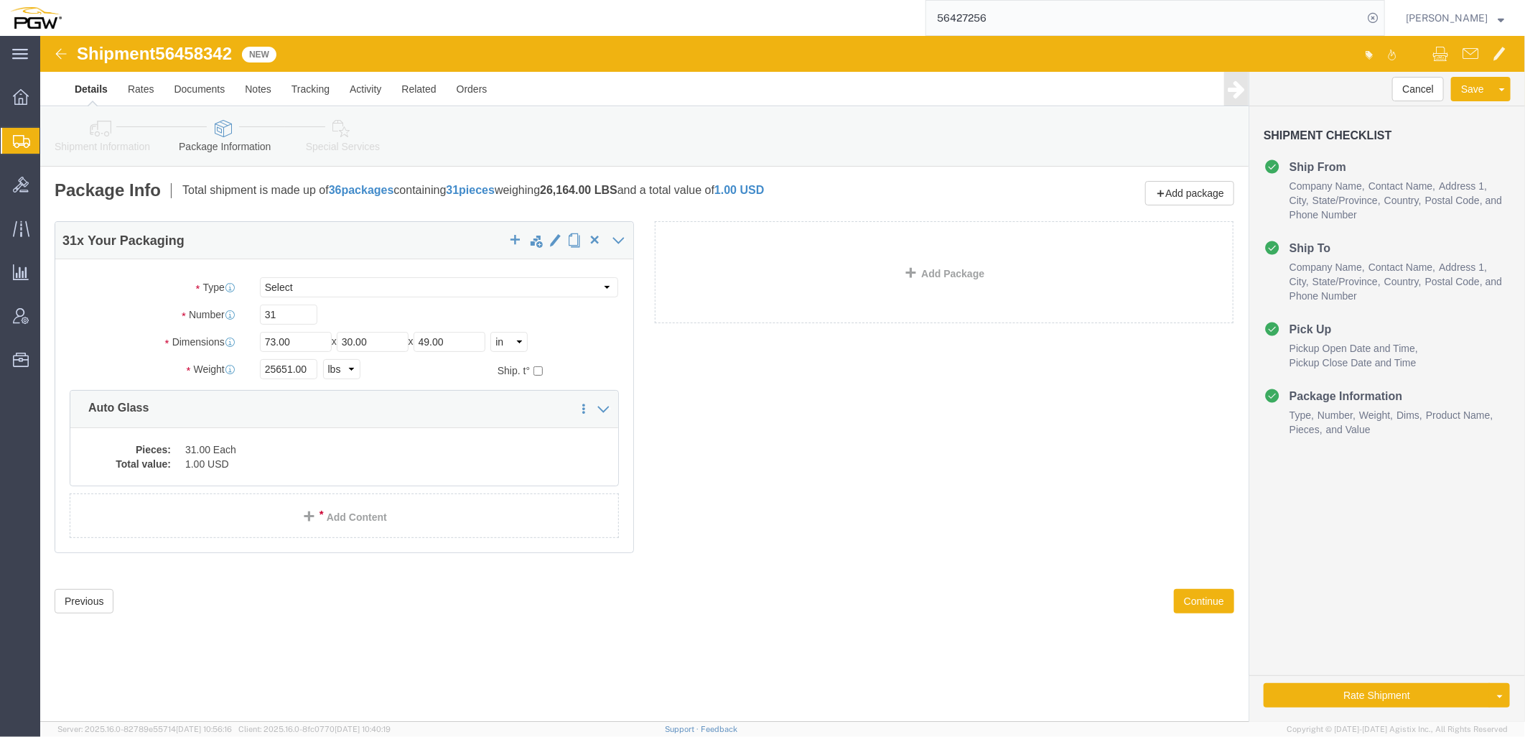
click icon
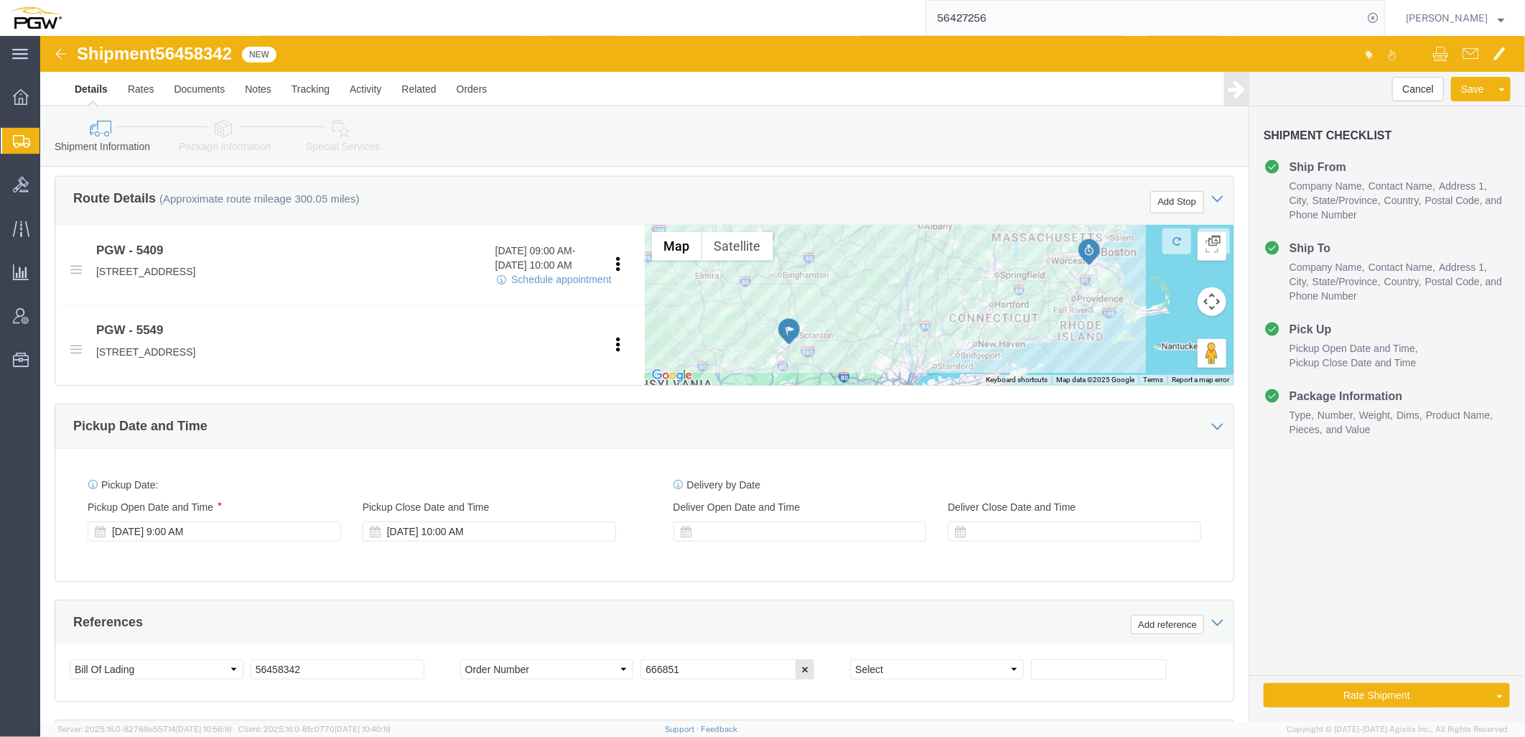
scroll to position [638, 0]
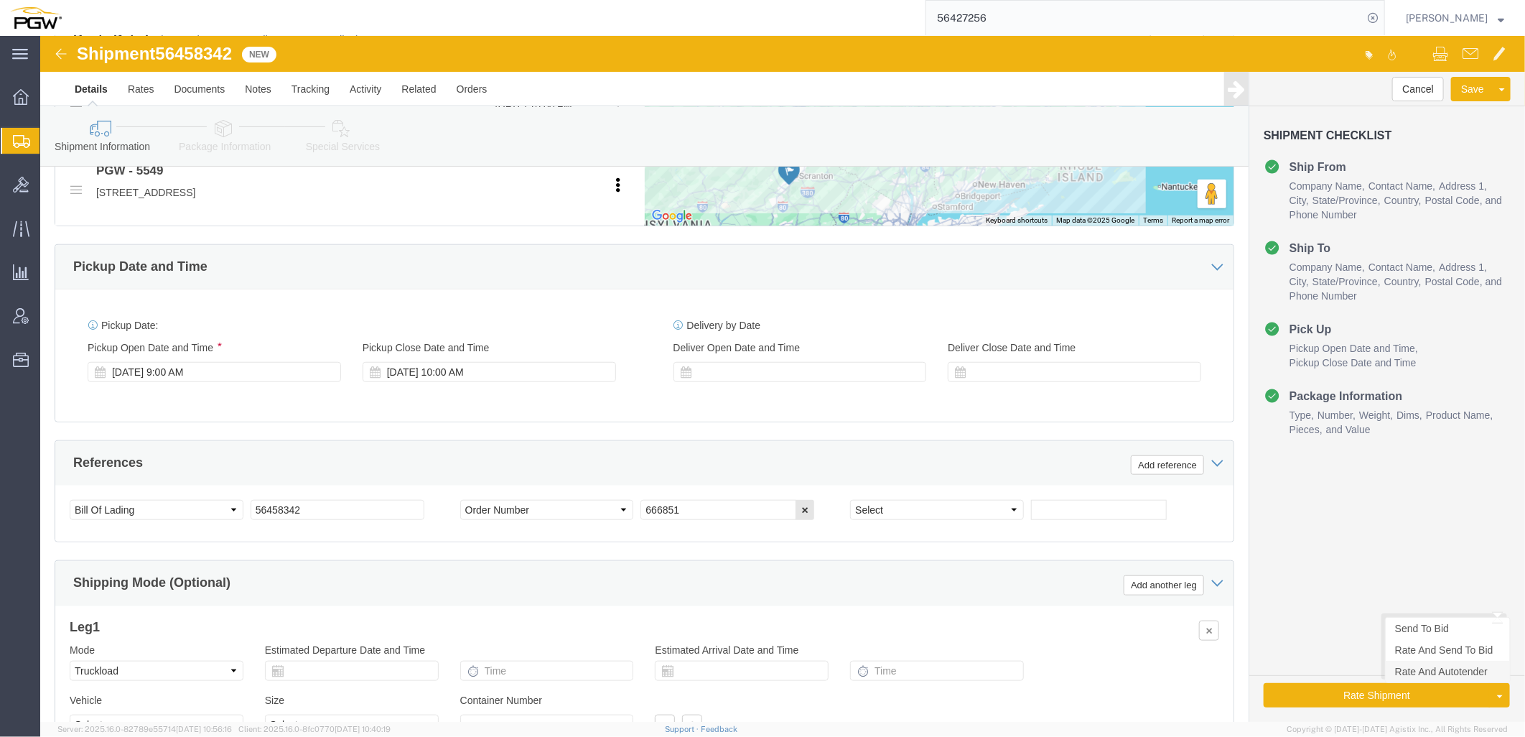
click link "Rate And Autotender"
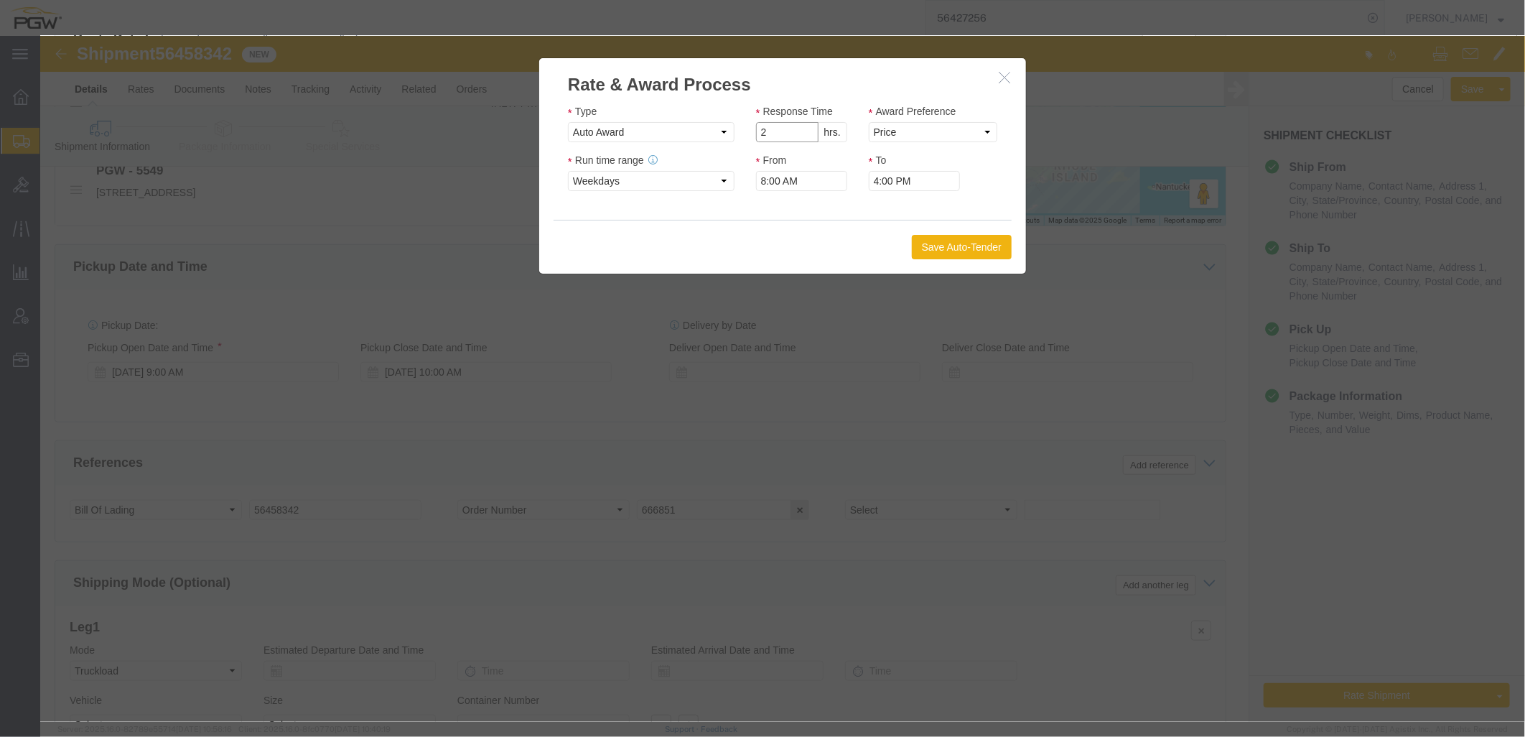
click input "2"
type input "1"
click input "1"
click select "Price Carrier Rank"
select select "LANE_RANK"
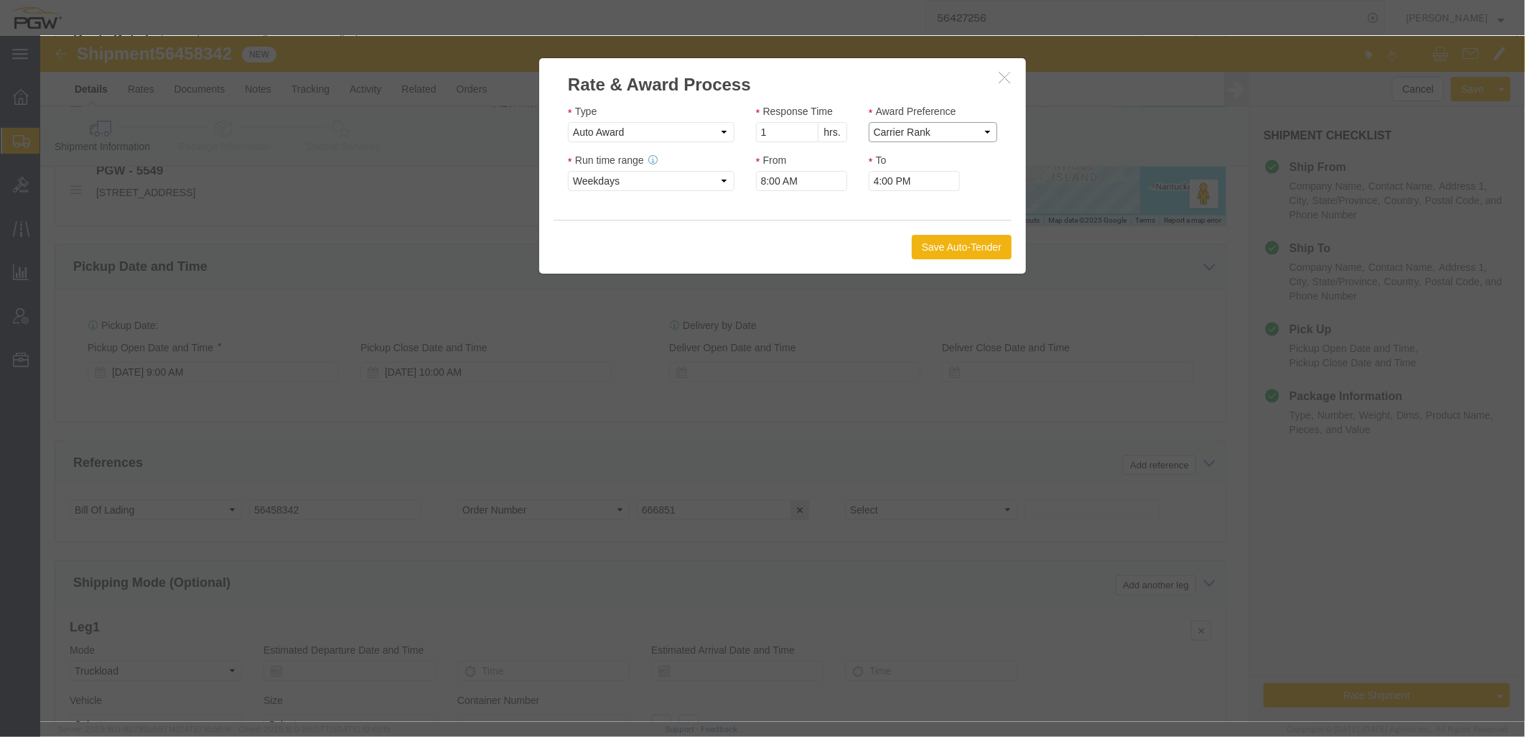
click select "Price Carrier Rank"
click button "Save Auto-Tender"
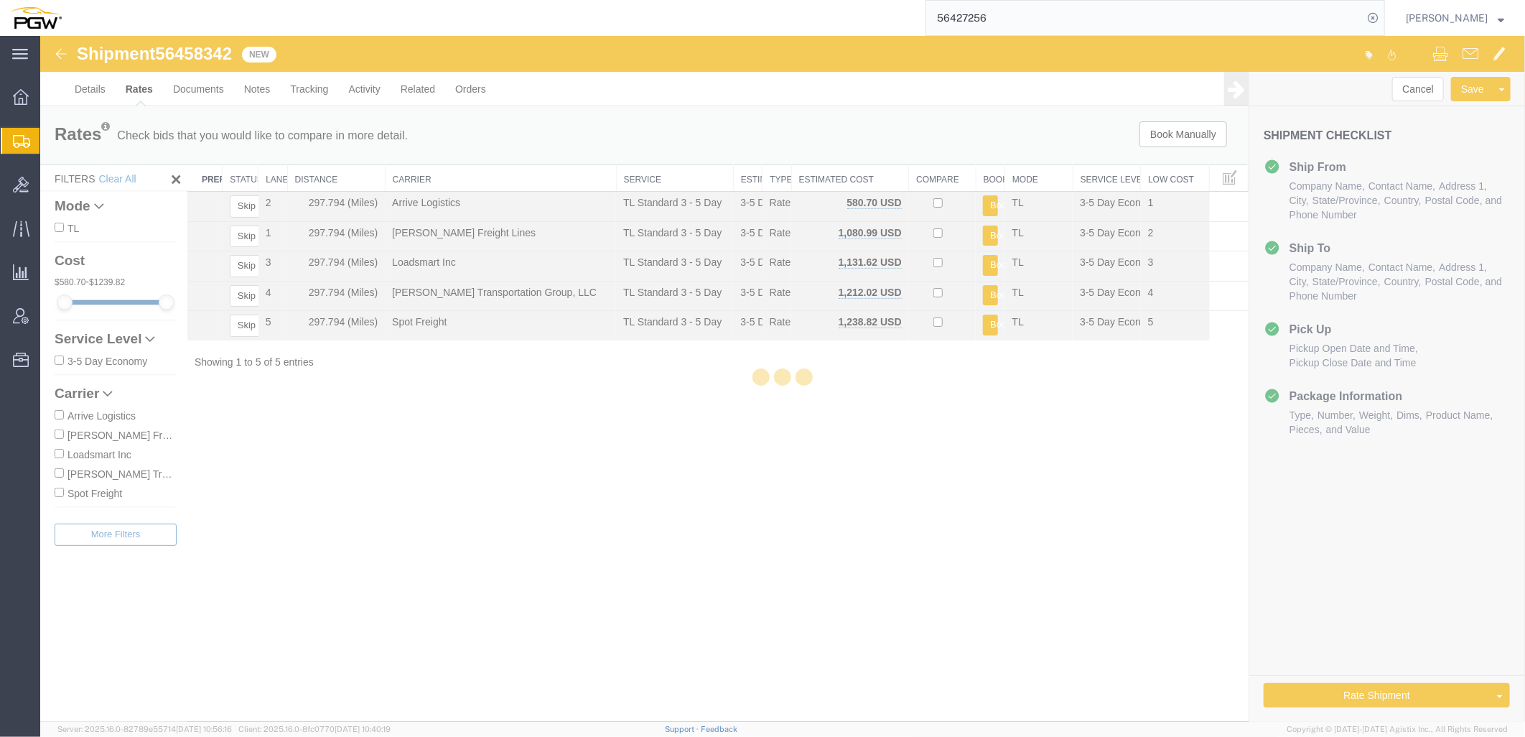
scroll to position [0, 0]
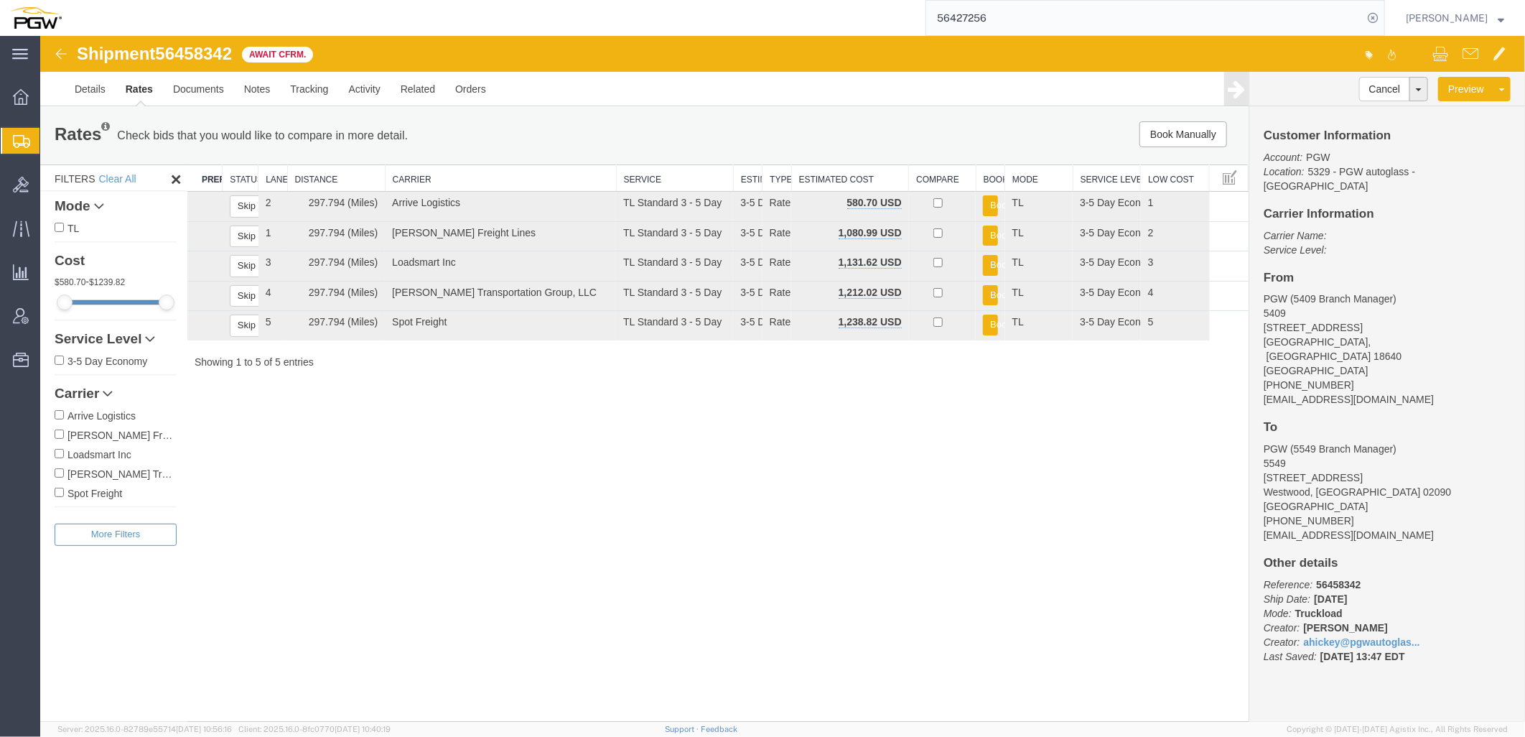
click at [625, 469] on div "Shipment 56458342 5 of 5 Await Cfrm. Details Rates Documents Notes Tracking Act…" at bounding box center [781, 378] width 1485 height 686
drag, startPoint x: 589, startPoint y: 464, endPoint x: 584, endPoint y: 435, distance: 29.0
click at [589, 464] on div "Shipment 56458342 5 of 5 Await Cfrm. Details Rates Documents Notes Tracking Act…" at bounding box center [781, 378] width 1485 height 686
click at [83, 93] on link "Details" at bounding box center [89, 88] width 51 height 34
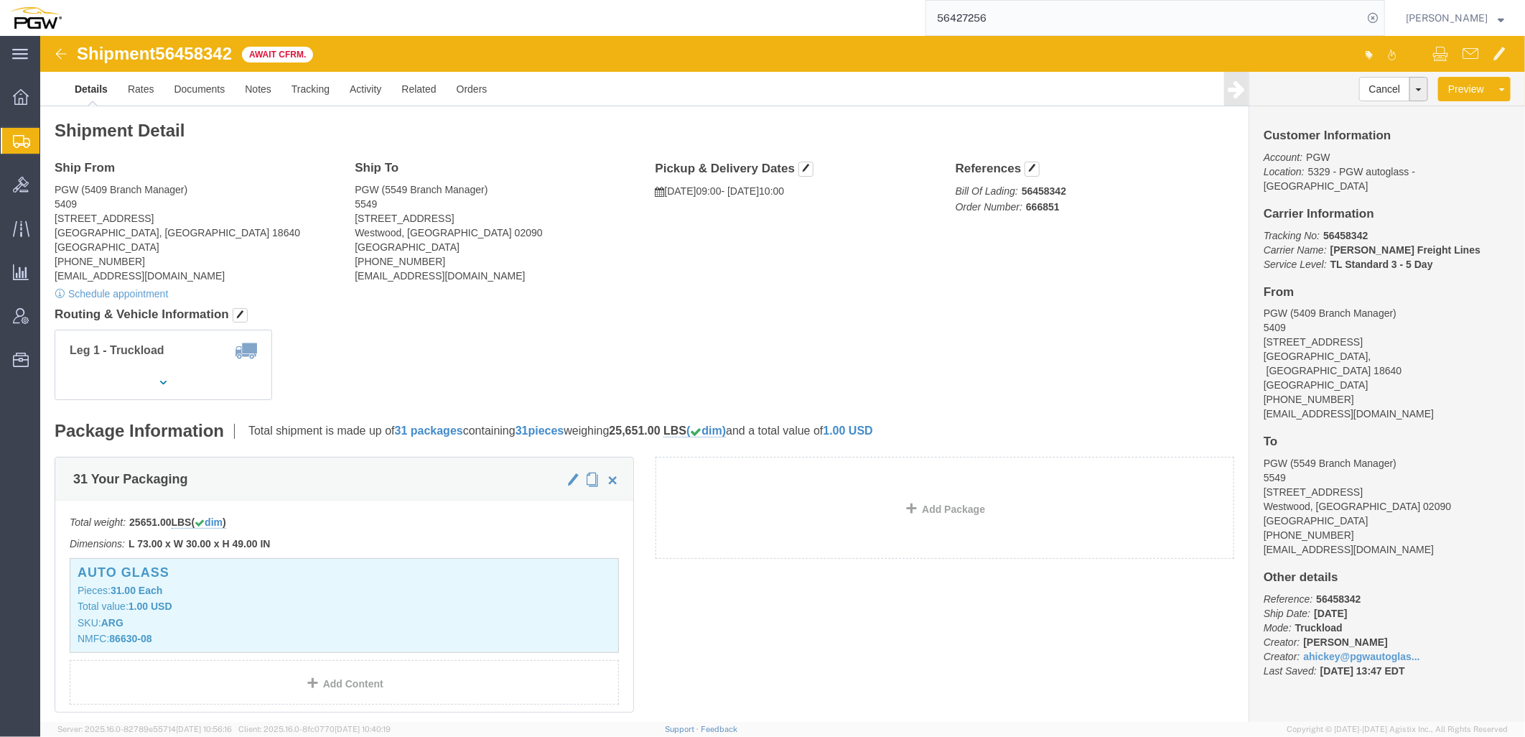
click div "Ship From PGW (5409 Branch Manager) [STREET_ADDRESS] [PHONE_NUMBER] [EMAIL_ADDR…"
drag, startPoint x: 1389, startPoint y: 96, endPoint x: 1366, endPoint y: 12, distance: 87.1
click link "Clone Shipment"
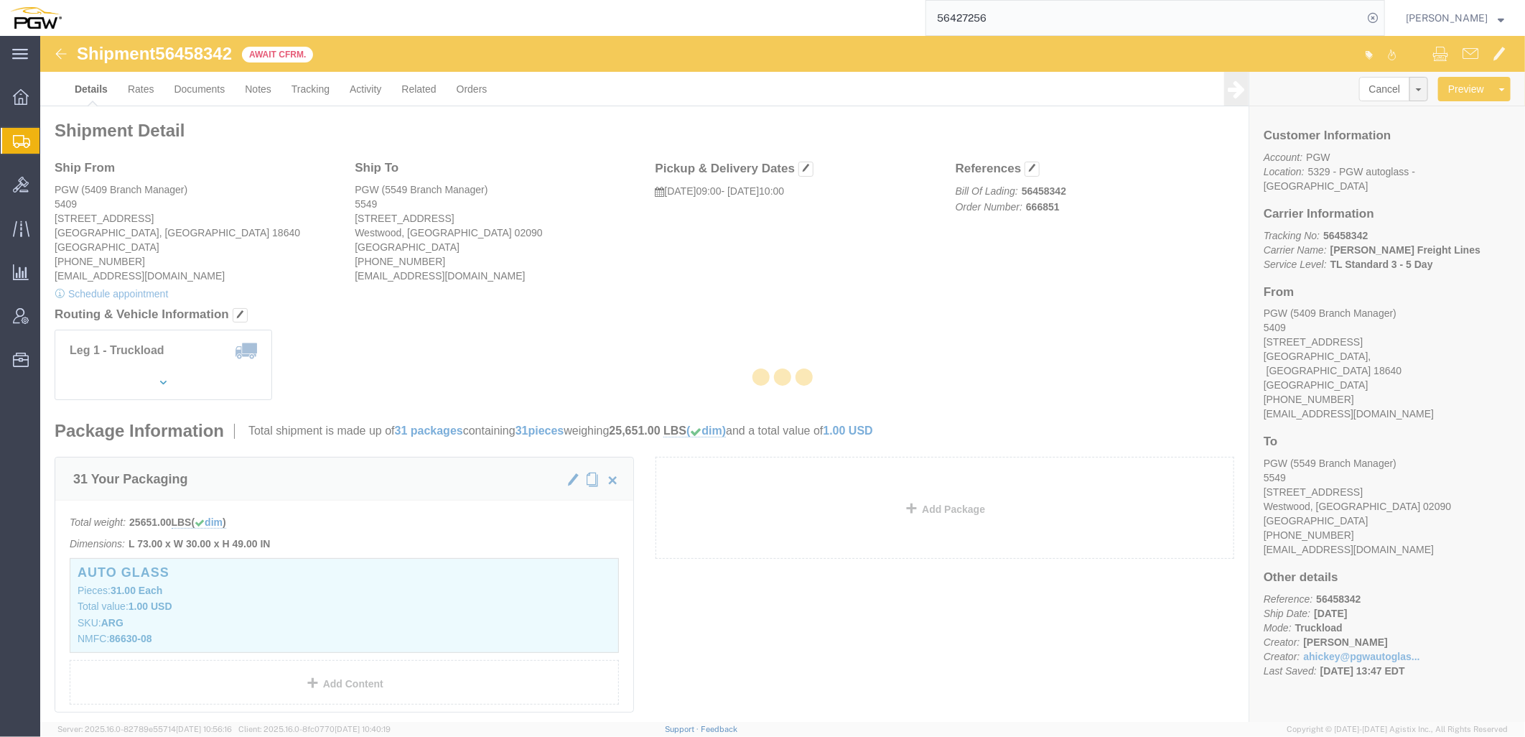
select select "61931"
select select "28365"
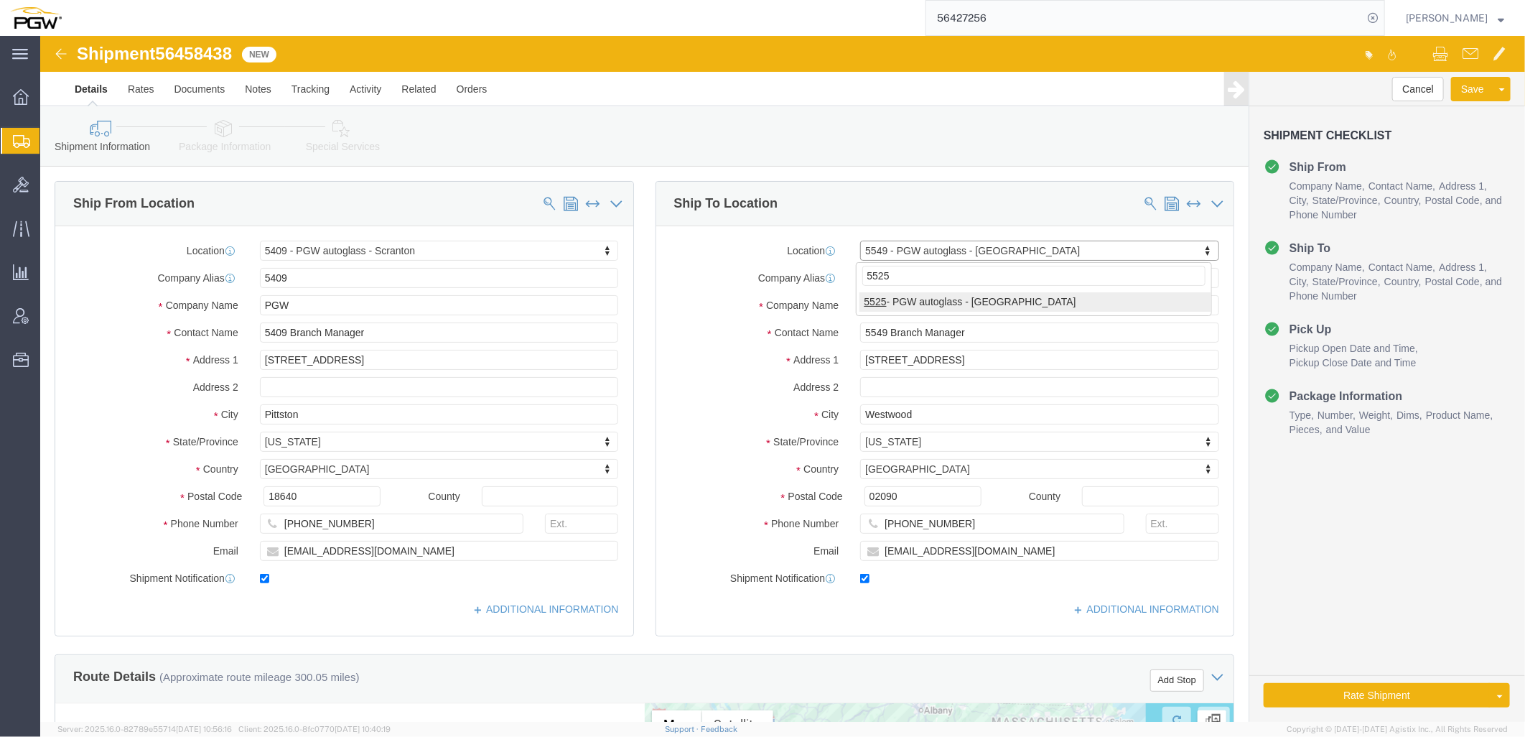
type input "5525"
select select "28353"
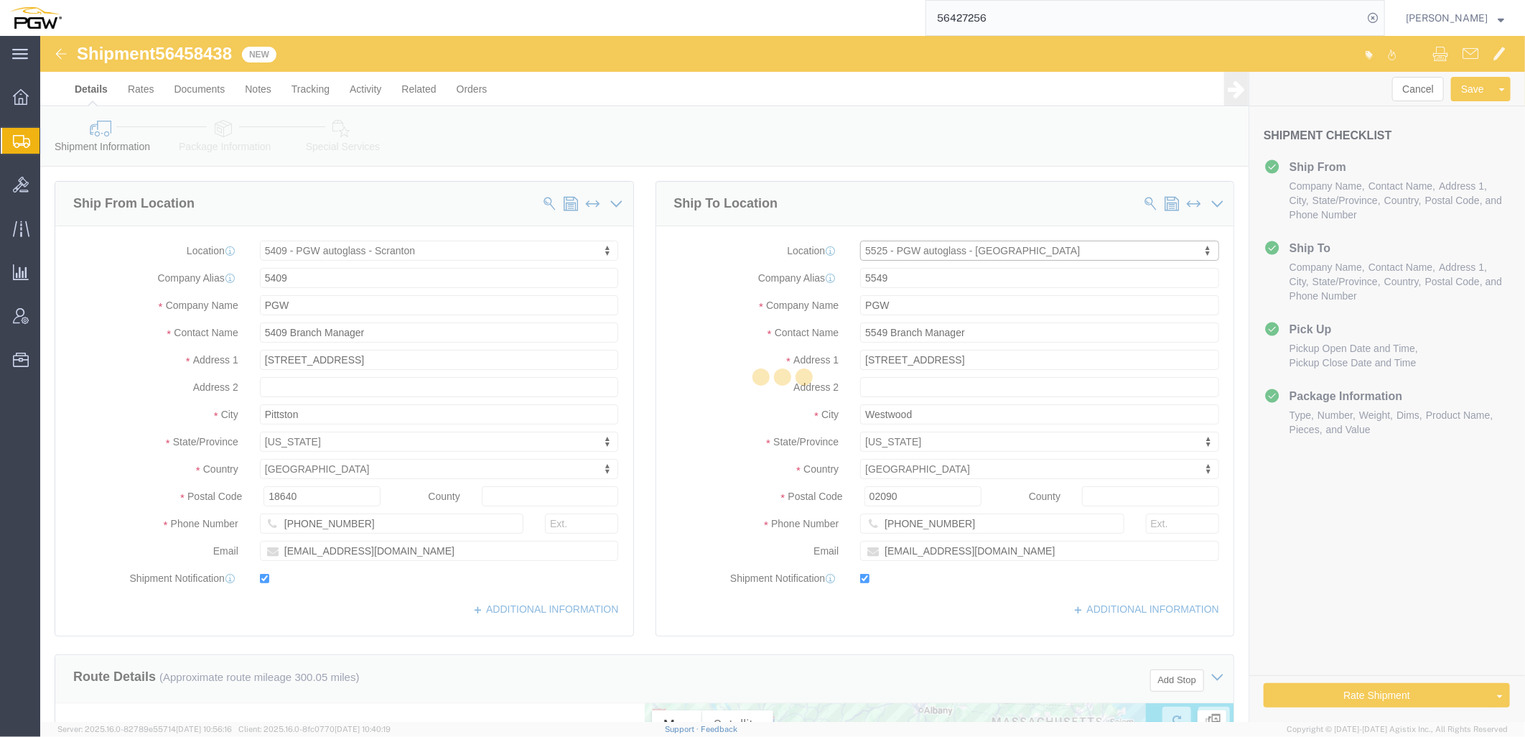
type input "5525"
type input "5525 Branch Manager"
type input "[STREET_ADDRESS]"
type input "Londonderry"
type input "03053"
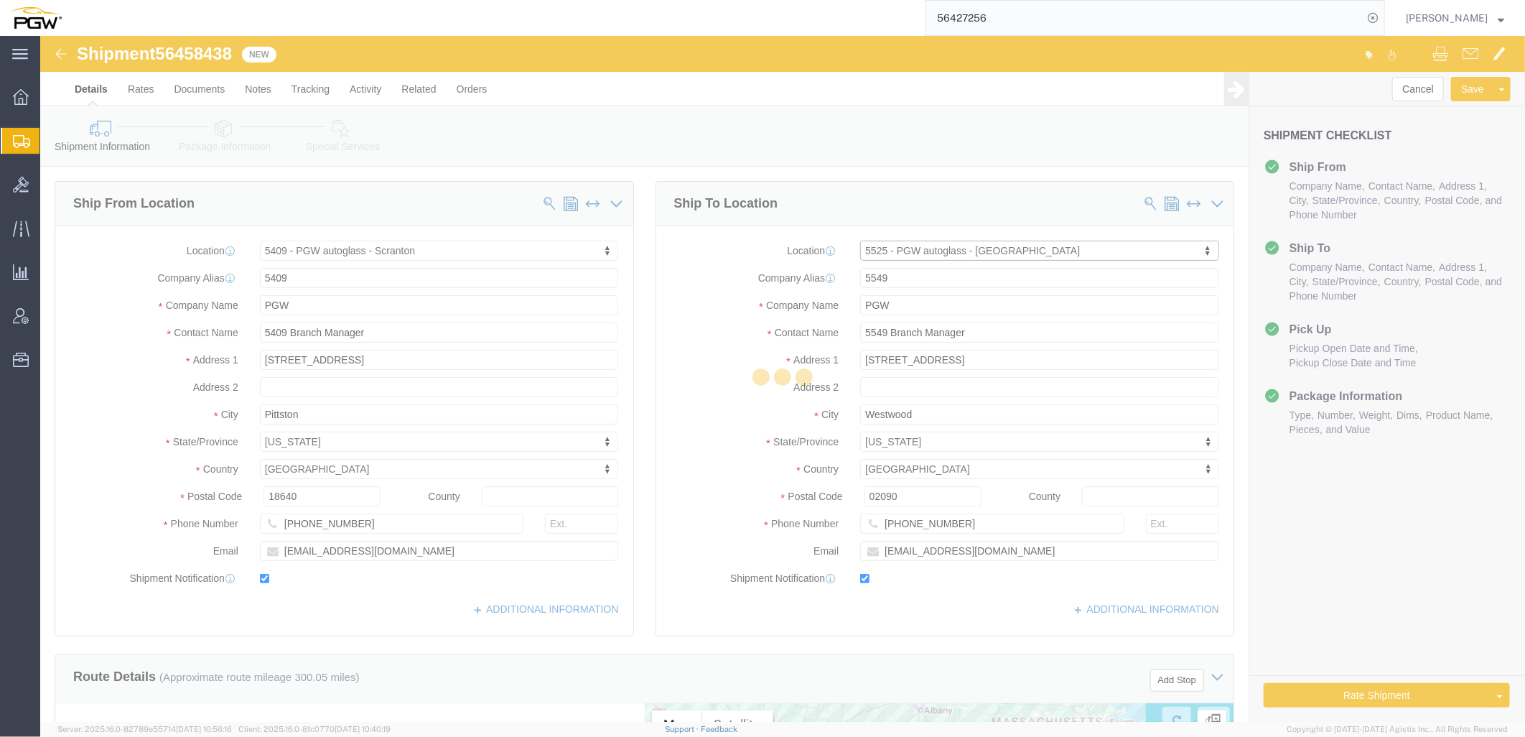
type input "[PHONE_NUMBER]"
type input "[EMAIL_ADDRESS][DOMAIN_NAME]"
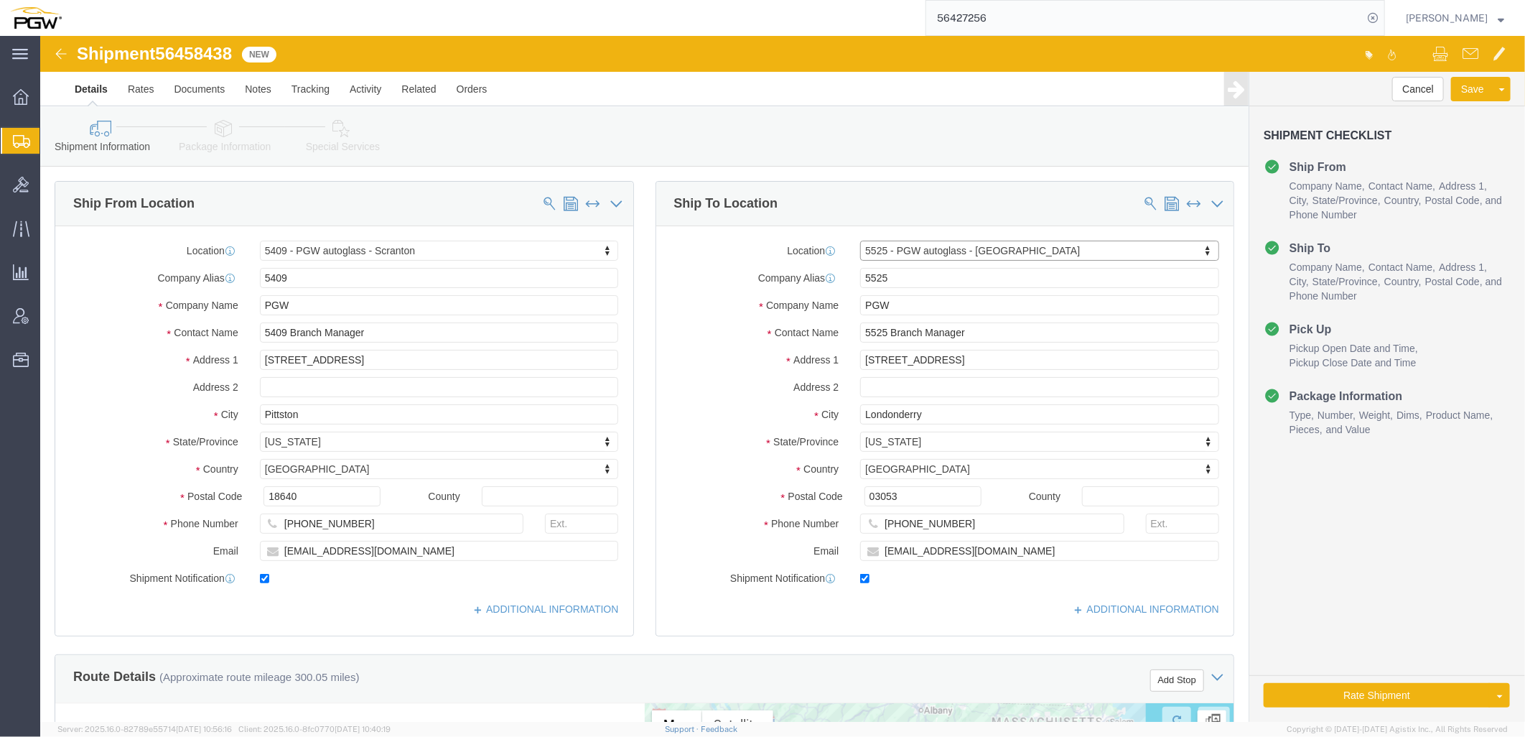
select select "NH"
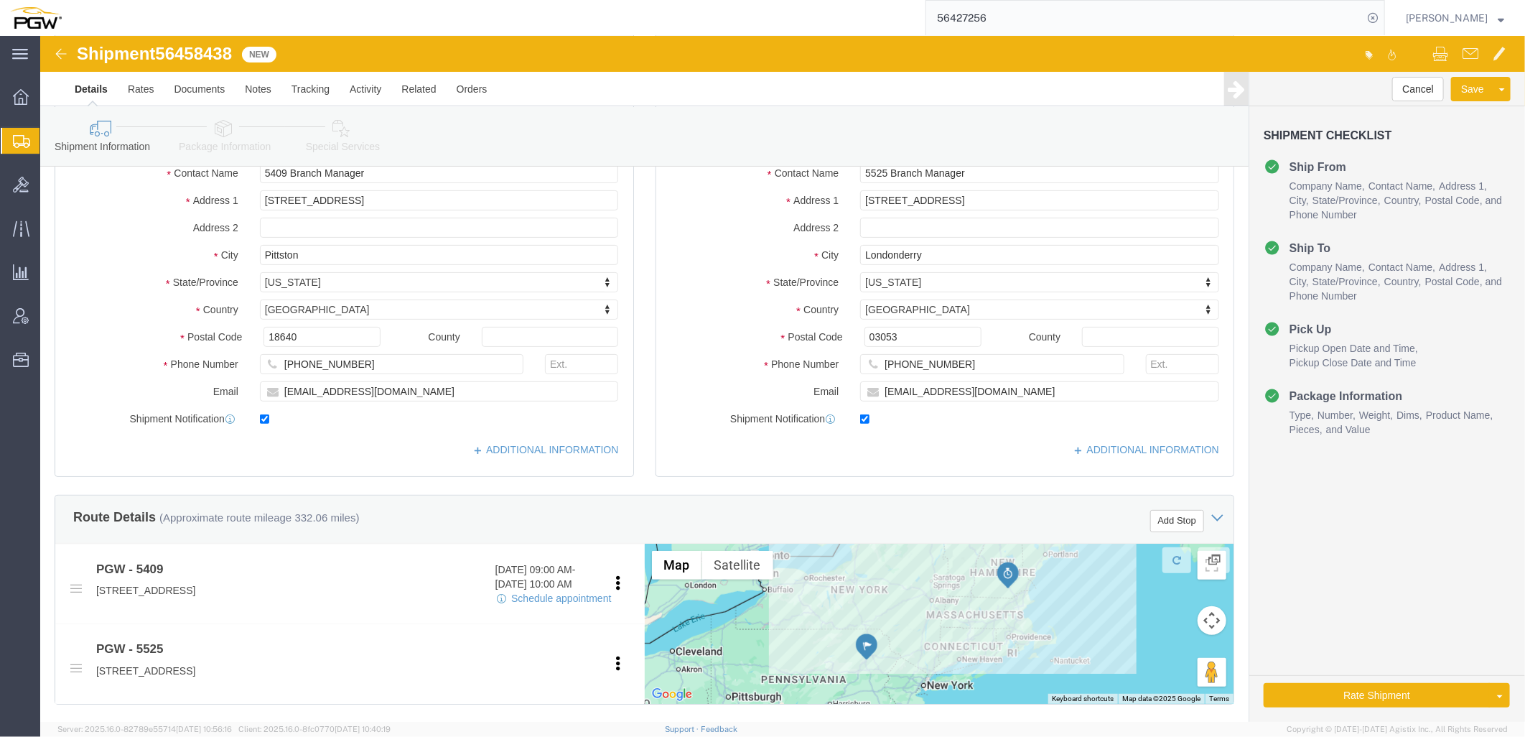
scroll to position [399, 0]
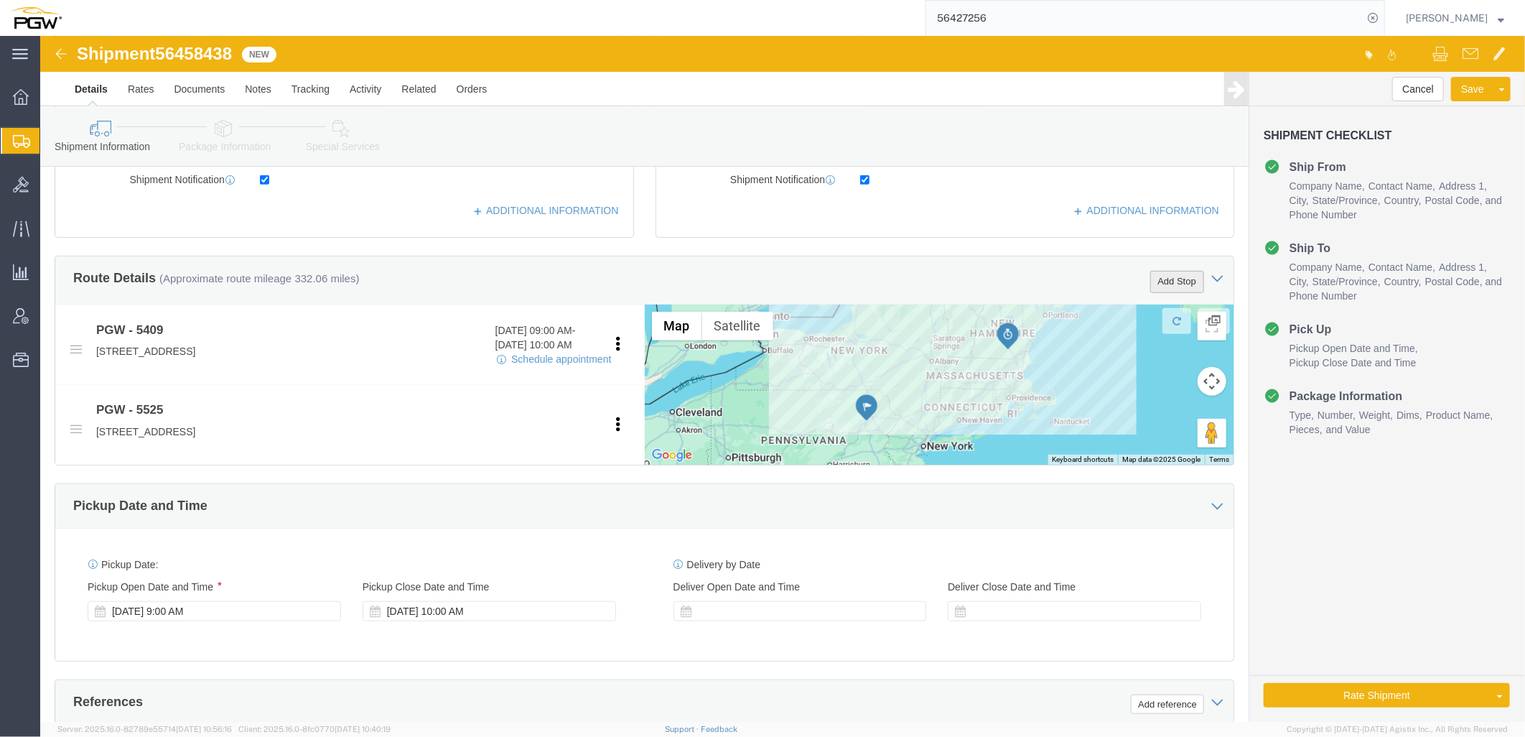
click button "Add Stop"
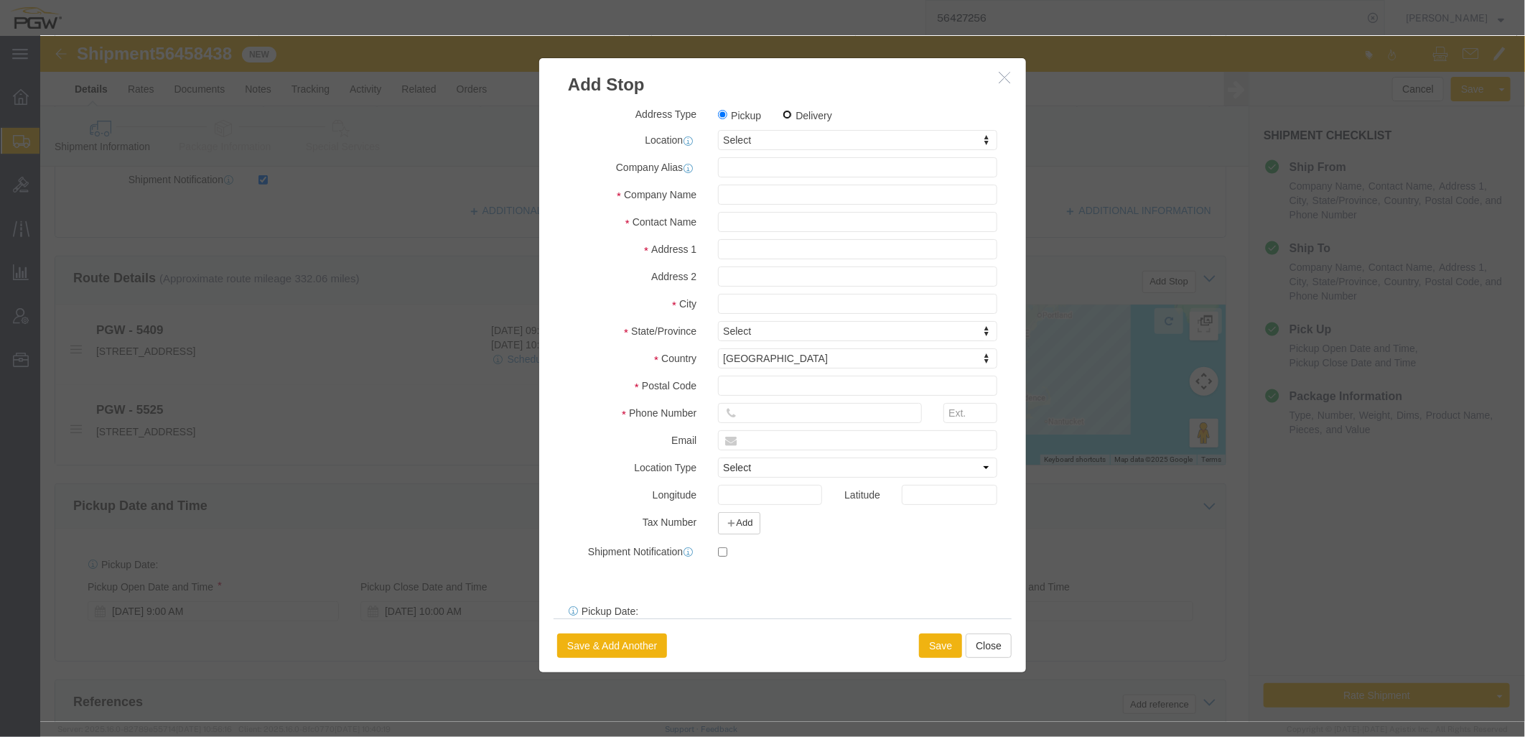
click input "Delivery"
radio input "true"
select select
type input "5537"
select select "66491"
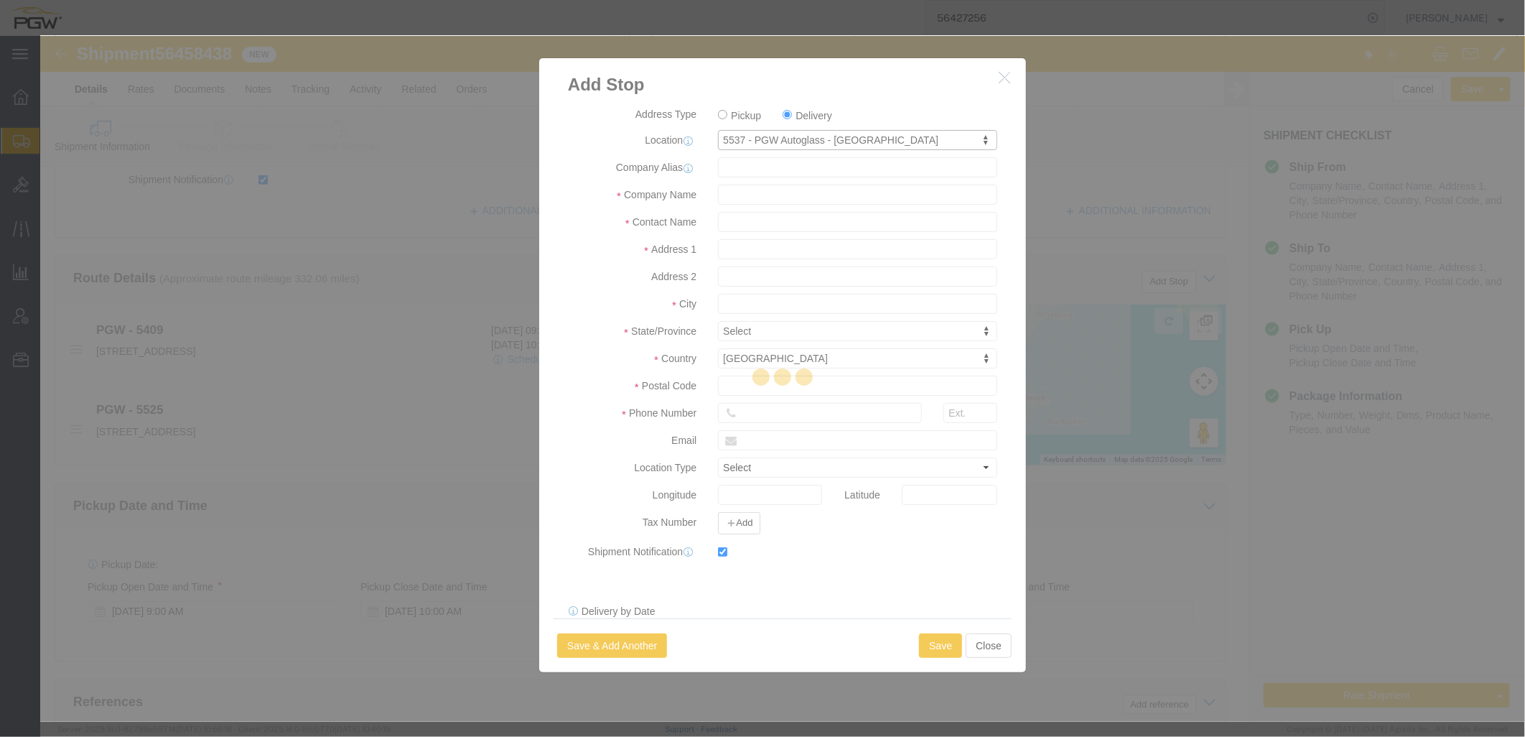
type input "5537"
type input "PGW"
type input "5537 Branch Manager"
type input "[STREET_ADDRESS][PERSON_NAME]"
type input "Bloomfield"
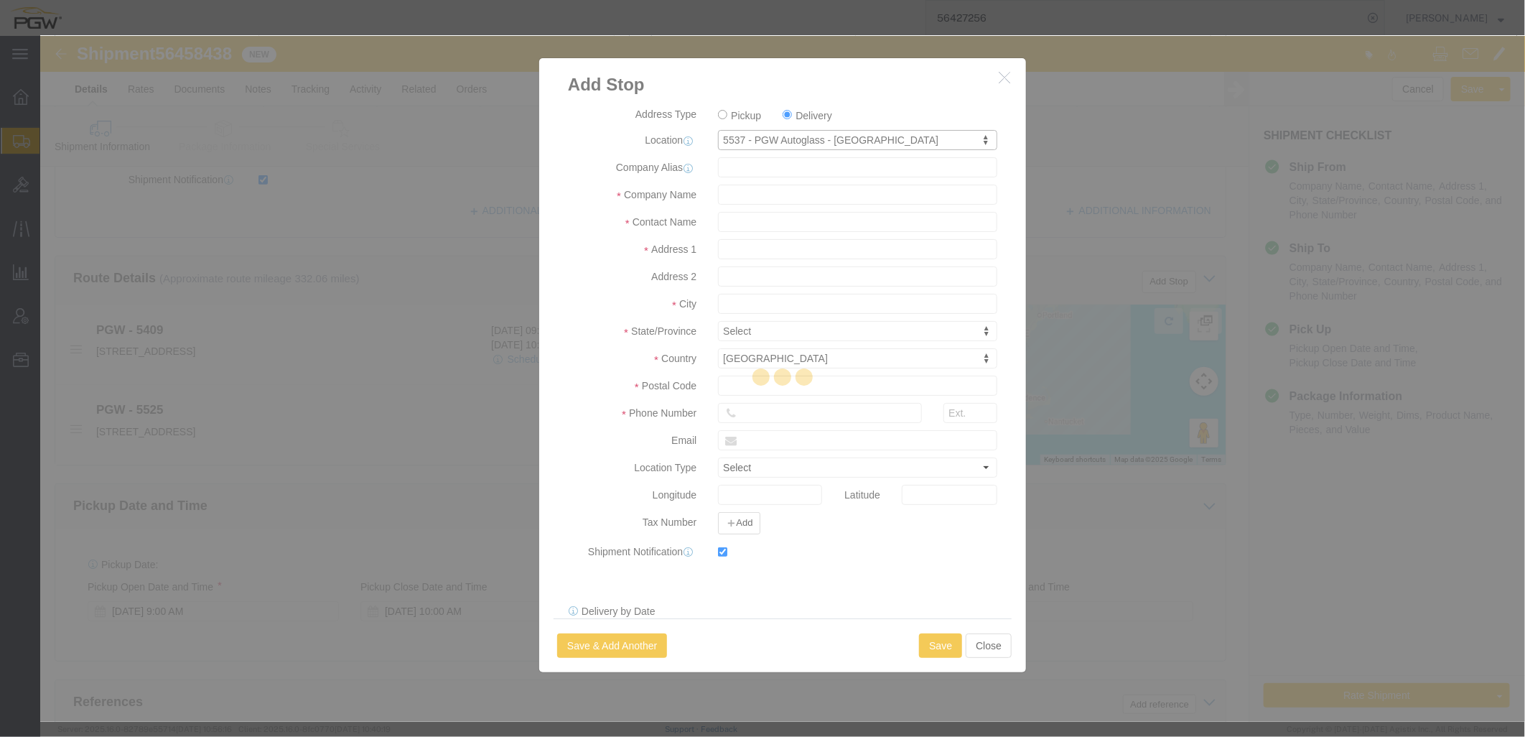
type input "06002"
type input "[PHONE_NUMBER]"
type input "[EMAIL_ADDRESS][DOMAIN_NAME]"
checkbox input "true"
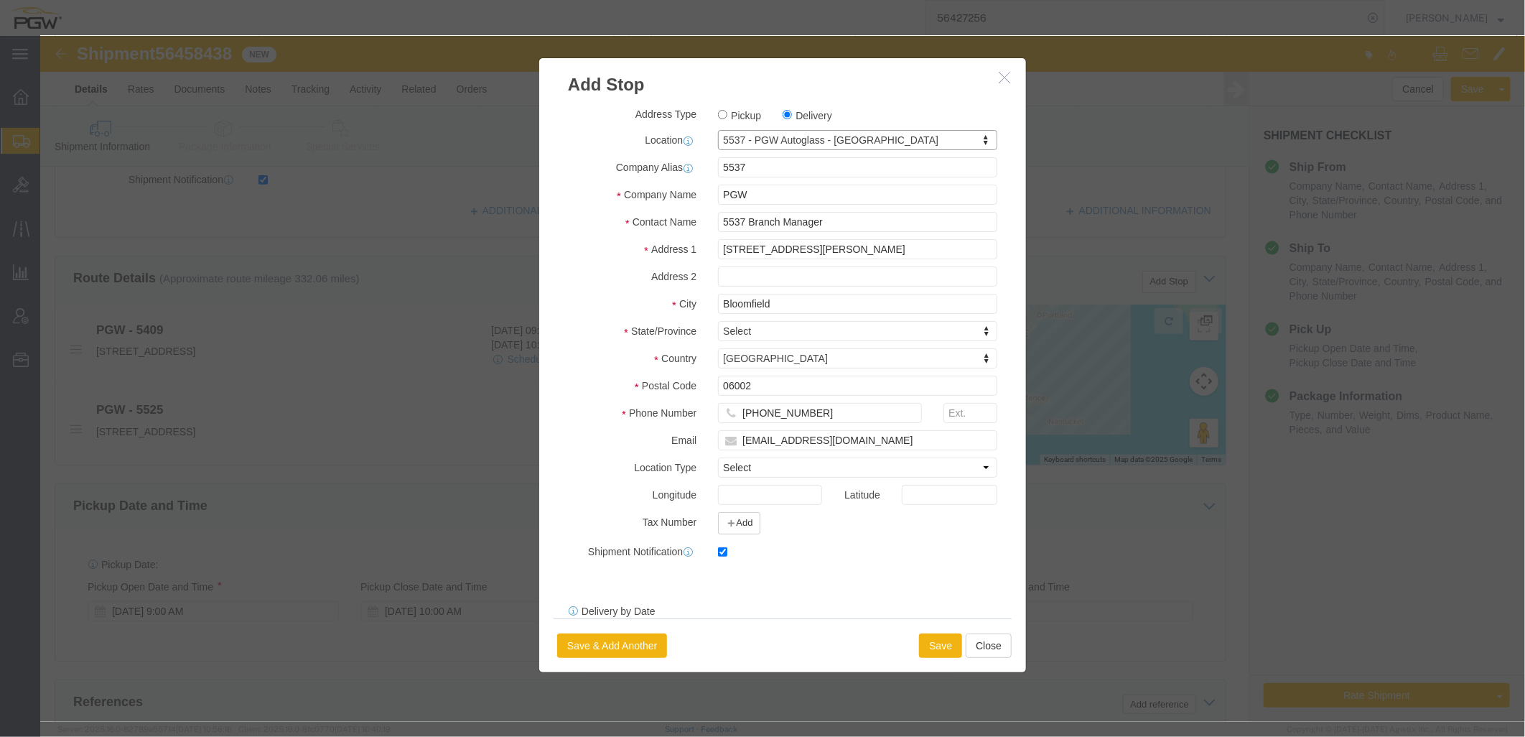
select select "CT"
click button "Save"
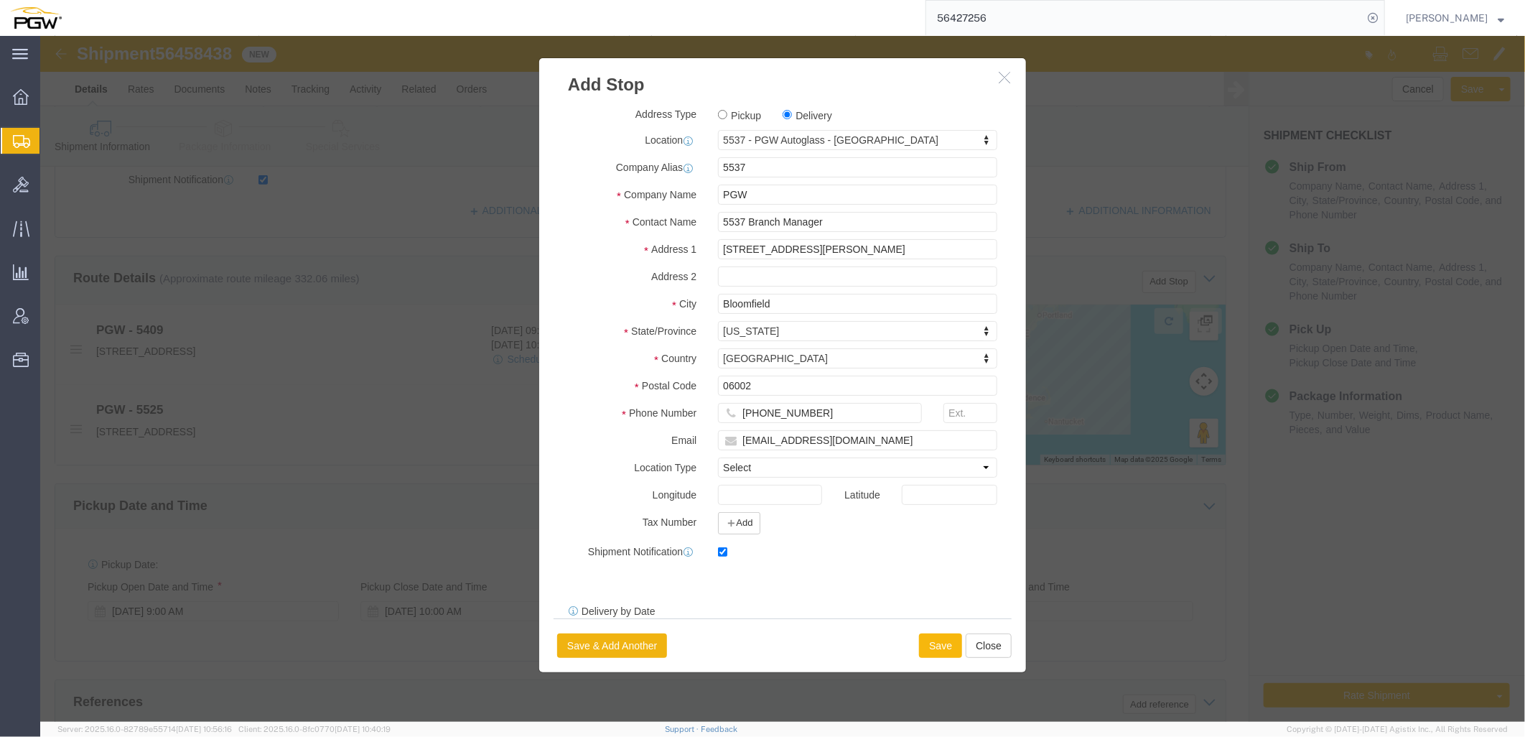
select select "D"
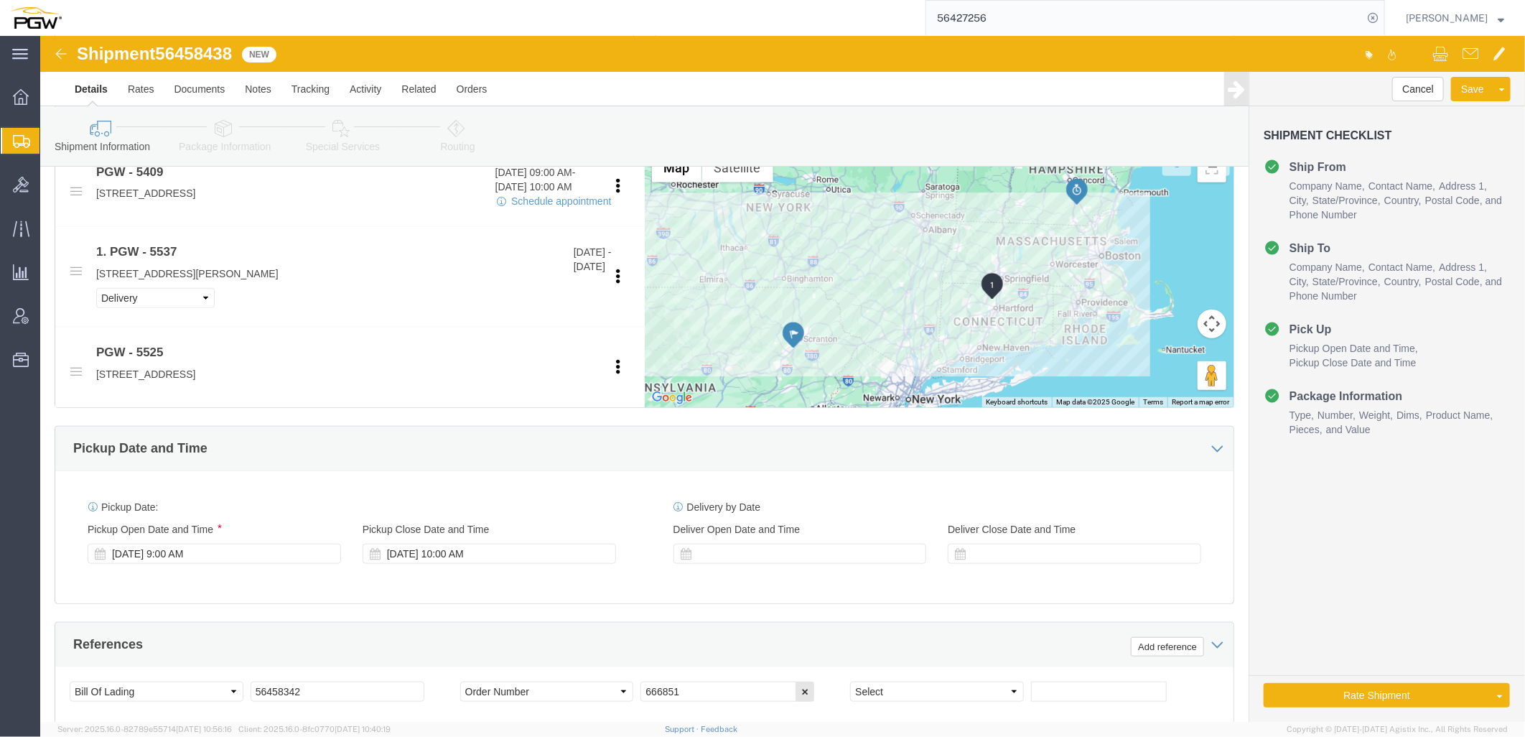
scroll to position [558, 0]
click div "[DATE] 9:00 AM"
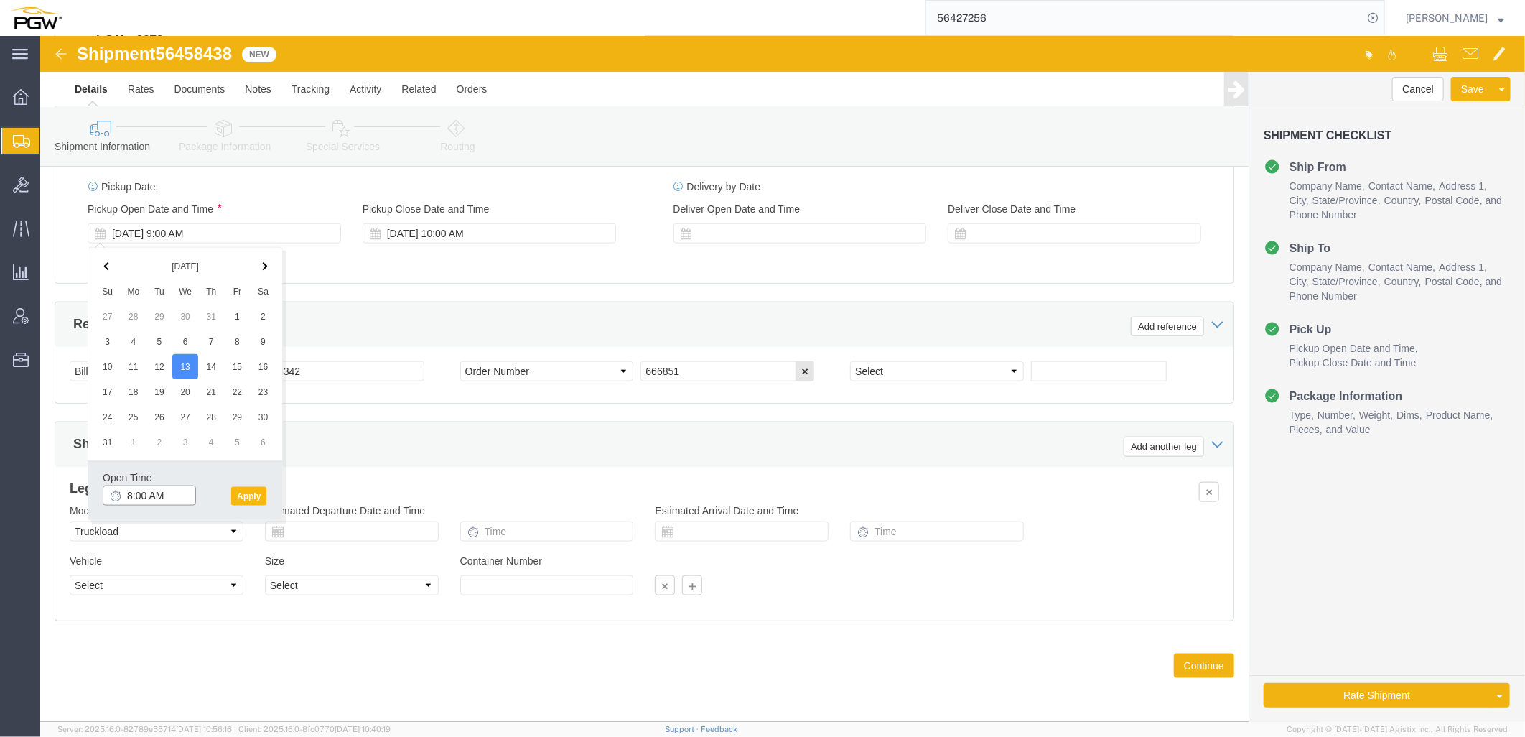
type input "8:00 AM"
click button "Apply"
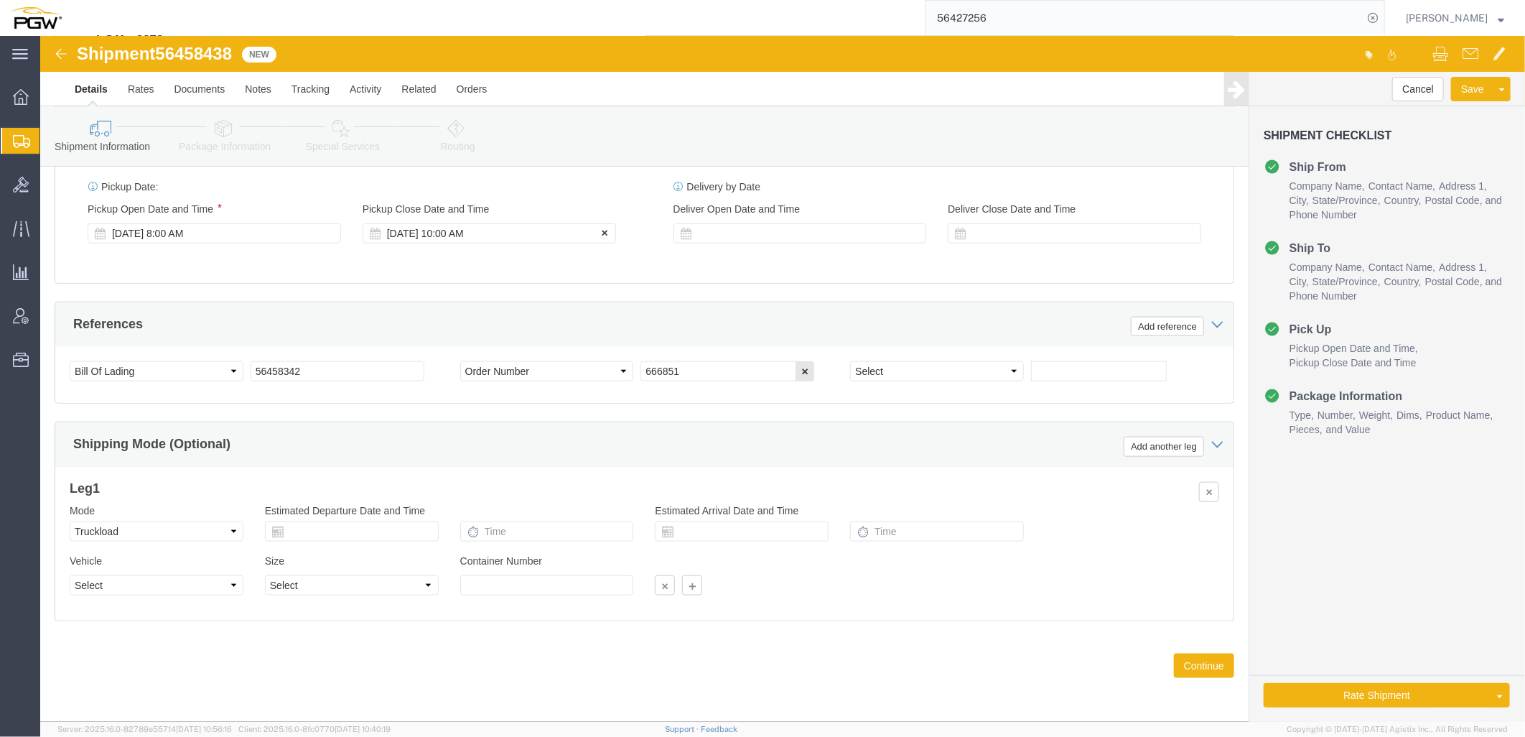
click div "[DATE] 10:00 AM"
type input "9:00 AM"
click button "Apply"
drag, startPoint x: 118, startPoint y: 11, endPoint x: 132, endPoint y: 11, distance: 14.4
click h1 "Shipment 56458438"
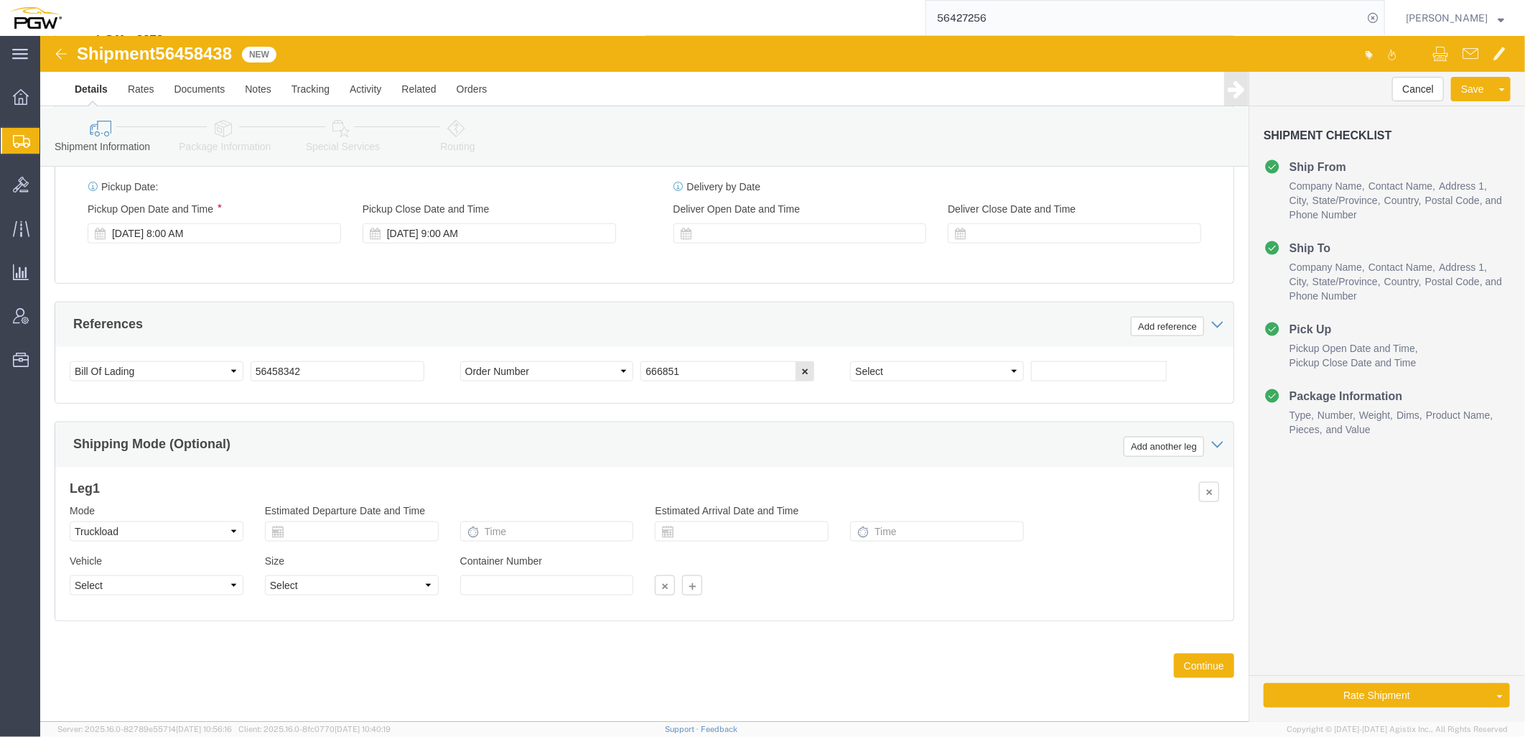
drag, startPoint x: 132, startPoint y: 11, endPoint x: 58, endPoint y: 15, distance: 74.0
click h1 "Shipment 56458438"
drag, startPoint x: 121, startPoint y: 15, endPoint x: 194, endPoint y: 23, distance: 73.0
click div "Shipment 56458438 New"
copy span "56458438"
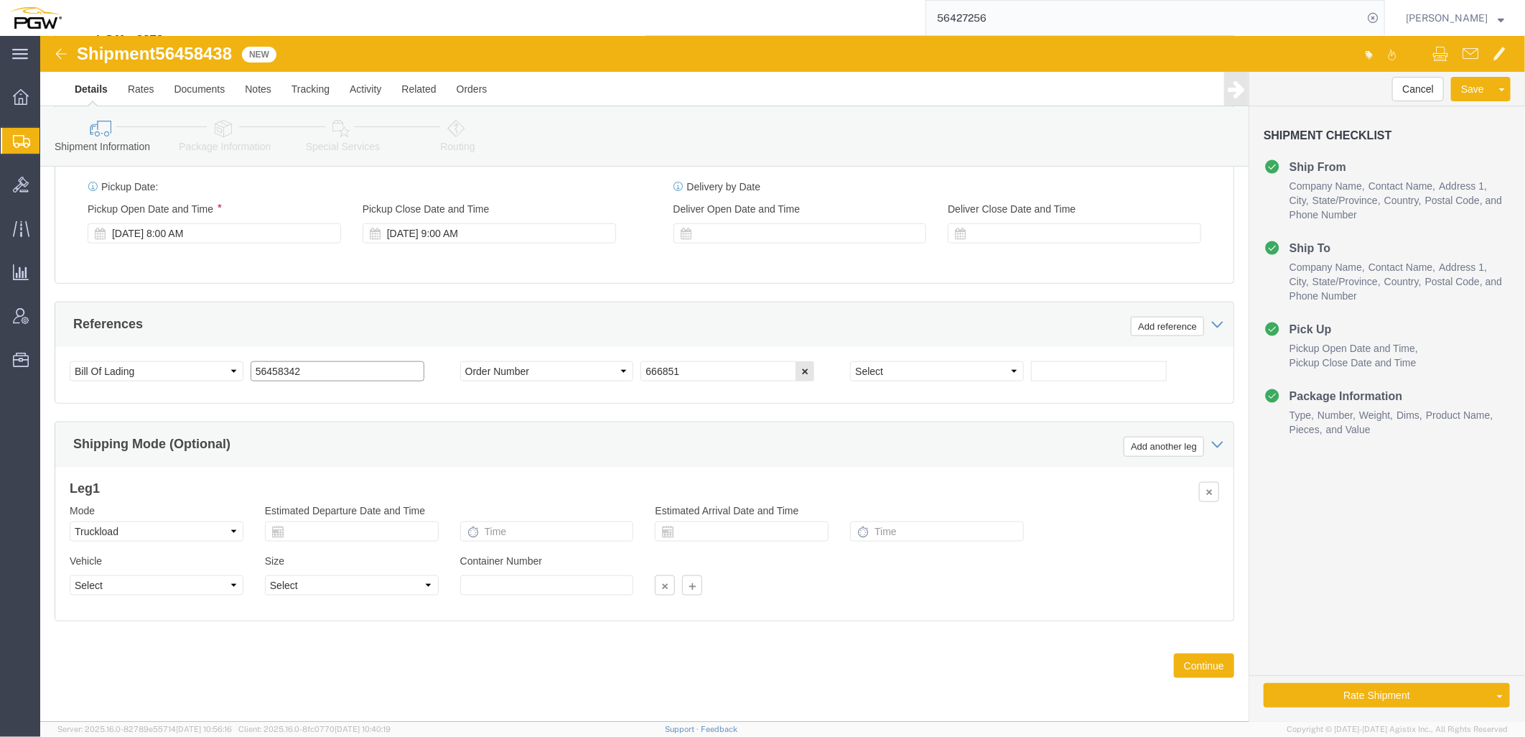
drag, startPoint x: 279, startPoint y: 326, endPoint x: -73, endPoint y: 285, distance: 353.5
click html "Shipment 56458438 New Details Rates Documents Notes Tracking Activity Related O…"
paste input "438"
type input "56458438"
drag, startPoint x: 682, startPoint y: 333, endPoint x: 226, endPoint y: 313, distance: 456.4
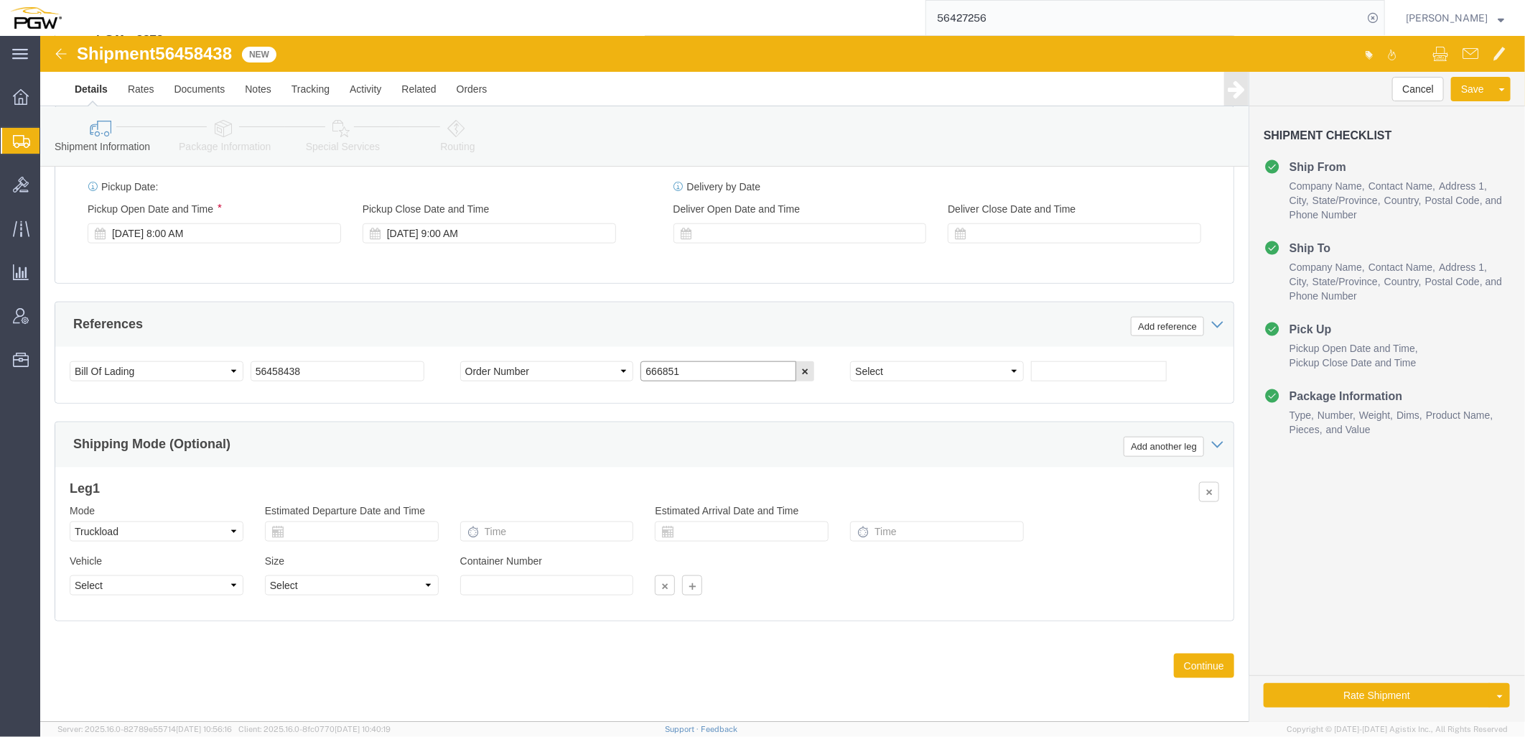
click div "References Add reference Select Account Type Activity ID Airline Appointment Nu…"
paste input "47"
type input "666847"
click select "Select Account Type Activity ID Airline Appointment Number ASN Batch Request # …"
select select "ORDERNUM"
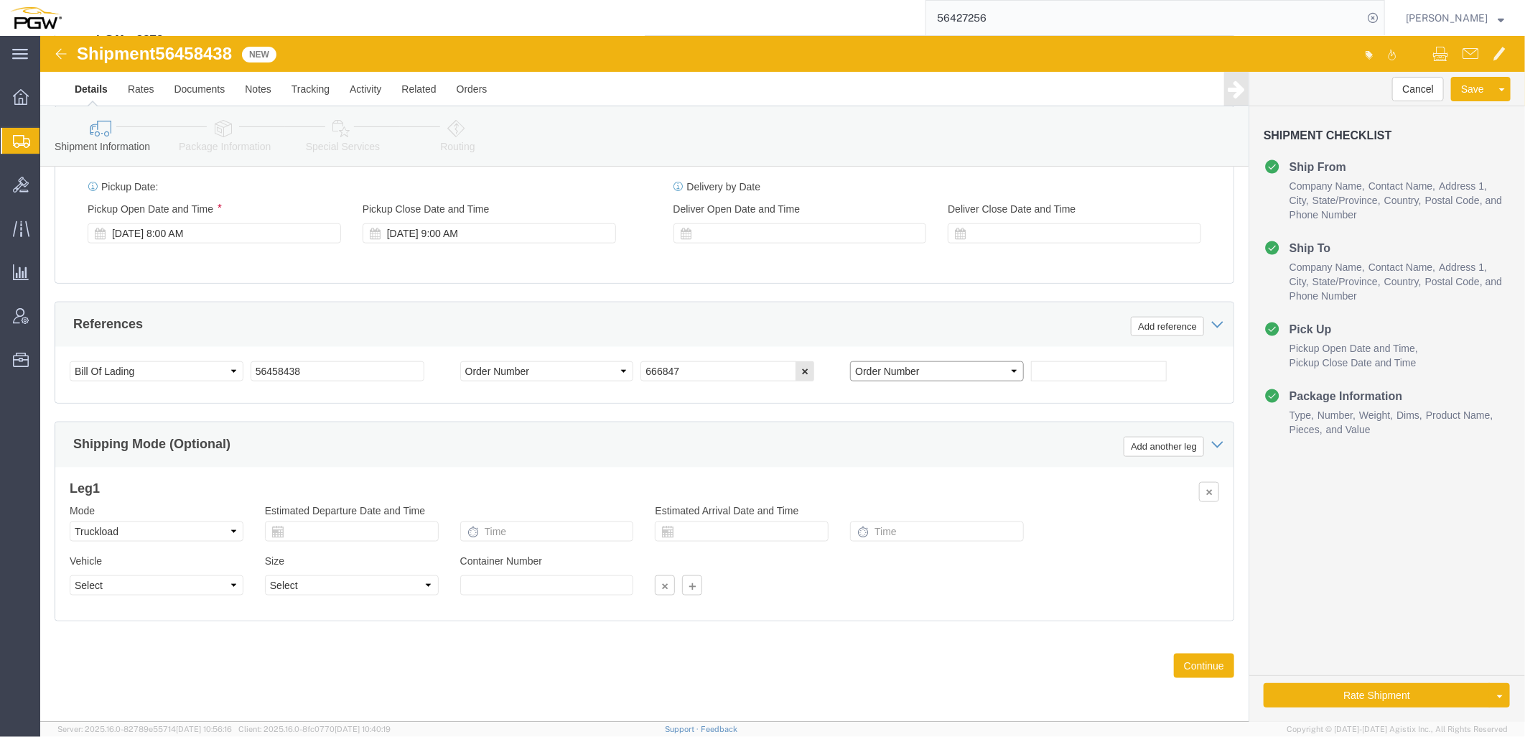
click select "Select Account Type Activity ID Airline Appointment Number ASN Batch Request # …"
click input "text"
paste input "666849"
type input "666849"
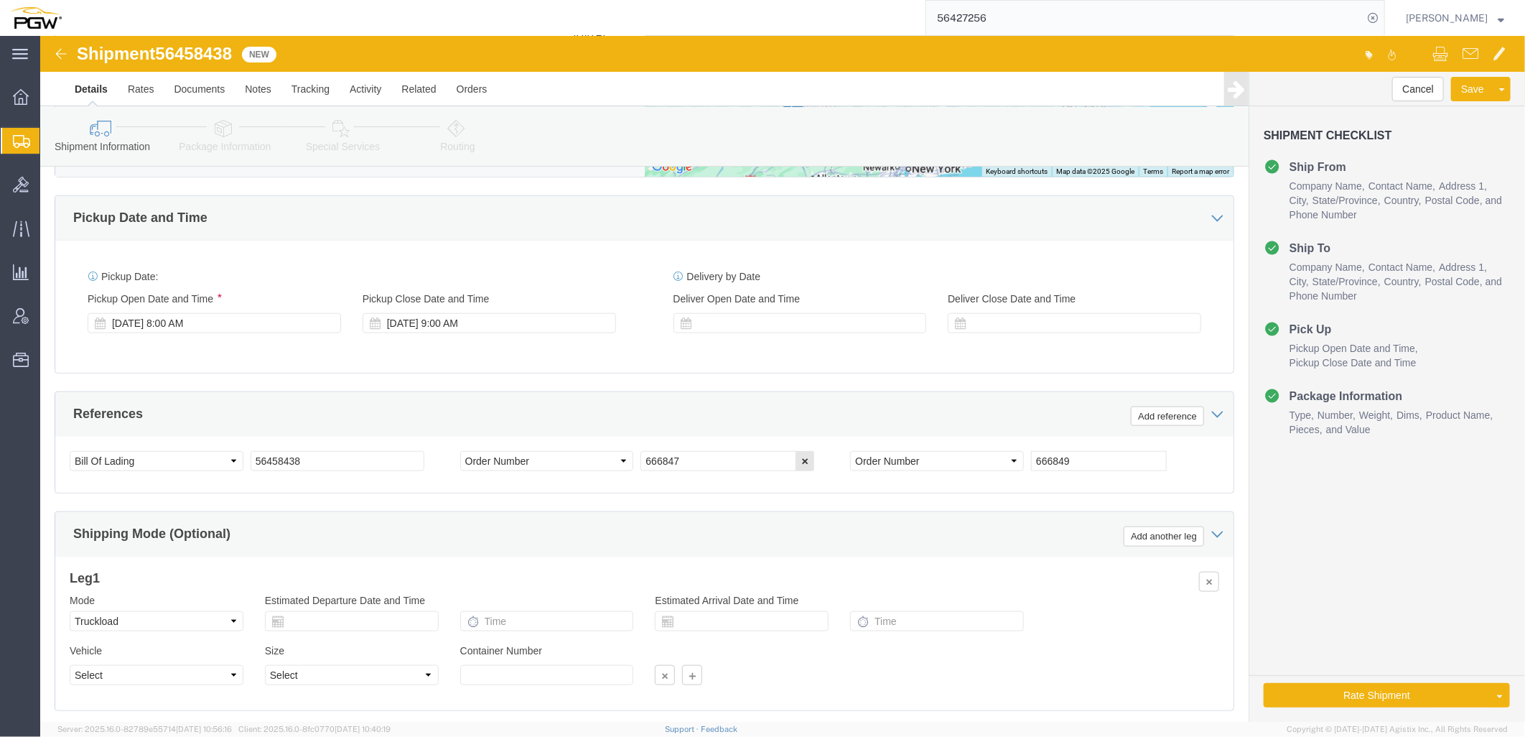
scroll to position [560, 0]
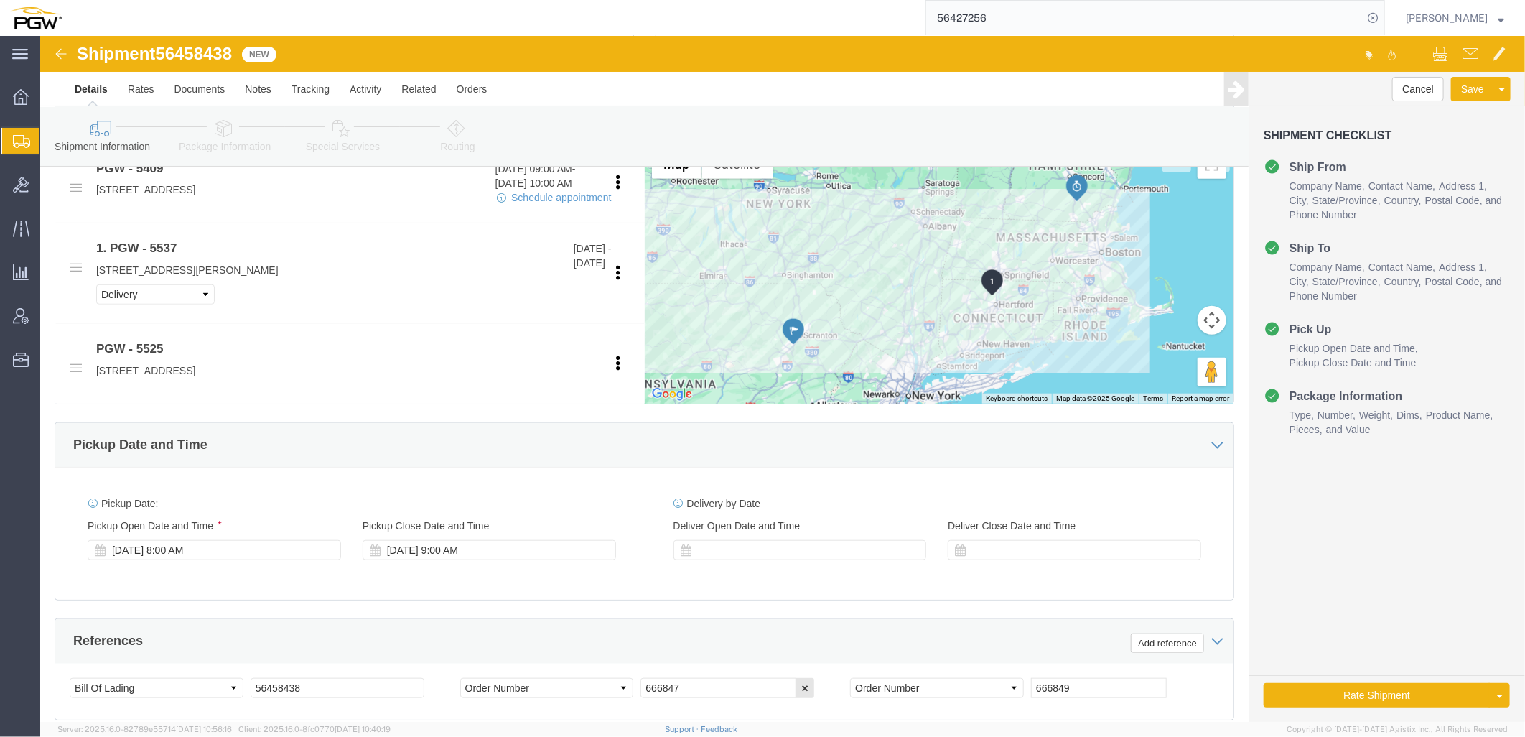
click link "Package Information"
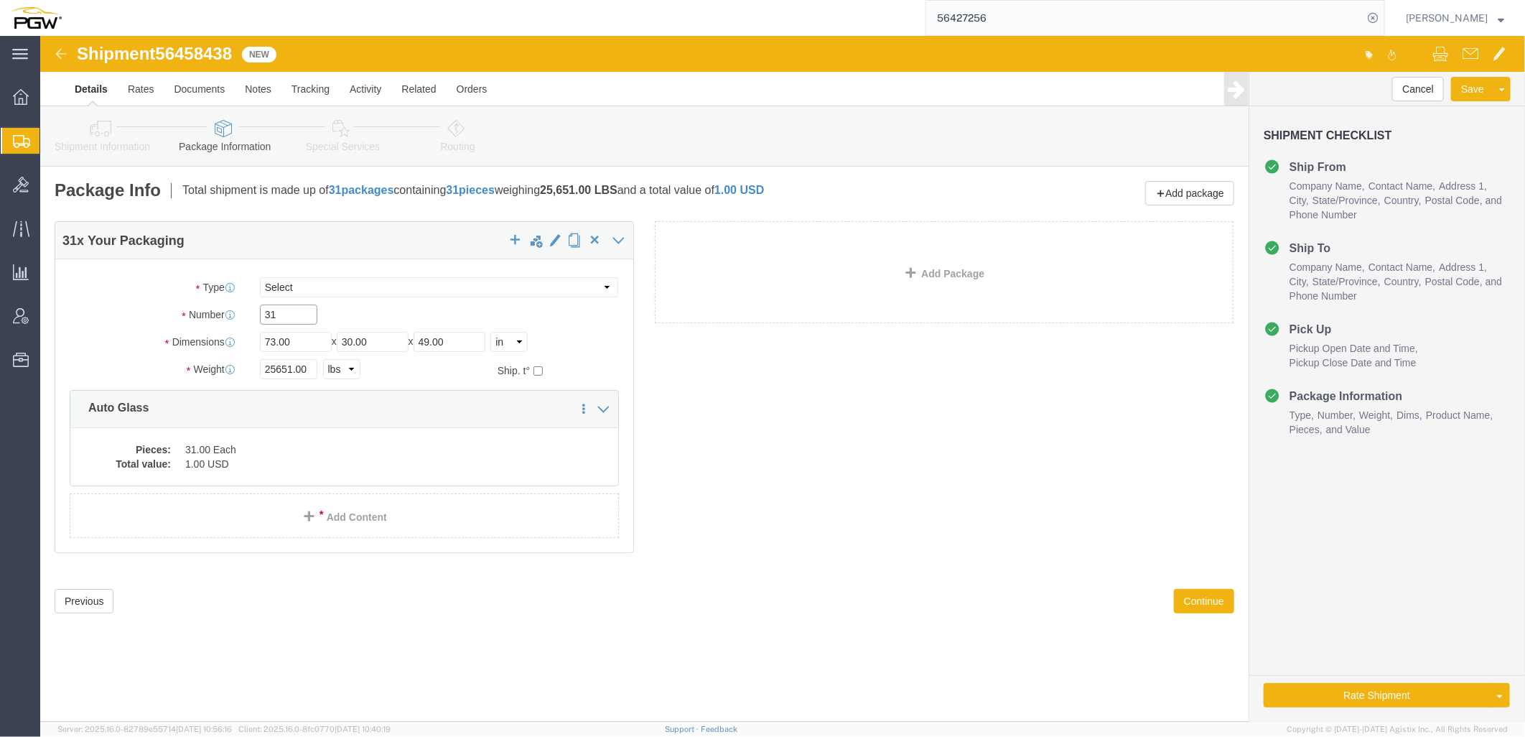
drag, startPoint x: 256, startPoint y: 276, endPoint x: 78, endPoint y: 275, distance: 178.1
click div "Number 31"
paste input "17"
type input "17"
drag, startPoint x: 251, startPoint y: 327, endPoint x: 90, endPoint y: 320, distance: 161.0
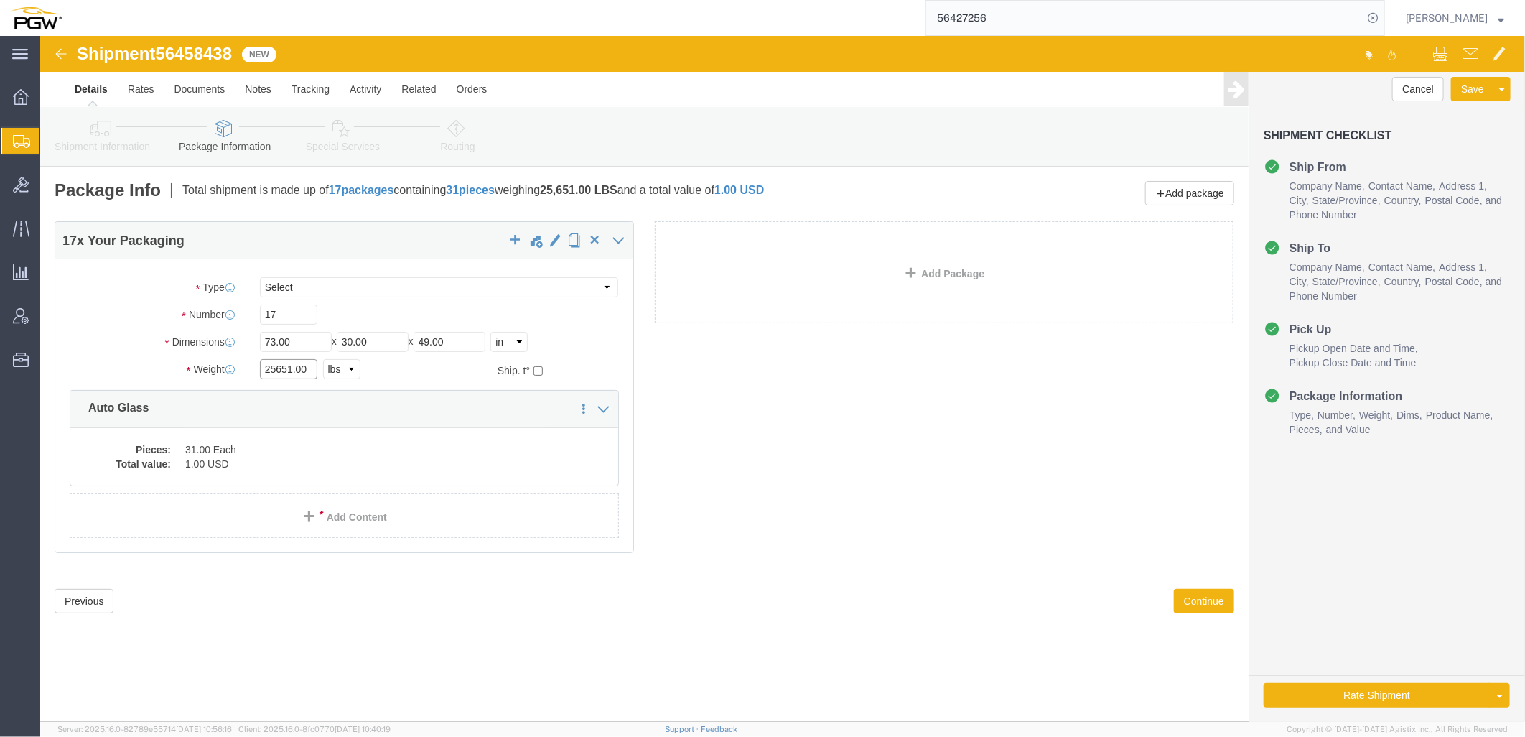
click div "Weight 25651.00 Select kgs lbs Ship. t°"
paste input "12764"
type input "12764.00"
click dd "1.00 USD"
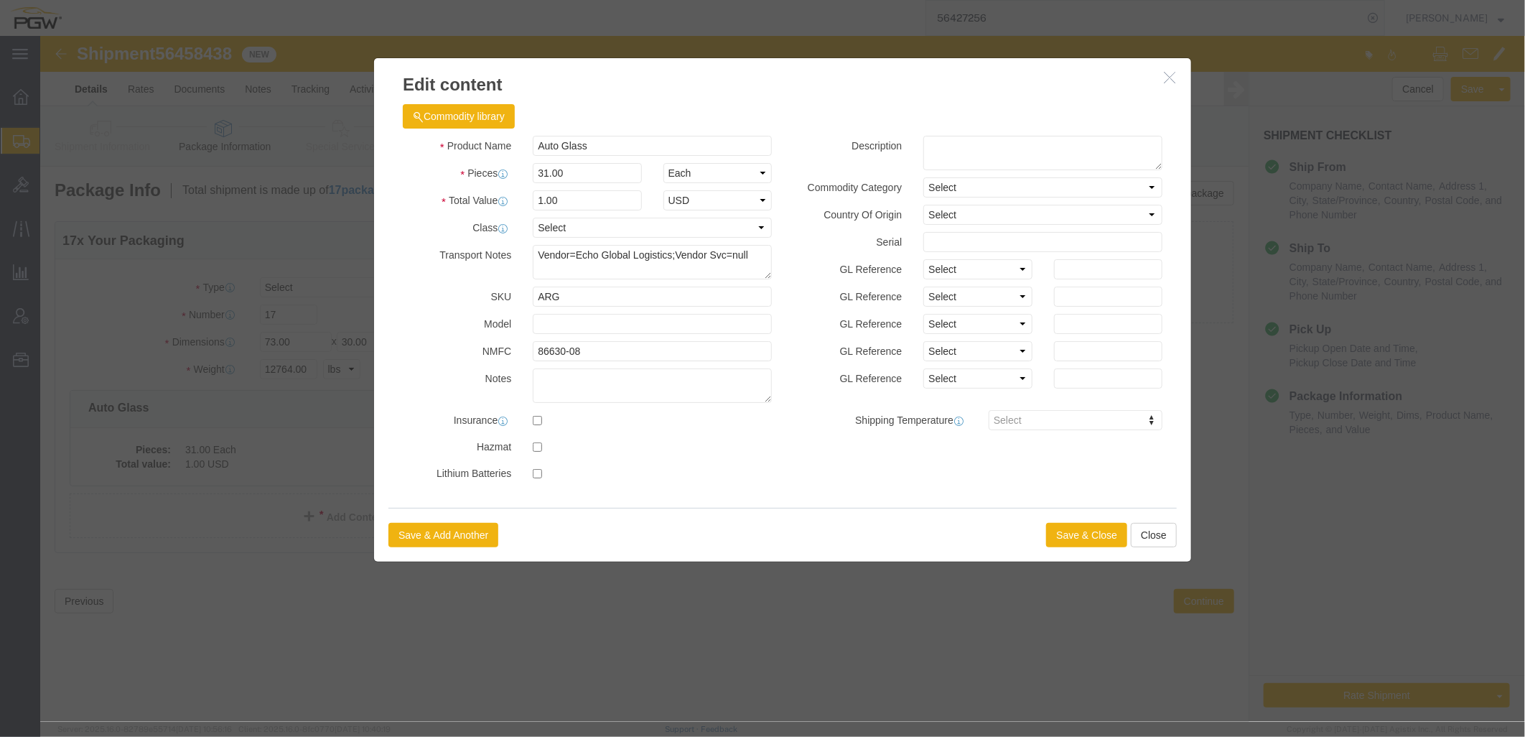
click div "Product Name Auto Glass Pieces 31.00 Select Bag Barrels 100Board Feet Bottle Bo…"
drag, startPoint x: 534, startPoint y: 140, endPoint x: 322, endPoint y: 156, distance: 213.1
click div "Edit content Commodity library Product Name Auto Glass Pieces 31.00 Select Bag …"
type input "2"
type input "17.00"
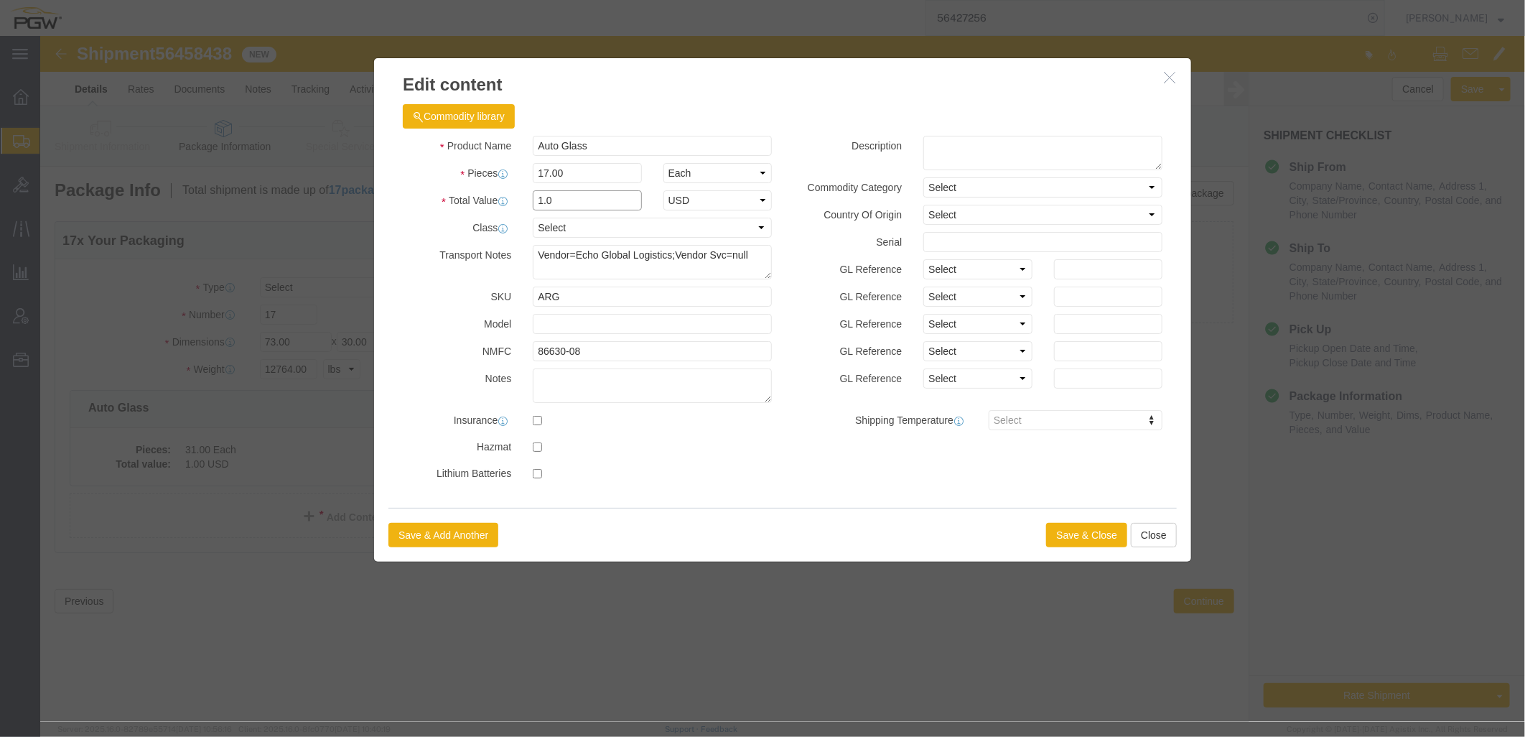
type input "1.0"
select select "USD"
click button "Save & Close"
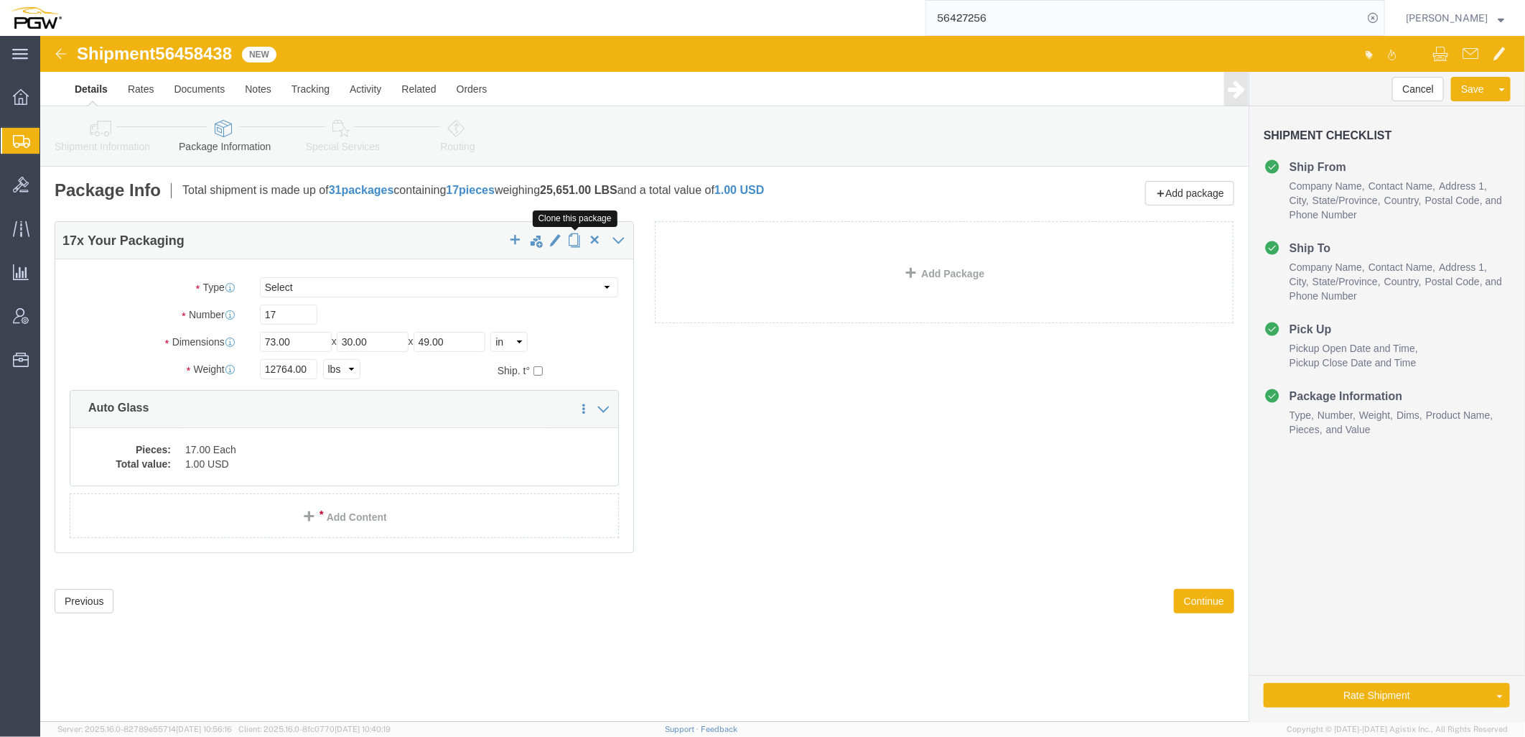
click span "button"
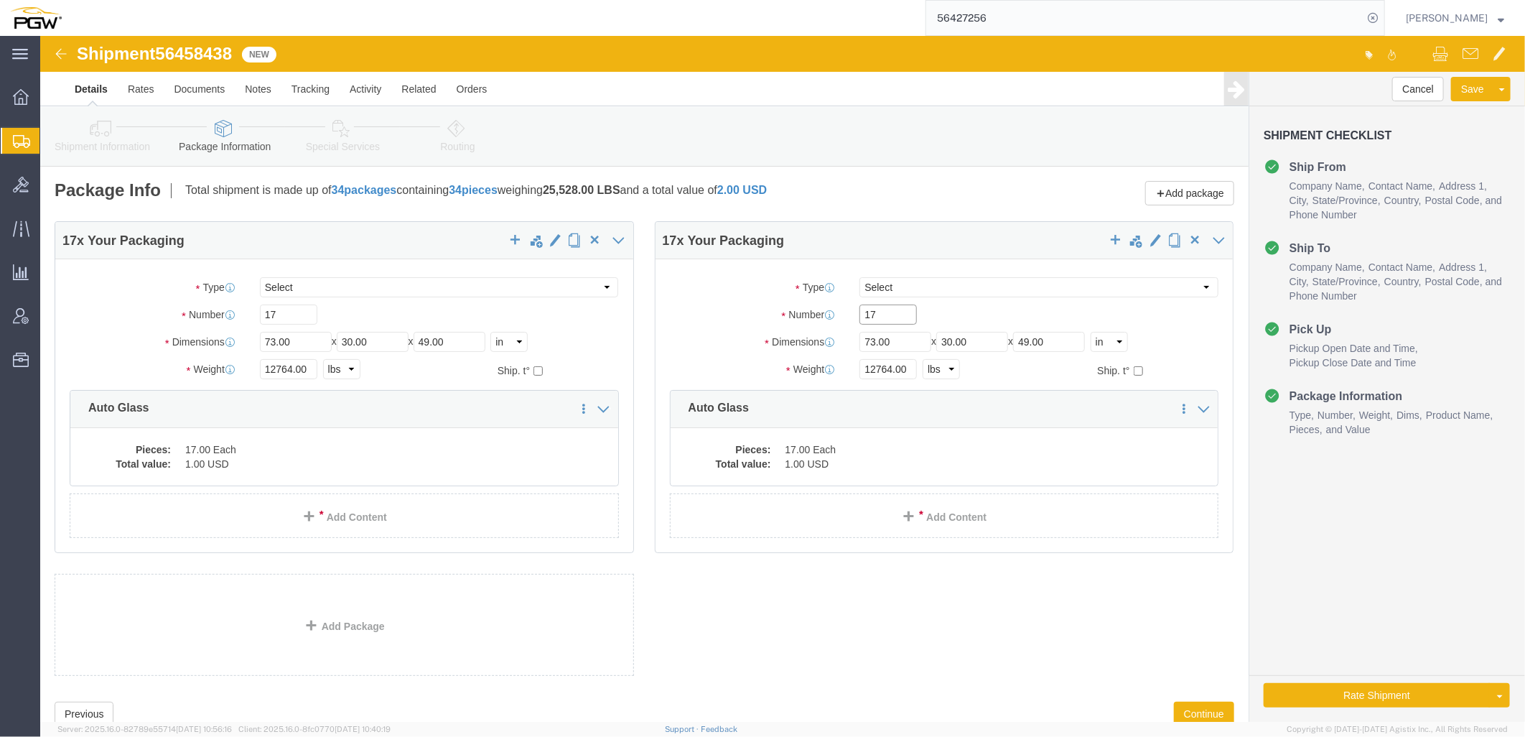
drag, startPoint x: 848, startPoint y: 286, endPoint x: 113, endPoint y: 252, distance: 736.0
click div "17 x Your Packaging Package Type Select Bale(s) Basket(s) Bolt(s) Bottle(s) Buc…"
paste input "20"
type input "20"
drag, startPoint x: 847, startPoint y: 336, endPoint x: 396, endPoint y: 317, distance: 450.6
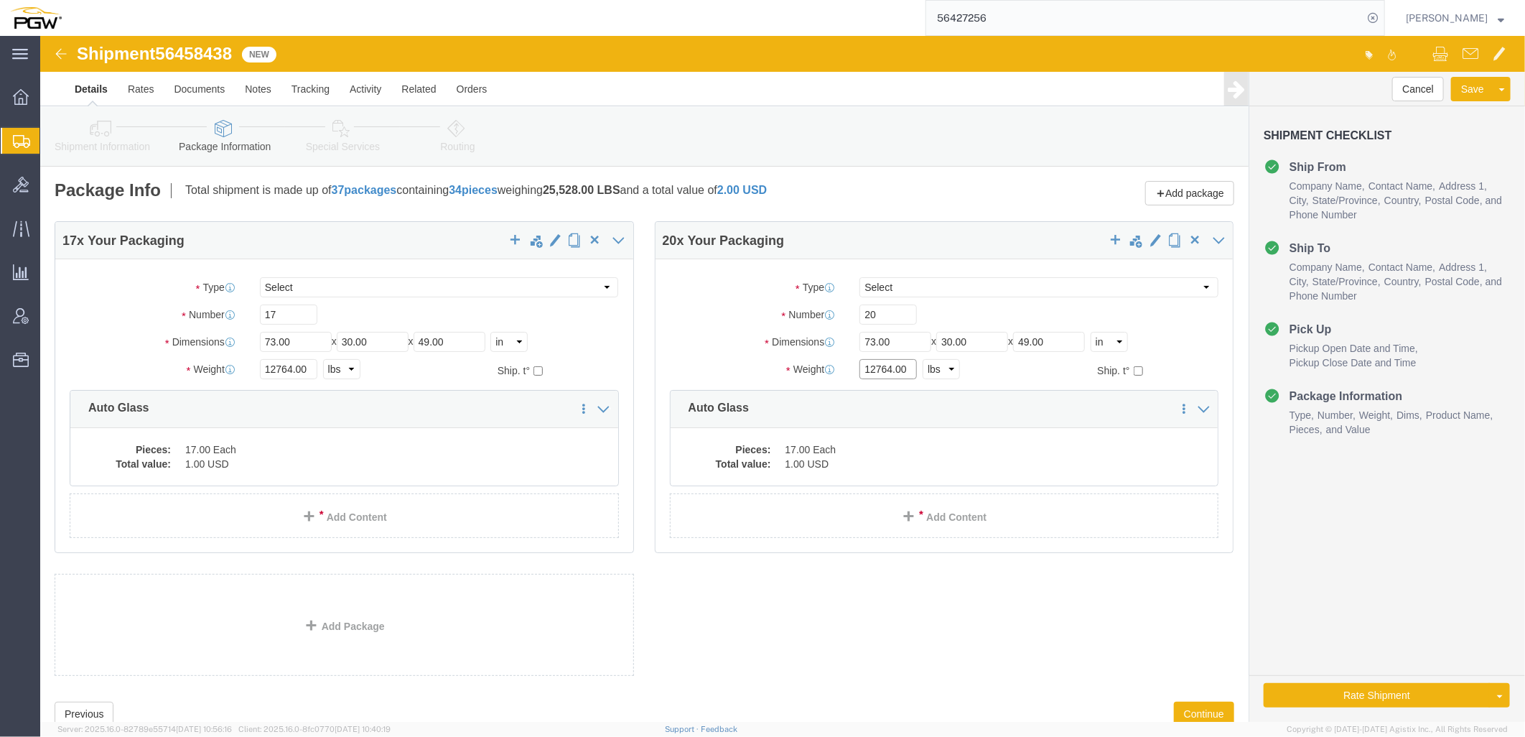
click div "17 x Your Packaging Package Type Select Bale(s) Basket(s) Bolt(s) Bottle(s) Buc…"
paste input "5743"
type input "15743.00"
click dd "17.00 Each"
click dd "1.00 USD"
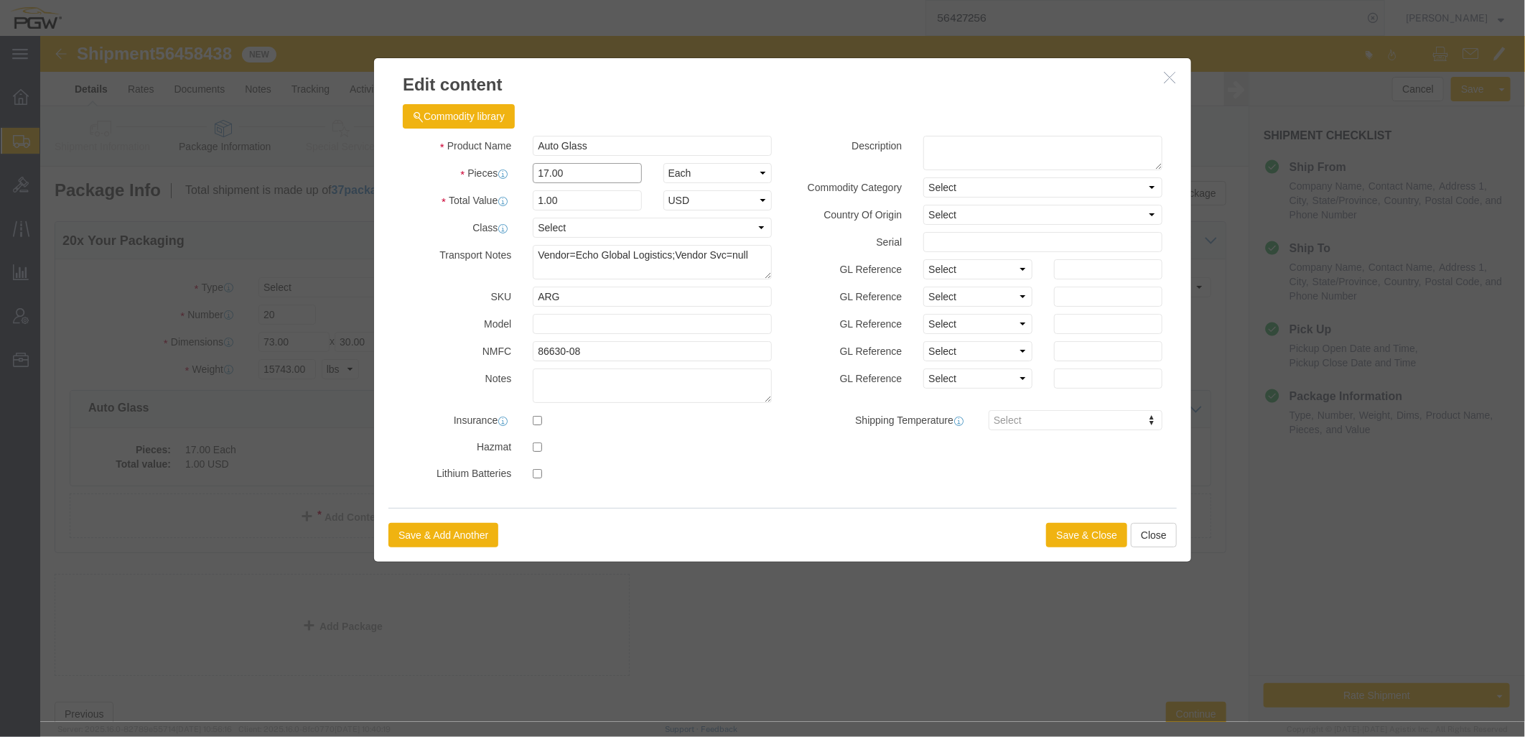
drag, startPoint x: 573, startPoint y: 146, endPoint x: 297, endPoint y: 141, distance: 275.8
click div "Edit content Commodity library Product Name Auto Glass Pieces 17.00 Select Bag …"
type input "20.00"
type input "1.0"
select select "USD"
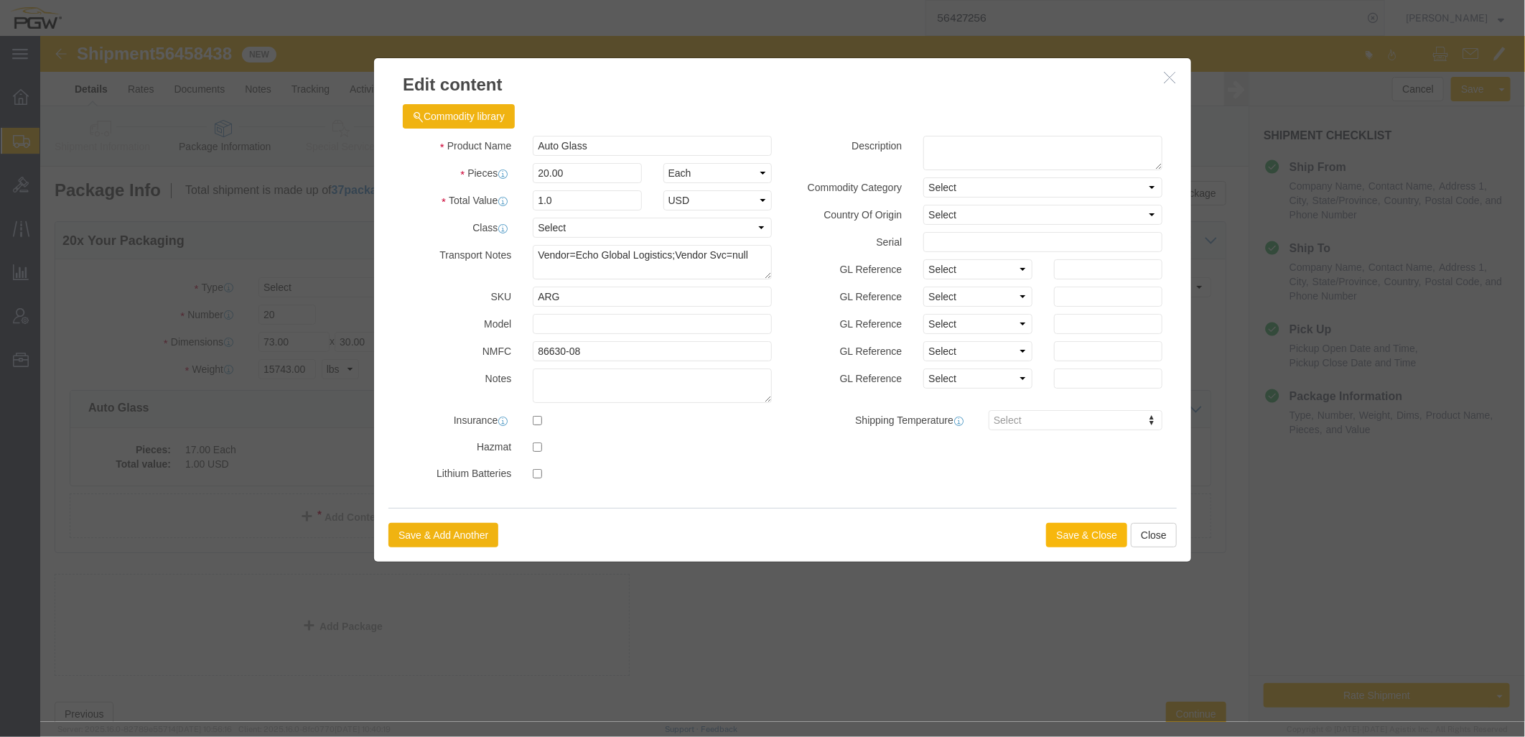
click button "Save & Close"
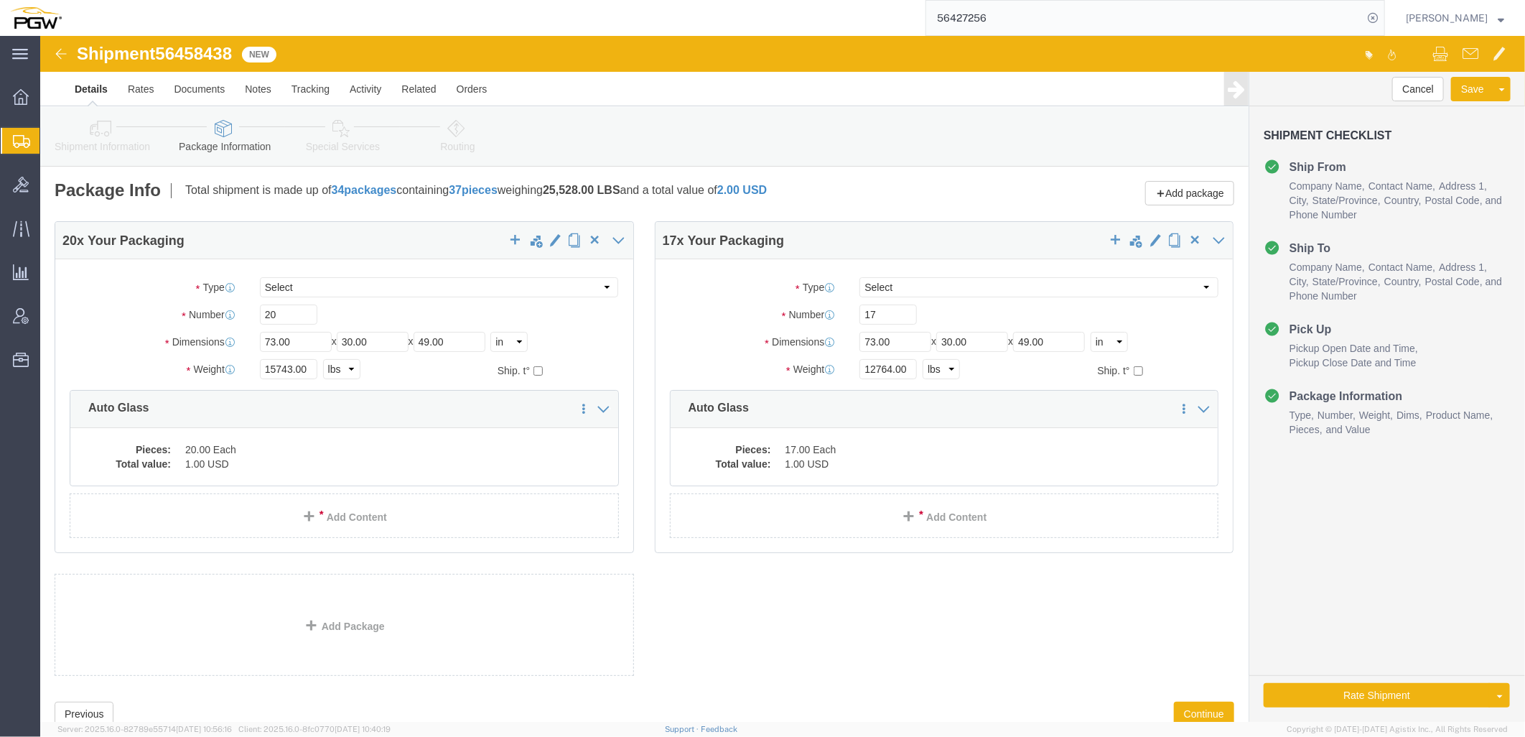
click icon
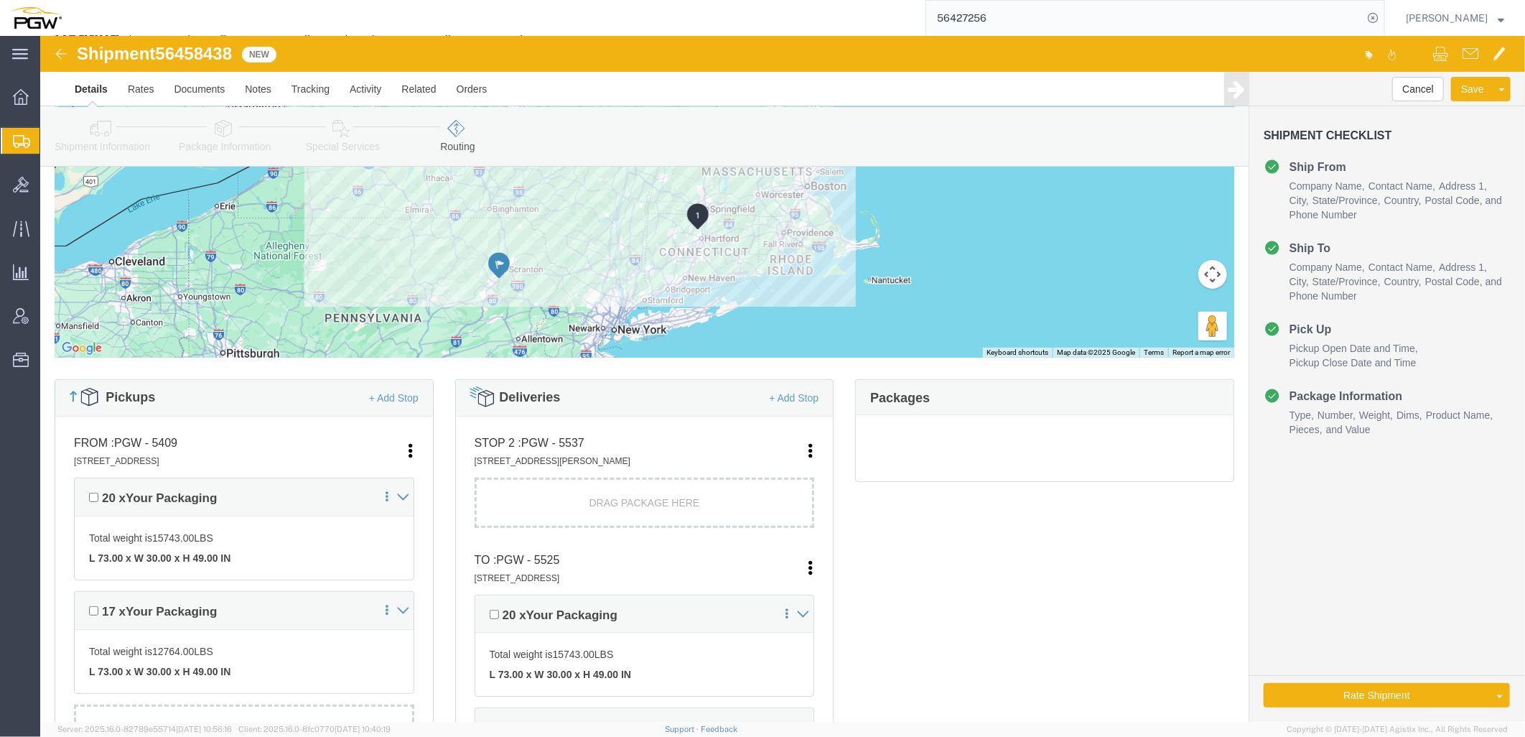
scroll to position [319, 0]
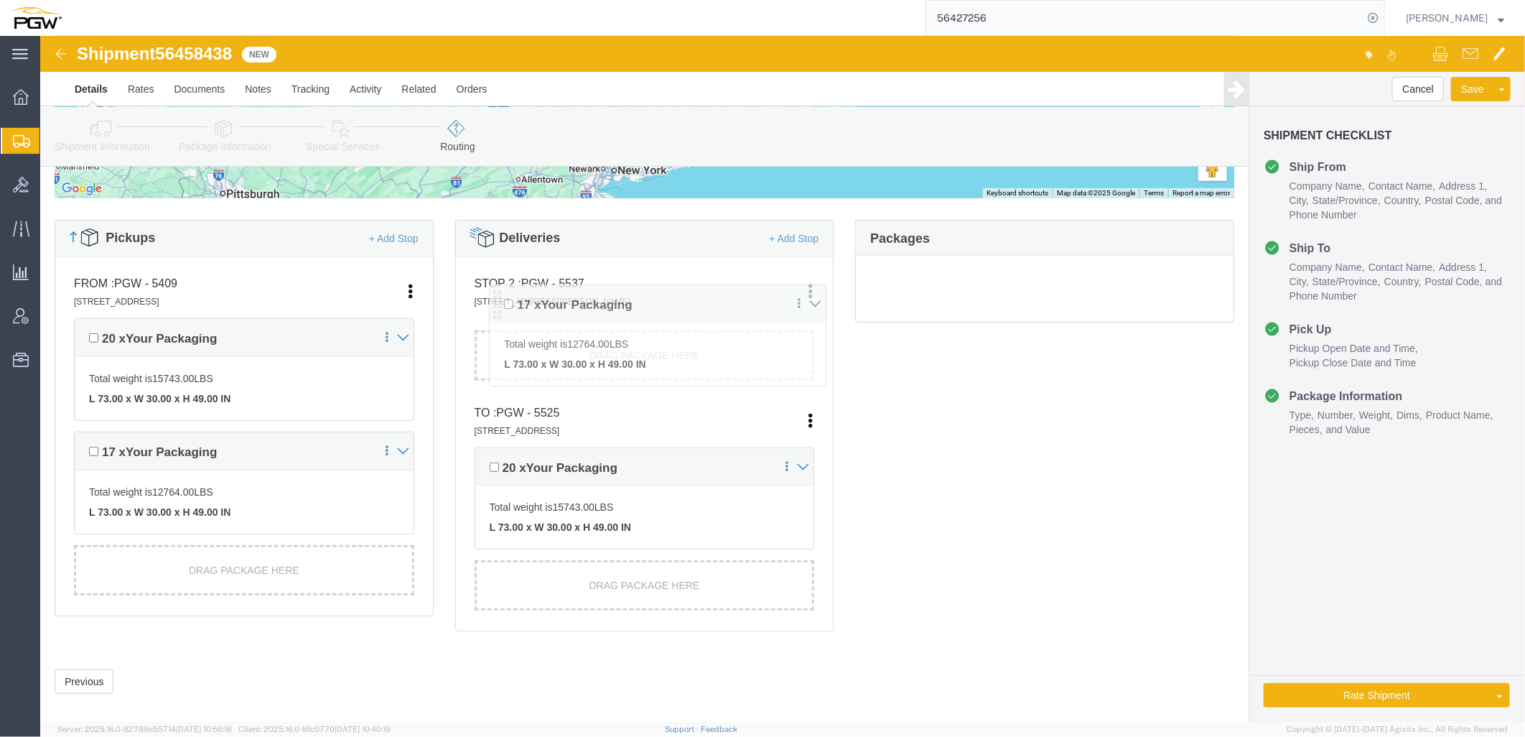
drag, startPoint x: 437, startPoint y: 535, endPoint x: 454, endPoint y: 270, distance: 265.5
click div "Pickups + Add Stop From : PGW - 5409 [STREET_ADDRESS] Edit Move to top Move to …"
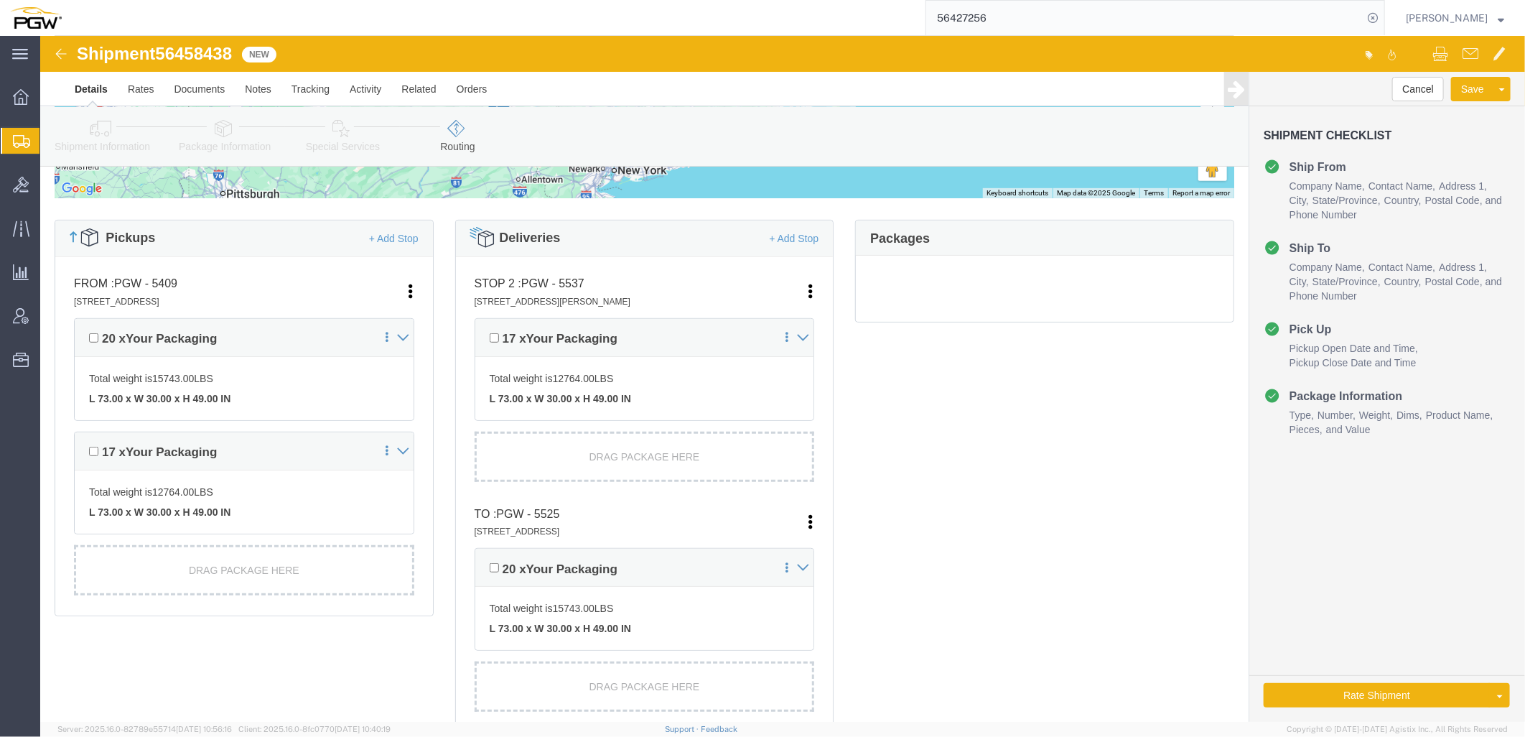
click icon
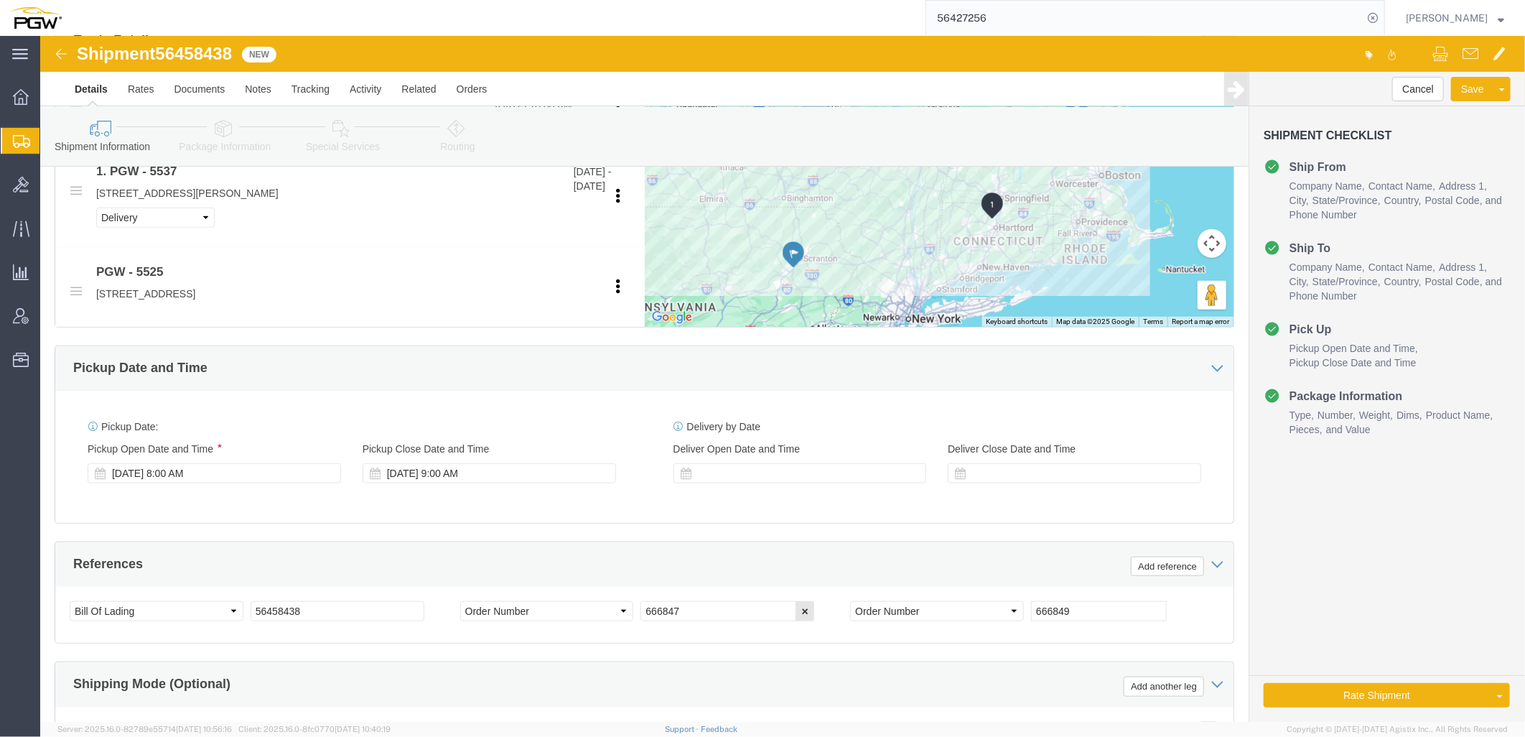
scroll to position [718, 0]
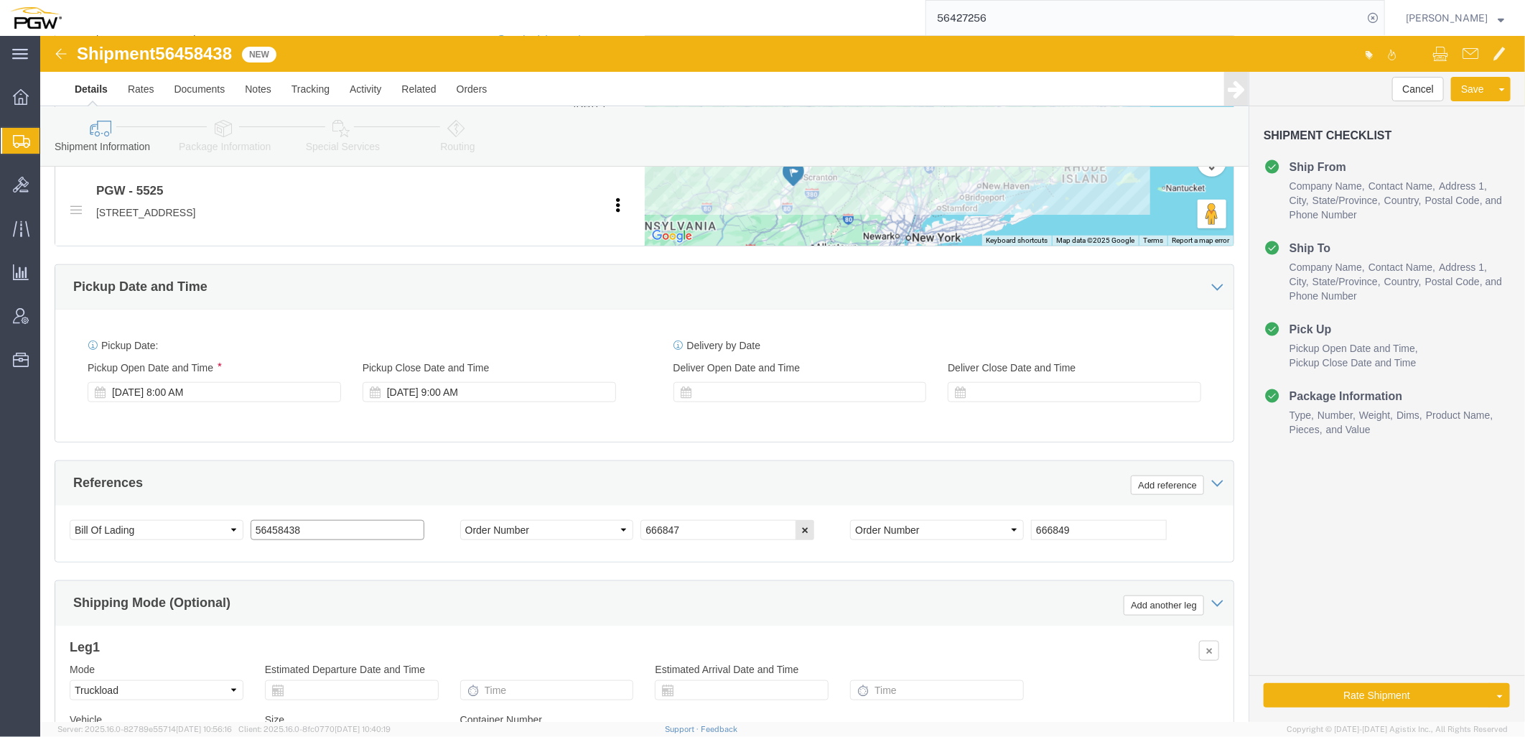
drag, startPoint x: 288, startPoint y: 500, endPoint x: -82, endPoint y: 478, distance: 370.5
click html "Shipment 56458438 New Details Rates Documents Notes Tracking Activity Related O…"
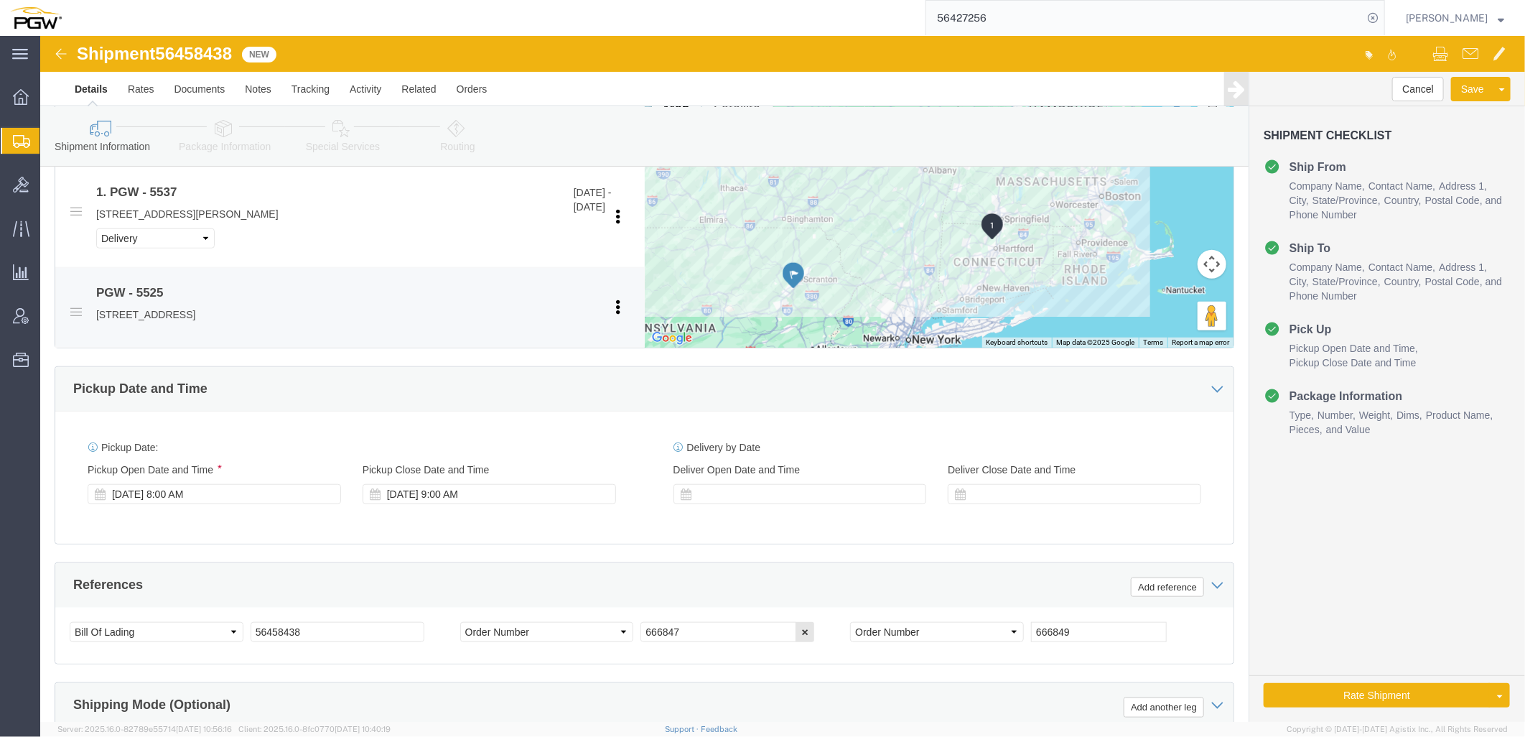
scroll to position [638, 0]
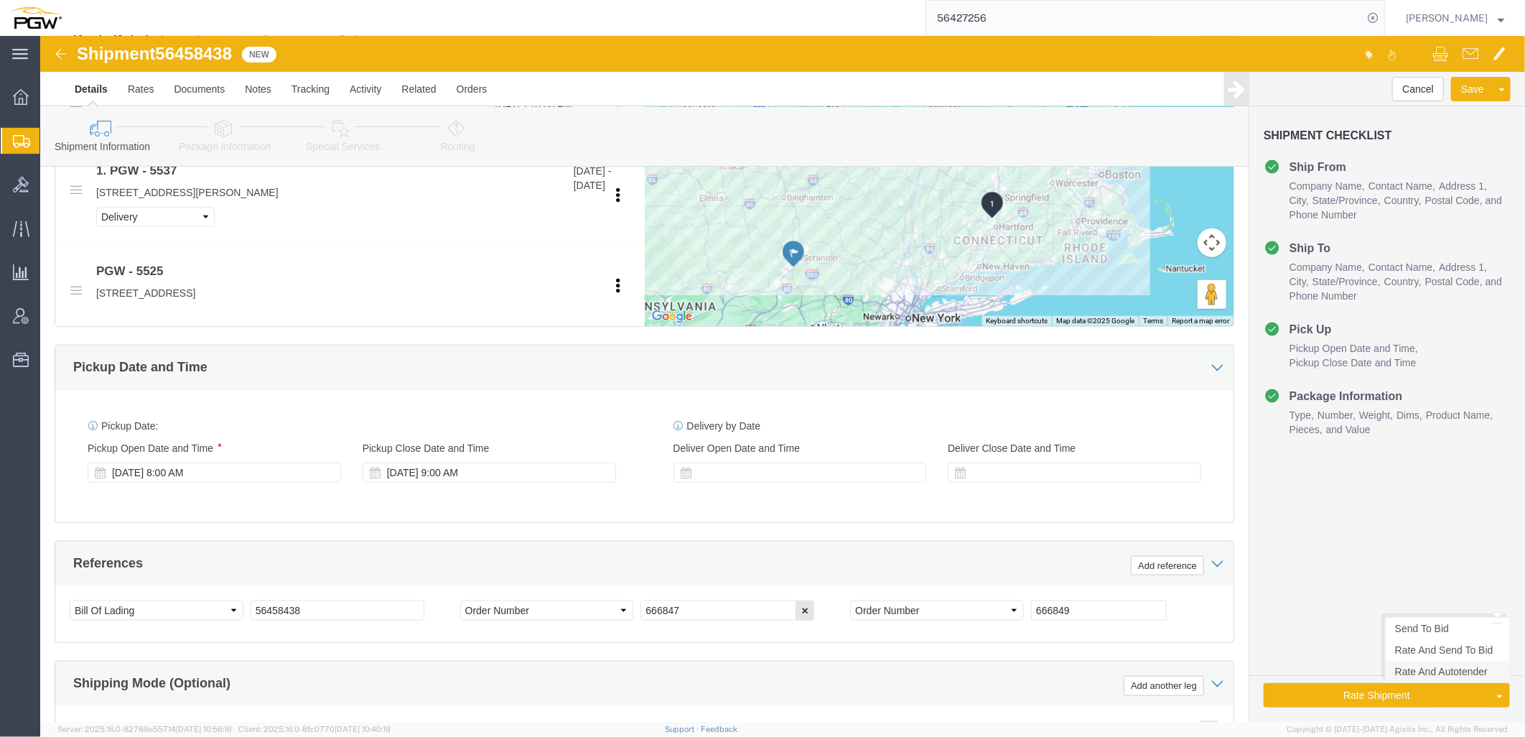
click link "Rate And Autotender"
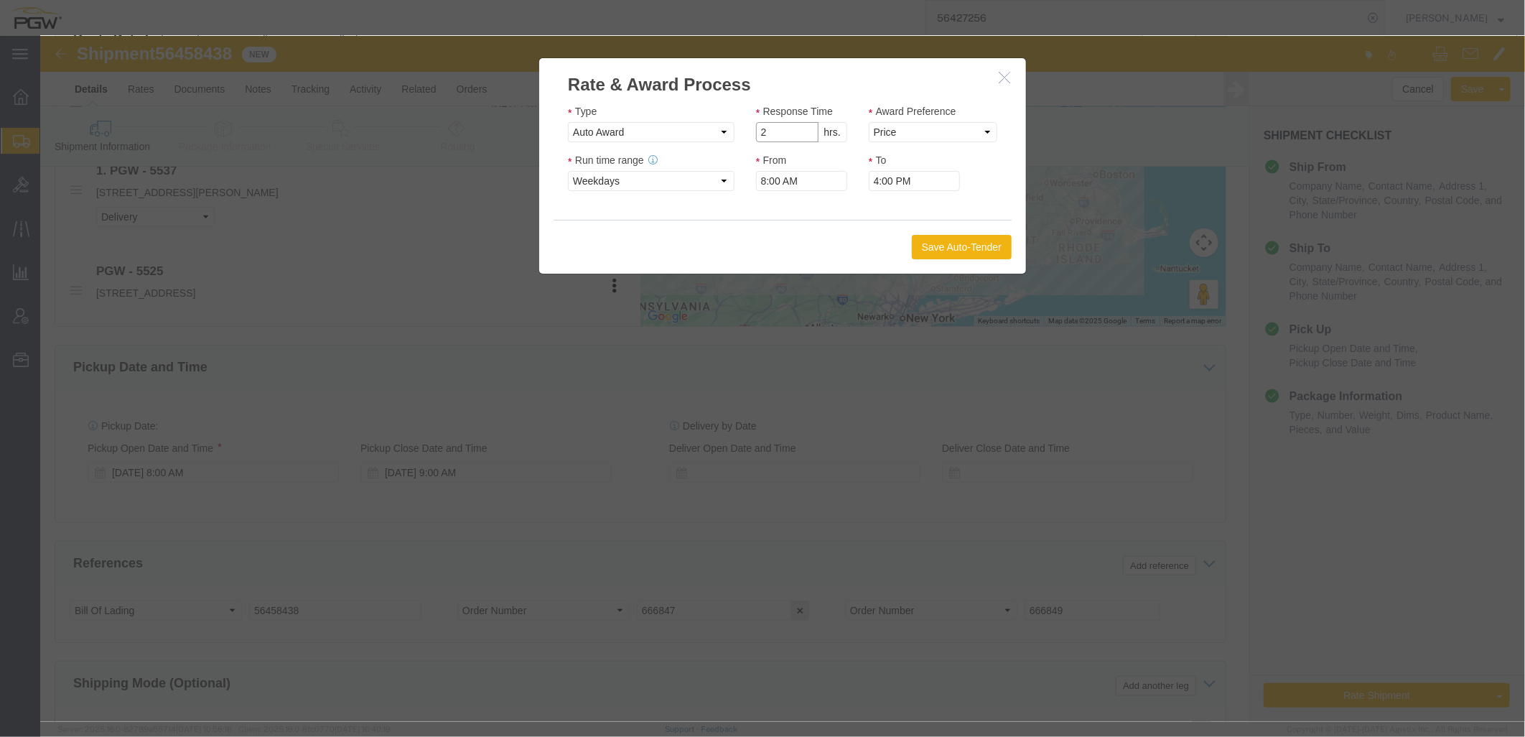
click input "2"
type input "1"
click input "1"
click select "Price Carrier Rank"
select select "LANE_RANK"
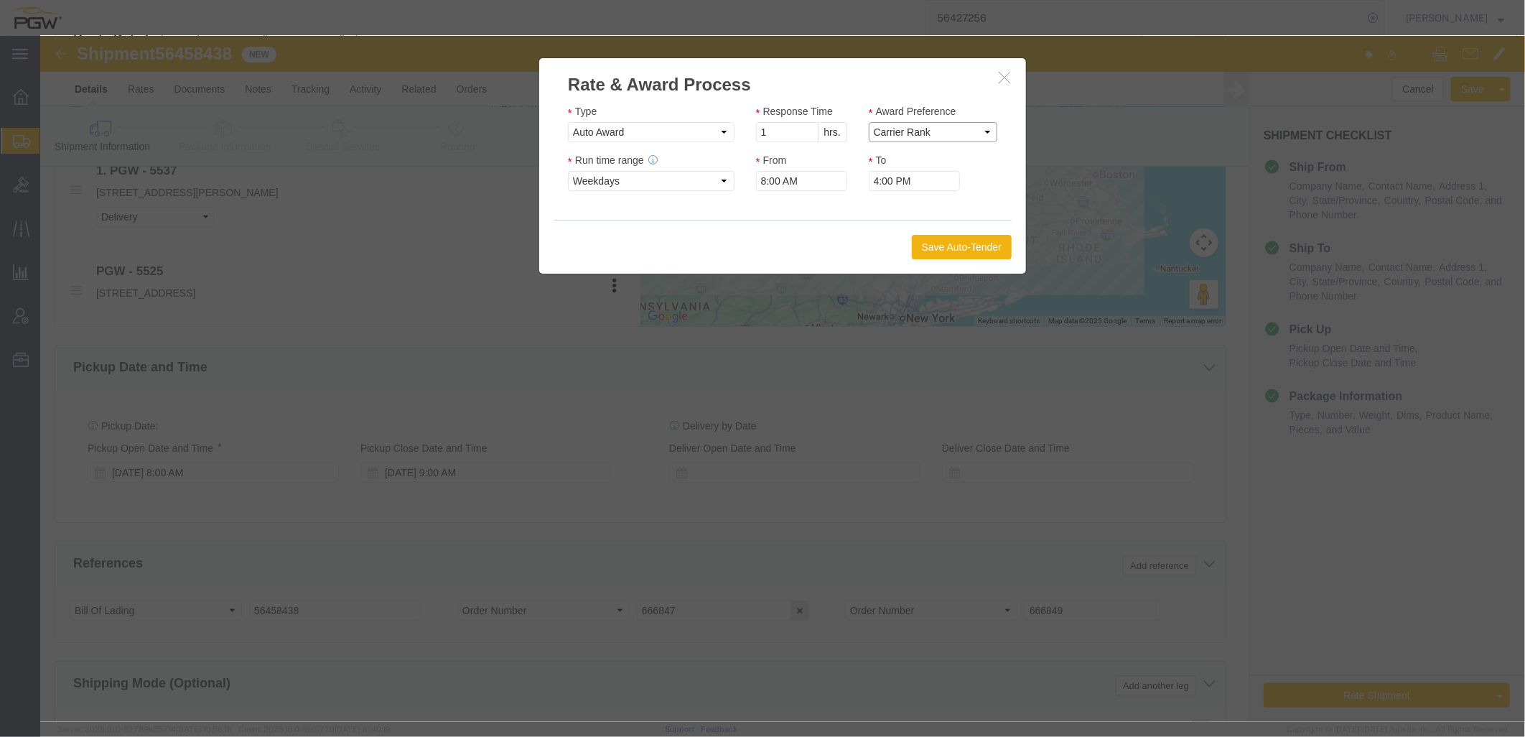
click select "Price Carrier Rank"
click button "Save Auto-Tender"
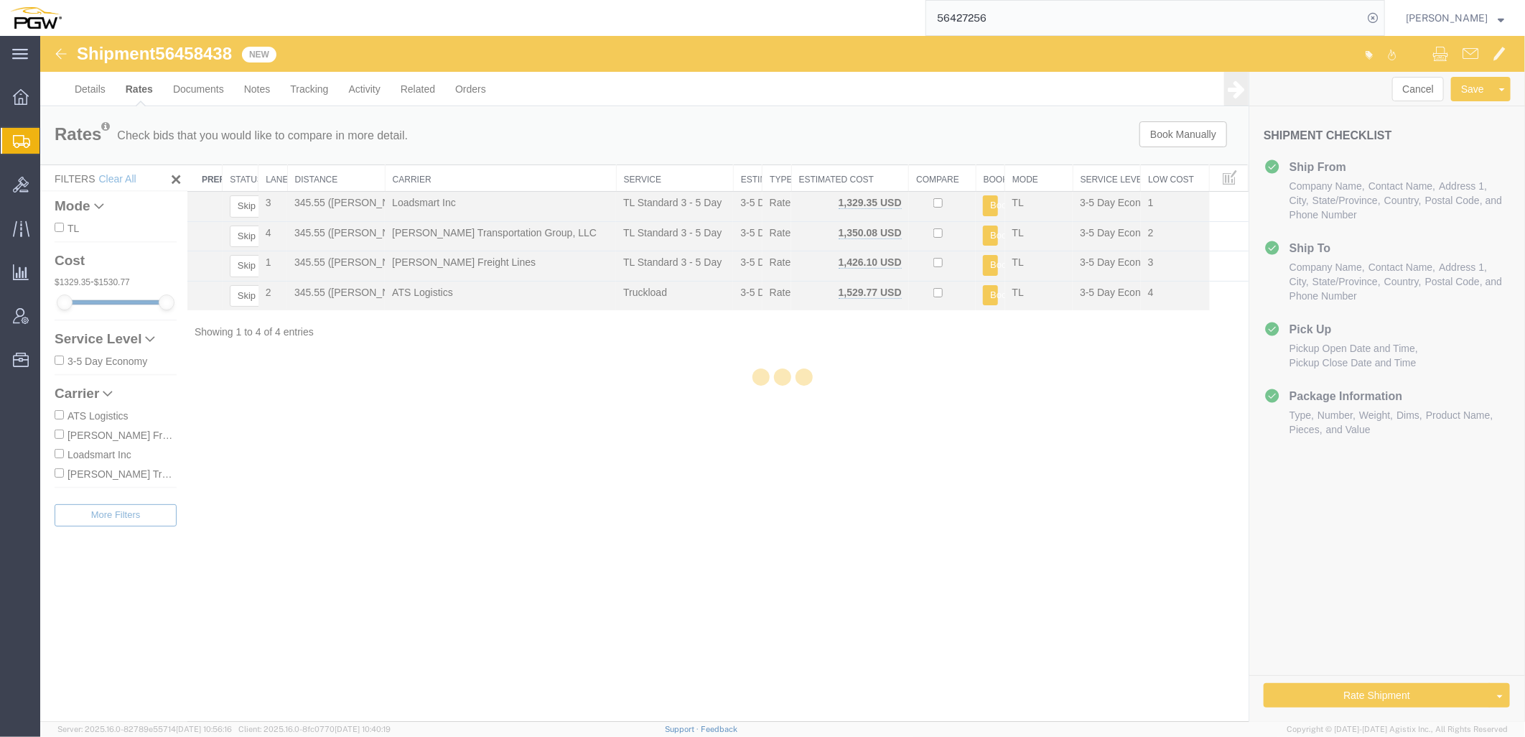
scroll to position [0, 0]
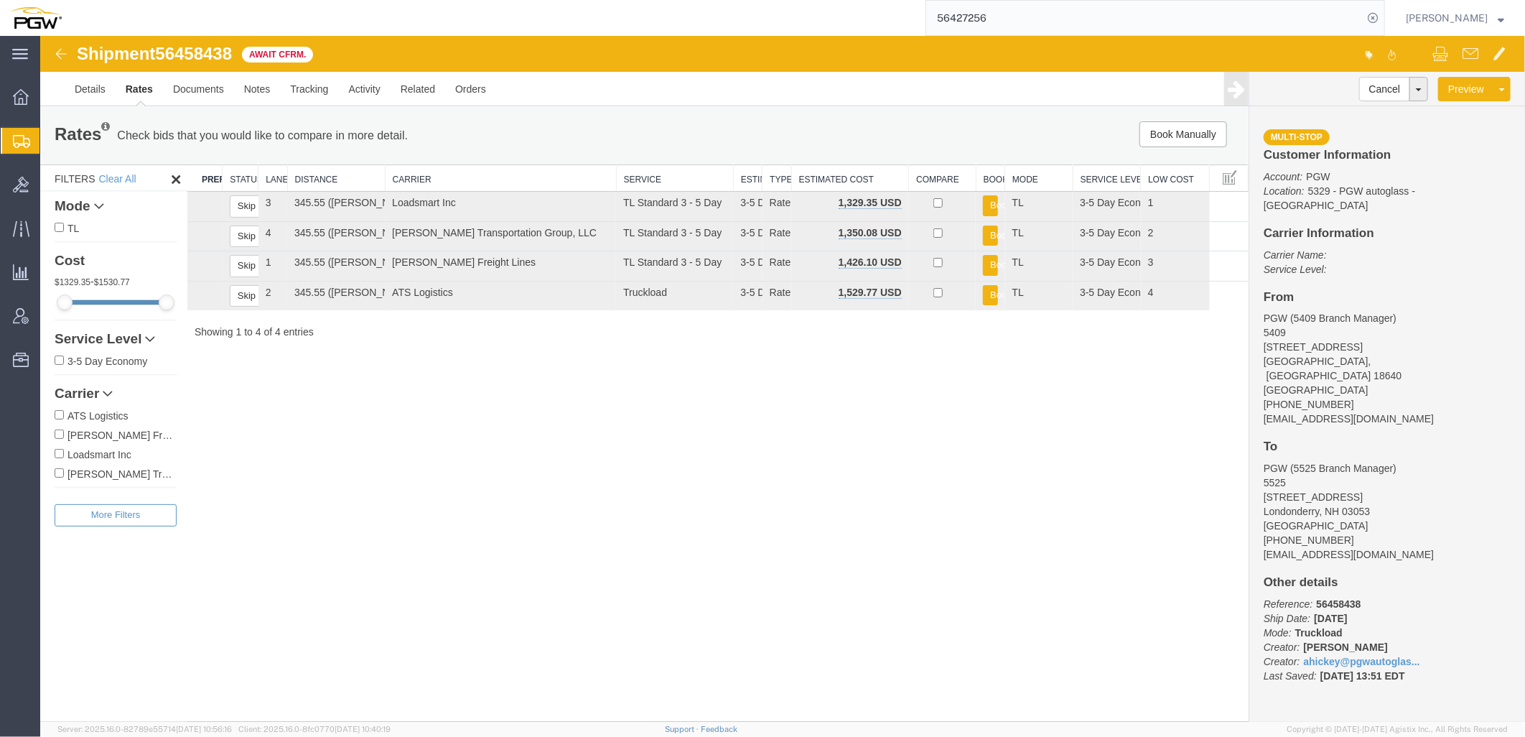
drag, startPoint x: 664, startPoint y: 477, endPoint x: 641, endPoint y: 442, distance: 42.6
click at [663, 479] on div "Shipment 56458438 4 of 4 Await Cfrm. Details Rates Documents Notes Tracking Act…" at bounding box center [781, 378] width 1485 height 686
